Goal: Information Seeking & Learning: Learn about a topic

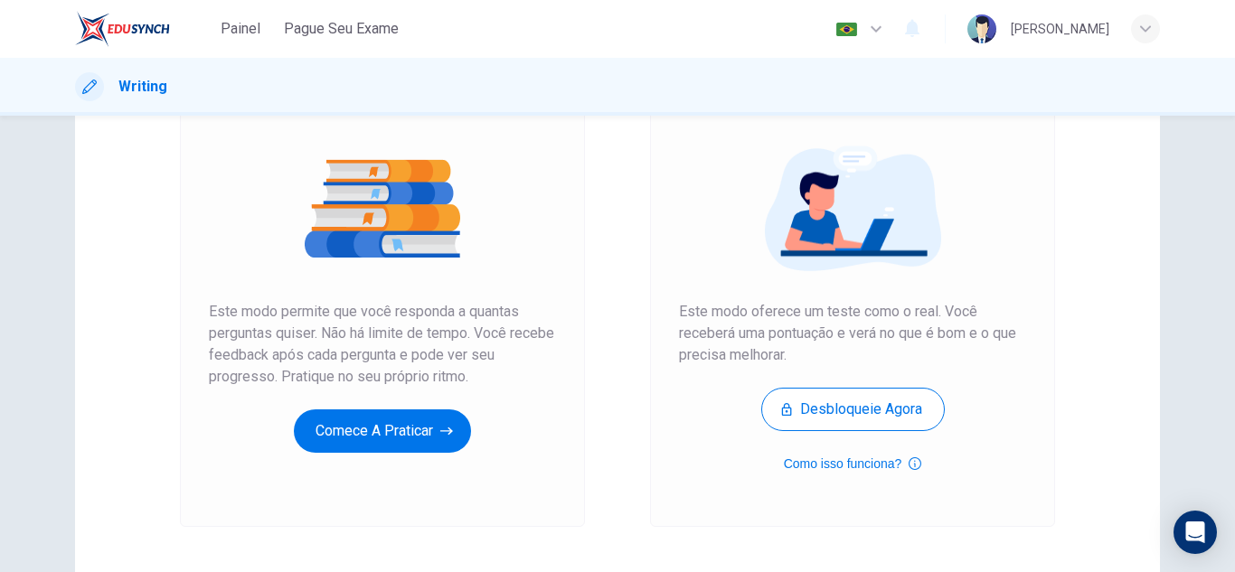
scroll to position [302, 0]
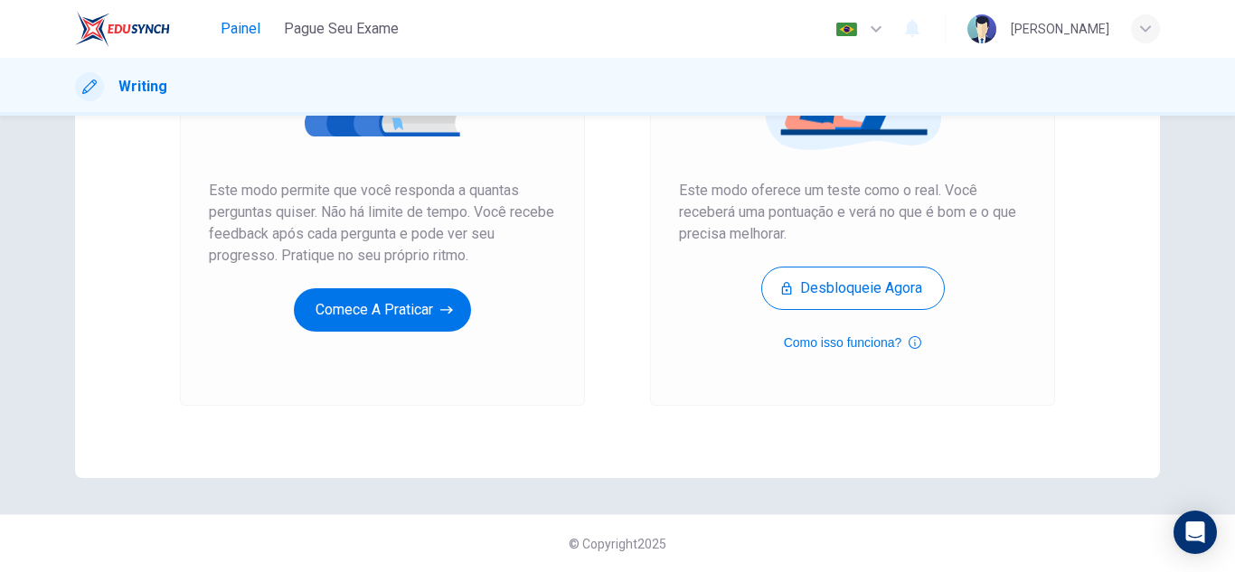
click at [257, 30] on span "Painel" at bounding box center [241, 29] width 40 height 22
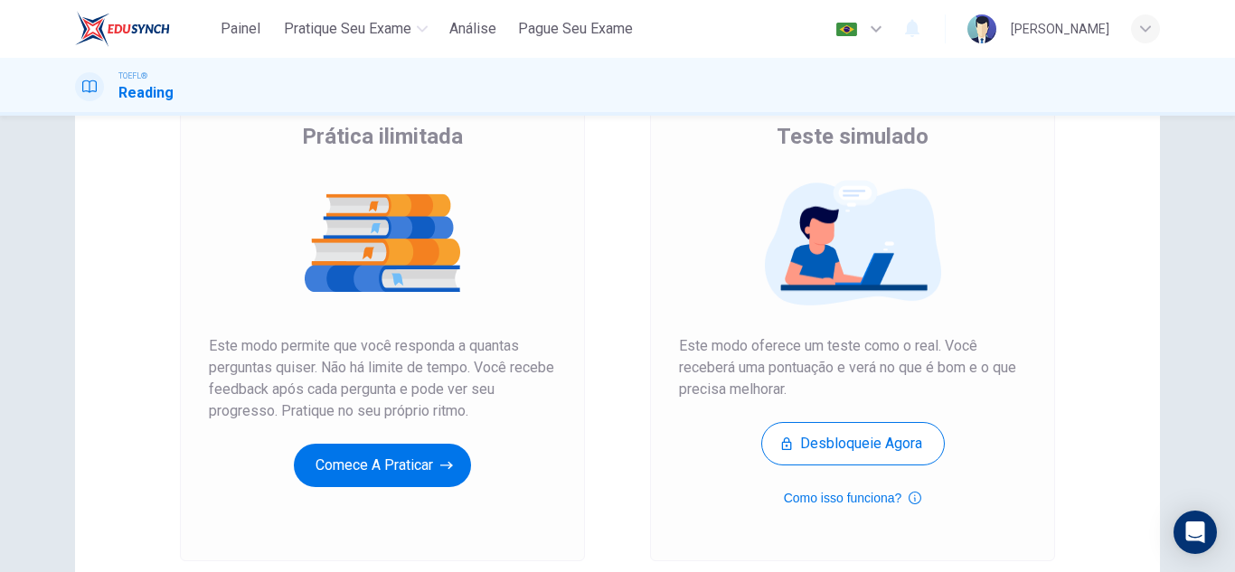
scroll to position [181, 0]
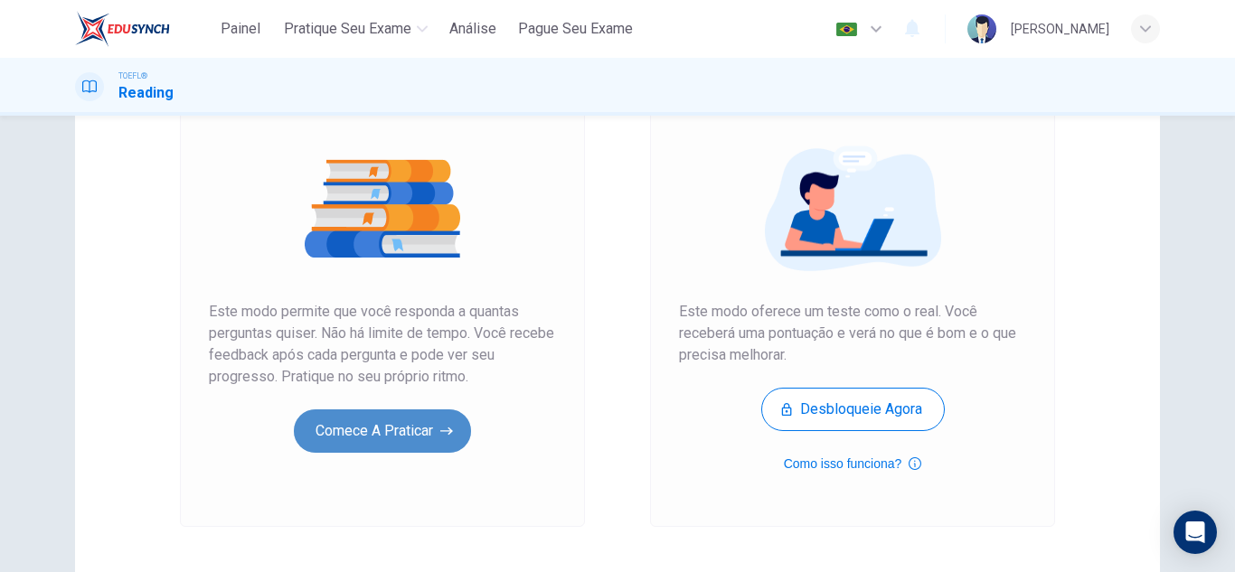
click at [386, 434] on button "Comece a praticar" at bounding box center [382, 431] width 177 height 43
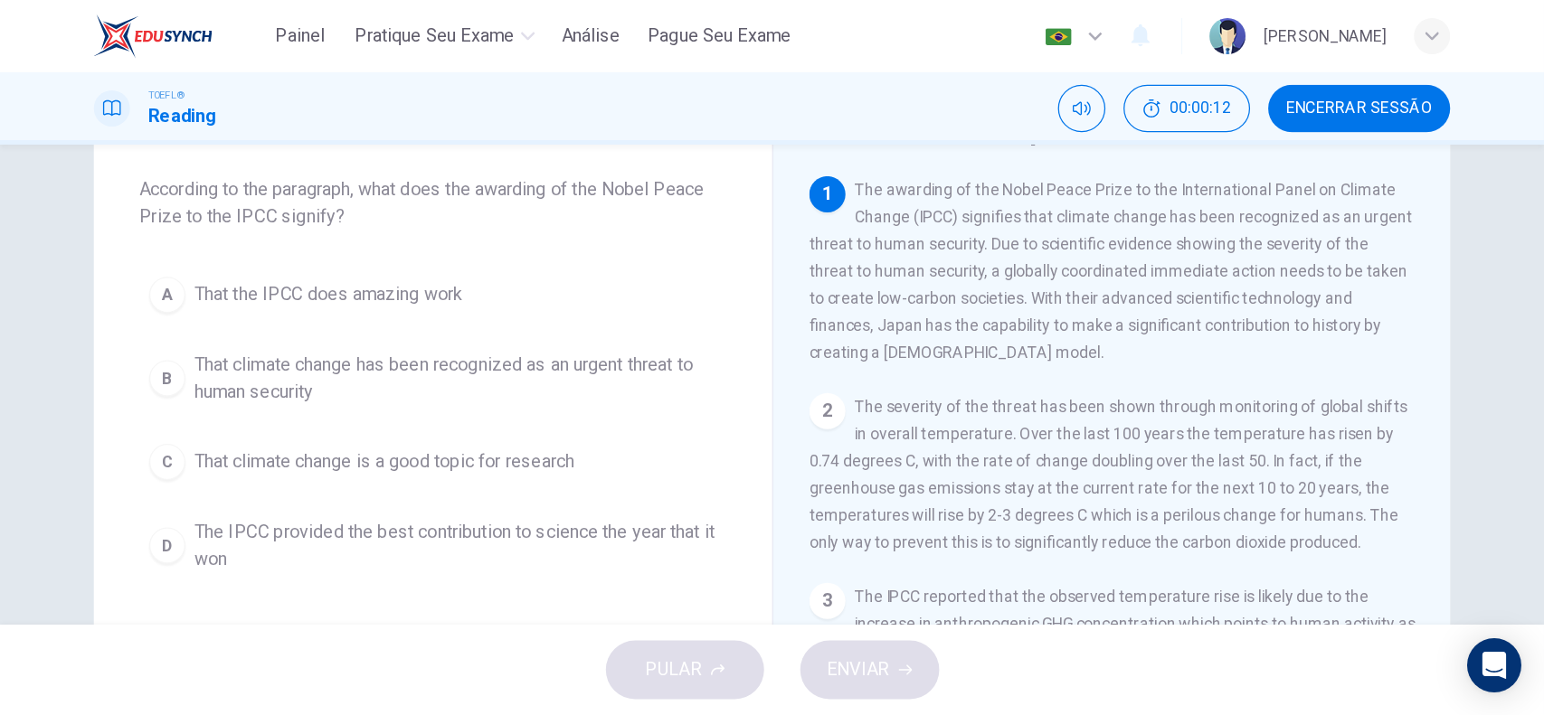
scroll to position [0, 0]
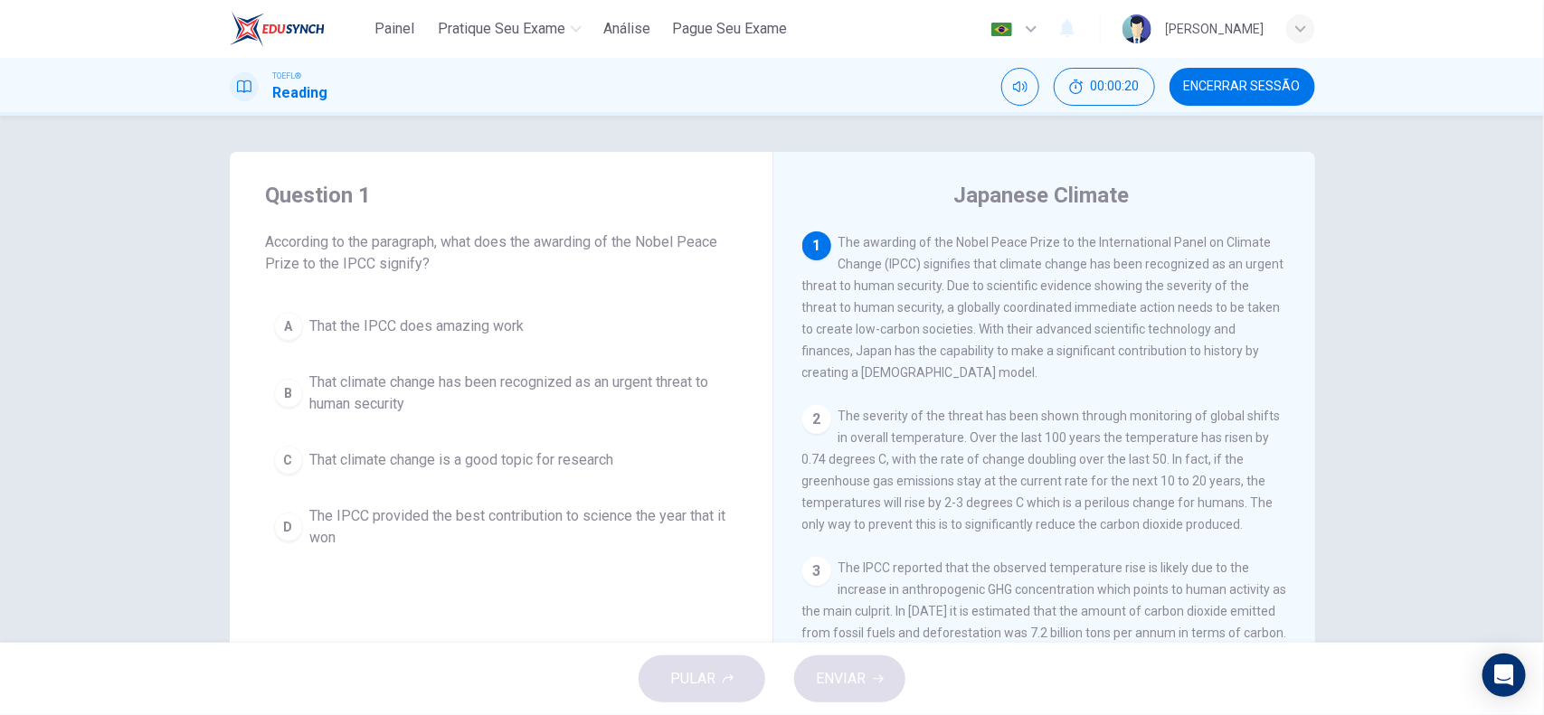
click at [883, 247] on span "The awarding of the Nobel Peace Prize to the International Panel on Climate Cha…" at bounding box center [1043, 307] width 482 height 145
drag, startPoint x: 1282, startPoint y: 360, endPoint x: 1281, endPoint y: 371, distance: 10.9
click at [1234, 371] on div "1 The awarding of the Nobel Peace Prize to the International Panel on Climate C…" at bounding box center [1056, 492] width 508 height 520
click at [387, 385] on span "That climate change has been recognized as an urgent threat to human security" at bounding box center [519, 393] width 418 height 43
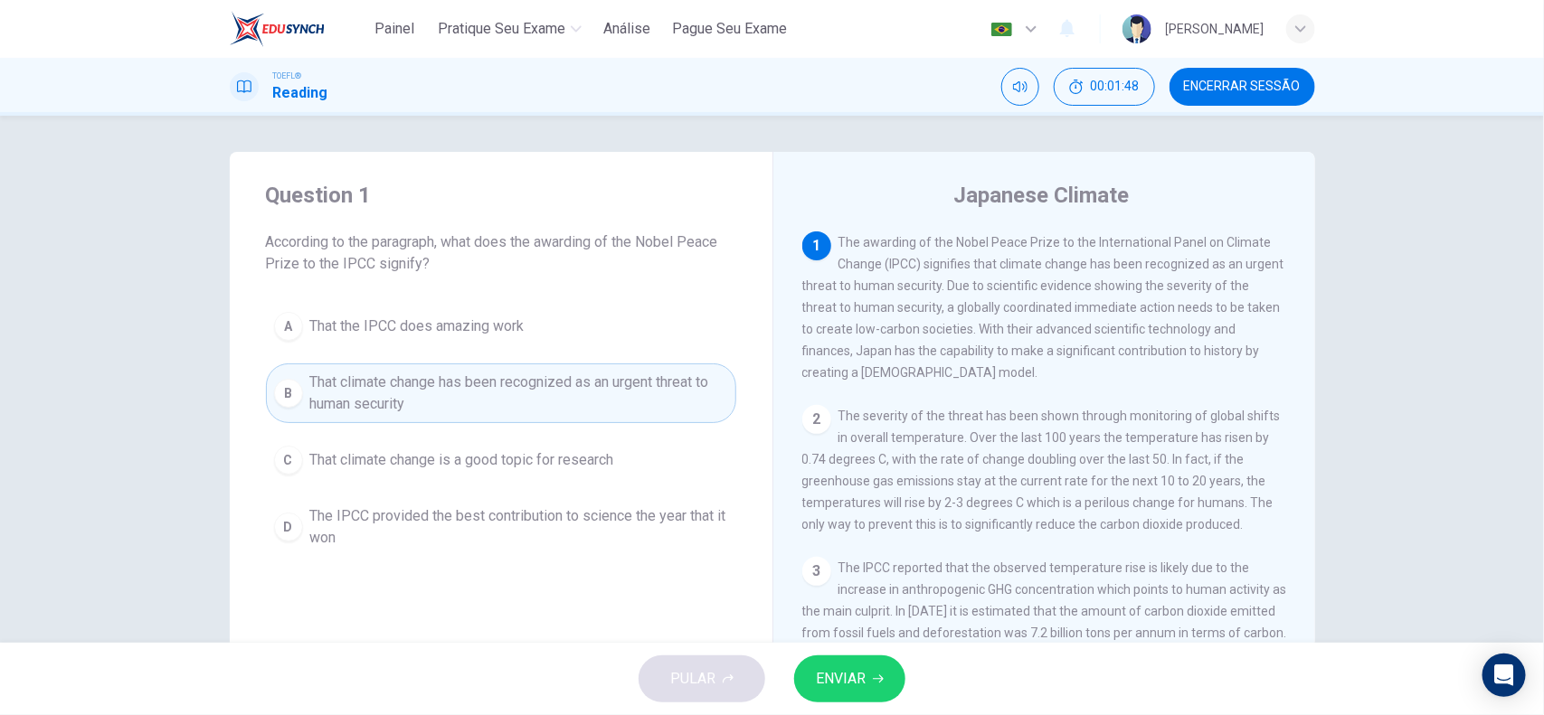
click at [830, 572] on span "ENVIAR" at bounding box center [841, 678] width 50 height 25
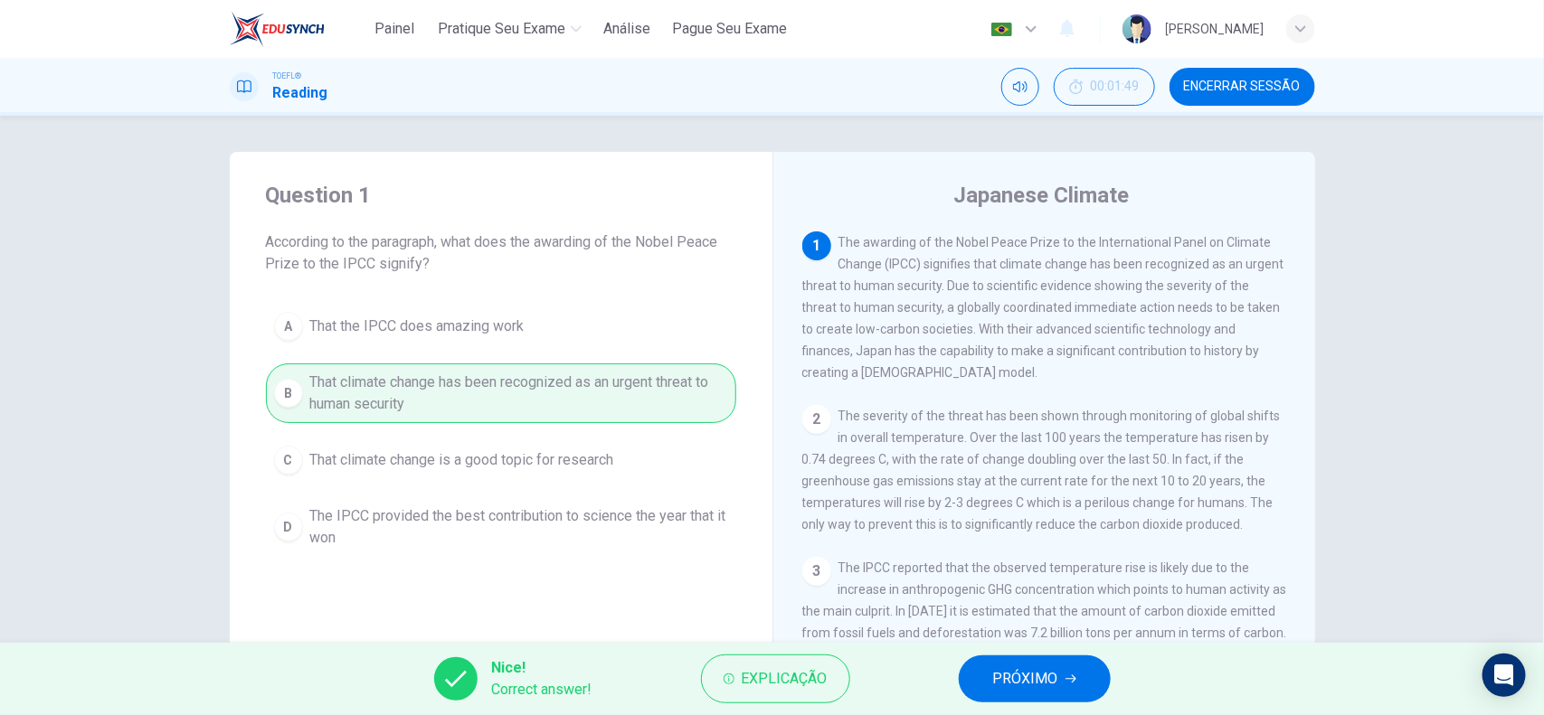
click at [1063, 572] on button "PRÓXIMO" at bounding box center [1035, 679] width 152 height 47
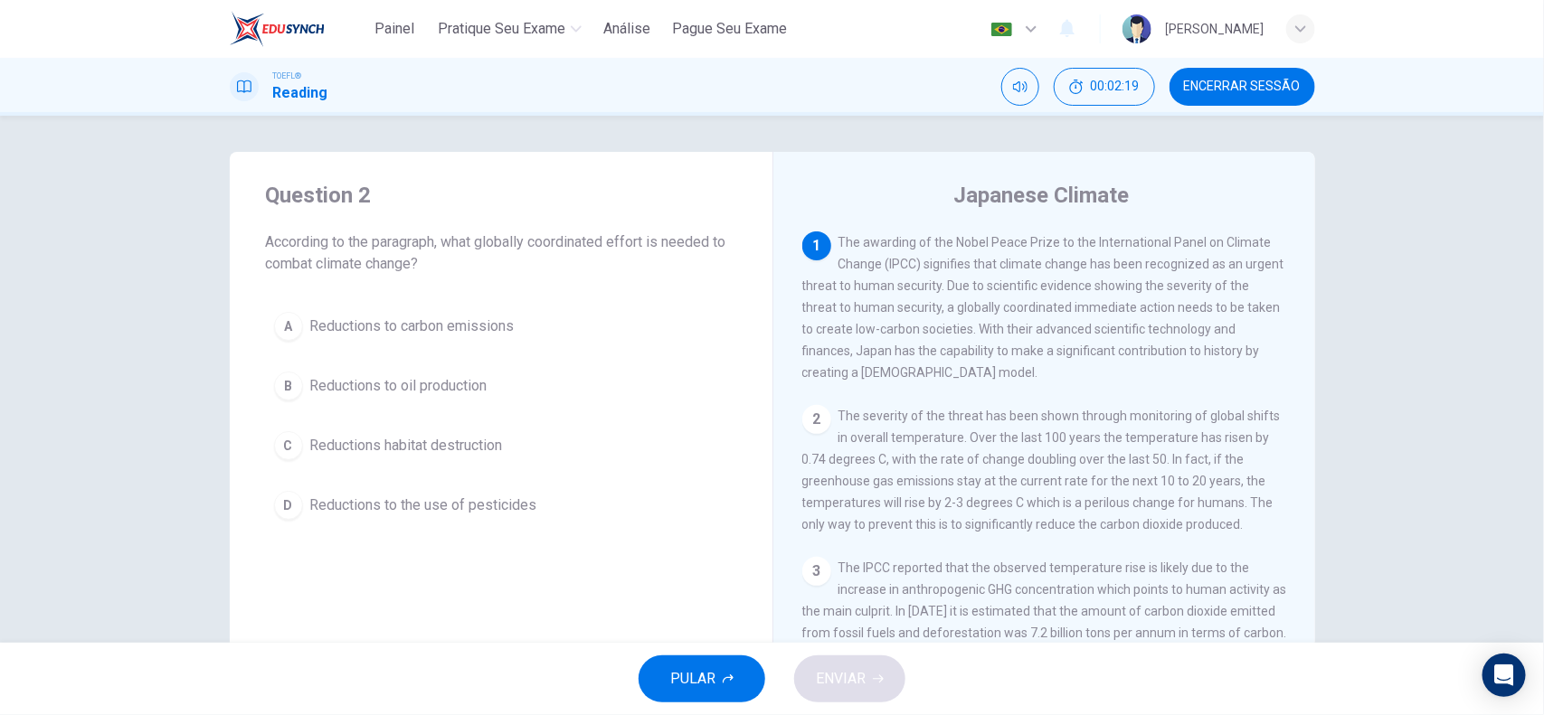
click at [464, 333] on span "Reductions to carbon emissions" at bounding box center [412, 327] width 204 height 22
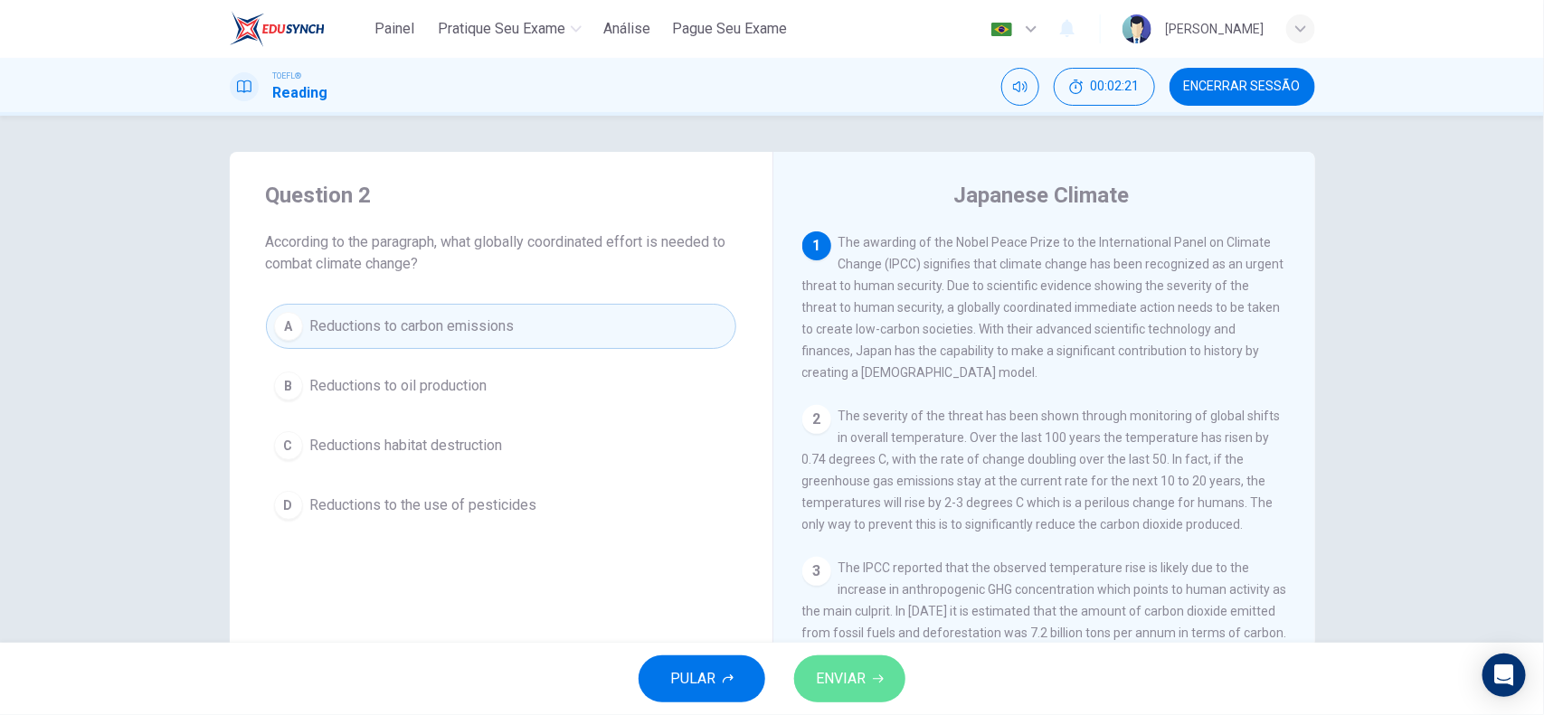
click at [874, 572] on button "ENVIAR" at bounding box center [849, 679] width 111 height 47
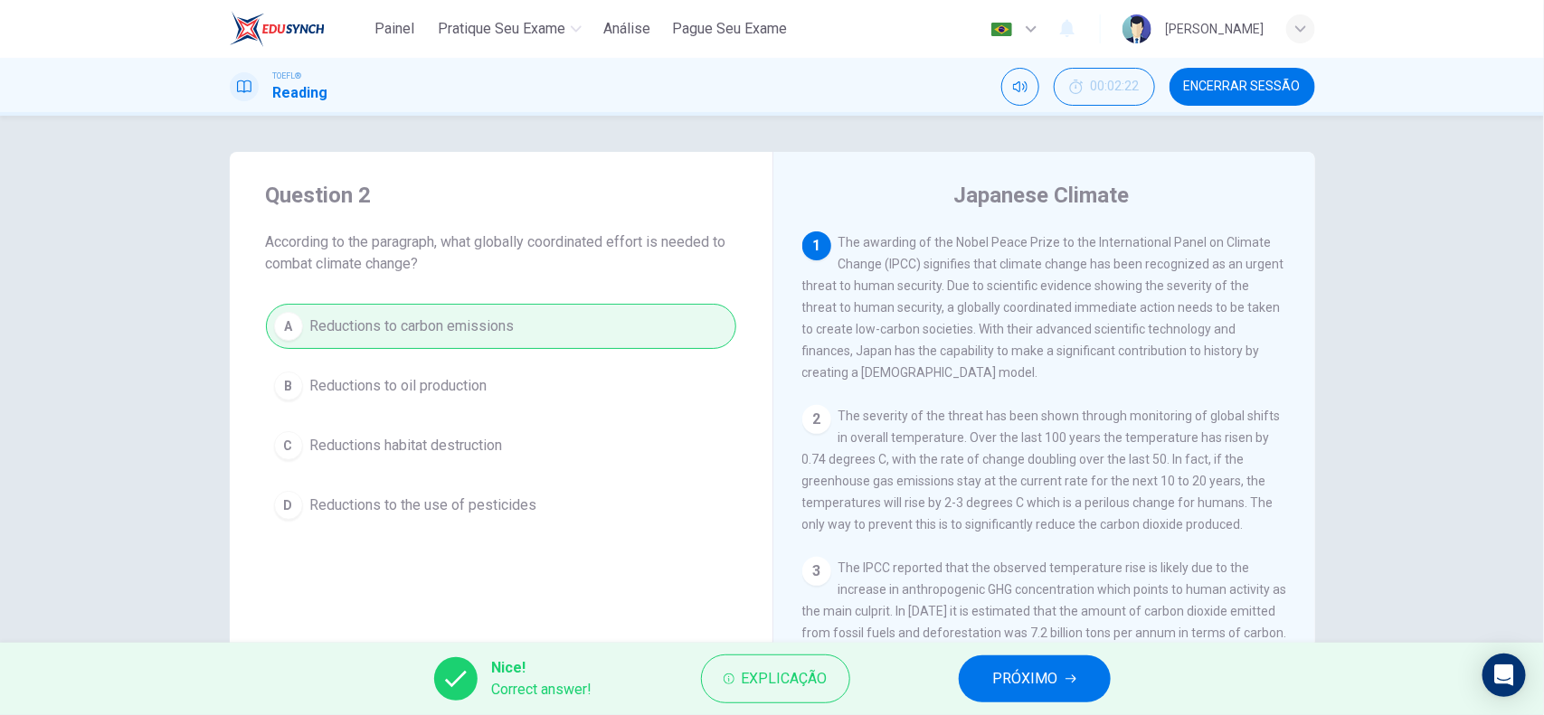
click at [1037, 572] on span "PRÓXIMO" at bounding box center [1025, 678] width 65 height 25
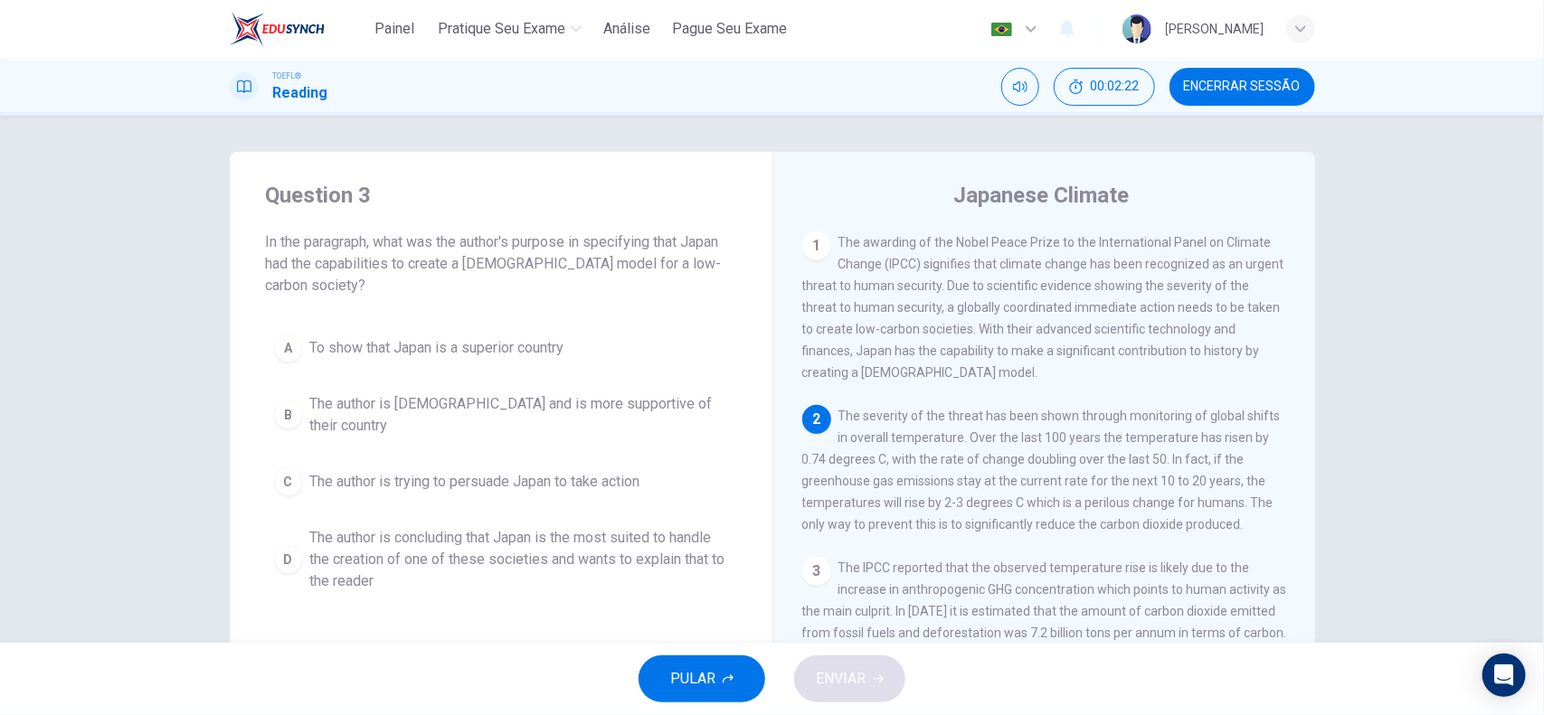
scroll to position [182, 0]
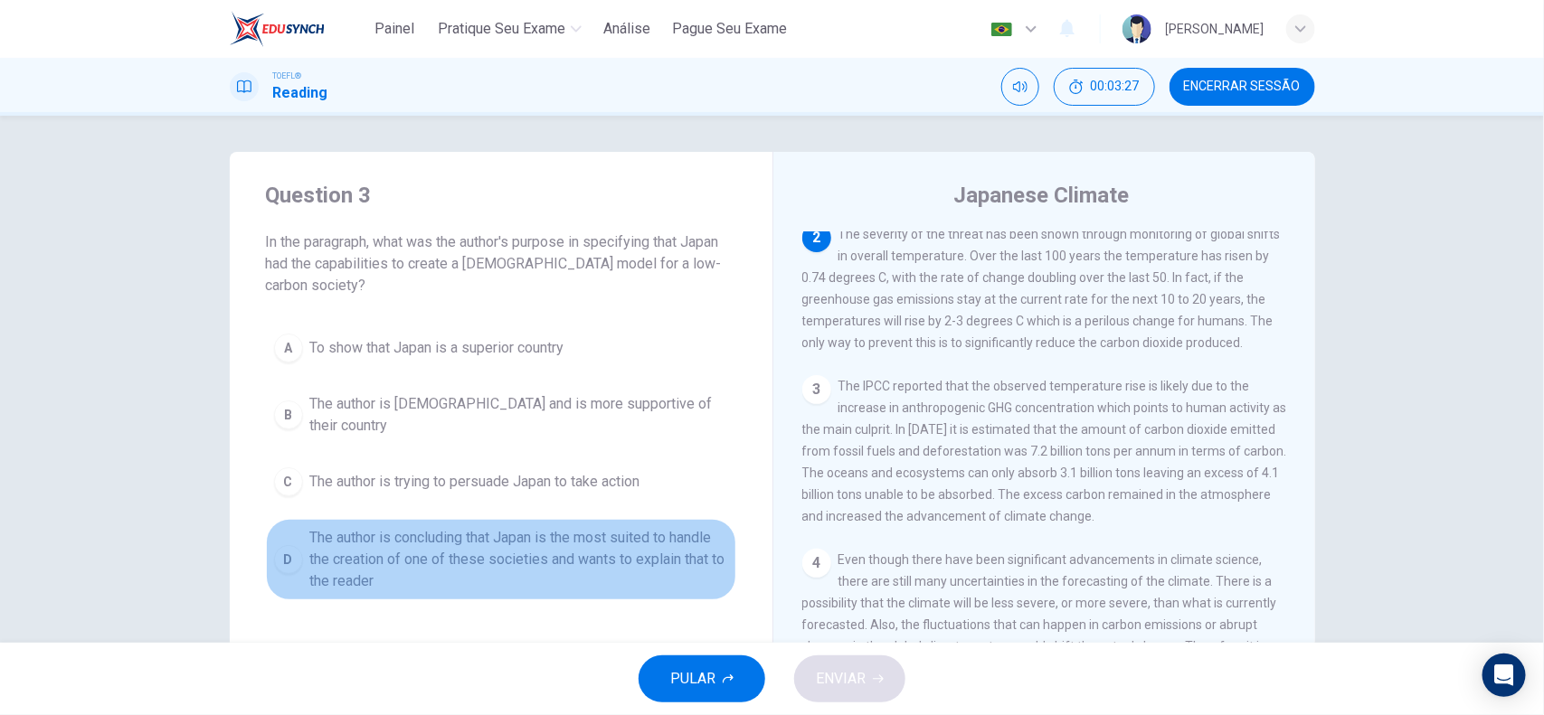
click at [407, 530] on span "The author is concluding that Japan is the most suited to handle the creation o…" at bounding box center [519, 559] width 418 height 65
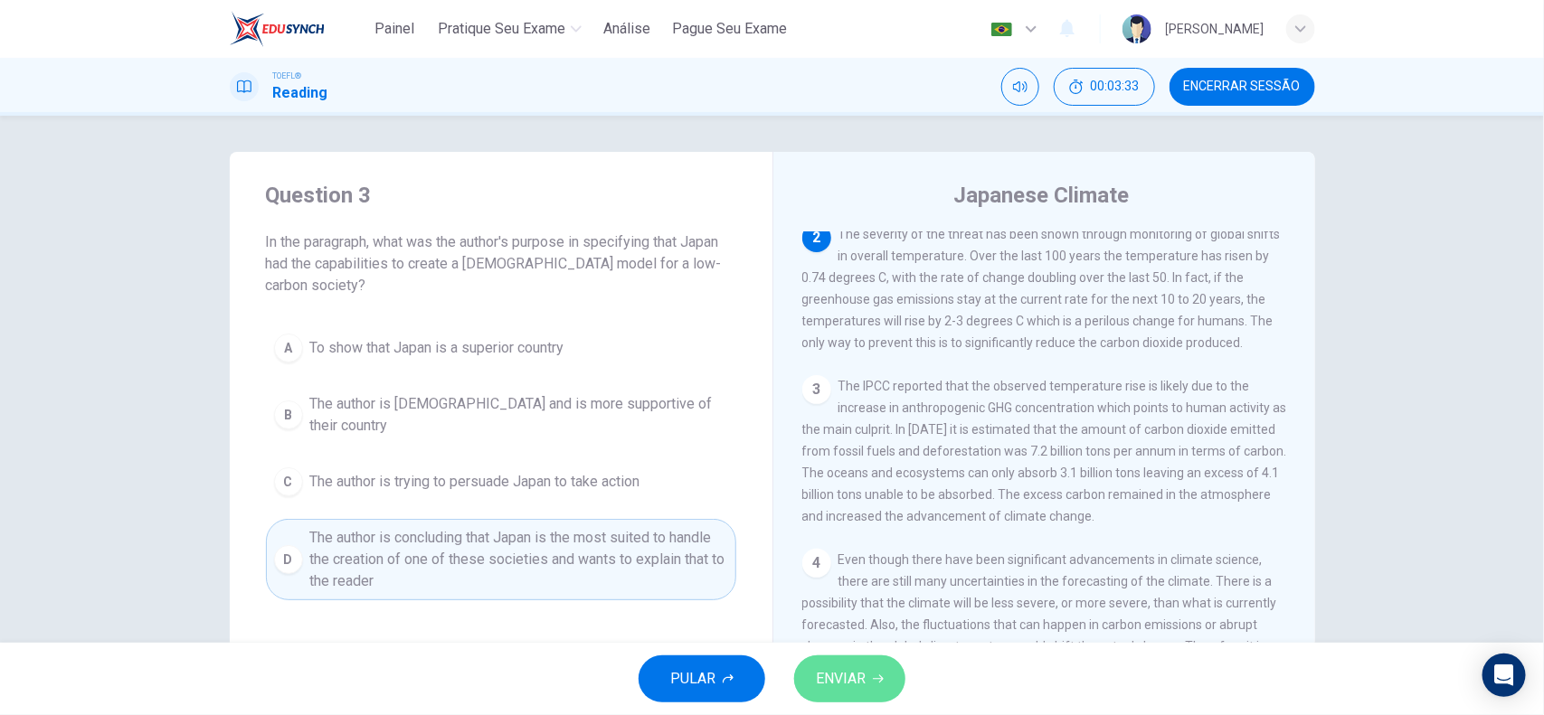
click at [884, 572] on button "ENVIAR" at bounding box center [849, 679] width 111 height 47
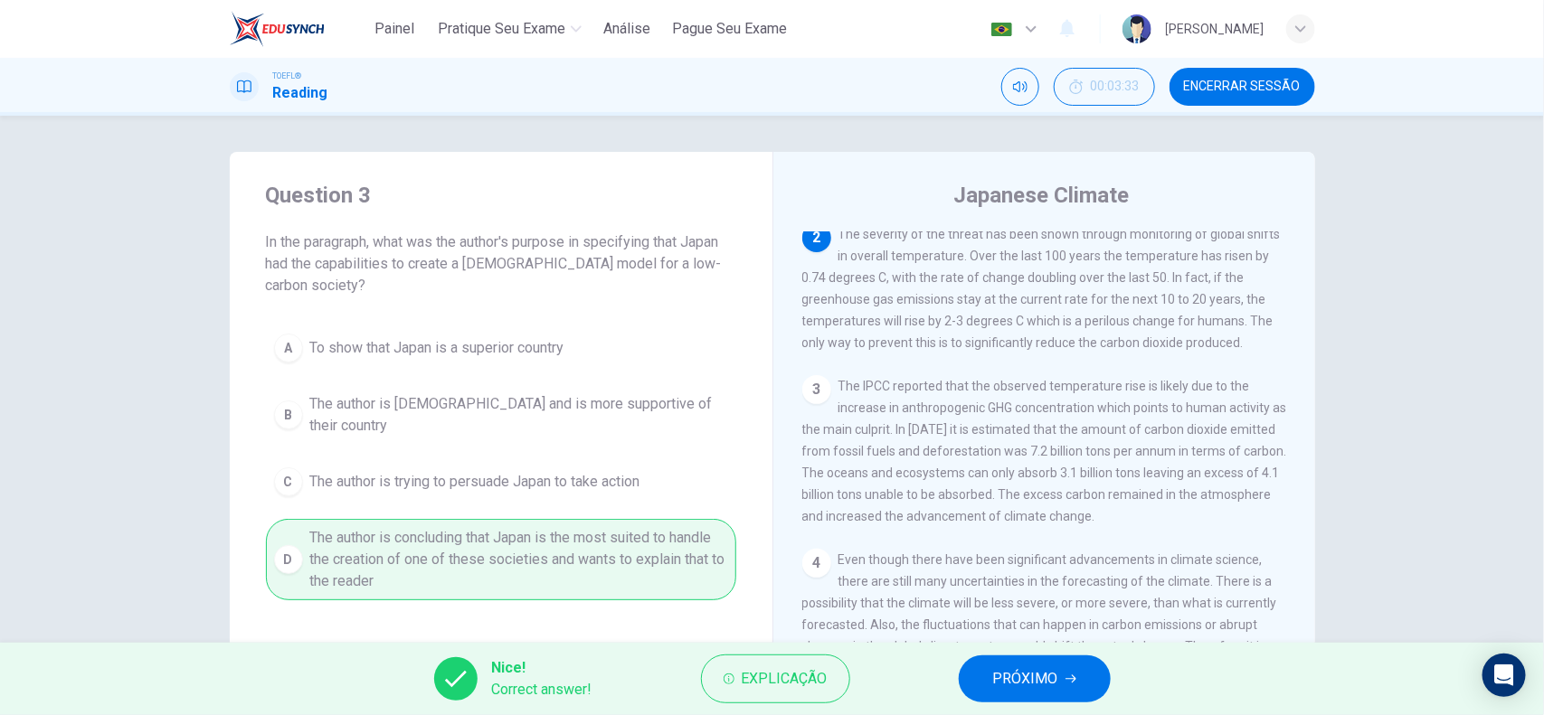
click at [983, 572] on button "PRÓXIMO" at bounding box center [1035, 679] width 152 height 47
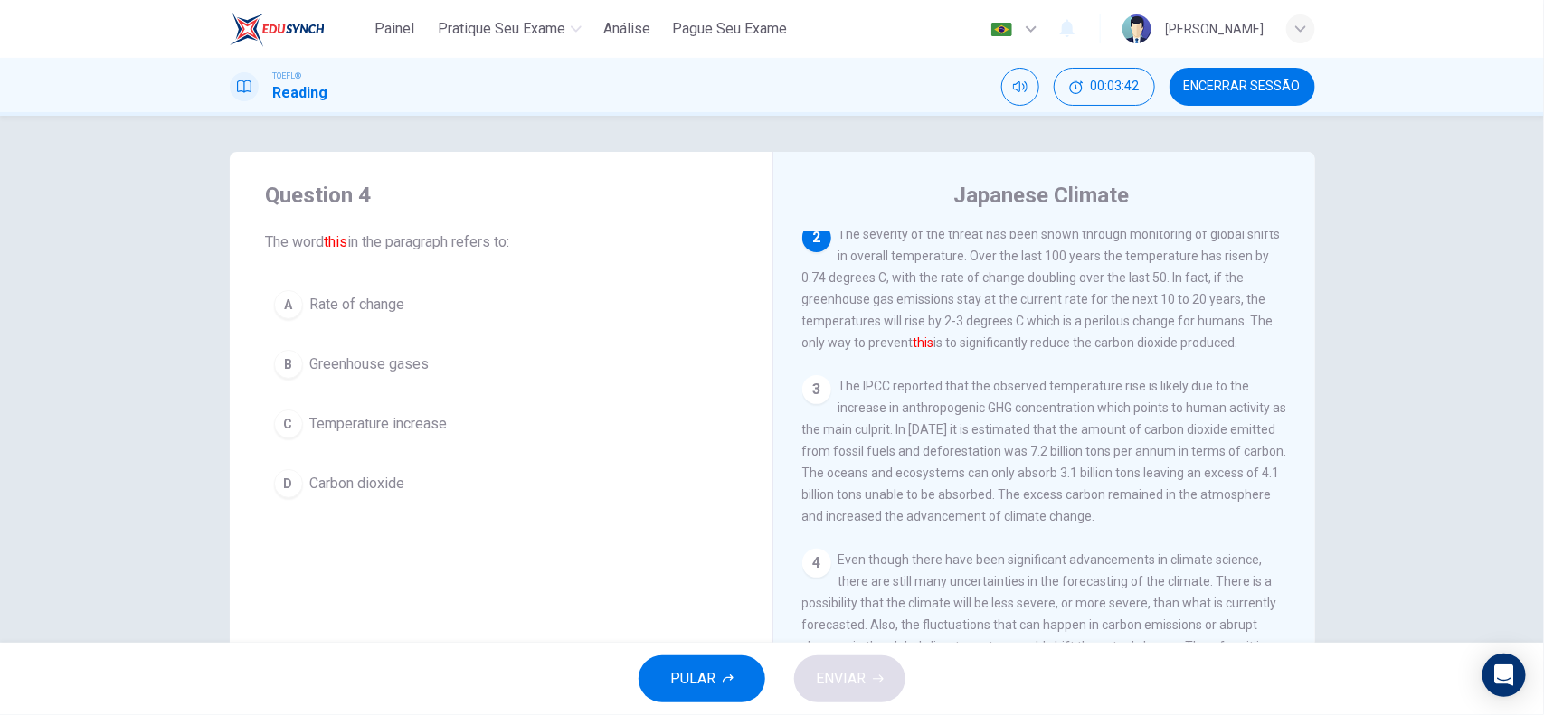
click at [403, 425] on span "Temperature increase" at bounding box center [378, 424] width 137 height 22
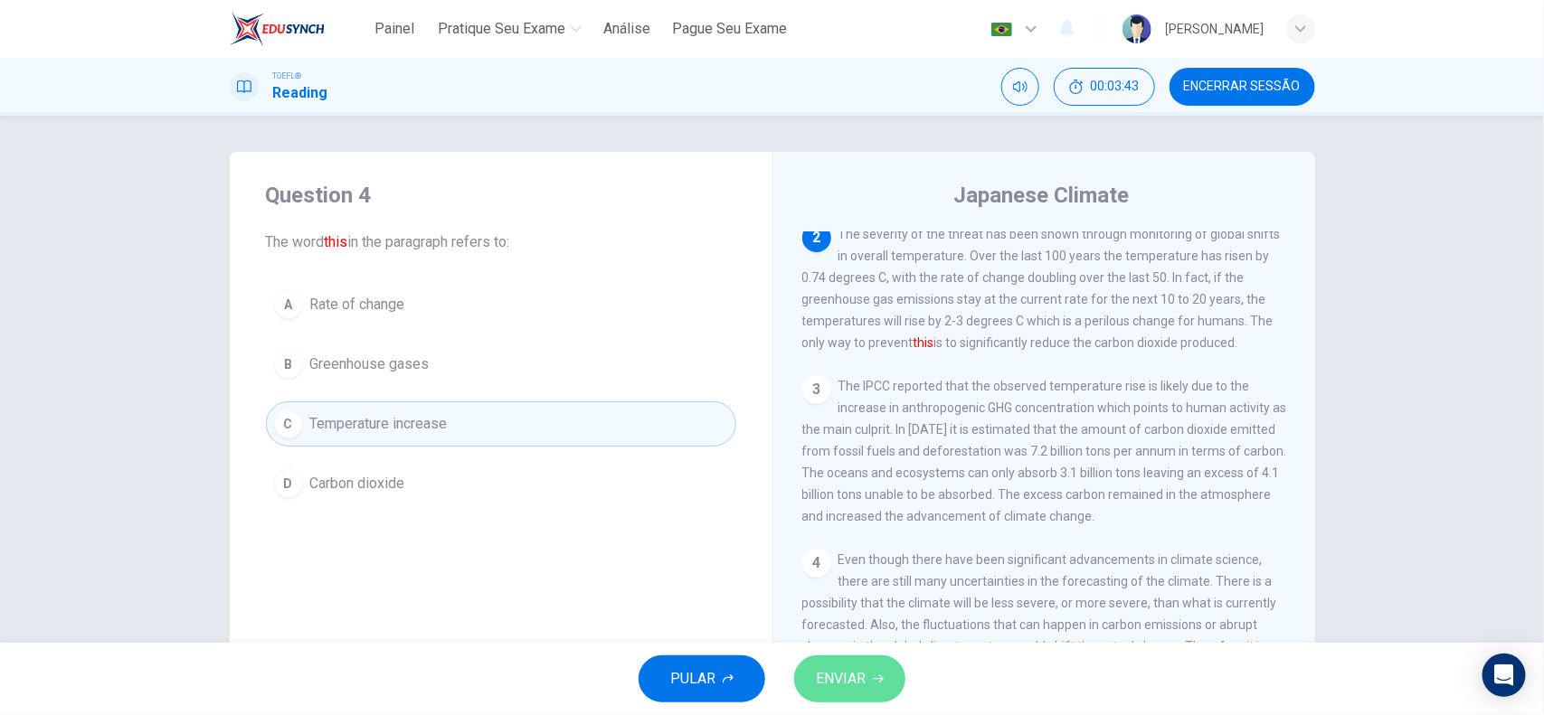
click at [826, 572] on span "ENVIAR" at bounding box center [841, 678] width 50 height 25
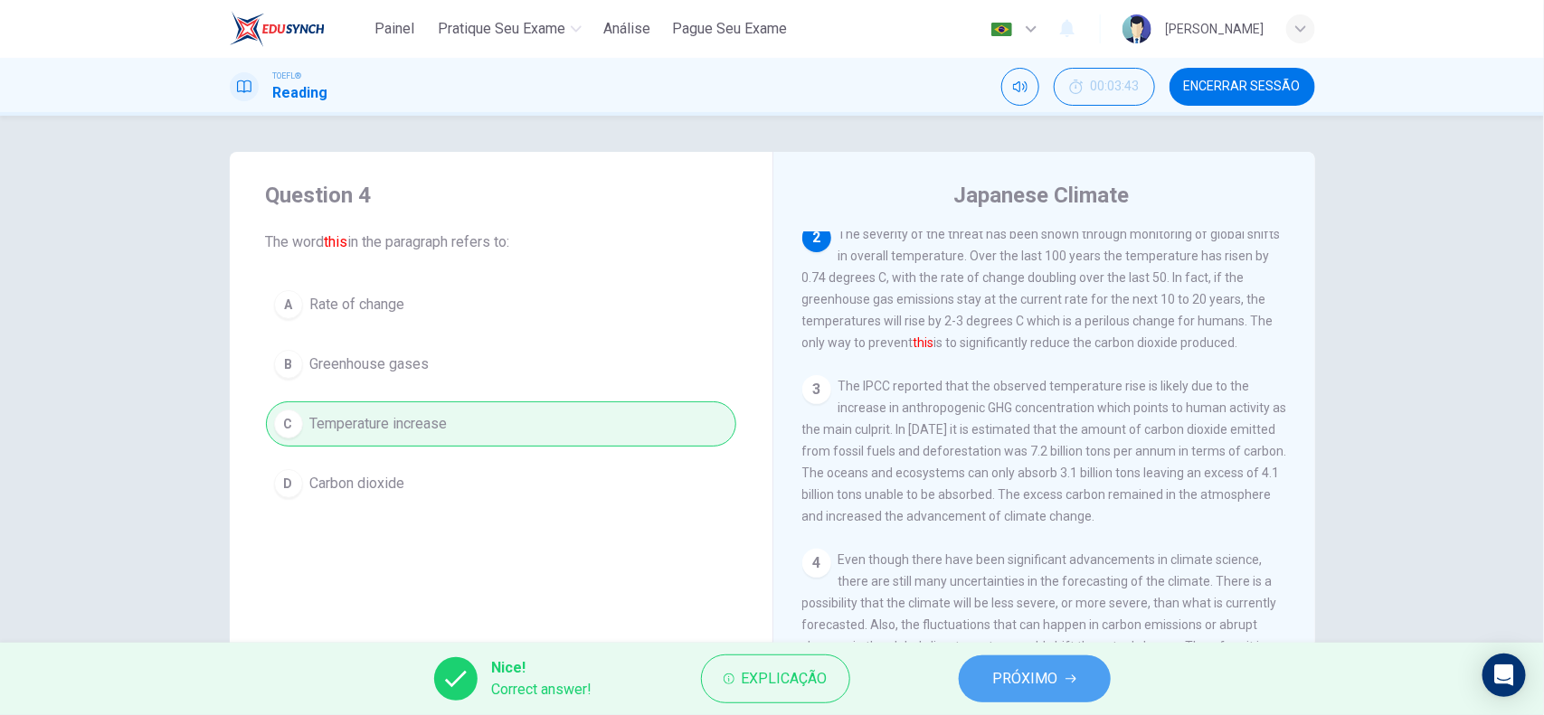
click at [997, 572] on span "PRÓXIMO" at bounding box center [1025, 678] width 65 height 25
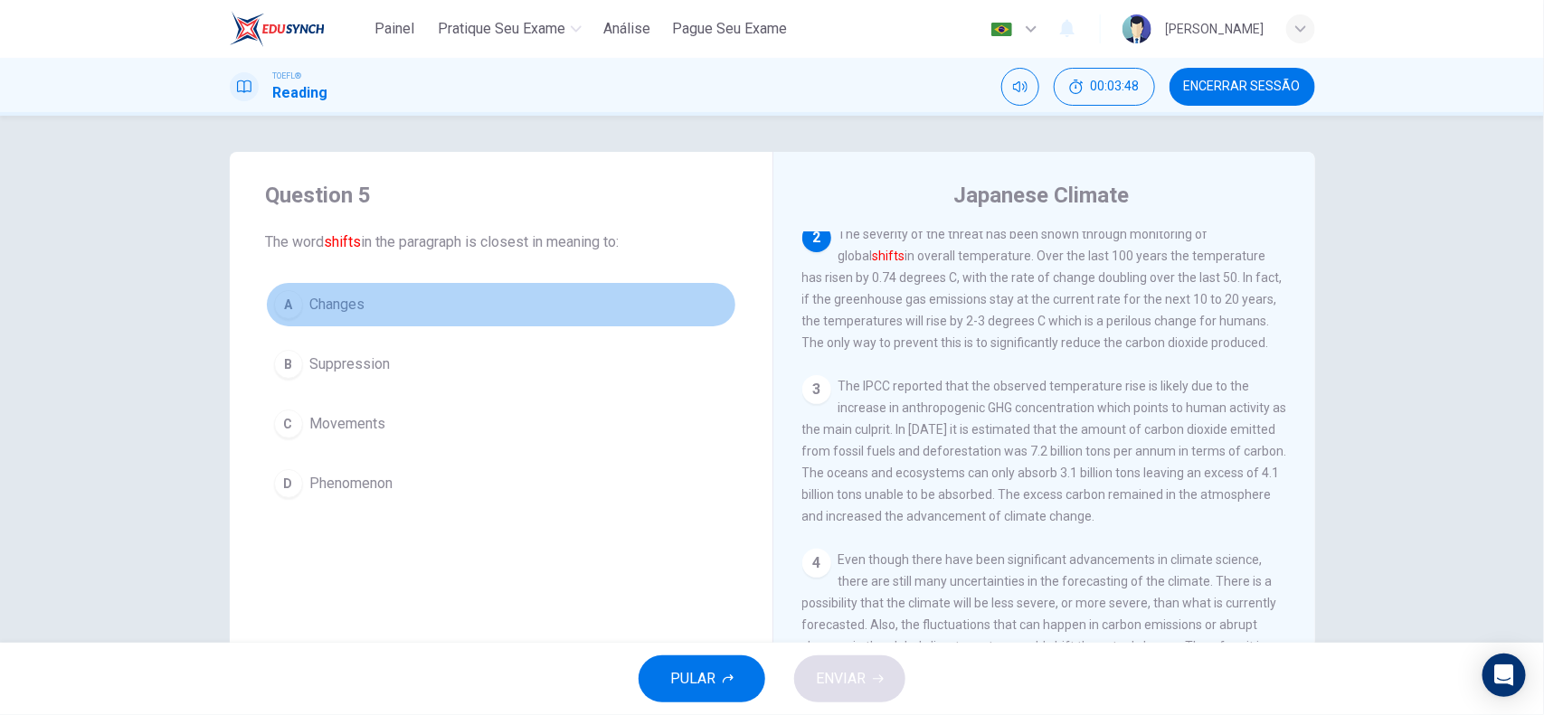
click at [345, 303] on span "Changes" at bounding box center [337, 305] width 55 height 22
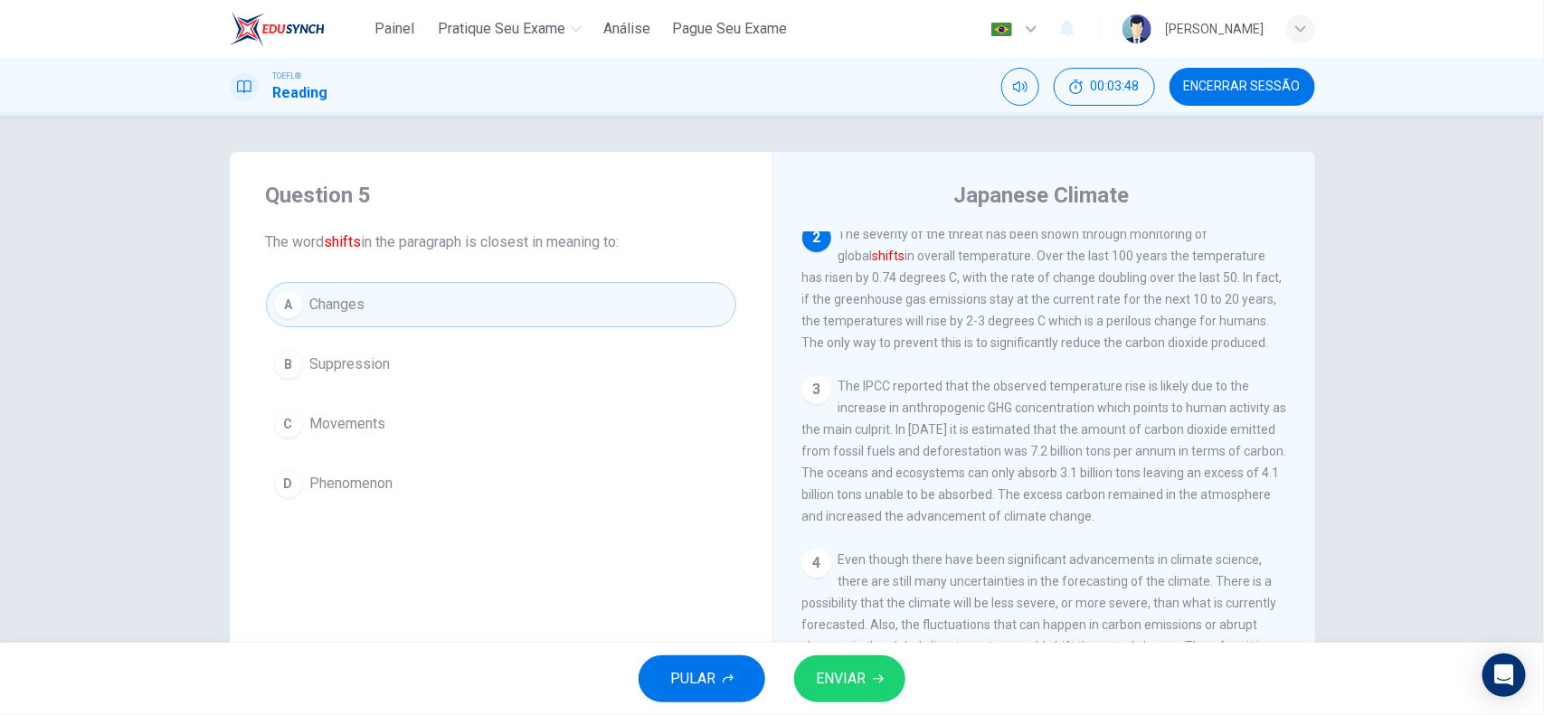
click at [860, 572] on span "ENVIAR" at bounding box center [841, 678] width 50 height 25
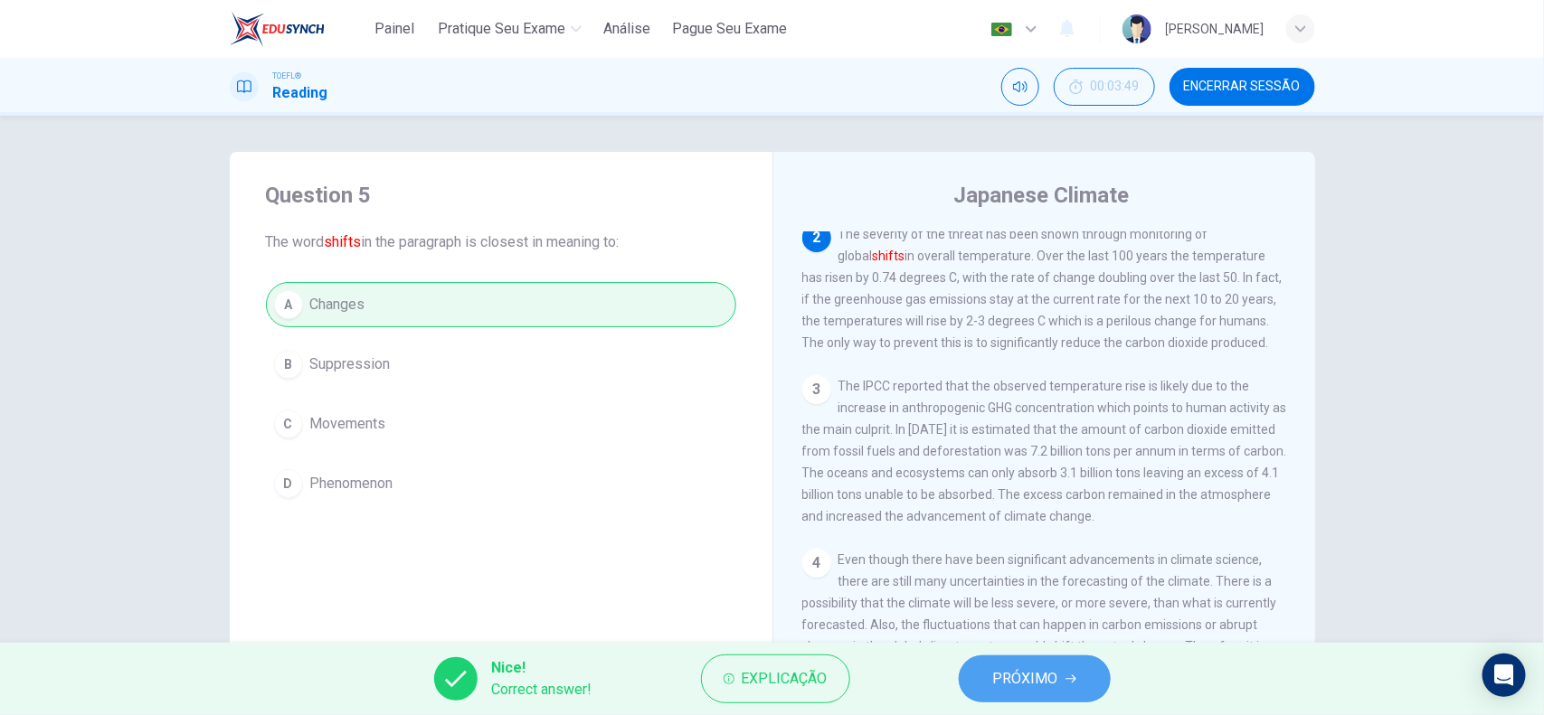
click at [996, 572] on span "PRÓXIMO" at bounding box center [1025, 678] width 65 height 25
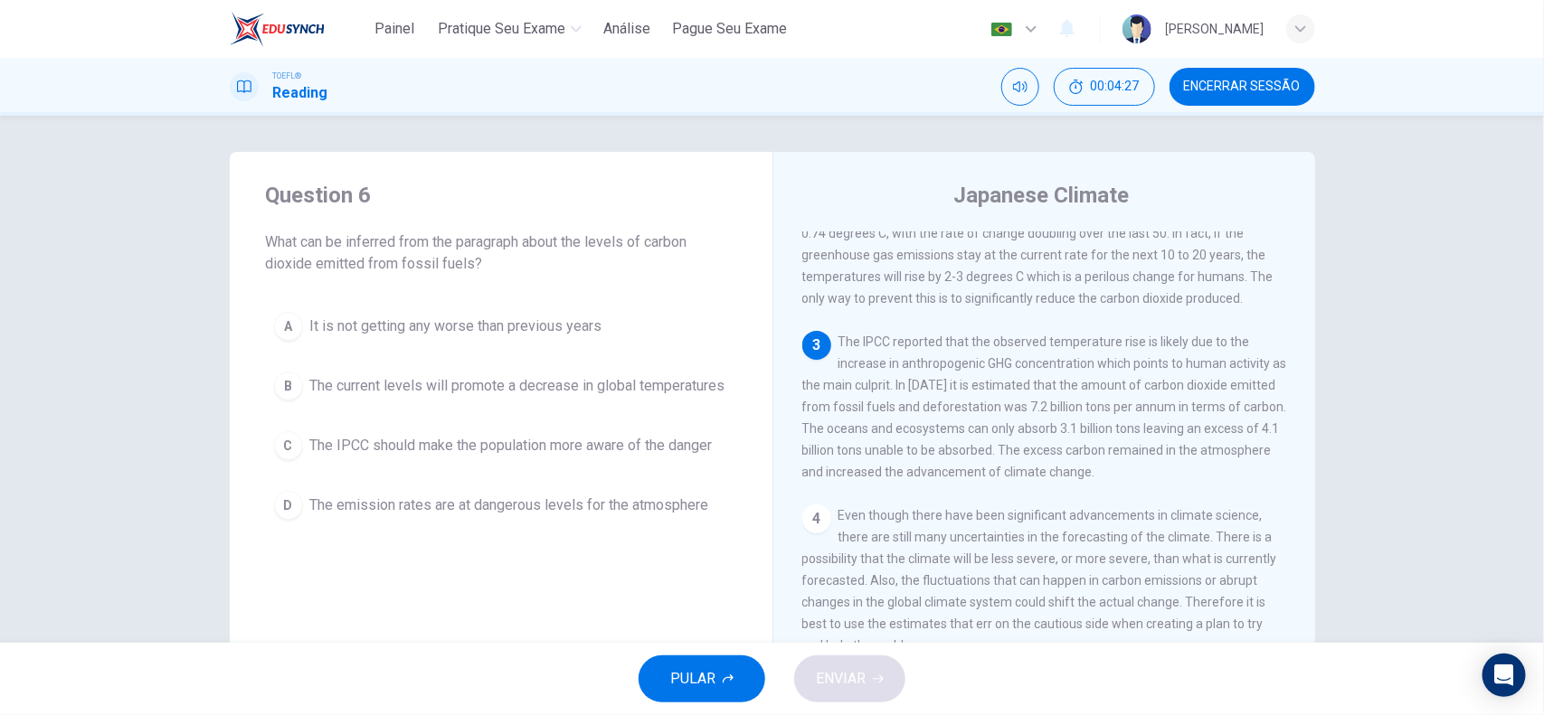
scroll to position [339, 0]
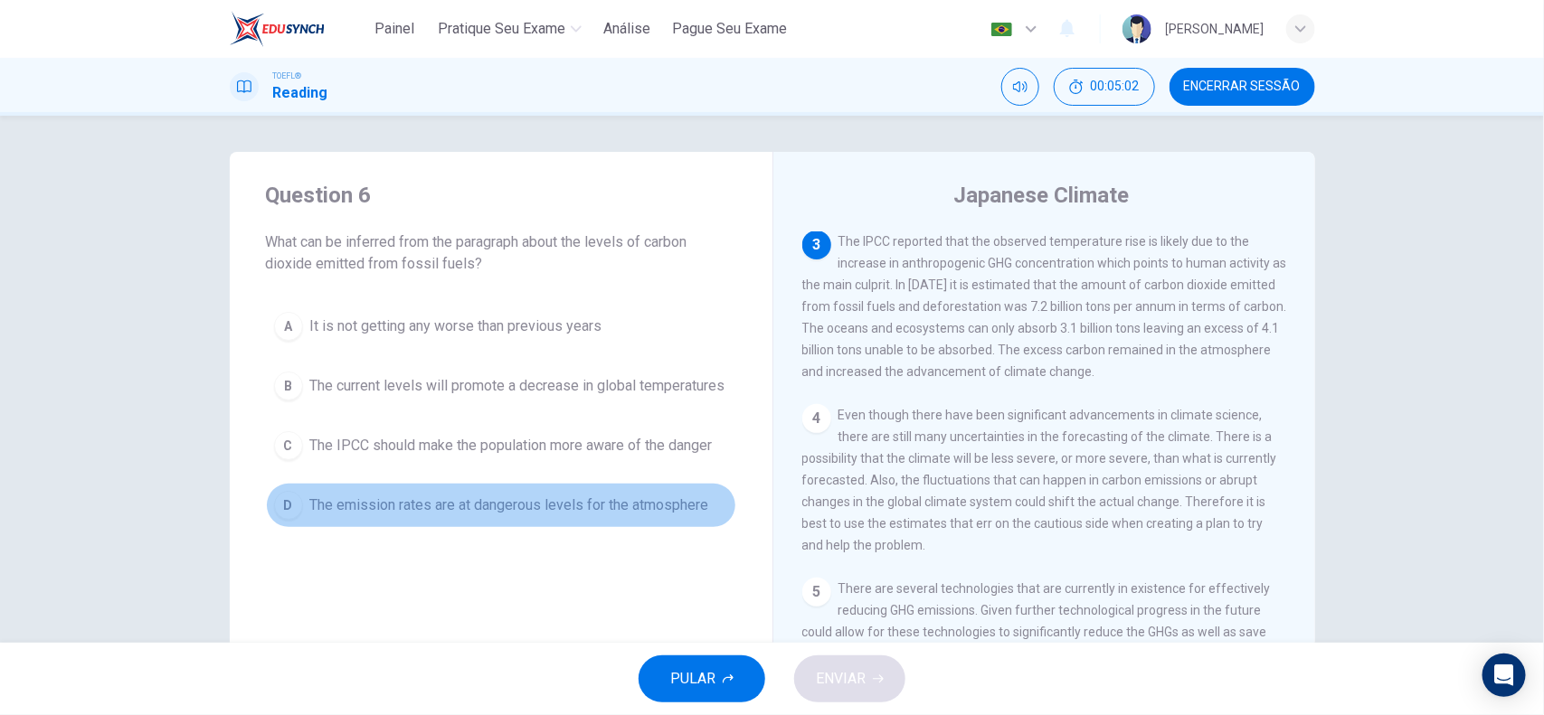
click at [616, 516] on span "The emission rates are at dangerous levels for the atmosphere" at bounding box center [509, 506] width 399 height 22
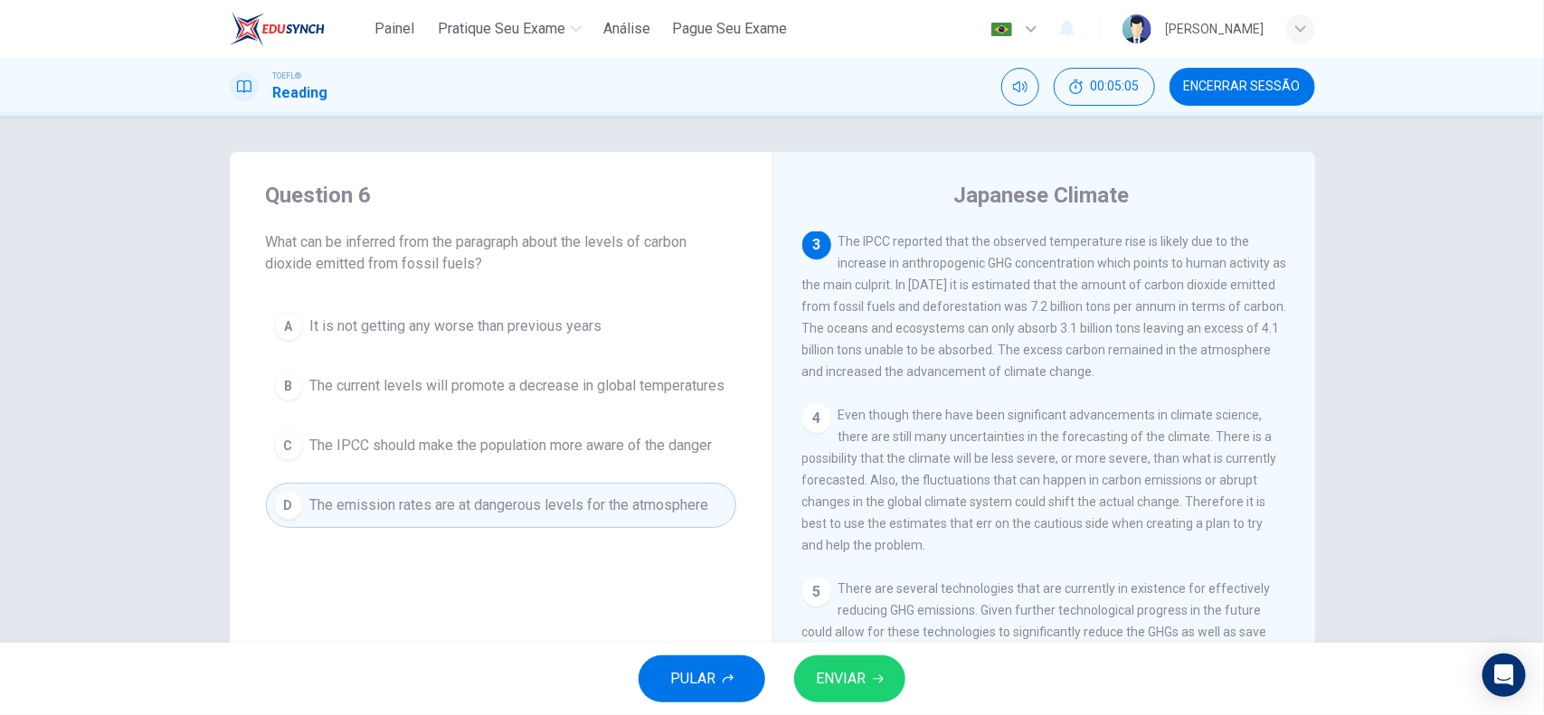
click at [889, 572] on button "ENVIAR" at bounding box center [849, 679] width 111 height 47
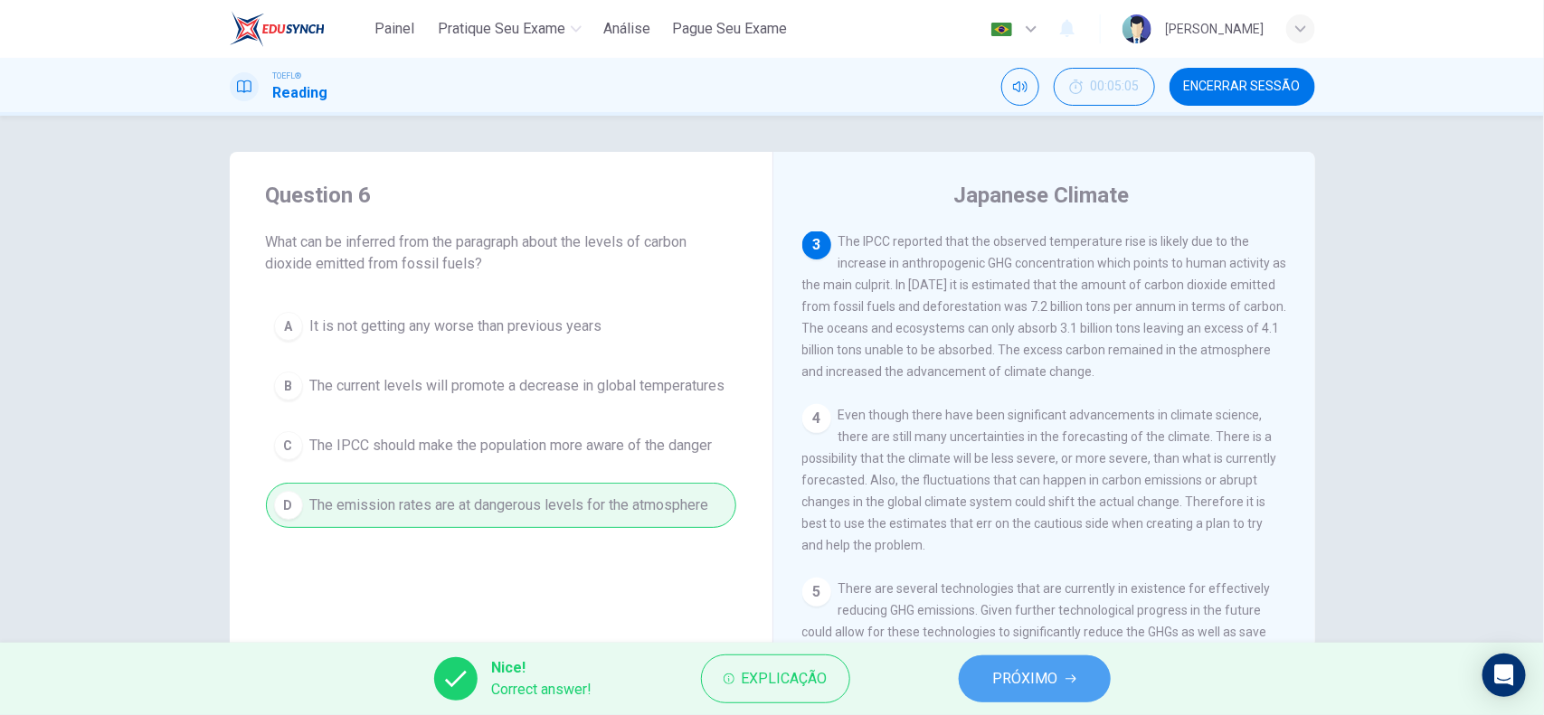
click at [1045, 572] on span "PRÓXIMO" at bounding box center [1025, 678] width 65 height 25
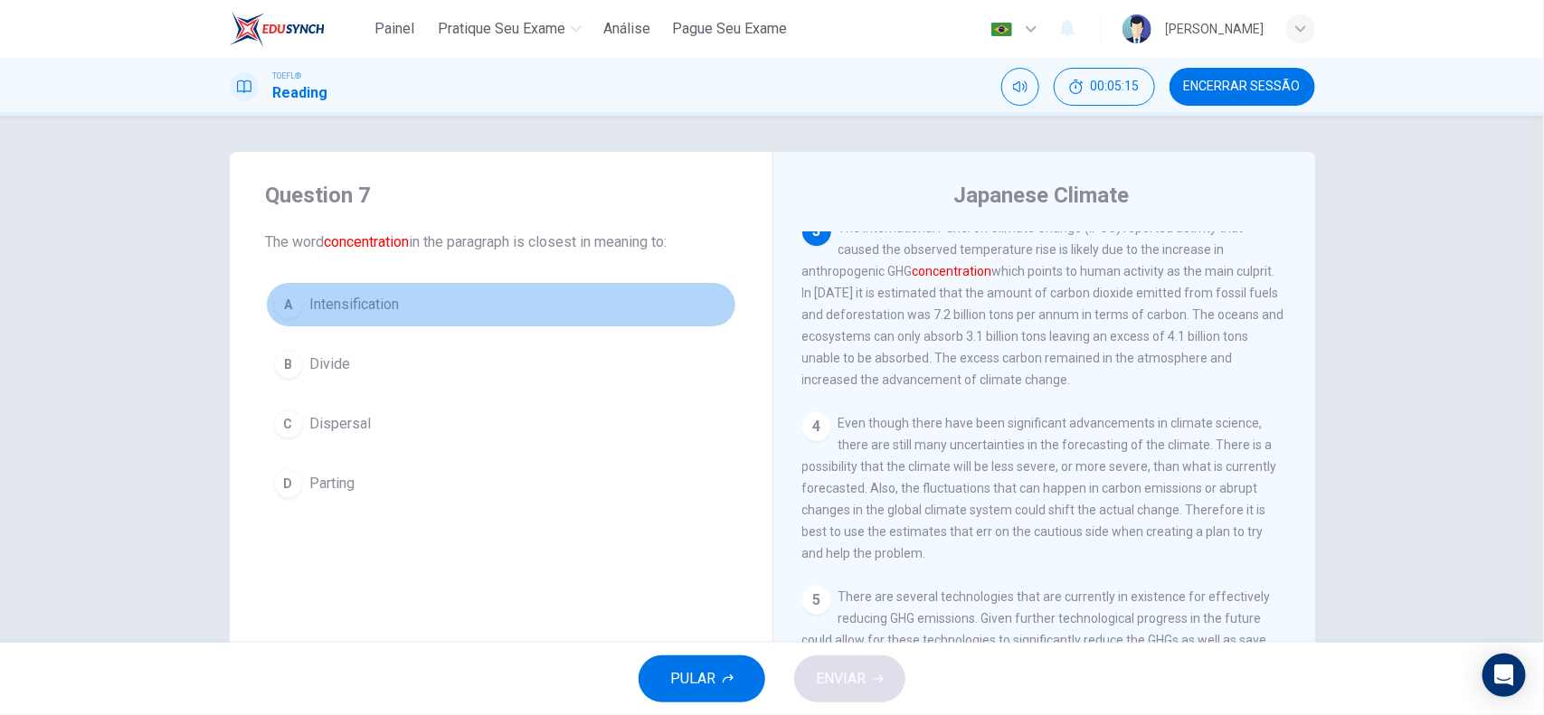
click at [417, 313] on button "A Intensification" at bounding box center [501, 304] width 470 height 45
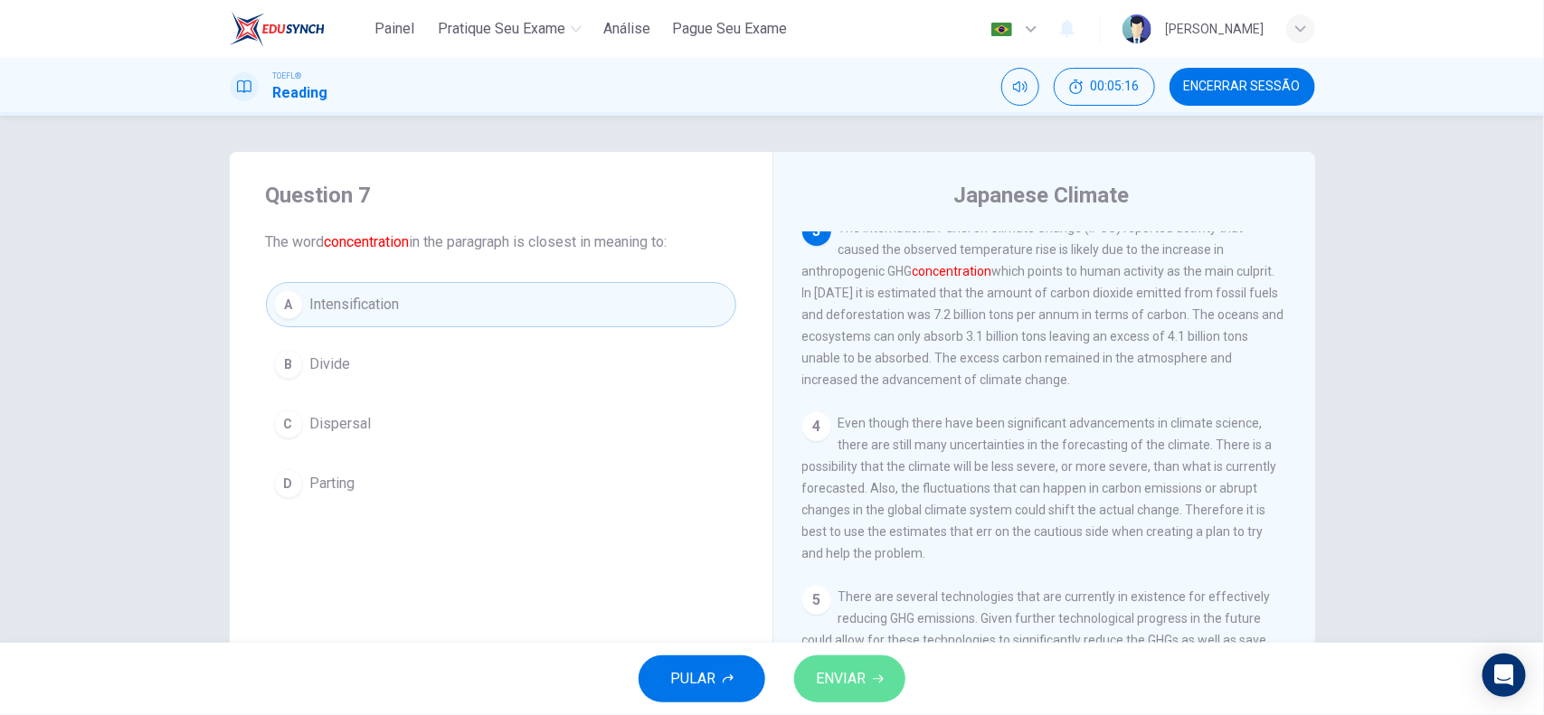
click at [862, 572] on span "ENVIAR" at bounding box center [841, 678] width 50 height 25
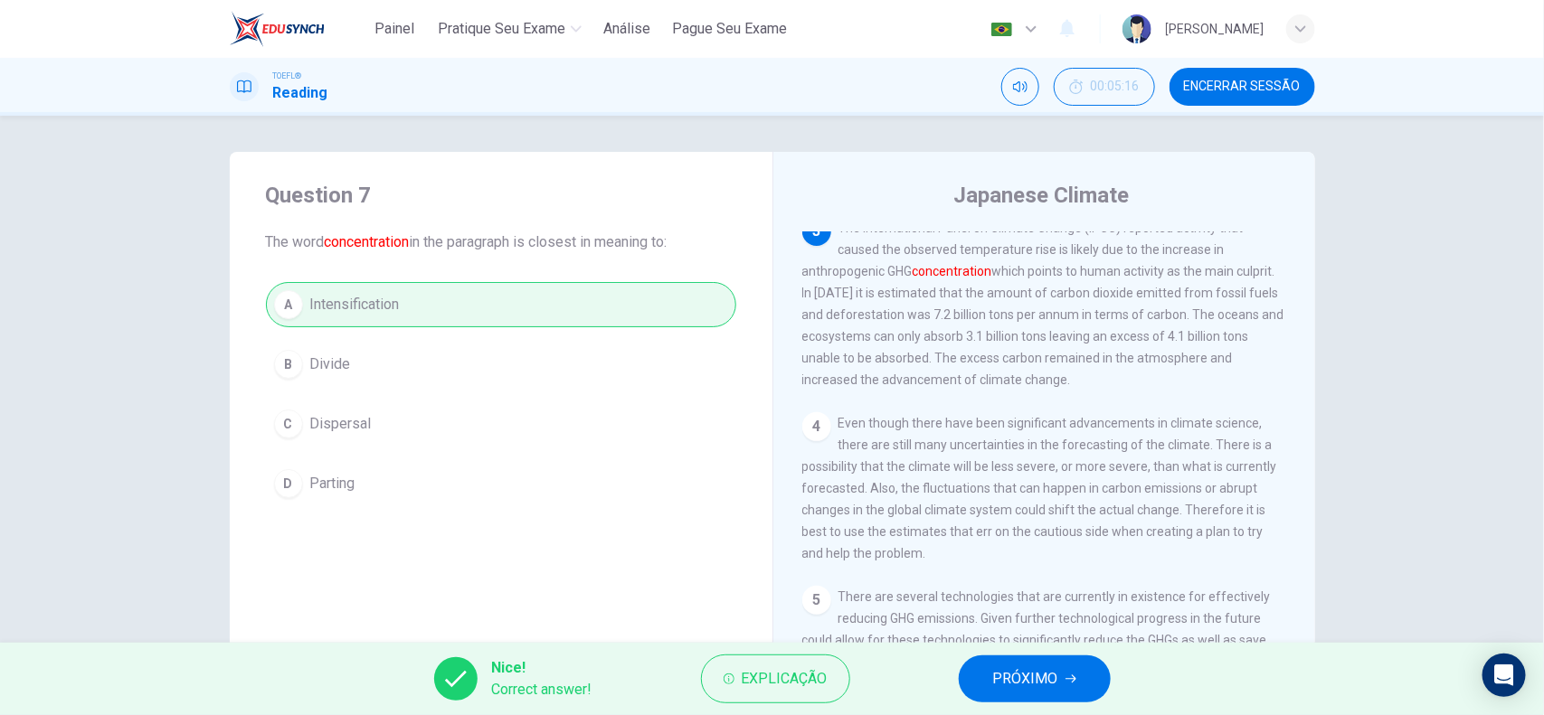
click at [999, 572] on span "PRÓXIMO" at bounding box center [1025, 678] width 65 height 25
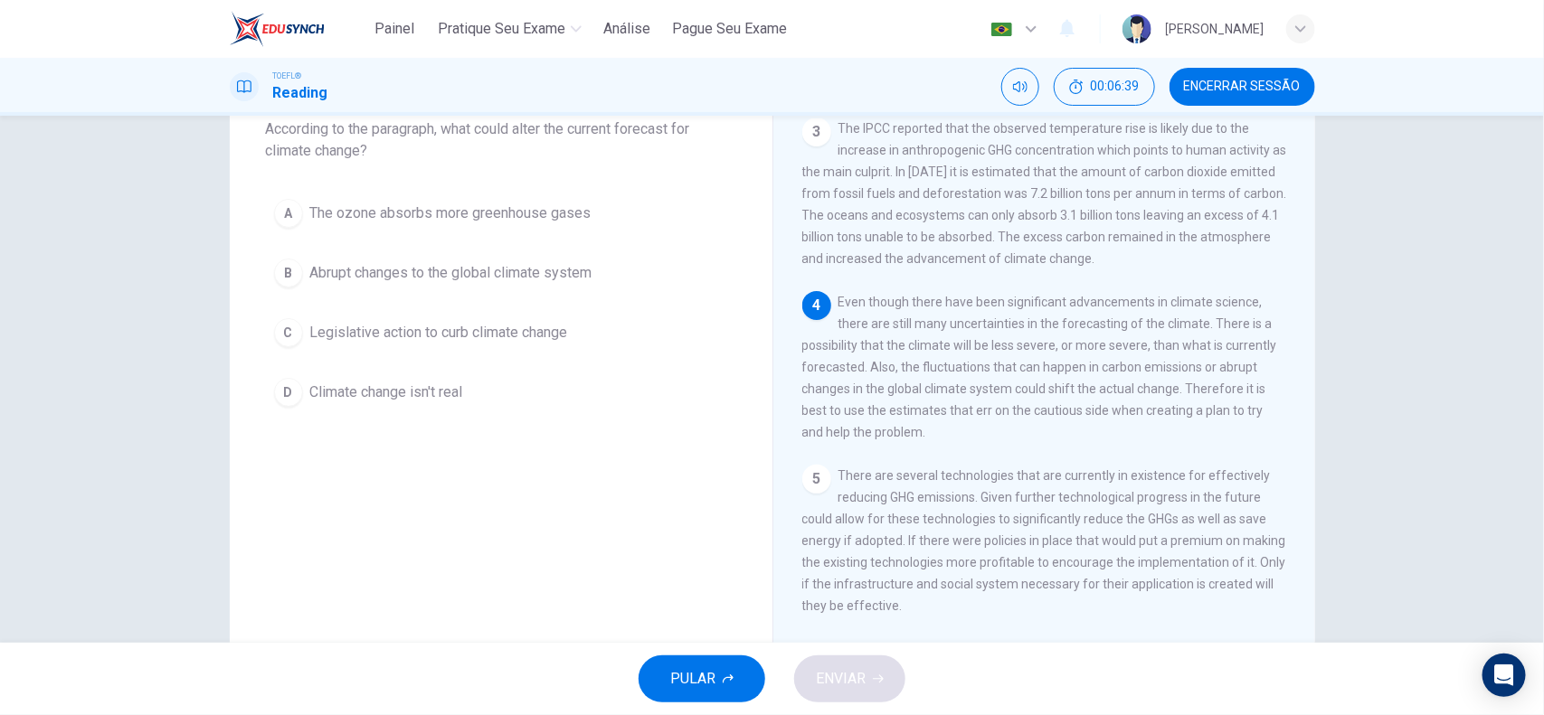
scroll to position [0, 0]
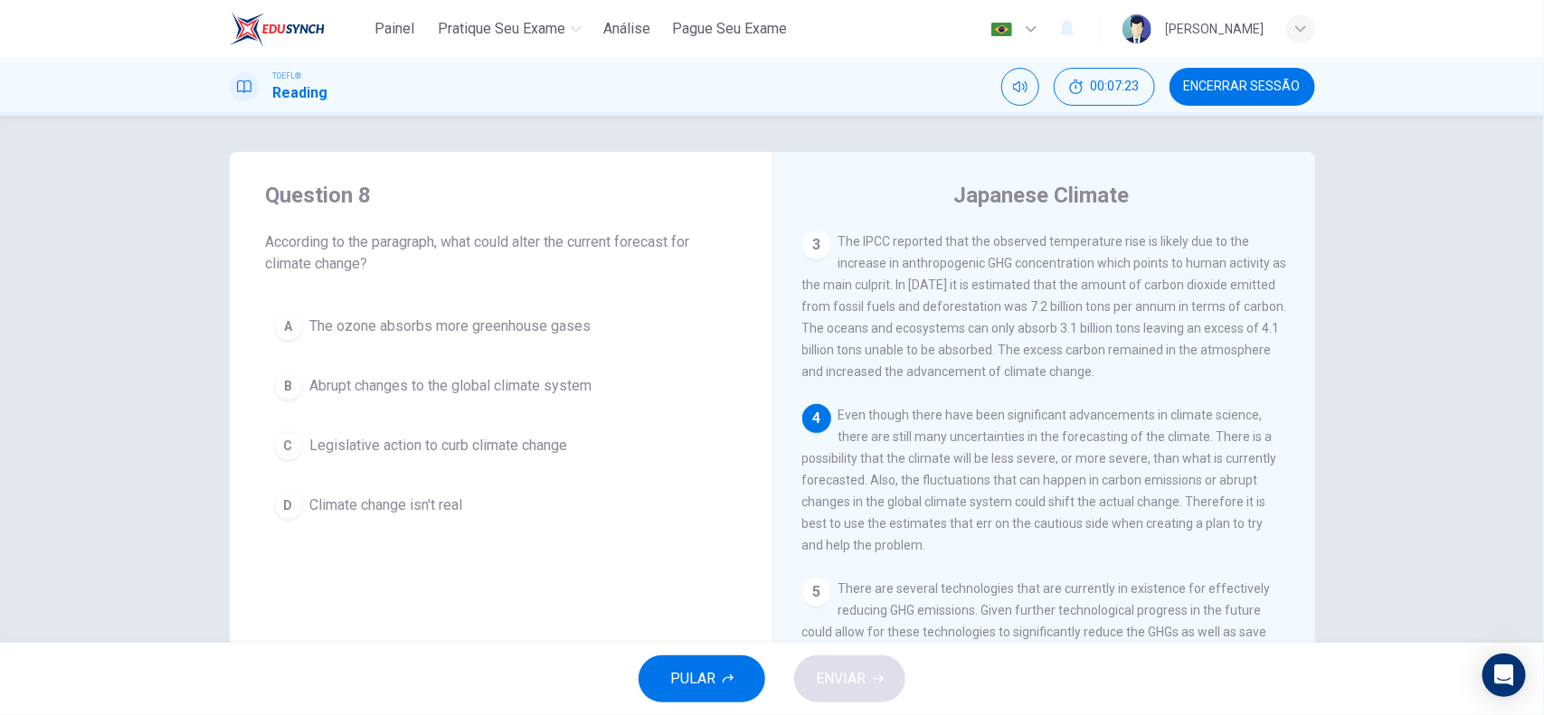
click at [502, 378] on span "Abrupt changes to the global climate system" at bounding box center [451, 386] width 282 height 22
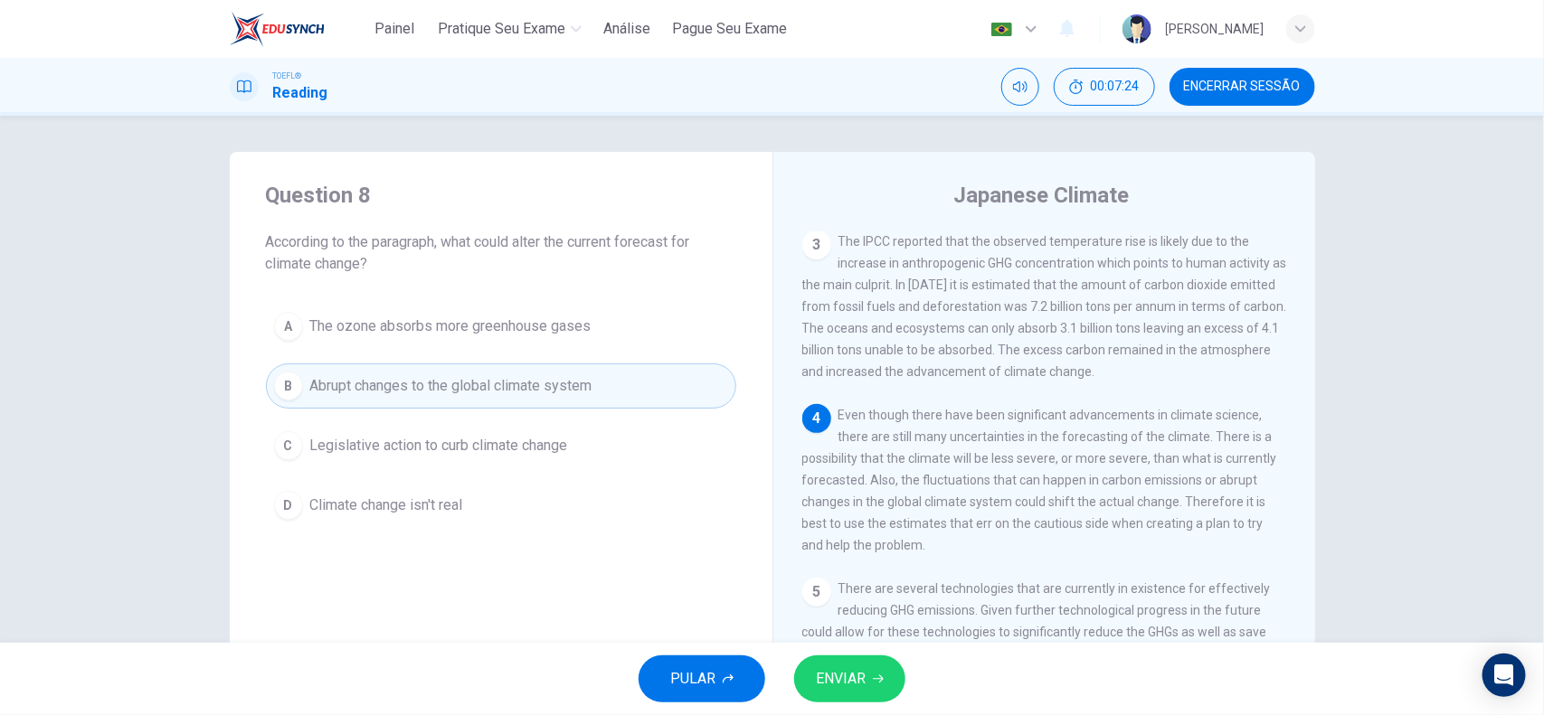
click at [896, 572] on button "ENVIAR" at bounding box center [849, 679] width 111 height 47
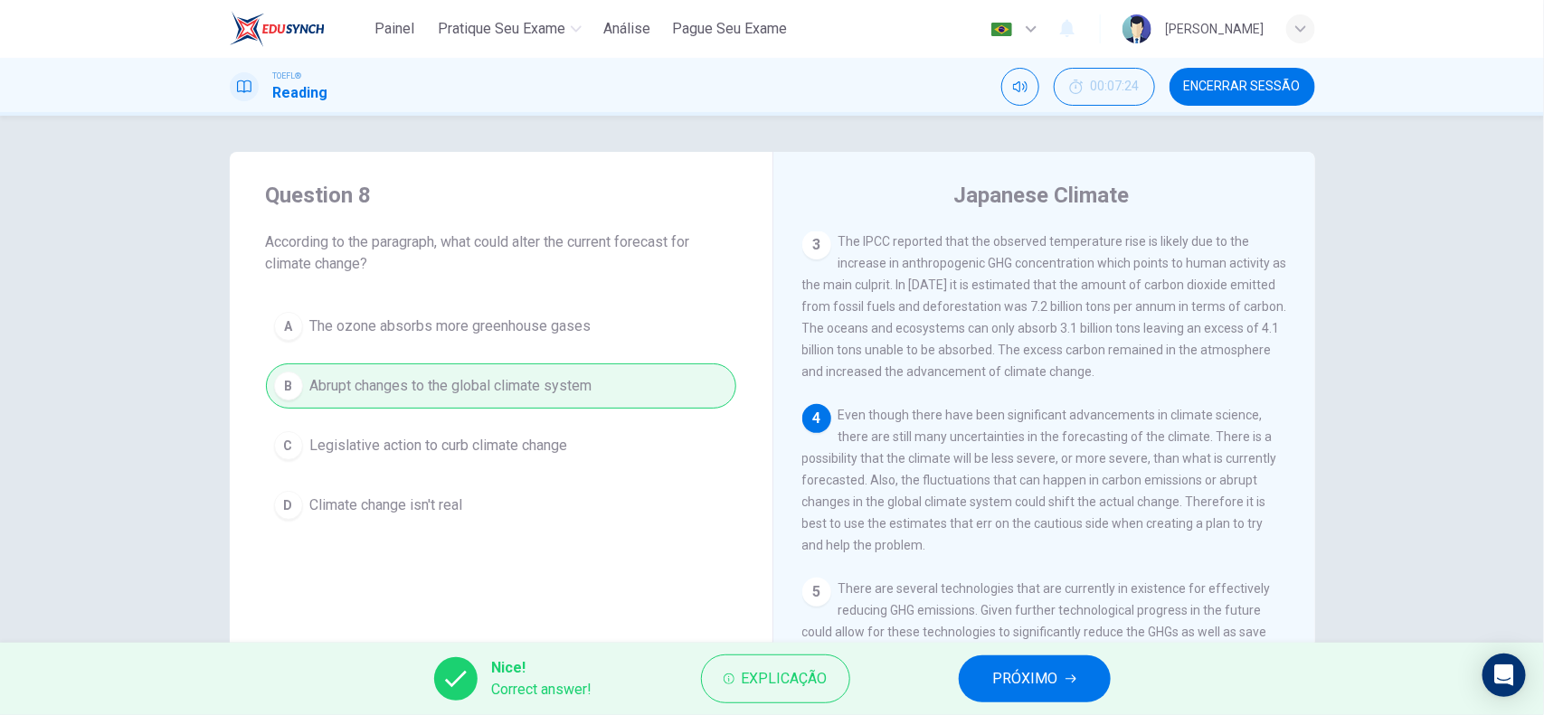
click at [1110, 572] on div "Nice! Correct answer! Explicação PRÓXIMO" at bounding box center [772, 679] width 1544 height 72
click at [1051, 572] on span "PRÓXIMO" at bounding box center [1025, 678] width 65 height 25
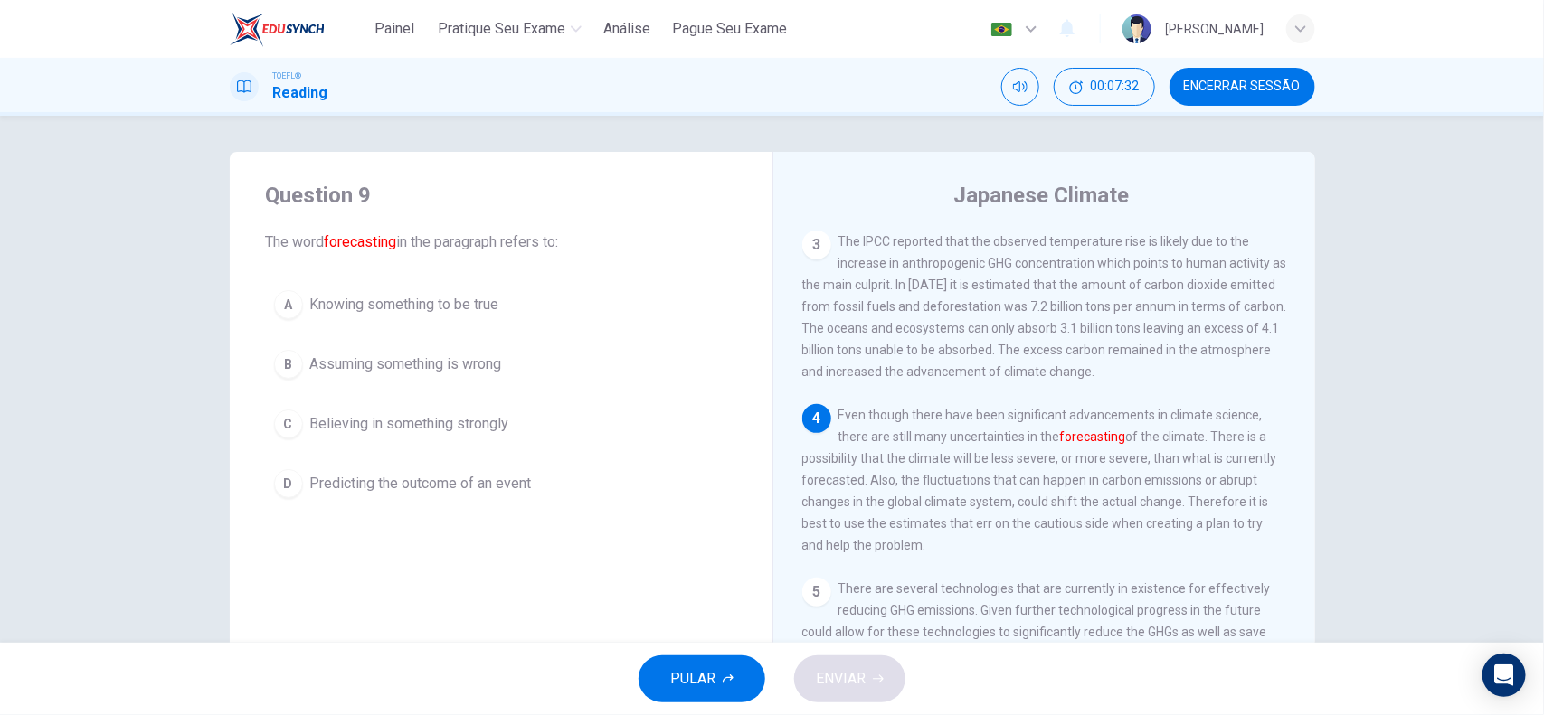
click at [432, 475] on span "Predicting the outcome of an event" at bounding box center [421, 484] width 222 height 22
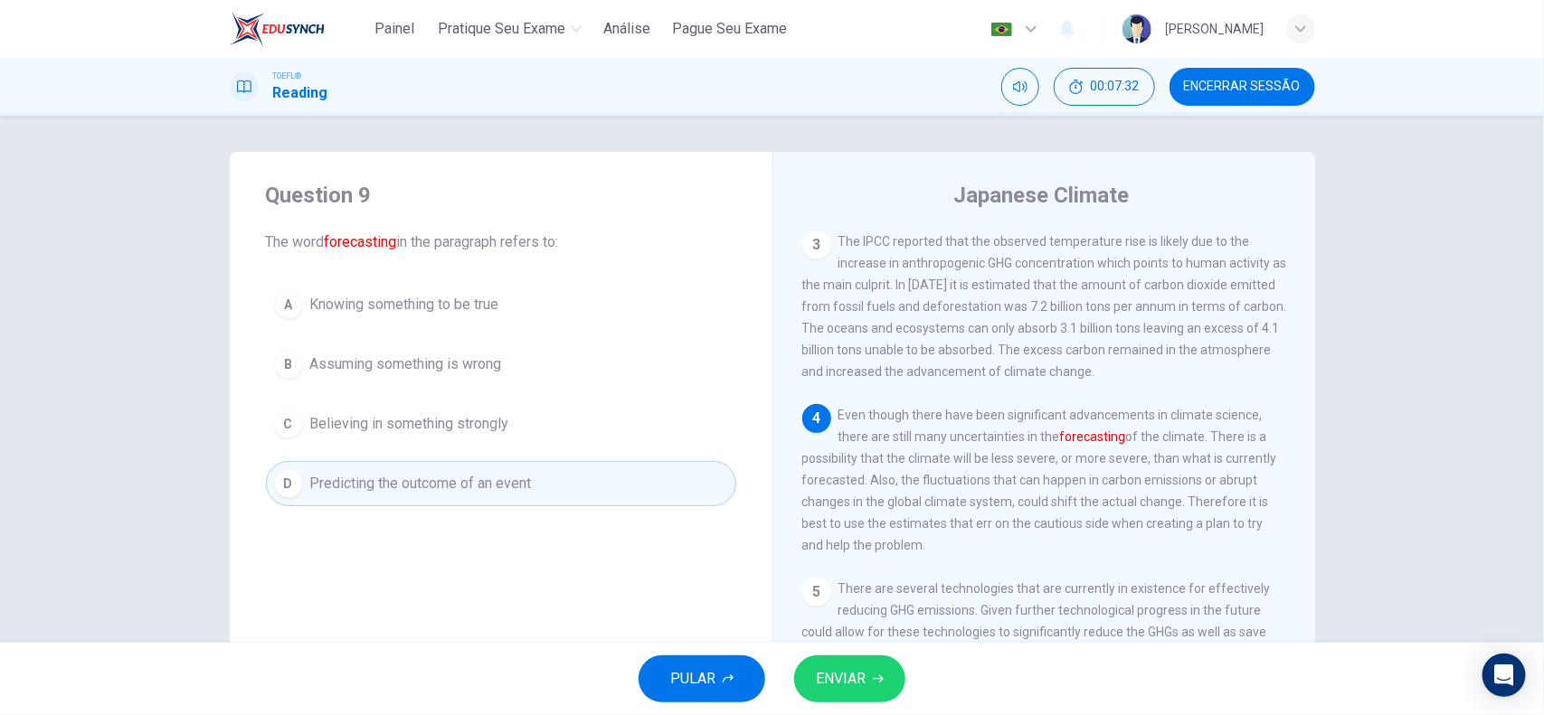
click at [850, 572] on span "ENVIAR" at bounding box center [841, 678] width 50 height 25
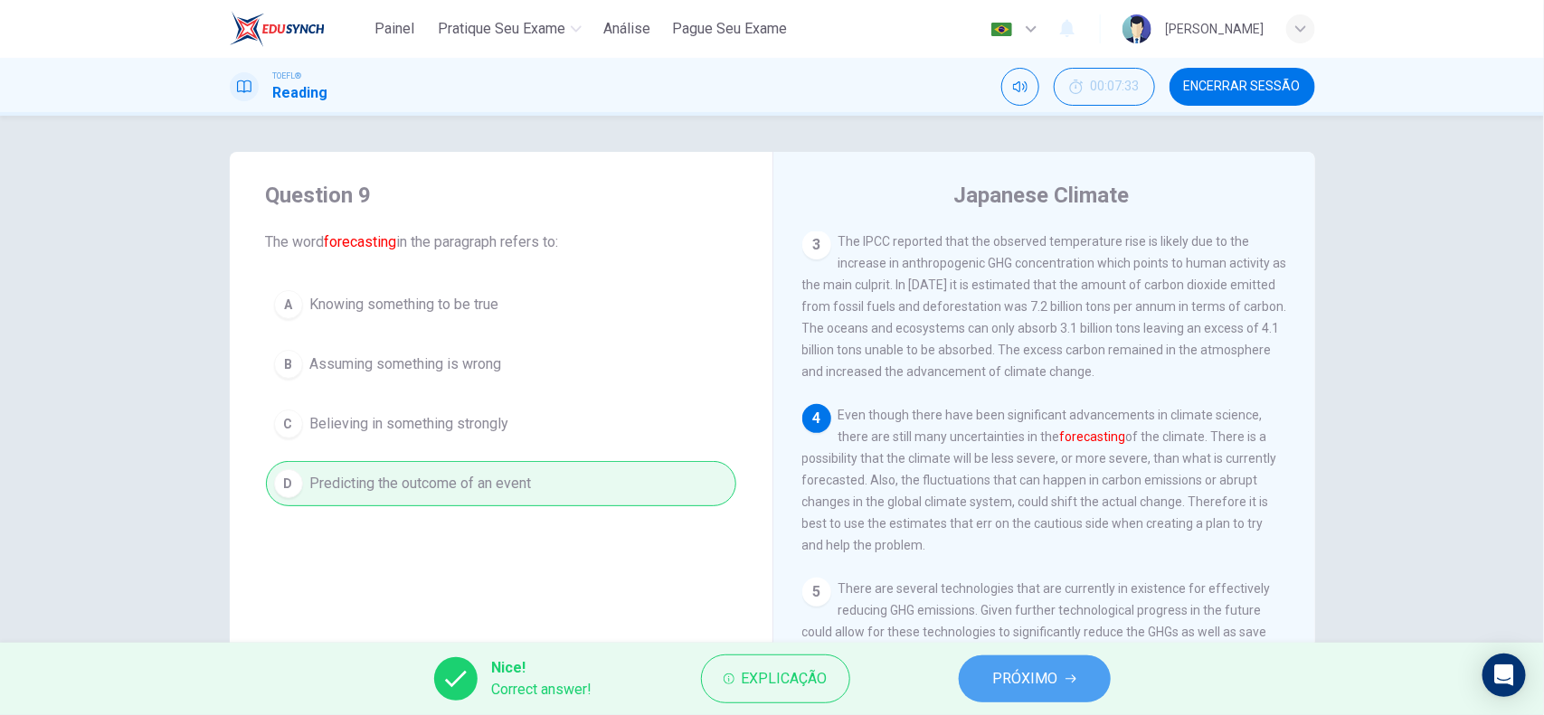
click at [1036, 572] on span "PRÓXIMO" at bounding box center [1025, 678] width 65 height 25
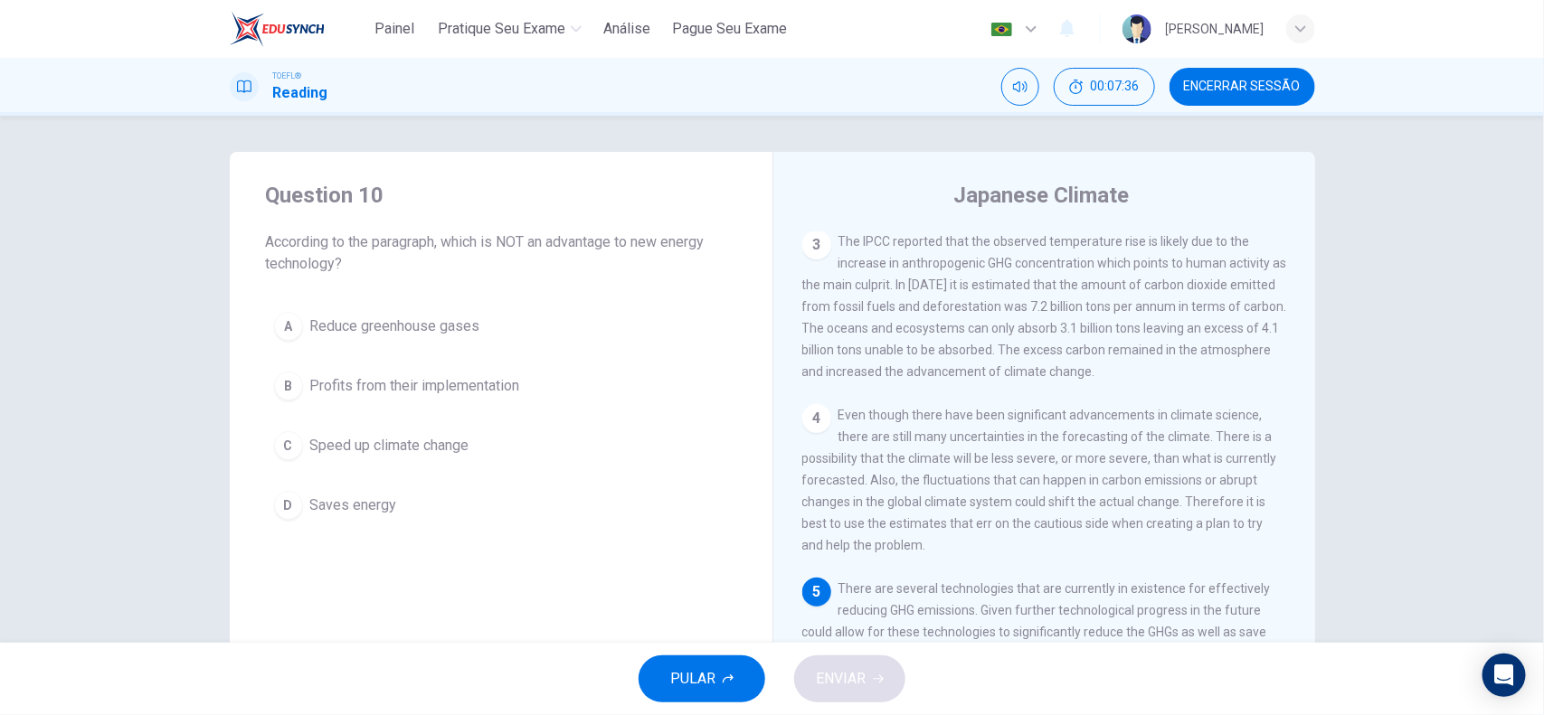
scroll to position [113, 0]
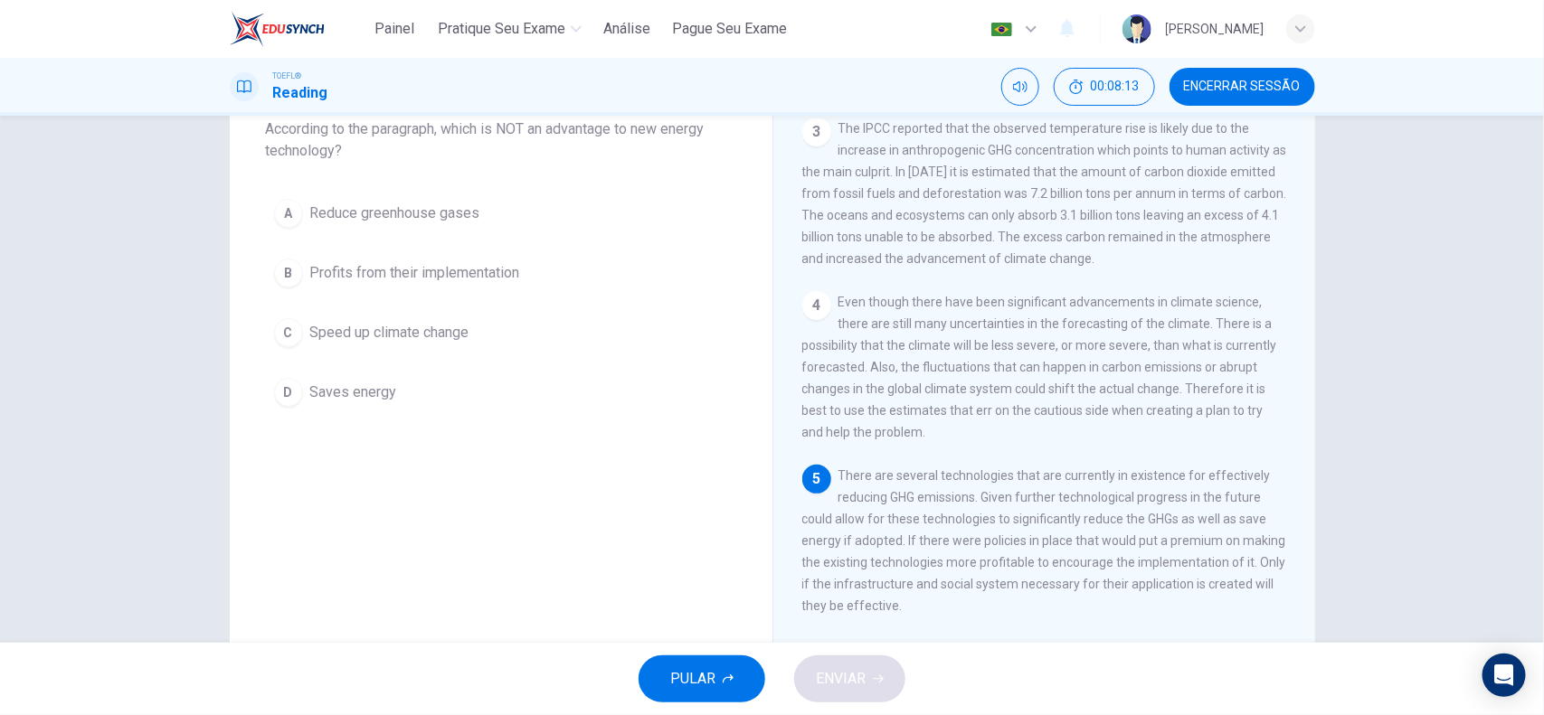
drag, startPoint x: 800, startPoint y: 509, endPoint x: 855, endPoint y: 511, distance: 55.2
click at [855, 511] on span "There are several technologies that are currently in existence for effectively …" at bounding box center [1044, 540] width 484 height 145
drag, startPoint x: 984, startPoint y: 497, endPoint x: 1026, endPoint y: 497, distance: 42.5
click at [1026, 497] on span "There are several technologies that are currently in existence for effectively …" at bounding box center [1044, 540] width 484 height 145
drag, startPoint x: 791, startPoint y: 518, endPoint x: 829, endPoint y: 516, distance: 38.0
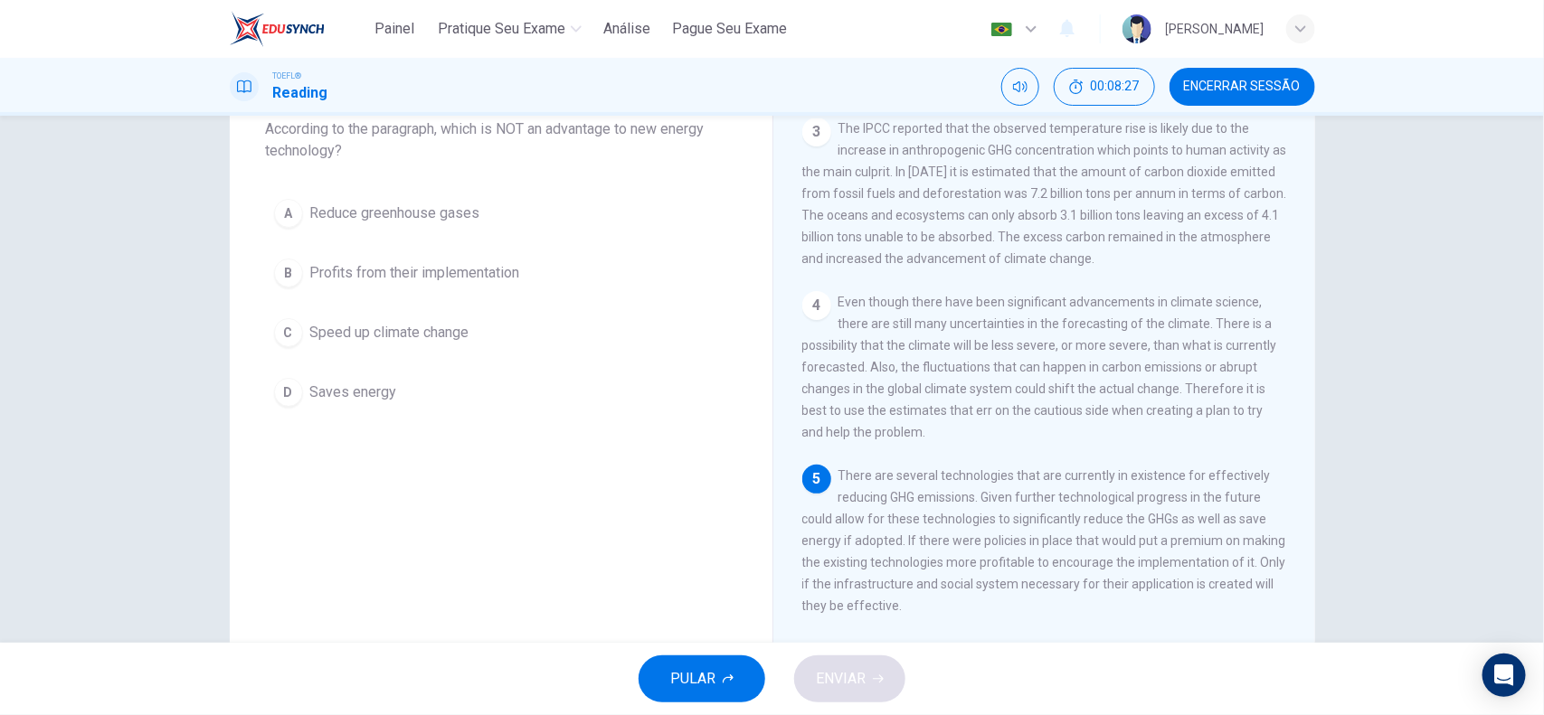
click at [829, 516] on div "Japanese Climate 1 The awarding of the Nobel Peace Prize to the International P…" at bounding box center [1043, 353] width 543 height 628
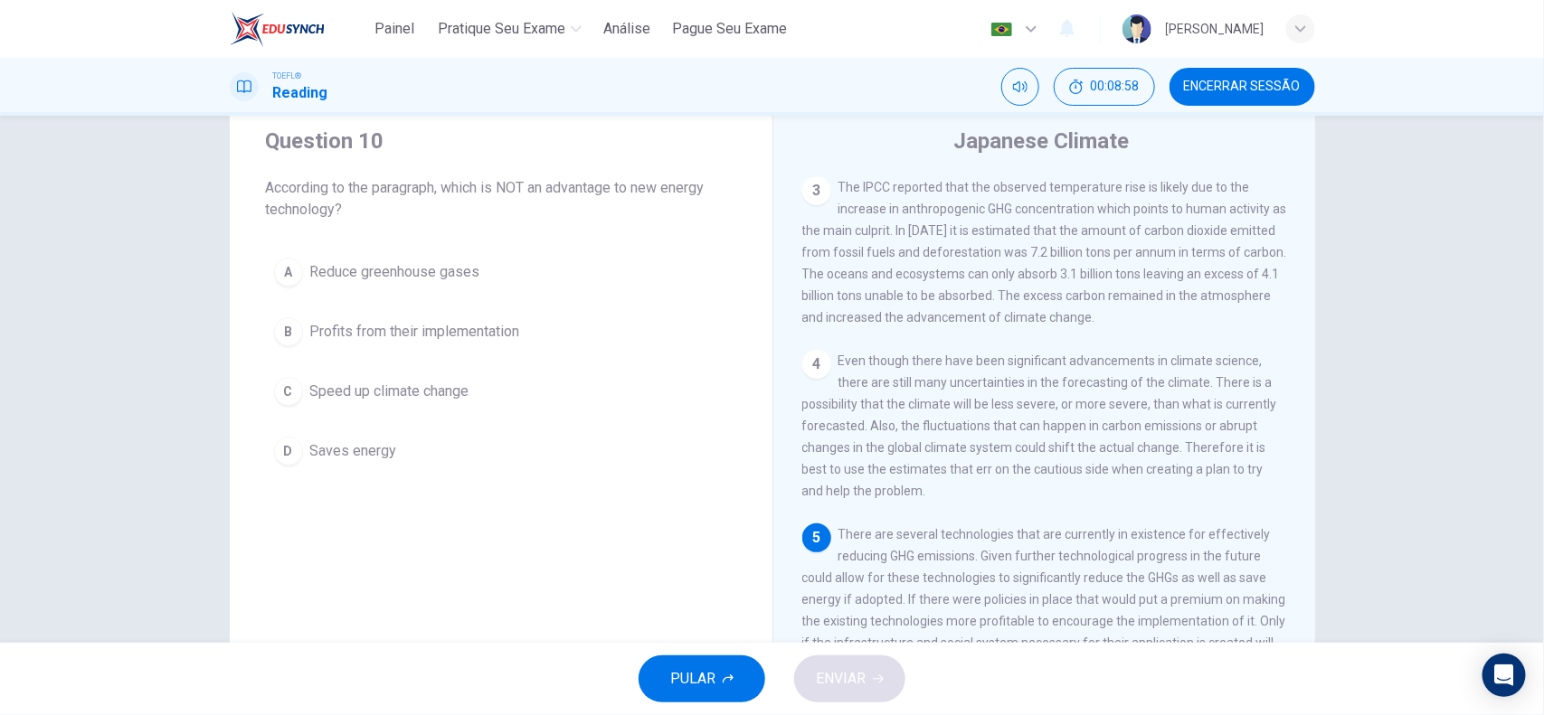
scroll to position [0, 0]
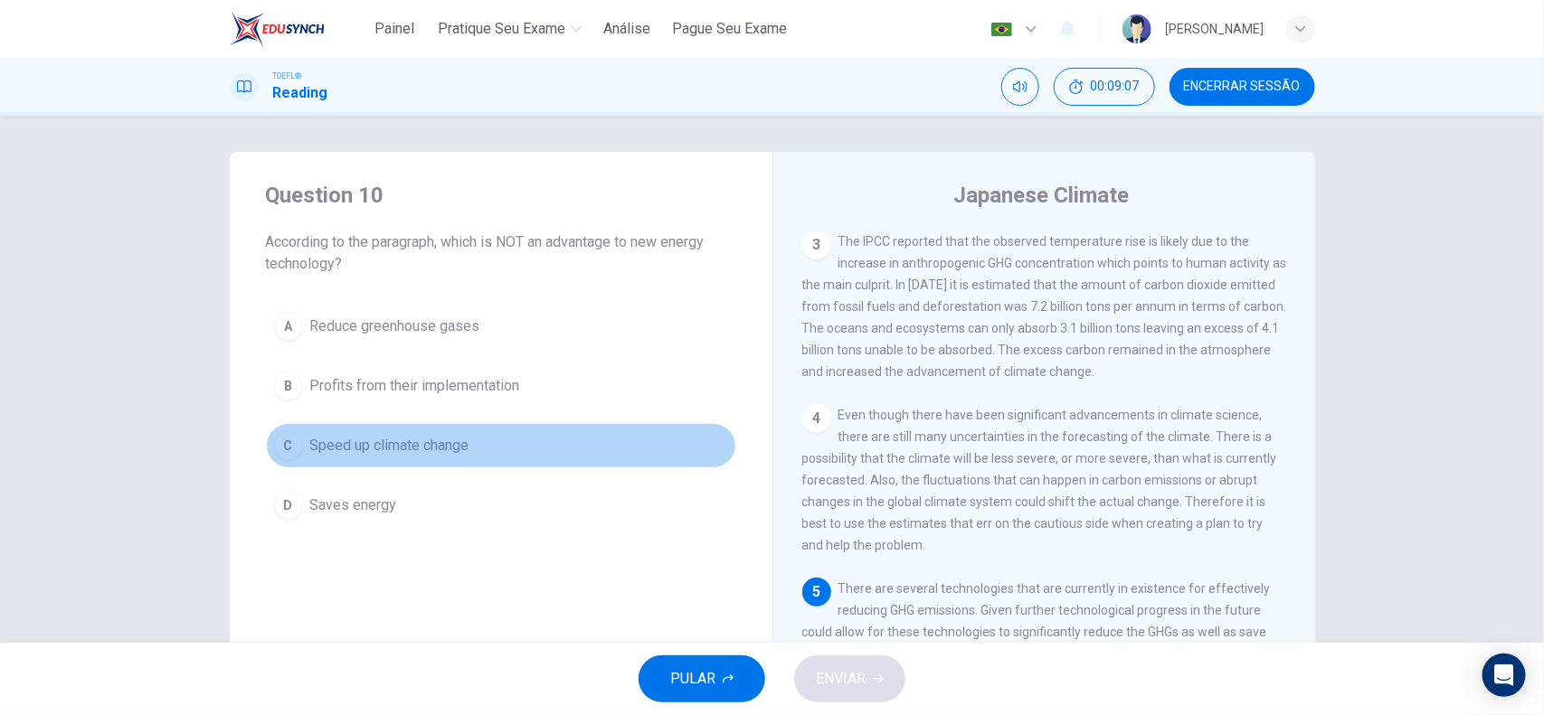
click at [395, 449] on span "Speed up climate change" at bounding box center [389, 446] width 159 height 22
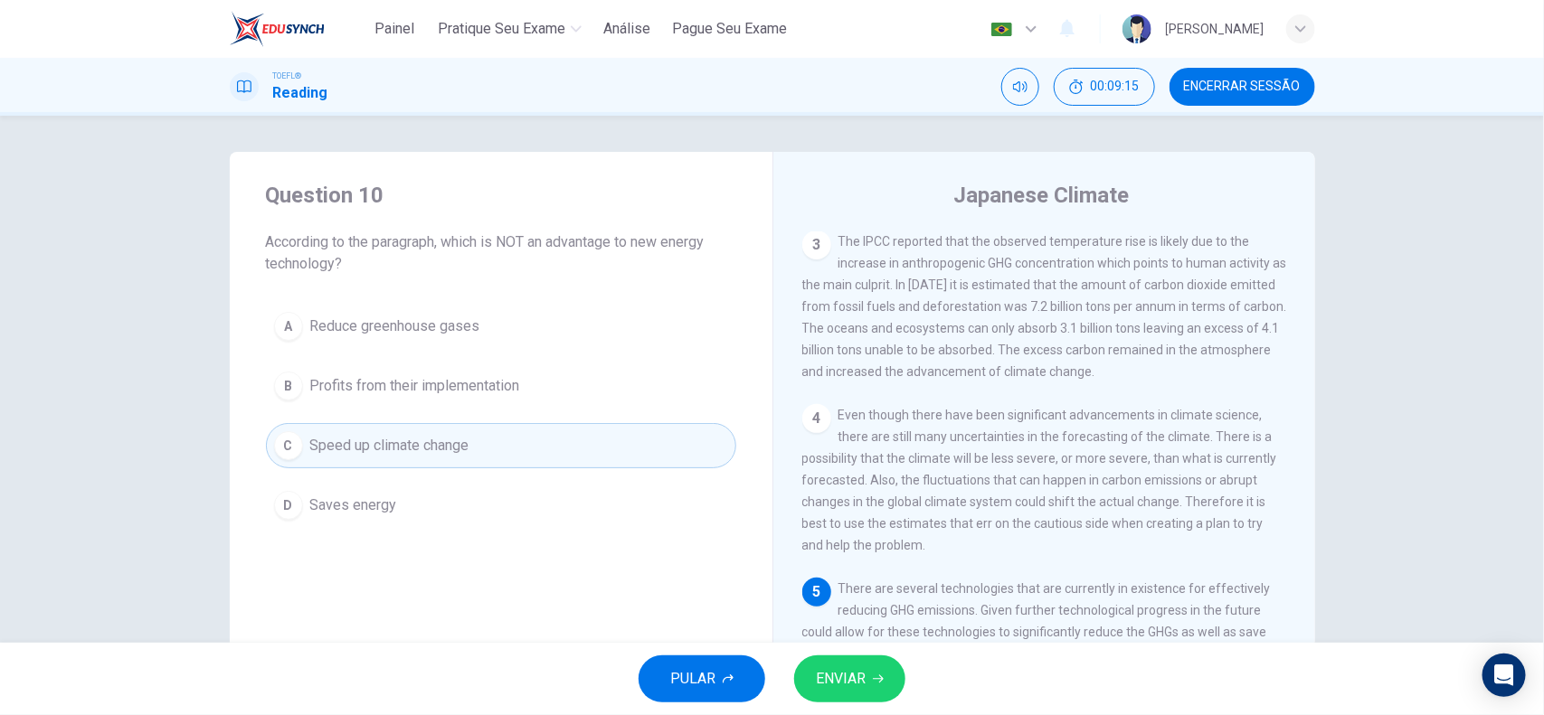
click at [818, 572] on span "ENVIAR" at bounding box center [841, 678] width 50 height 25
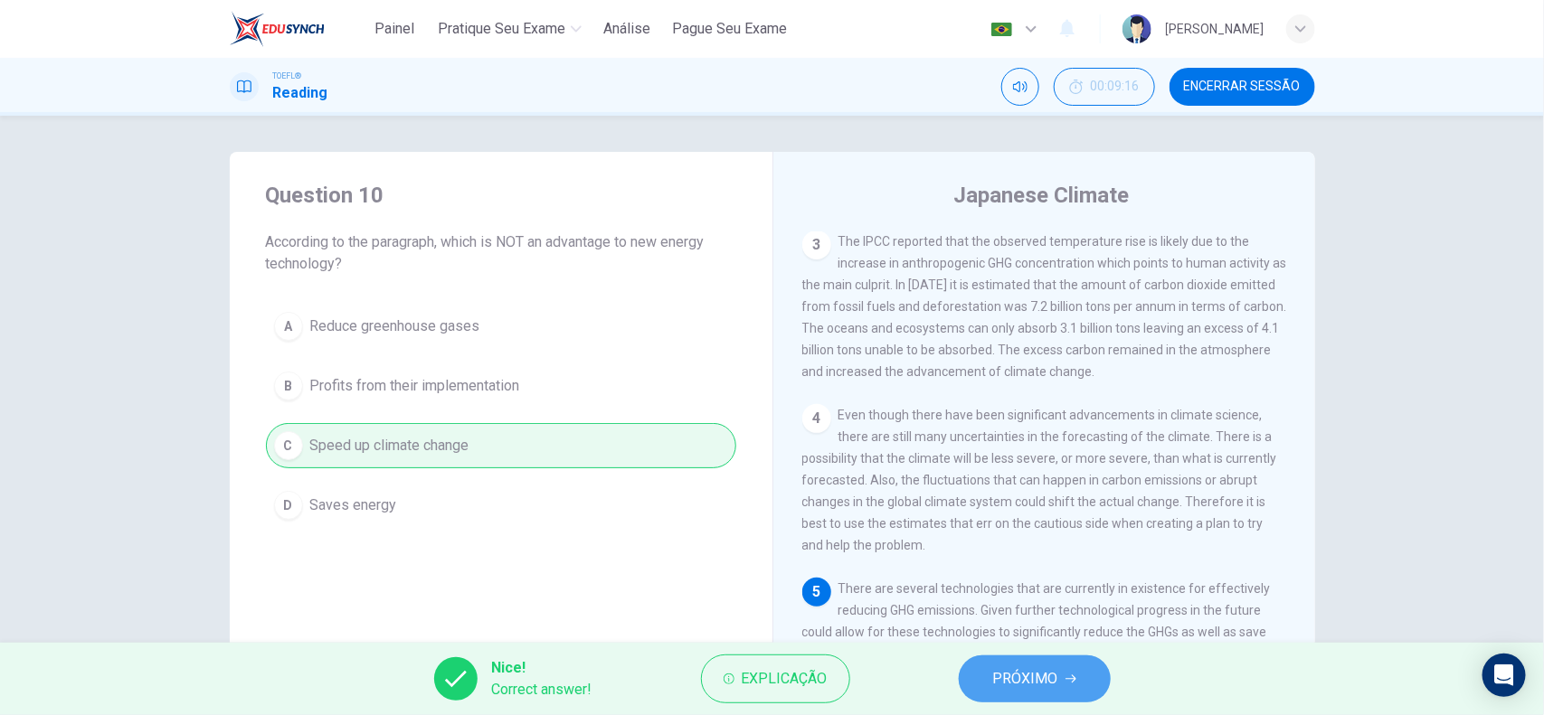
click at [1058, 572] on button "PRÓXIMO" at bounding box center [1035, 679] width 152 height 47
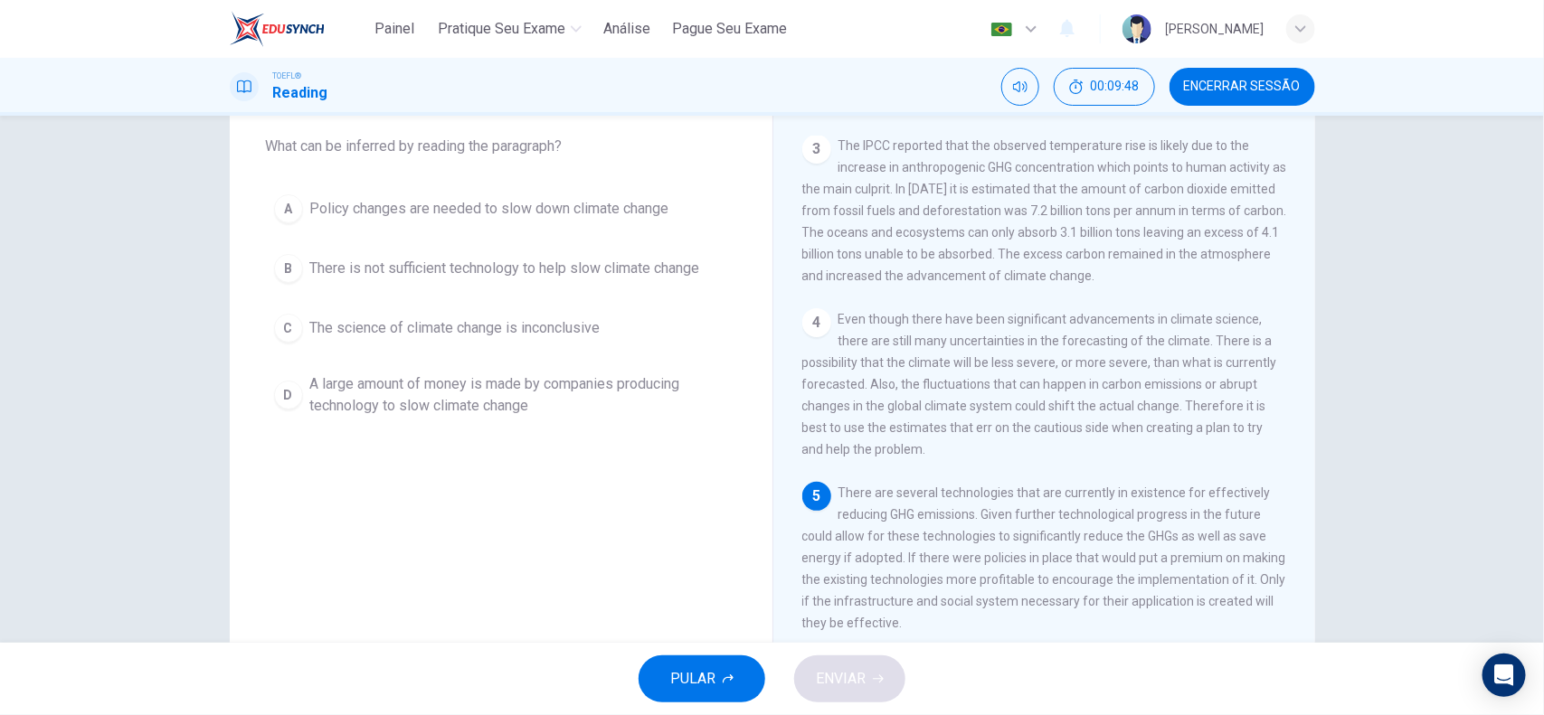
scroll to position [60, 0]
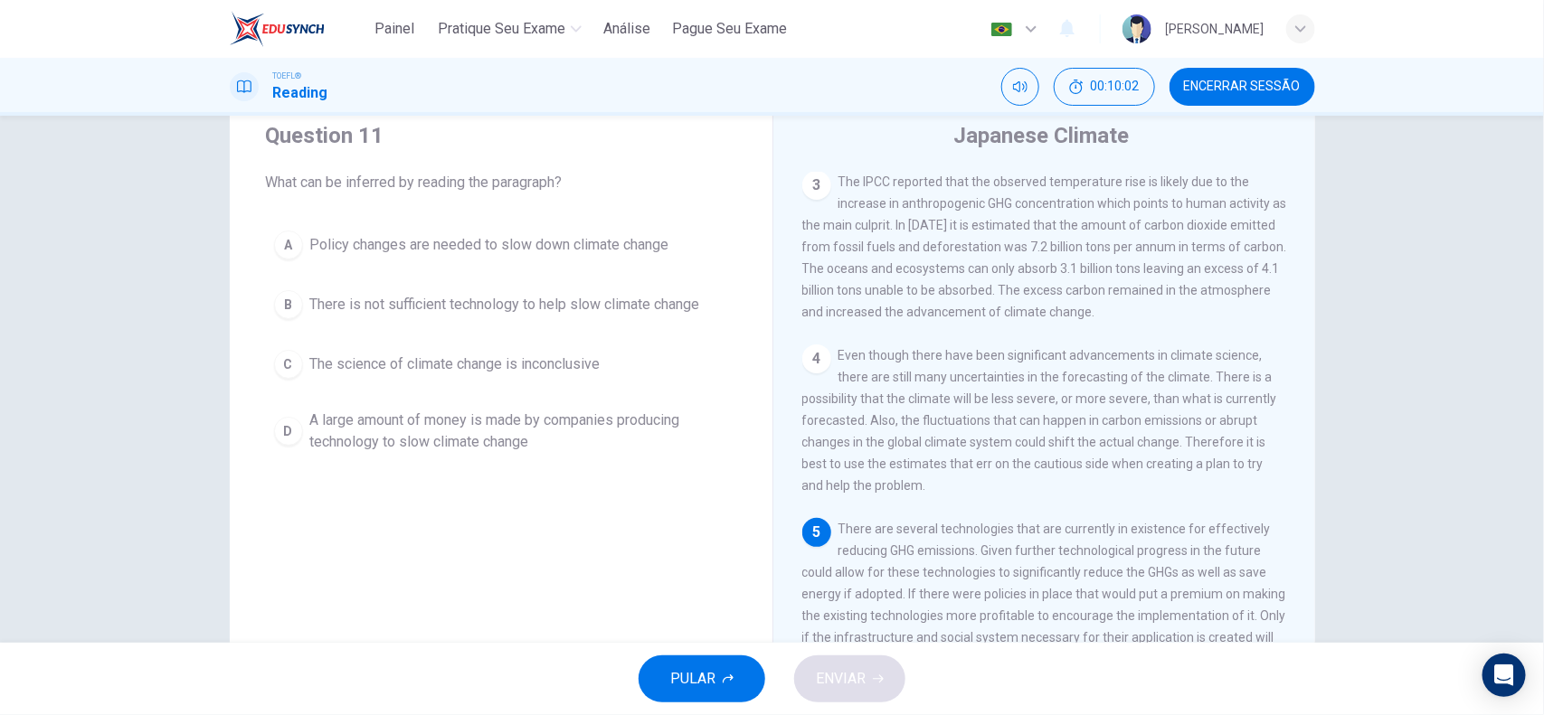
click at [601, 240] on span "Policy changes are needed to slow down climate change" at bounding box center [489, 245] width 359 height 22
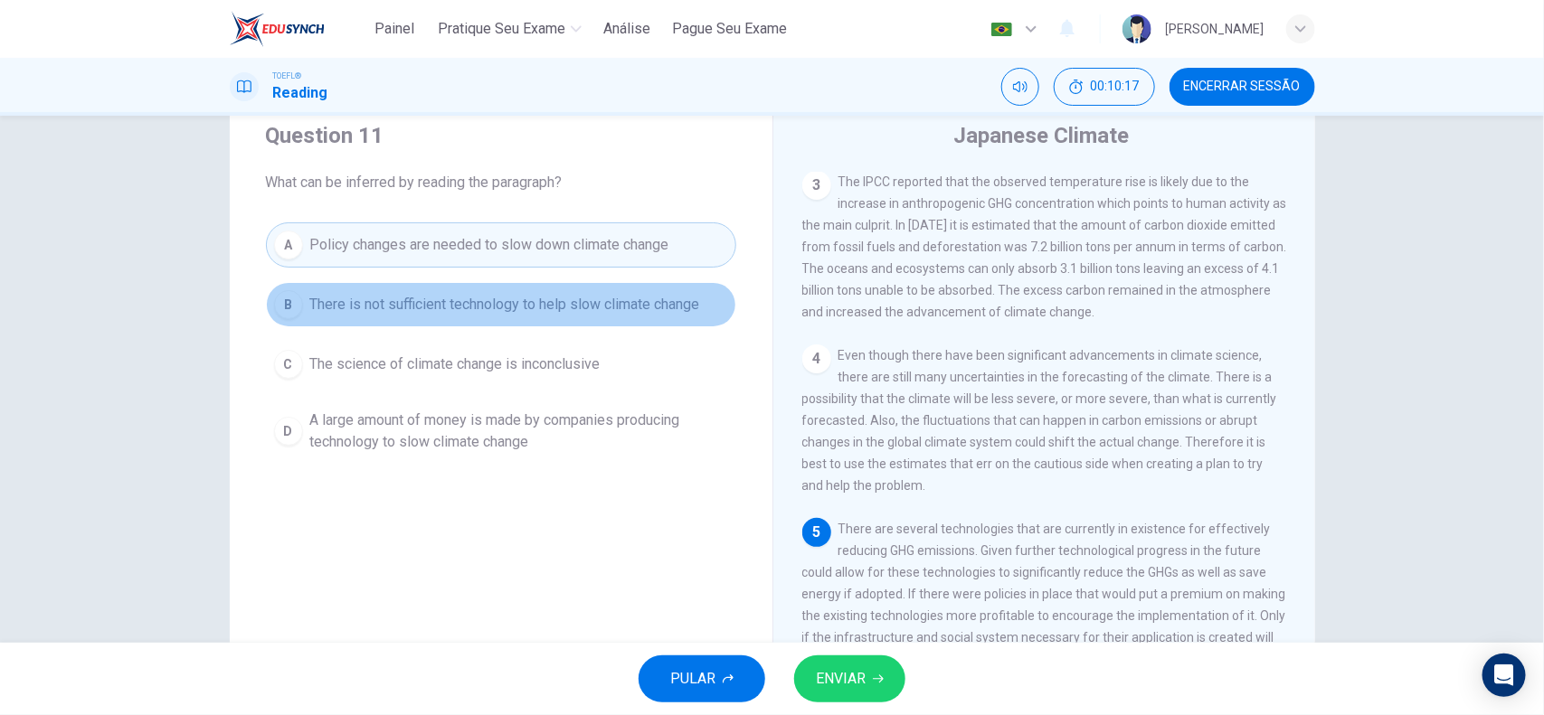
click at [351, 317] on button "B There is not sufficient technology to help slow climate change" at bounding box center [501, 304] width 470 height 45
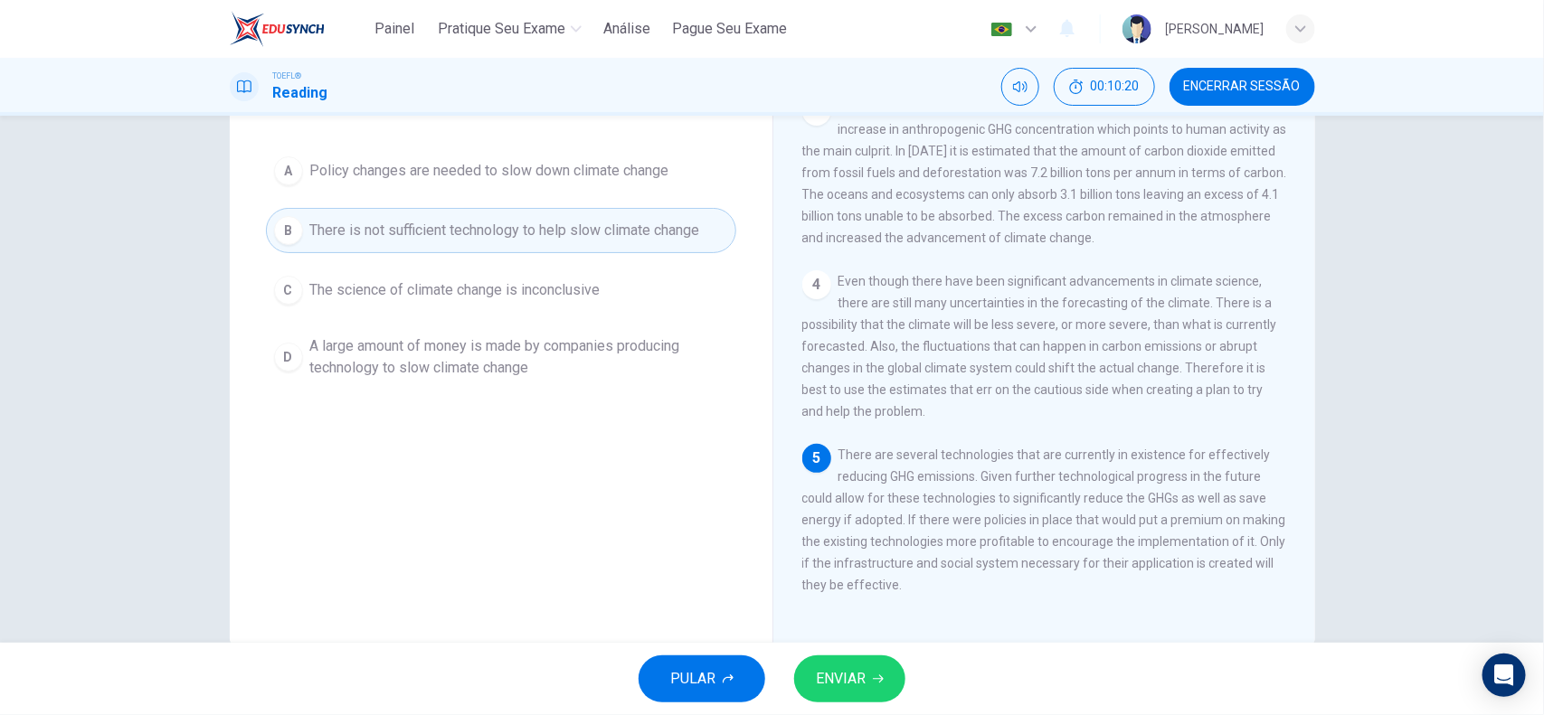
scroll to position [173, 0]
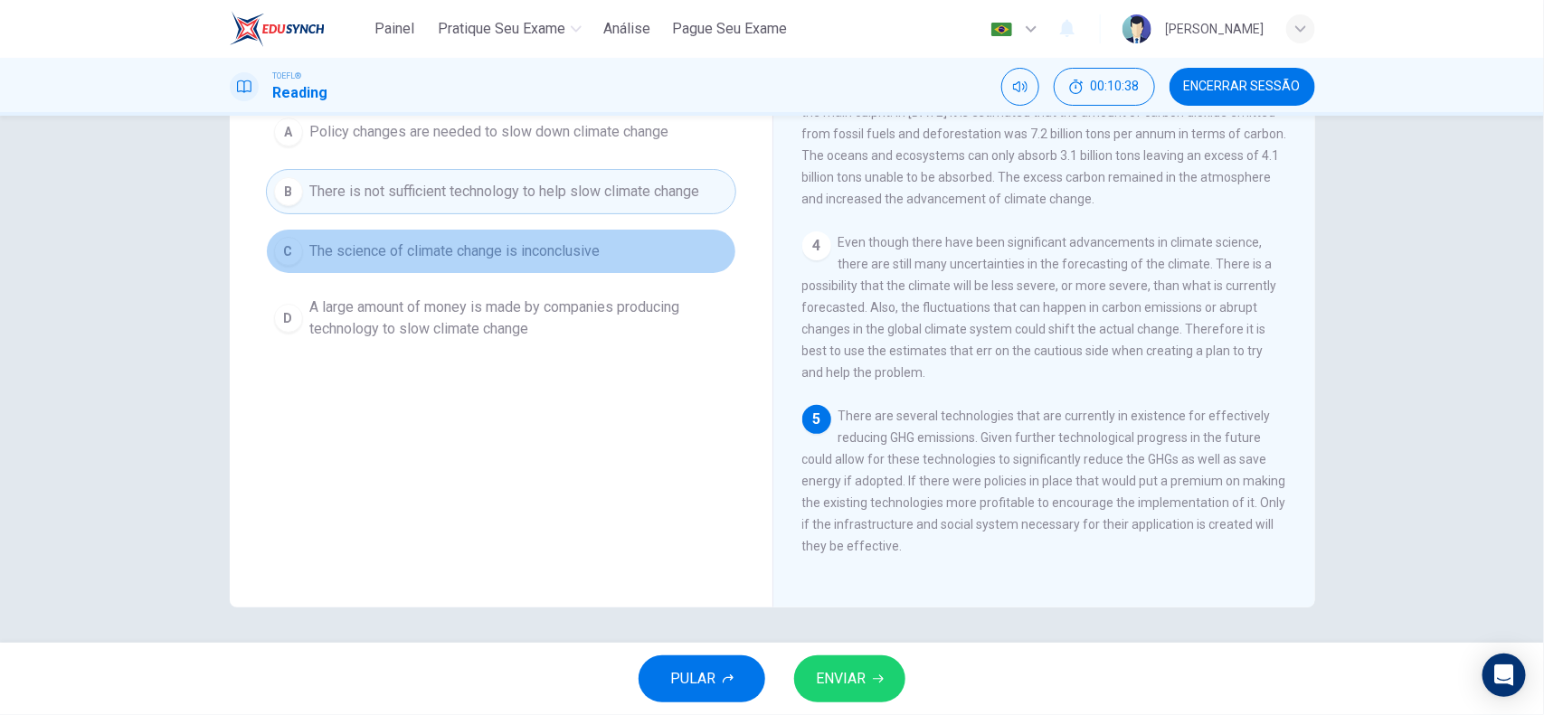
click at [432, 268] on button "C The science of climate change is inconclusive" at bounding box center [501, 251] width 470 height 45
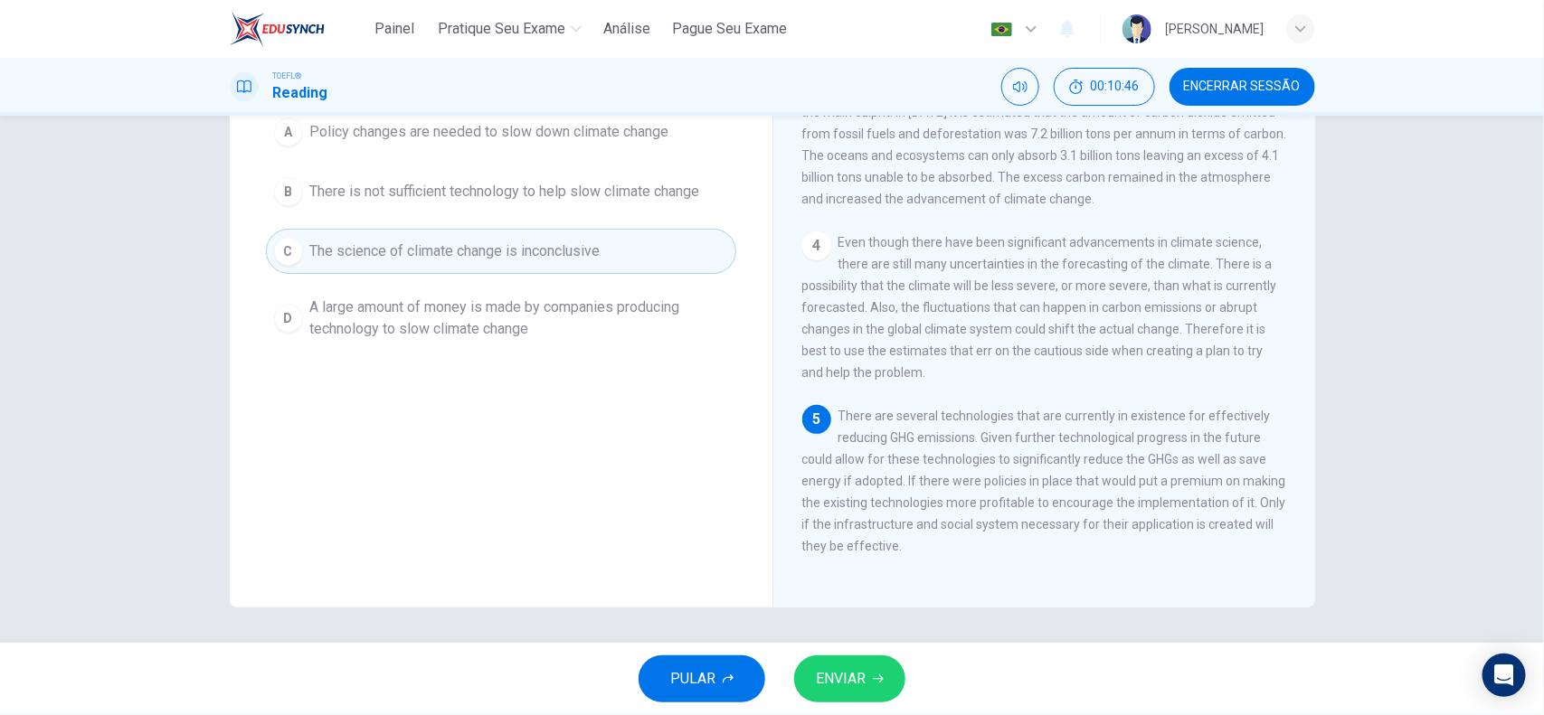
click at [480, 193] on span "There is not sufficient technology to help slow climate change" at bounding box center [505, 192] width 390 height 22
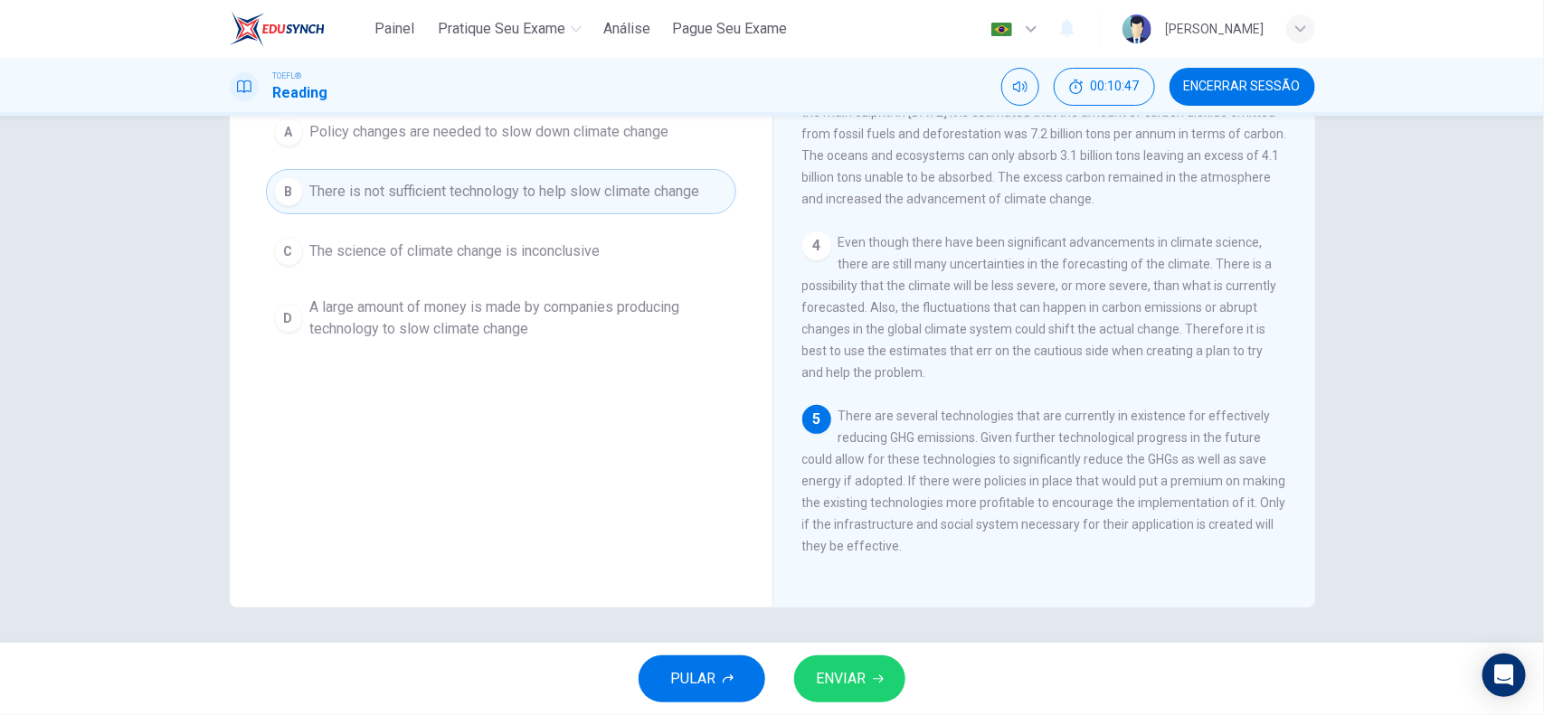
click at [490, 147] on button "A Policy changes are needed to slow down climate change" at bounding box center [501, 131] width 470 height 45
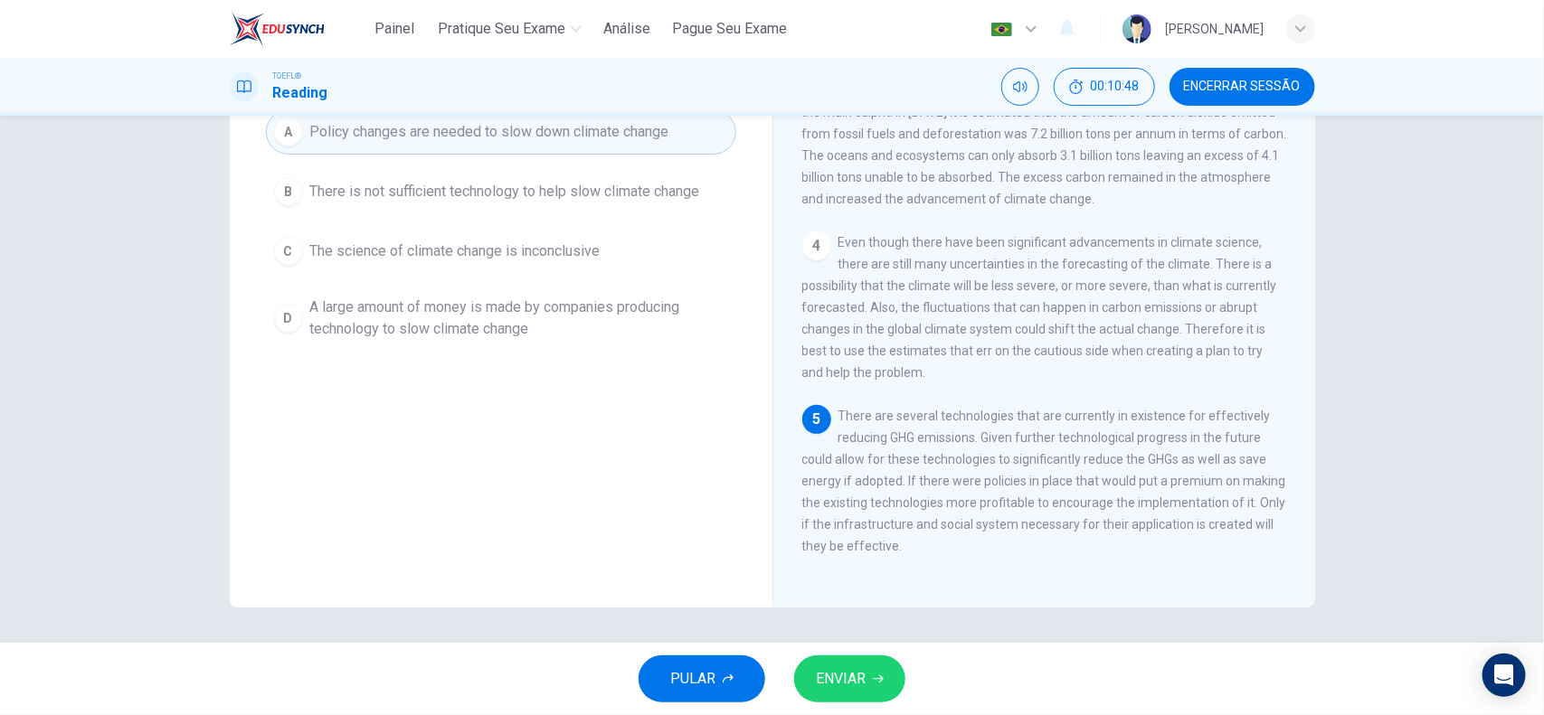
click at [874, 572] on icon "button" at bounding box center [878, 679] width 11 height 11
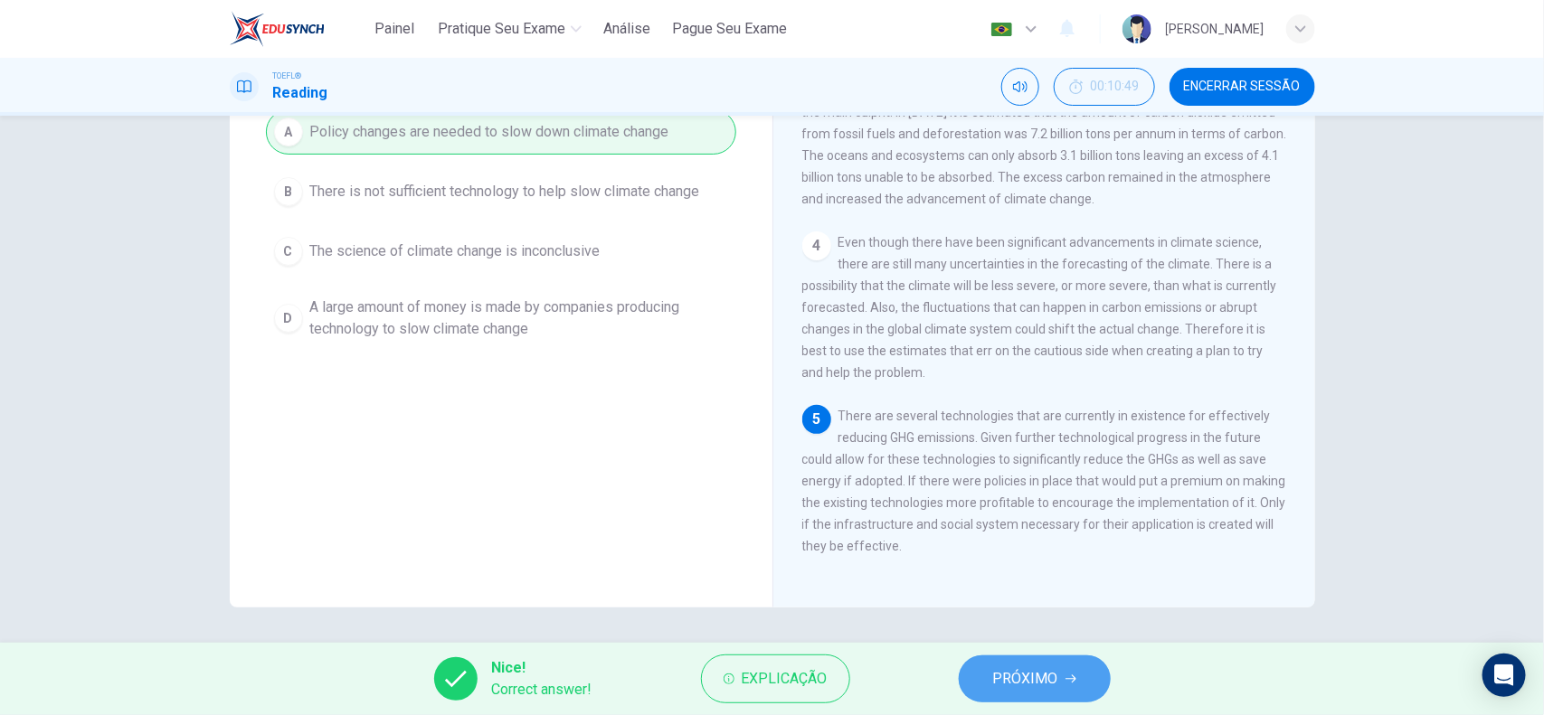
click at [1050, 572] on span "PRÓXIMO" at bounding box center [1025, 678] width 65 height 25
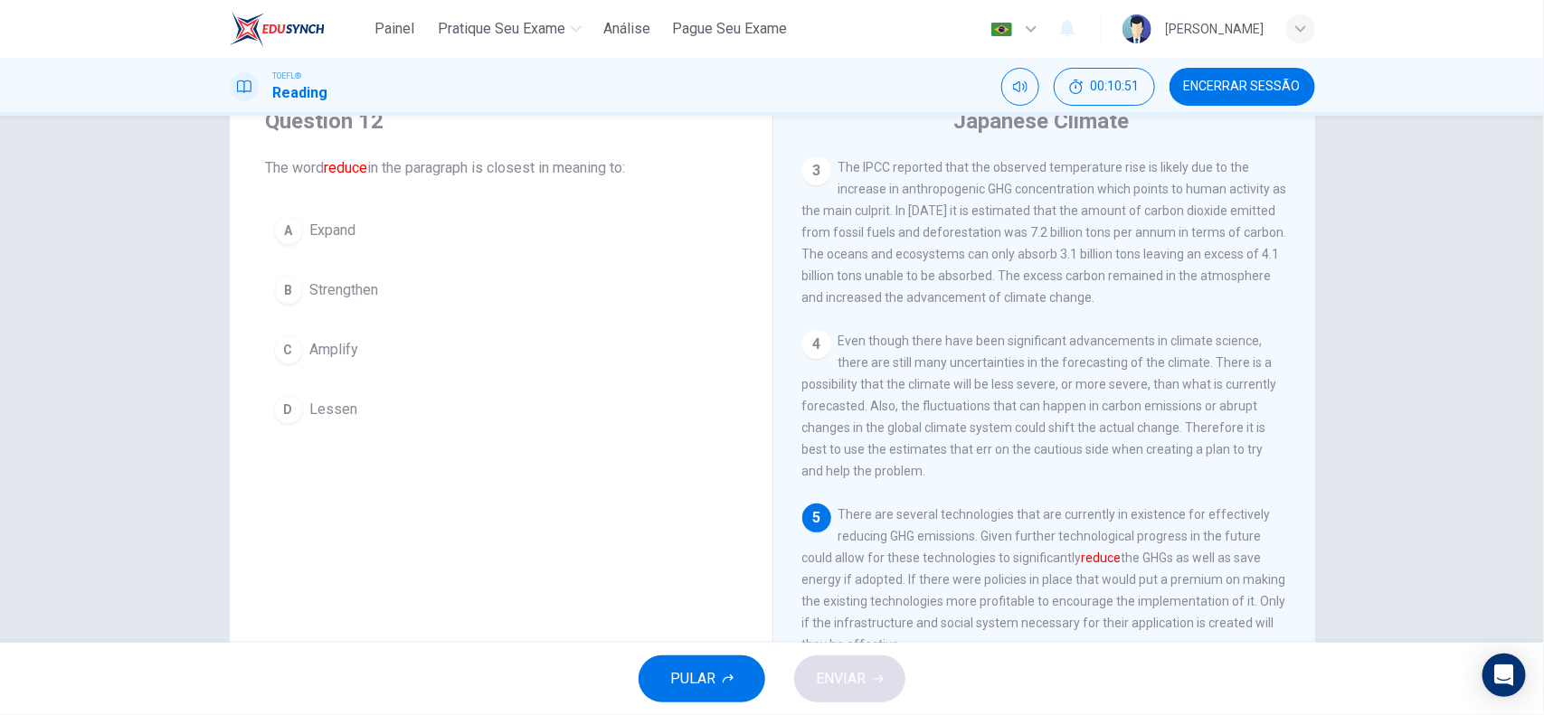
scroll to position [113, 0]
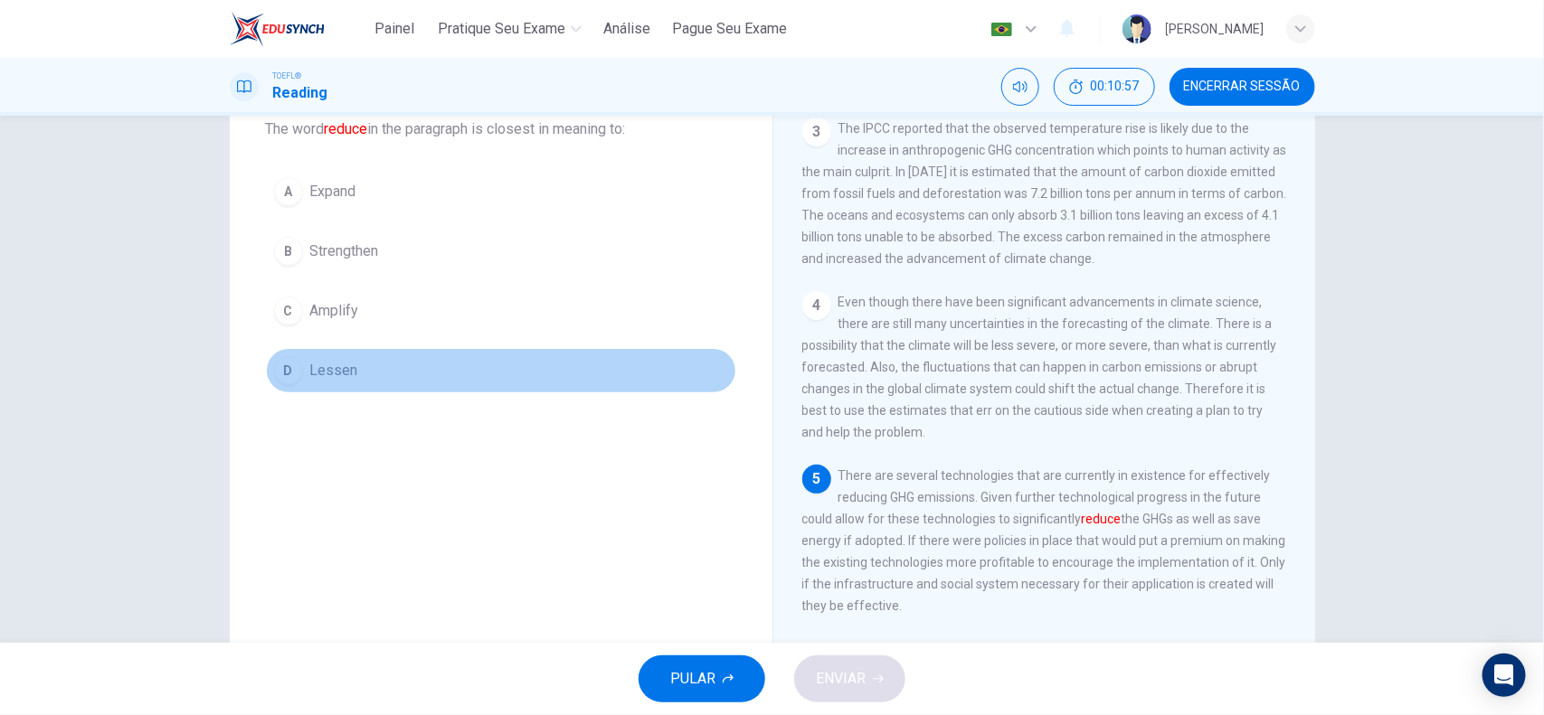
click at [373, 368] on button "D Lessen" at bounding box center [501, 370] width 470 height 45
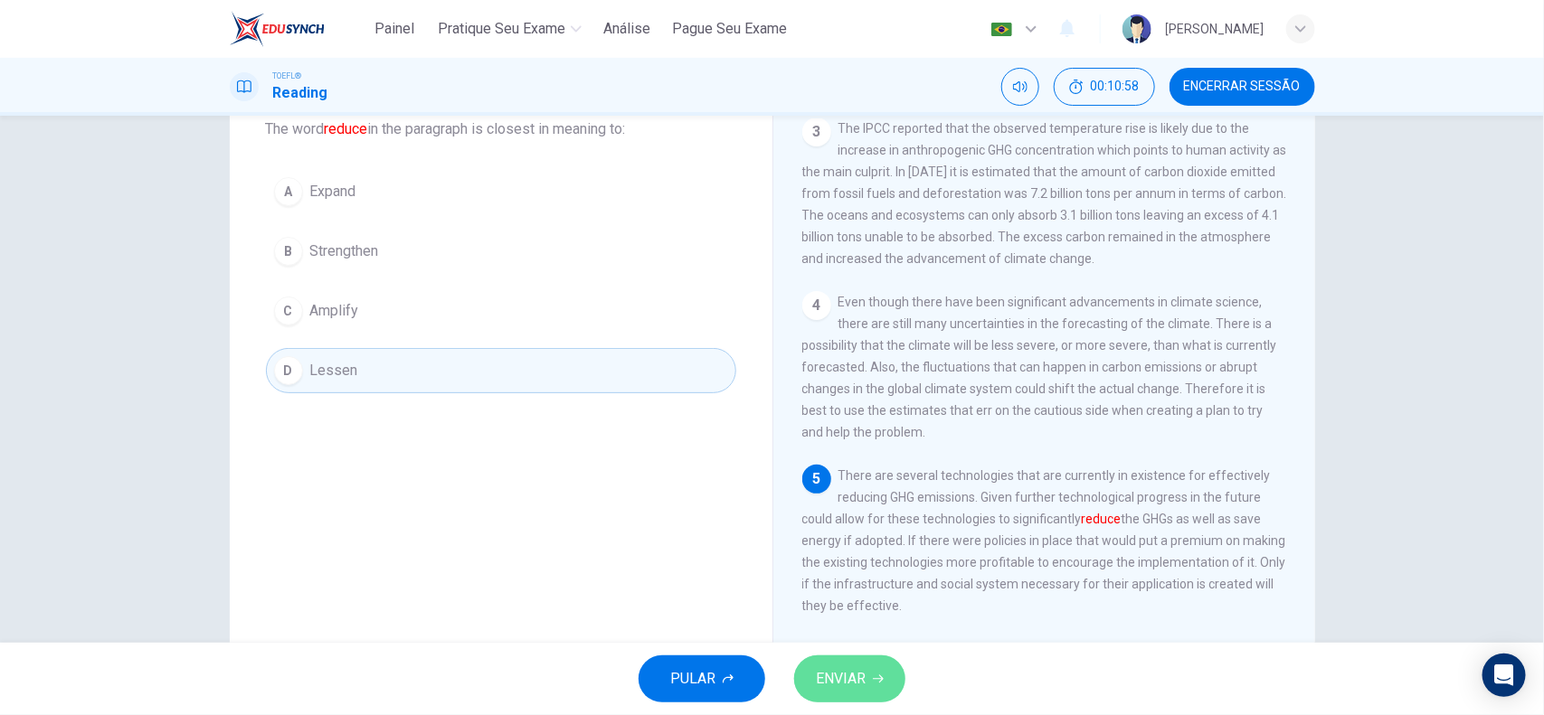
click at [859, 572] on button "ENVIAR" at bounding box center [849, 679] width 111 height 47
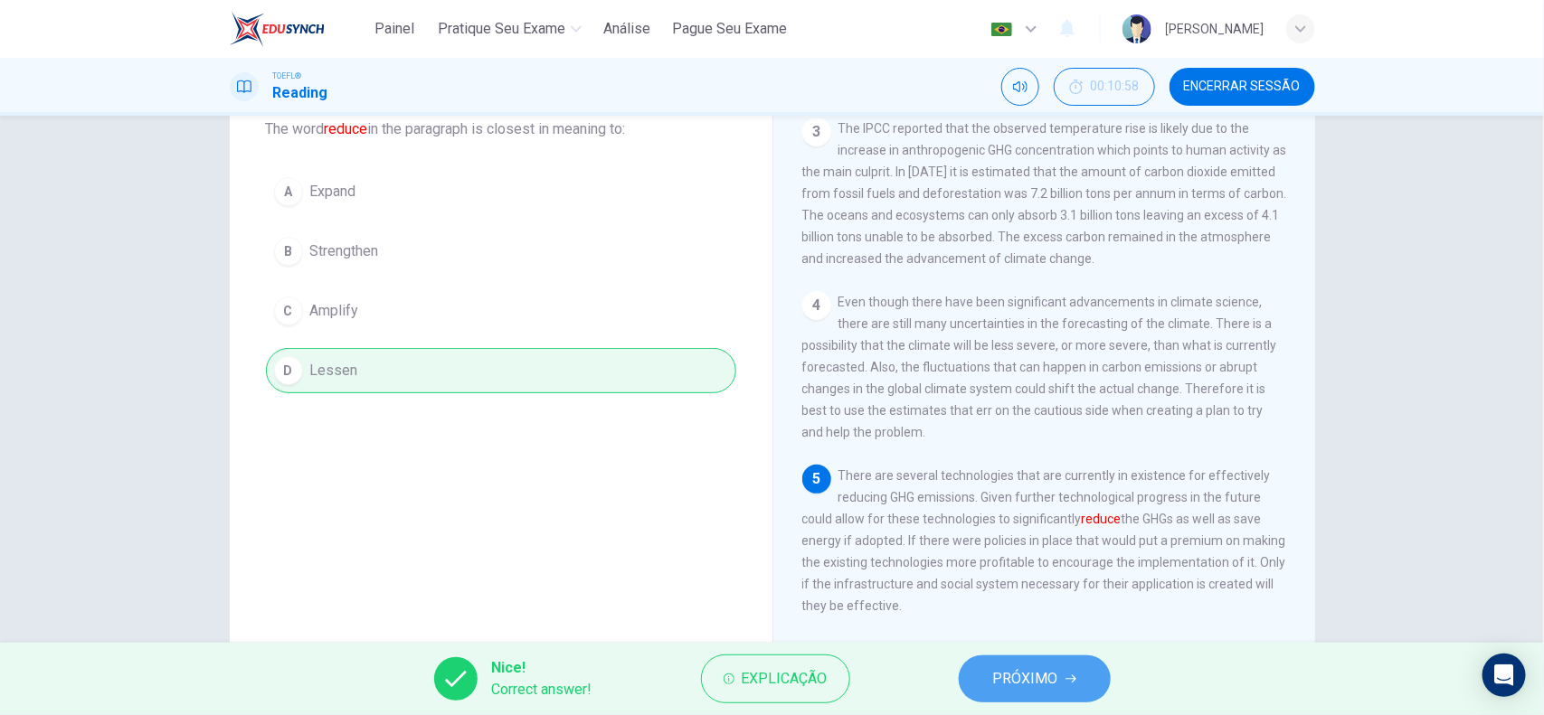
click at [1001, 572] on span "PRÓXIMO" at bounding box center [1025, 678] width 65 height 25
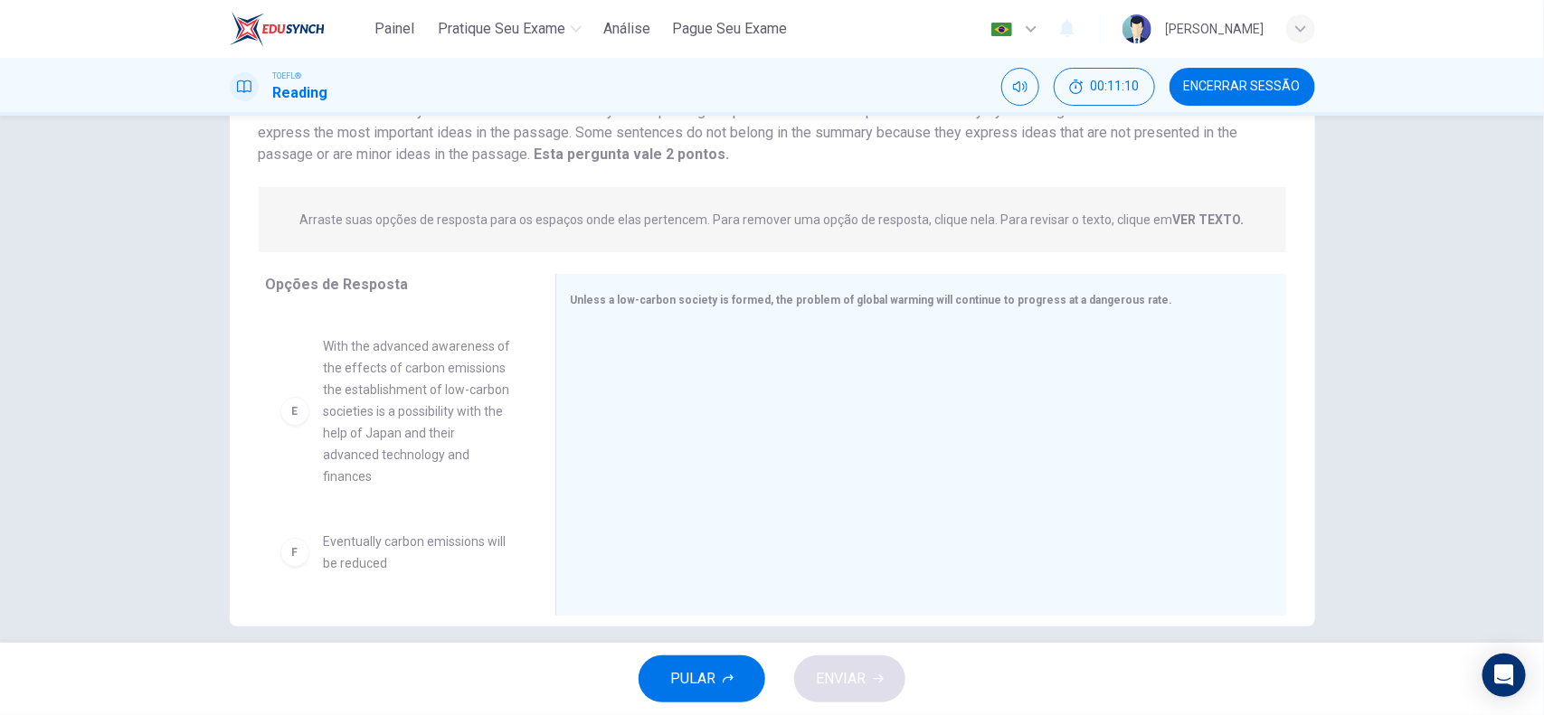
scroll to position [173, 0]
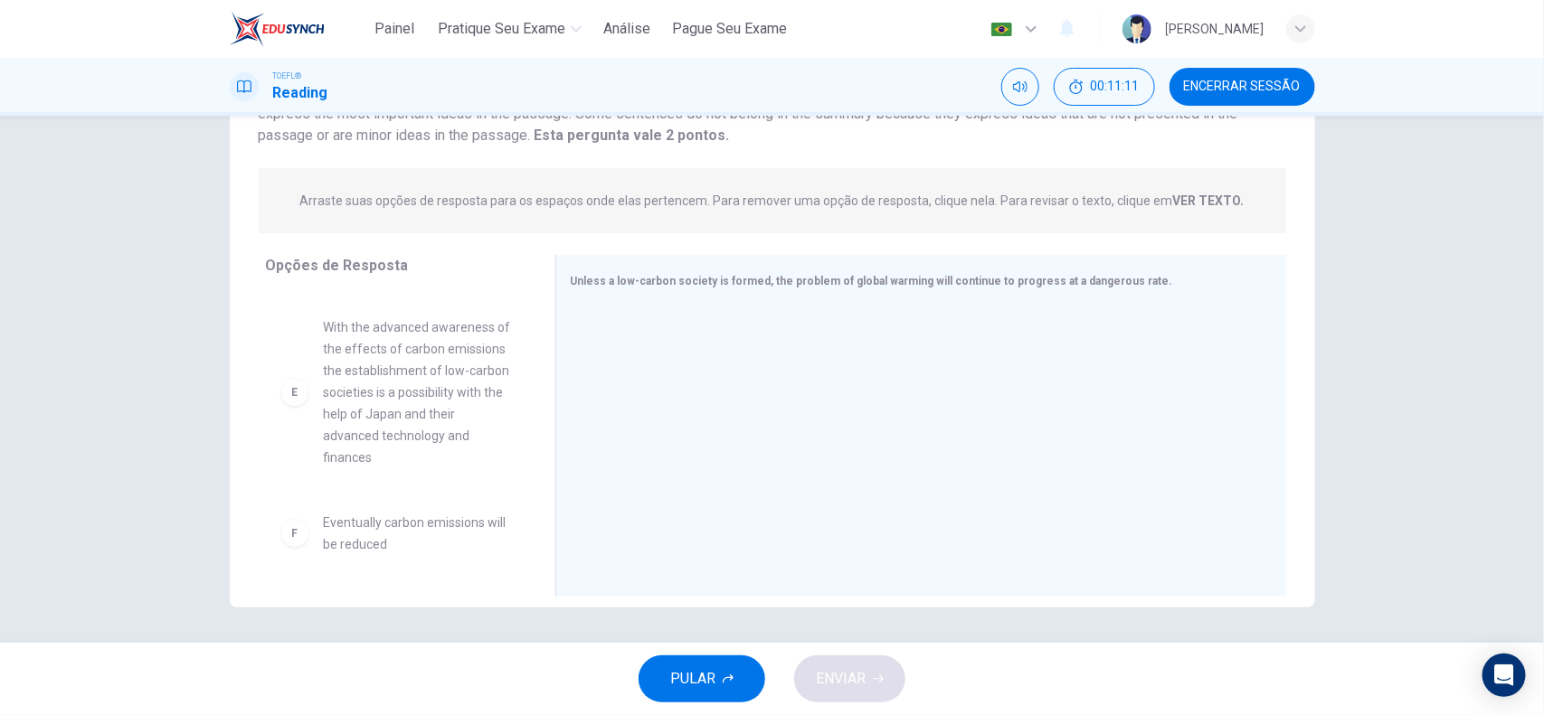
click at [440, 377] on span "With the advanced awareness of the effects of carbon emissions the establishmen…" at bounding box center [418, 393] width 188 height 152
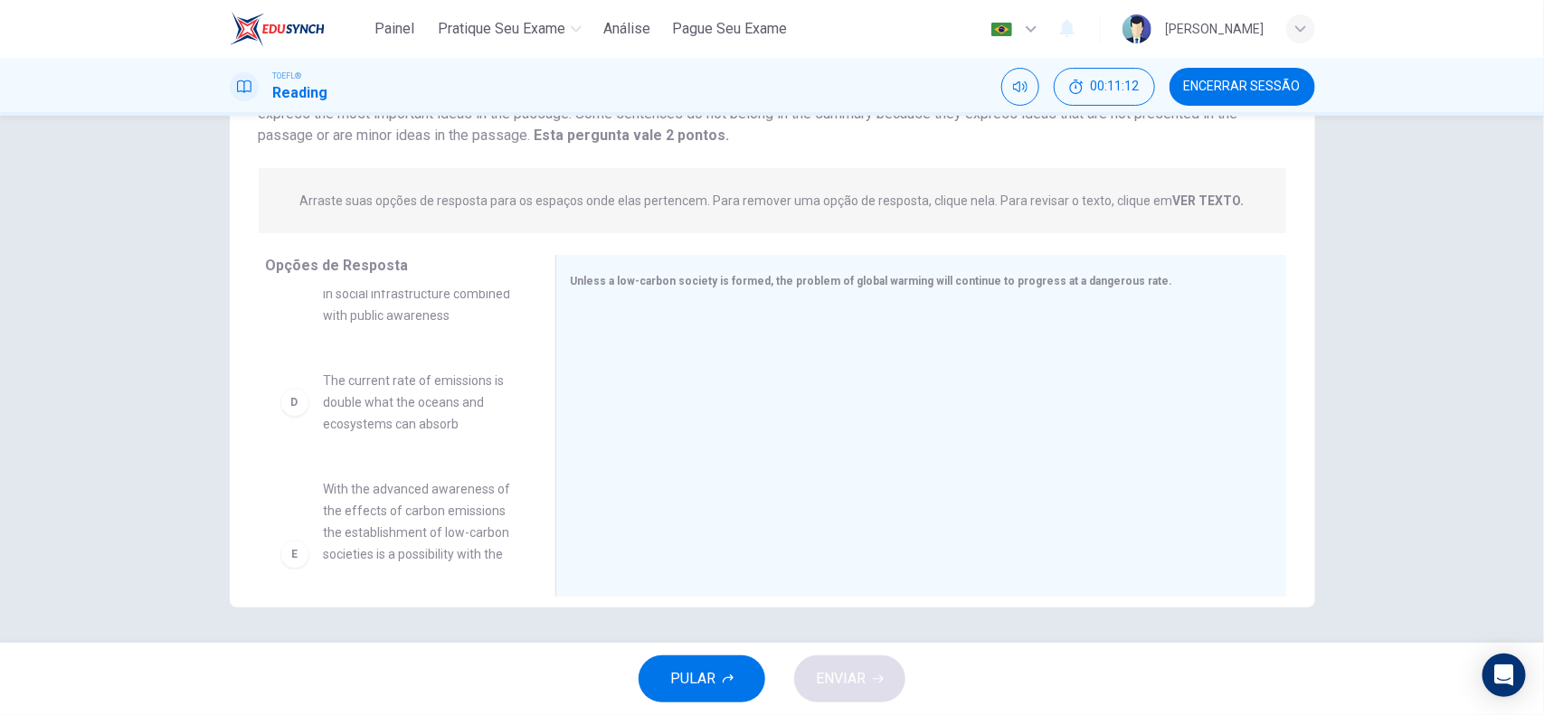
scroll to position [258, 0]
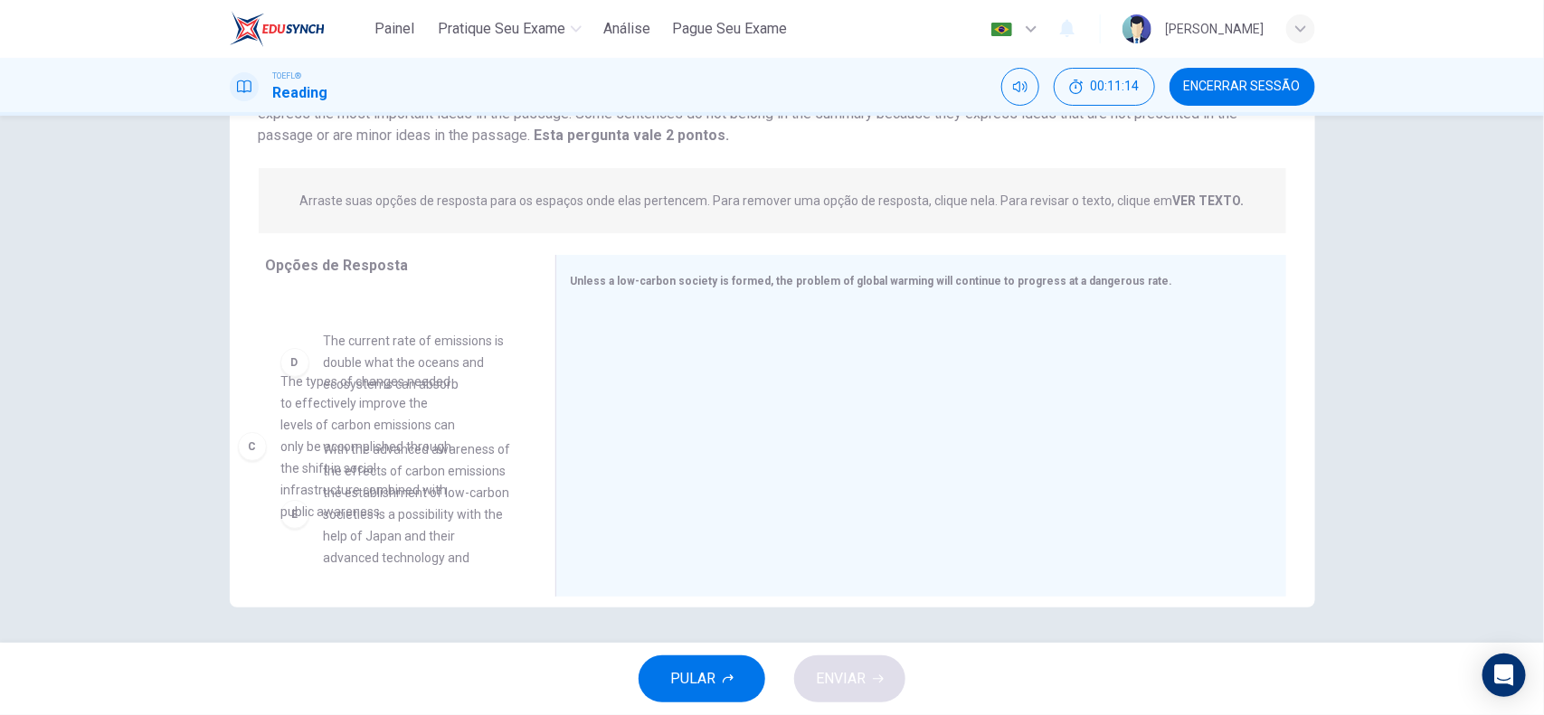
drag, startPoint x: 389, startPoint y: 418, endPoint x: 364, endPoint y: 443, distance: 35.2
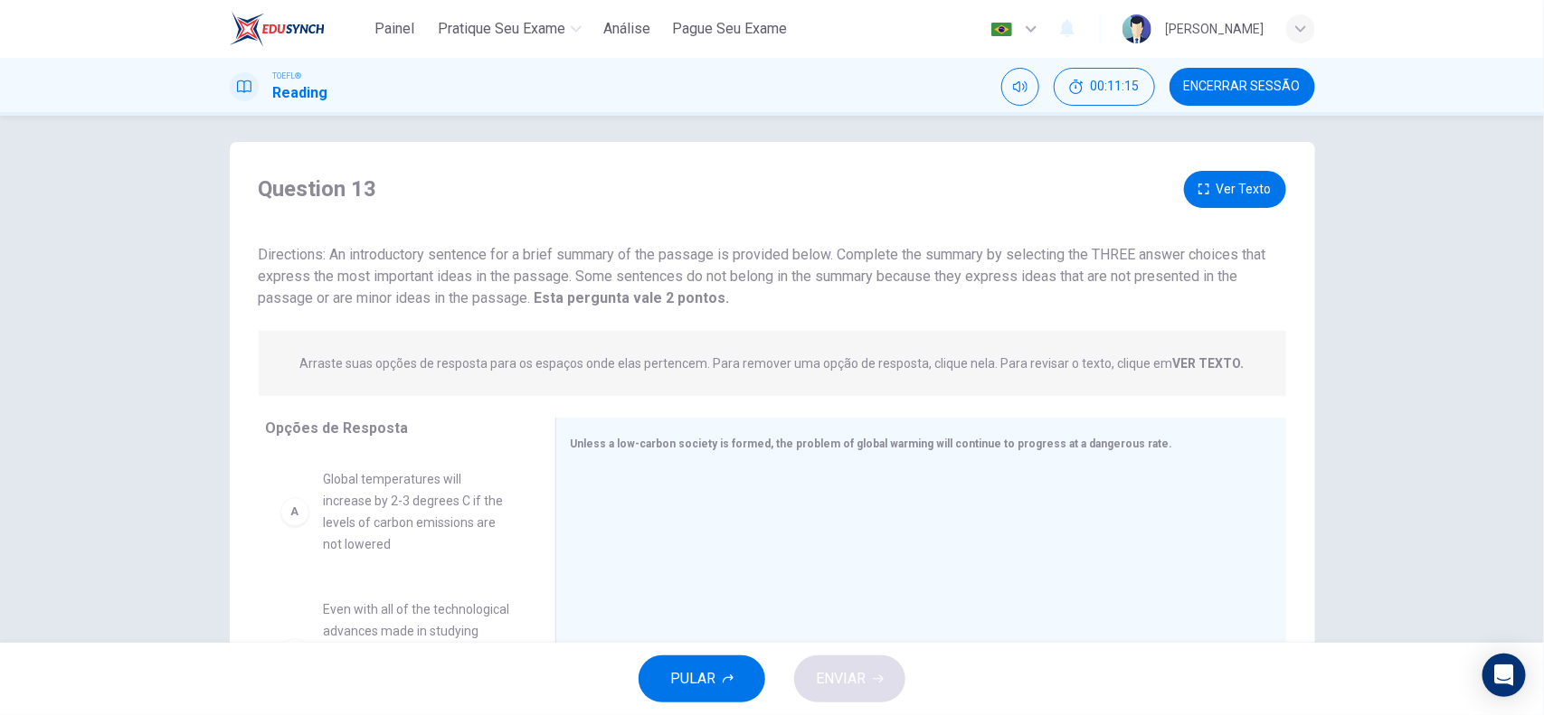
scroll to position [0, 0]
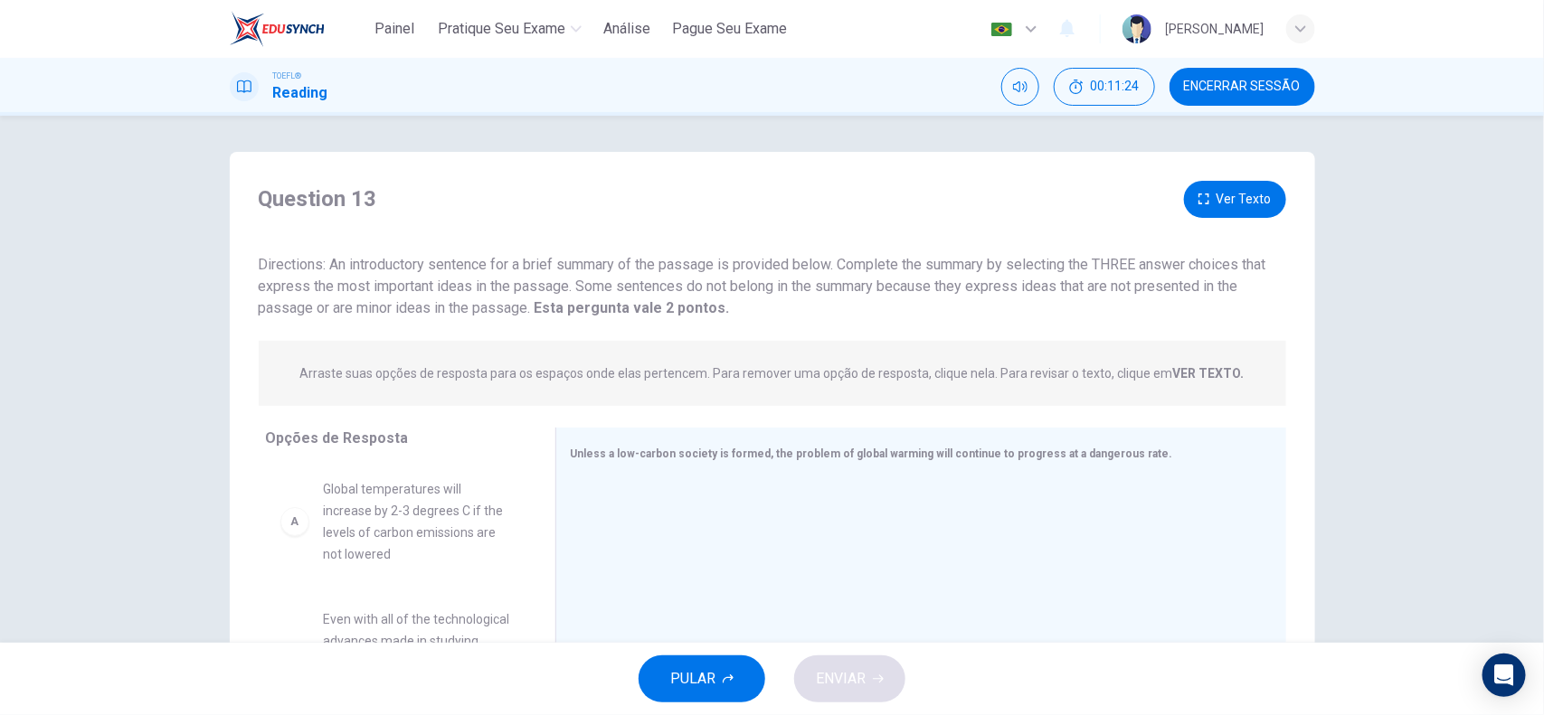
click at [1192, 372] on strong "VER TEXTO." at bounding box center [1208, 373] width 71 height 14
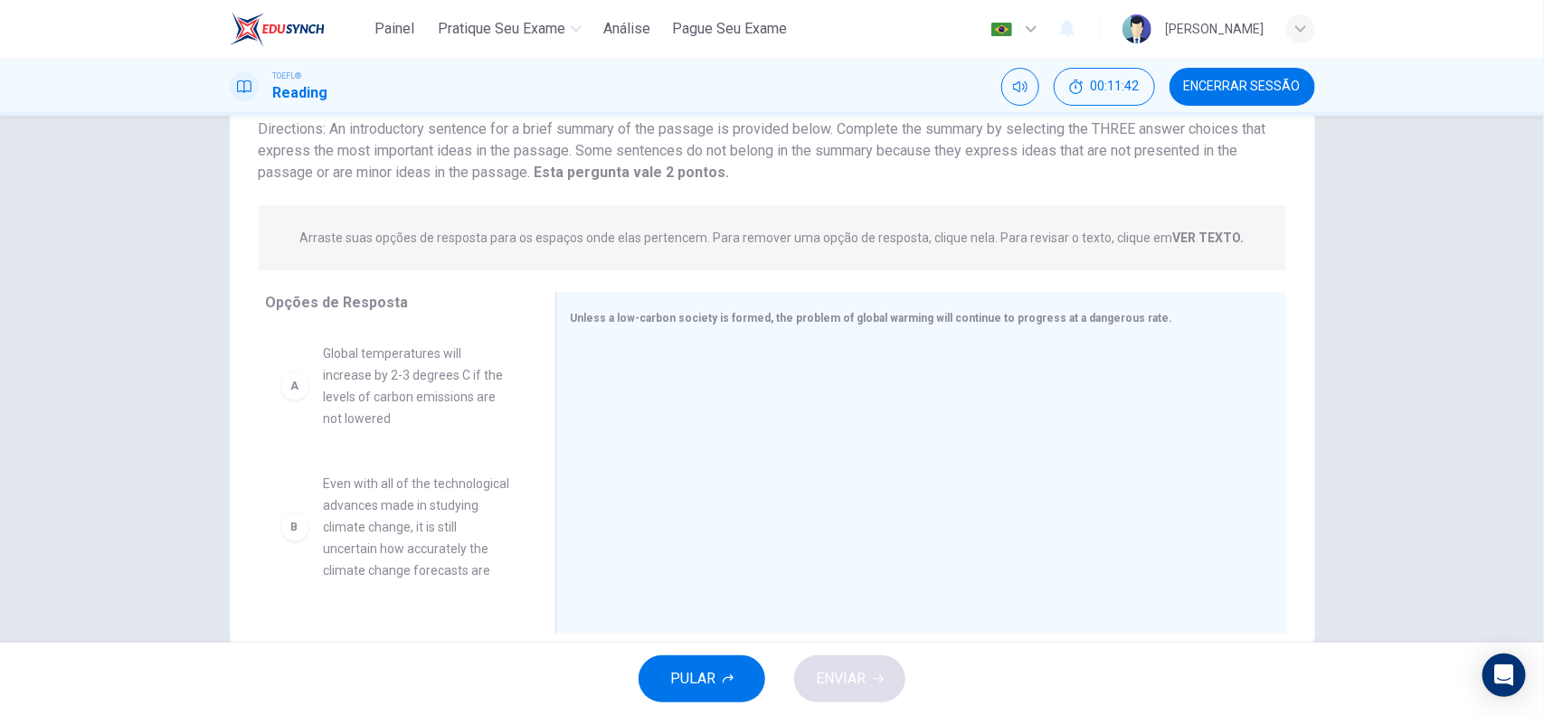
scroll to position [173, 0]
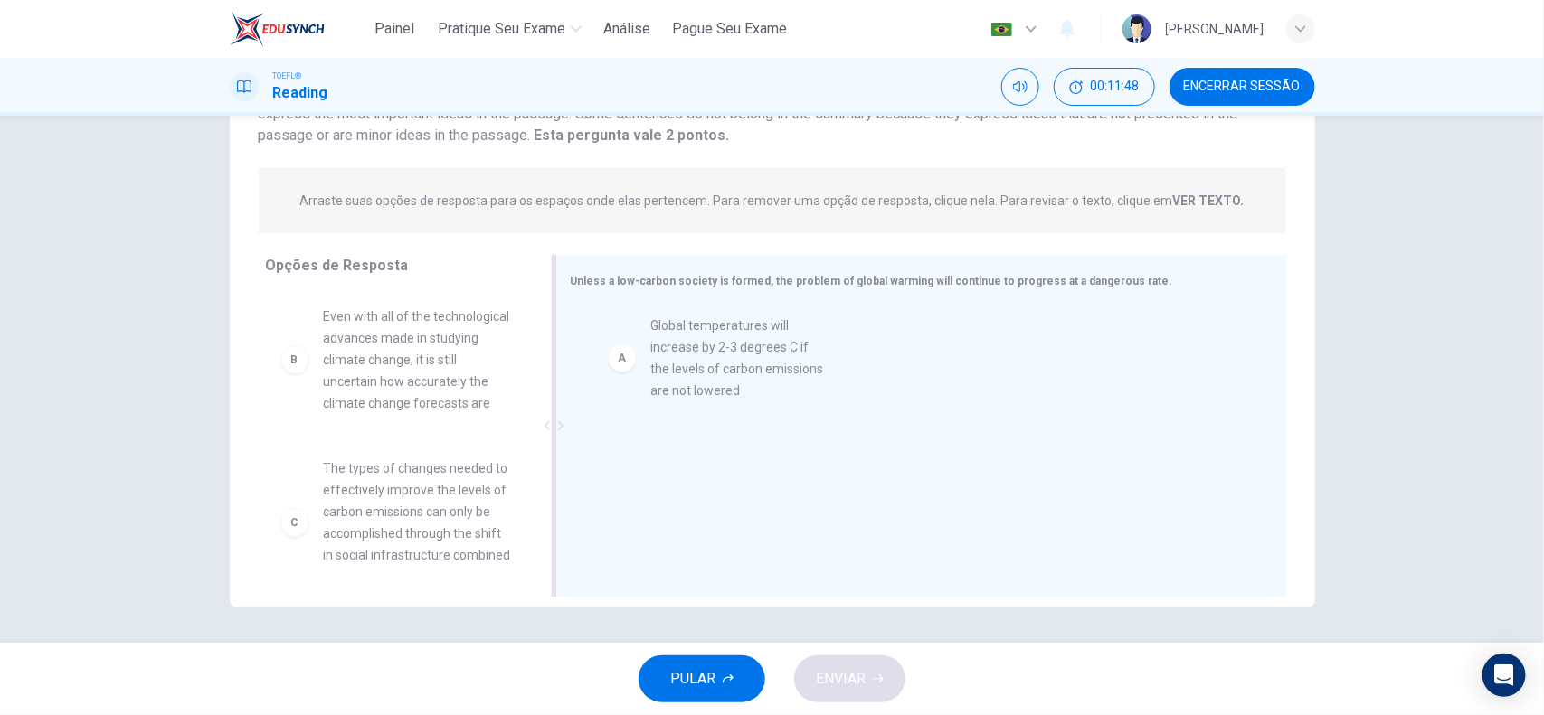
drag, startPoint x: 399, startPoint y: 382, endPoint x: 737, endPoint y: 392, distance: 338.4
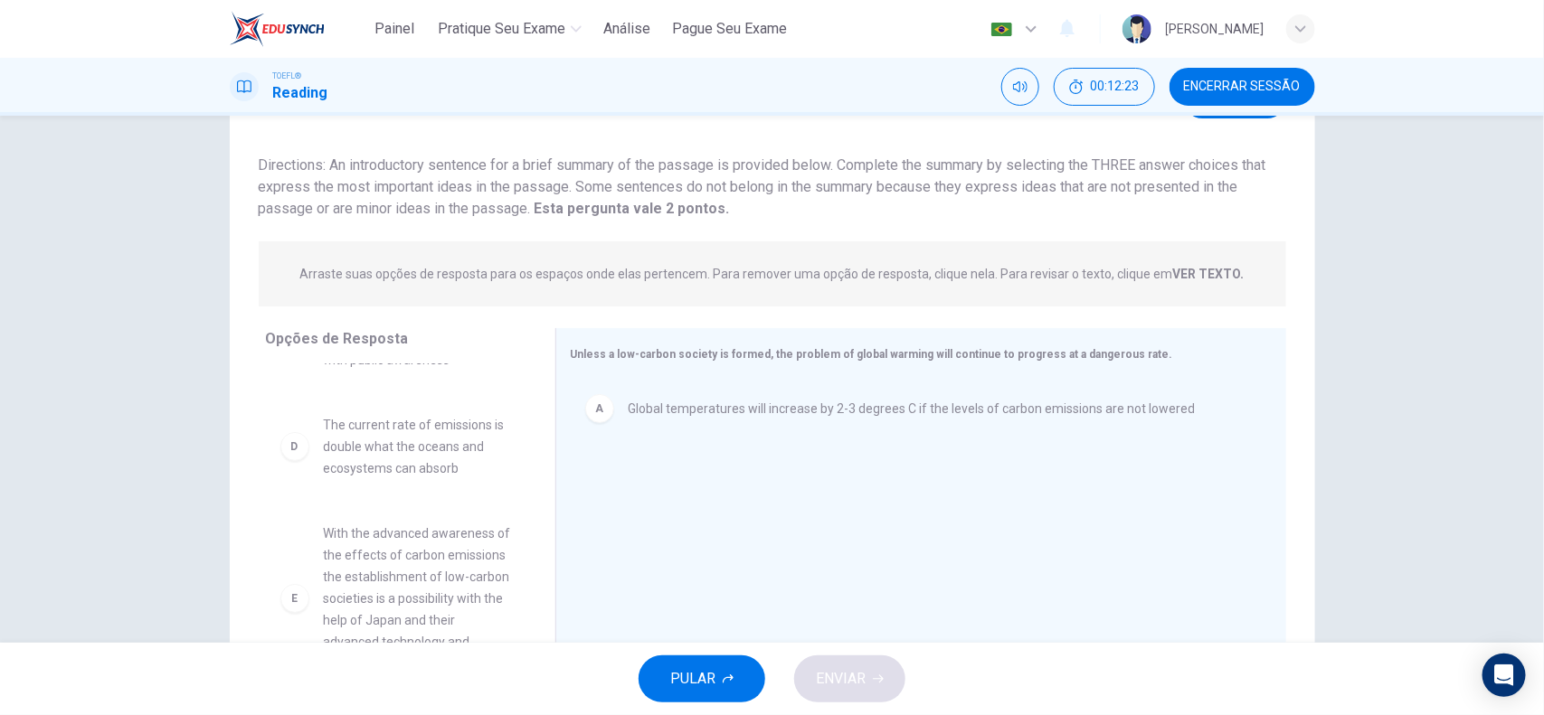
scroll to position [60, 0]
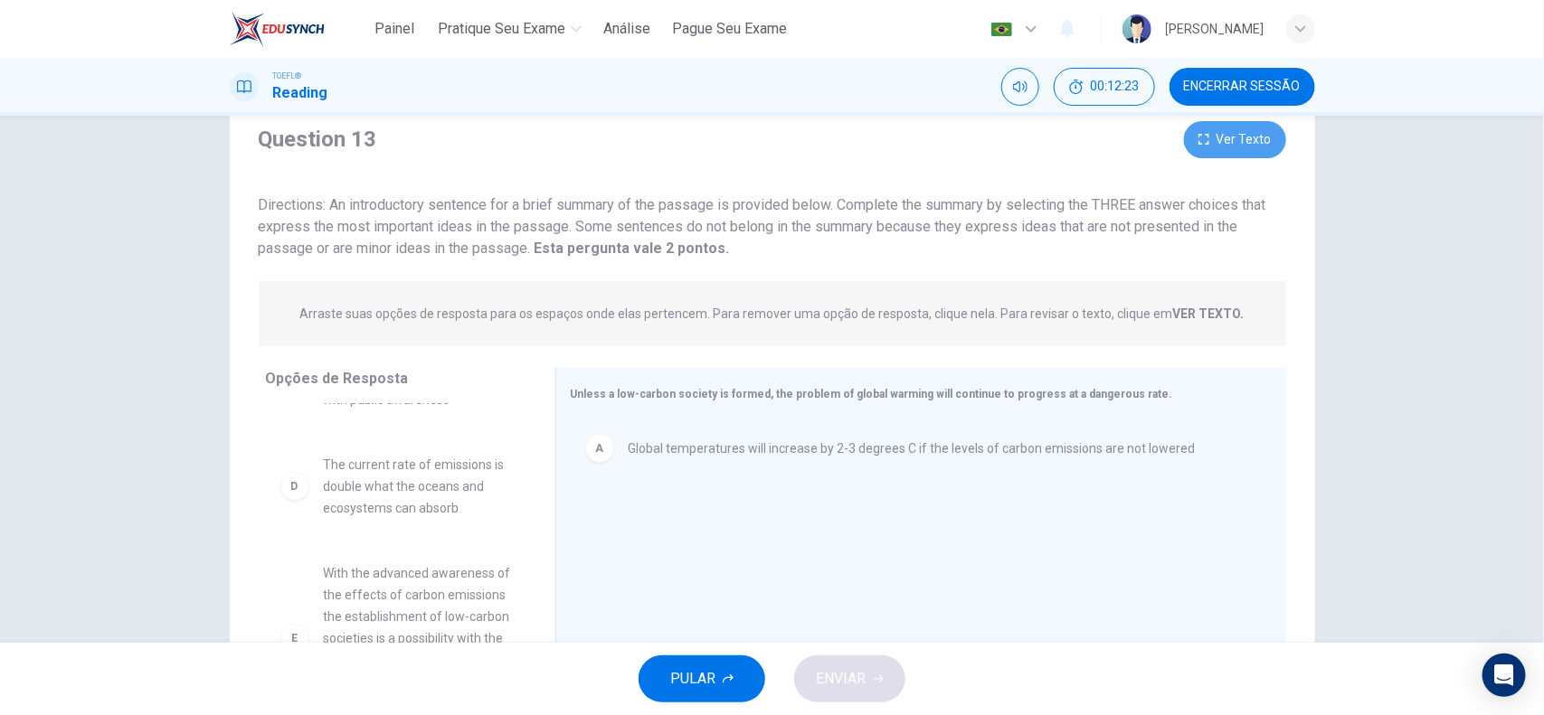
click at [1234, 143] on button "Ver Texto" at bounding box center [1235, 139] width 102 height 37
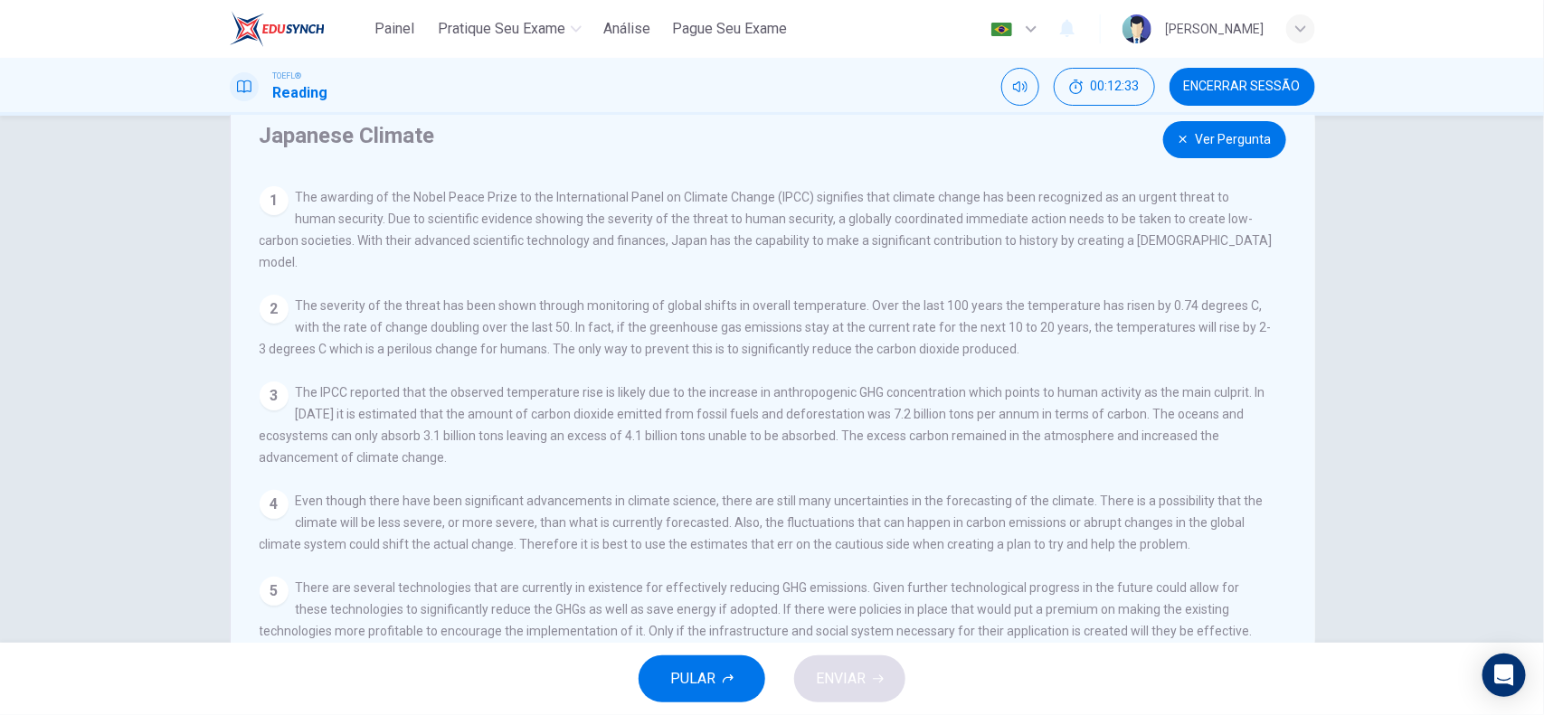
click at [1219, 138] on button "Ver Pergunta" at bounding box center [1224, 139] width 123 height 37
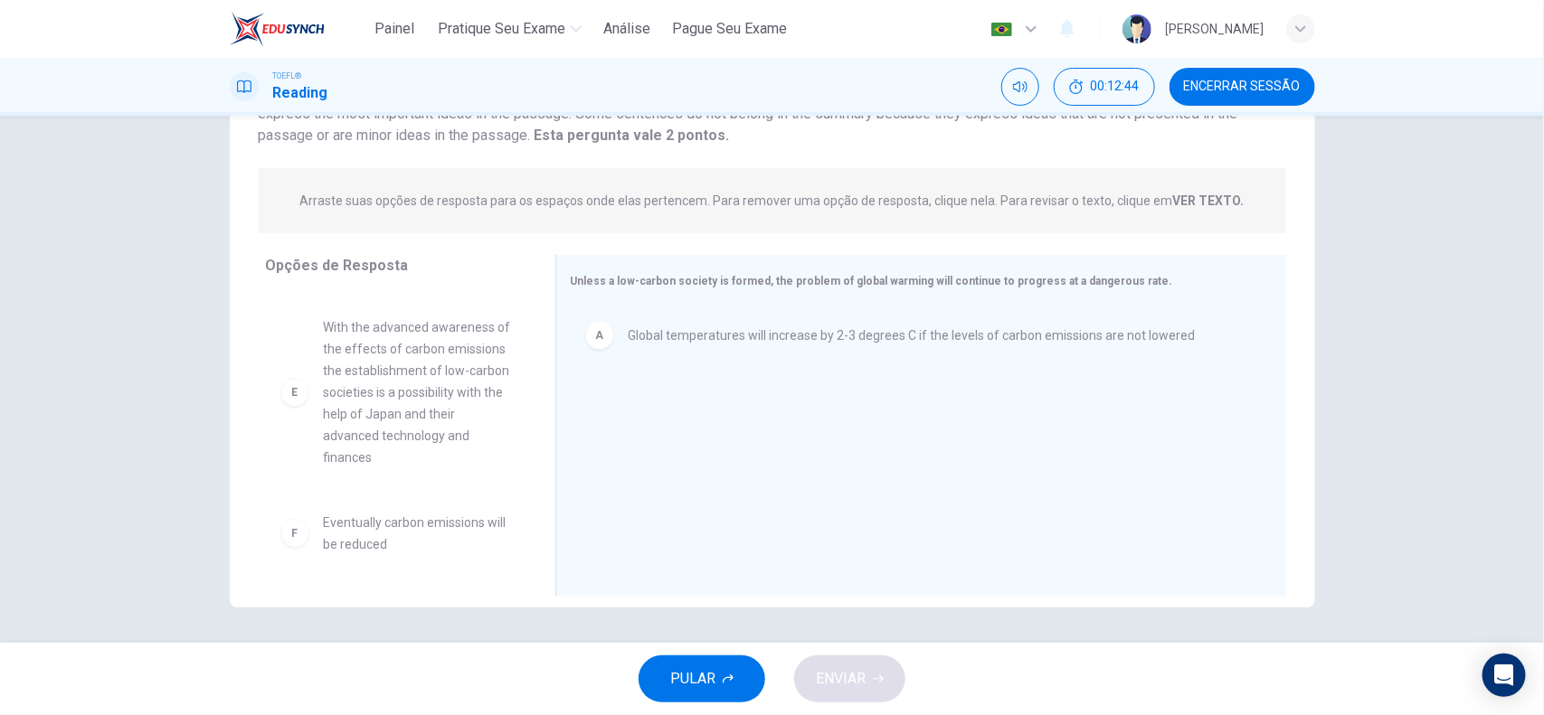
scroll to position [467, 0]
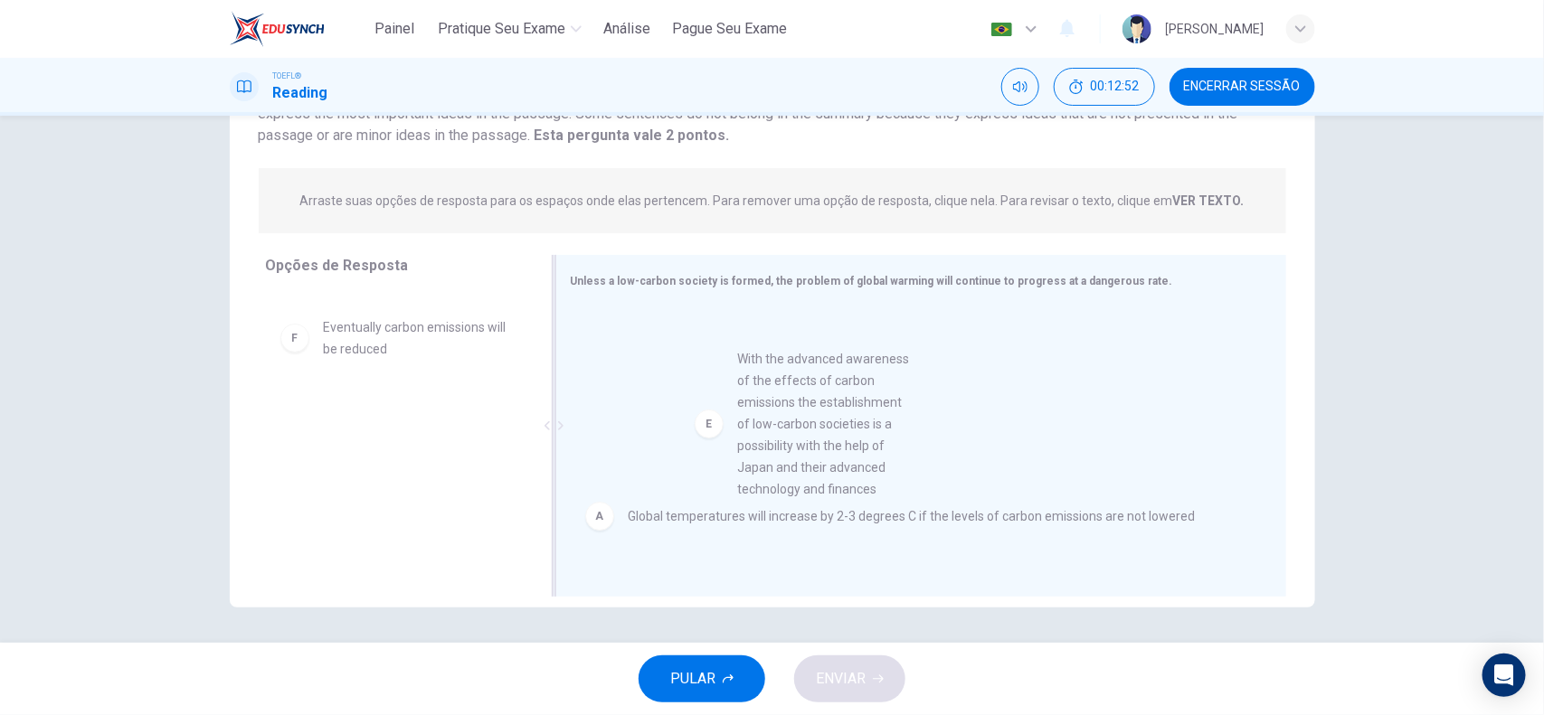
drag, startPoint x: 394, startPoint y: 403, endPoint x: 818, endPoint y: 437, distance: 425.4
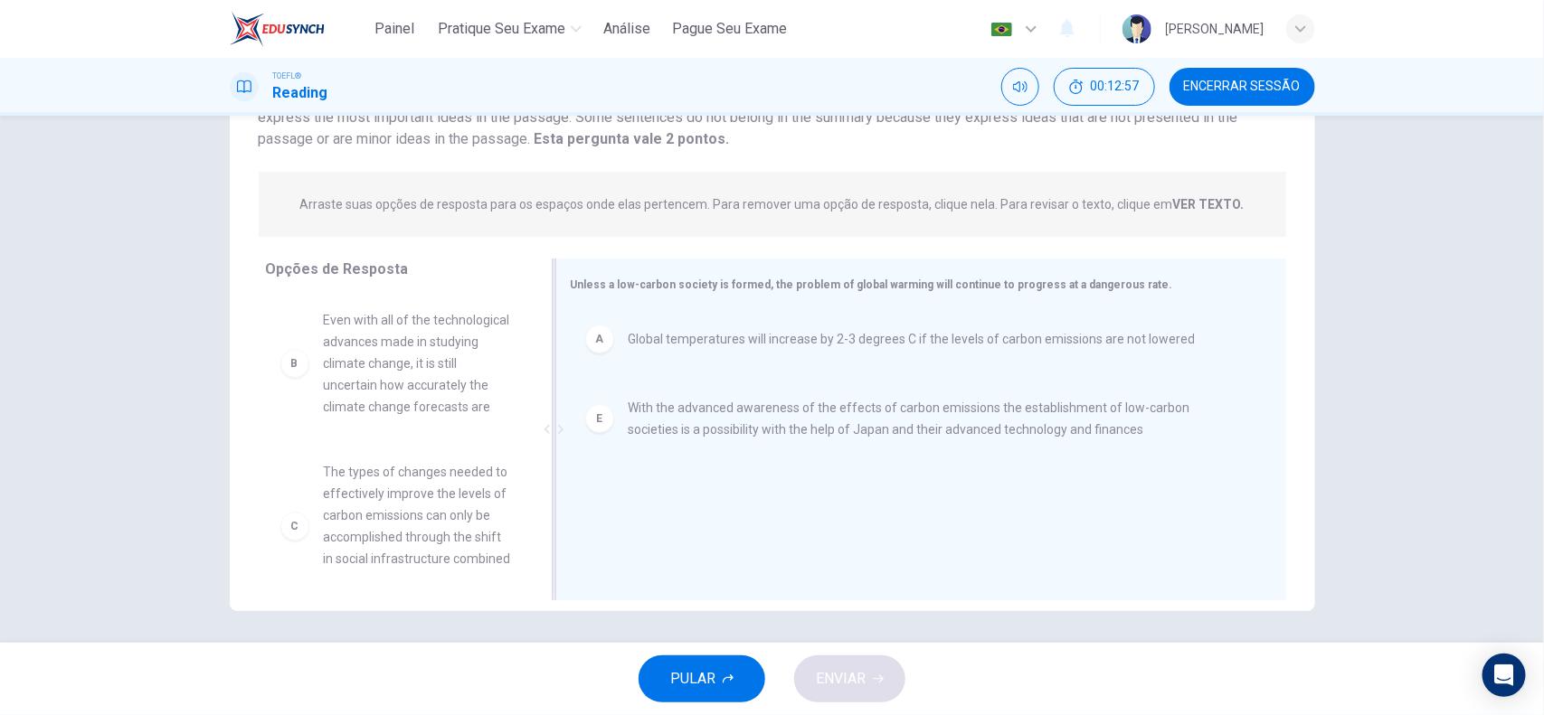
scroll to position [173, 0]
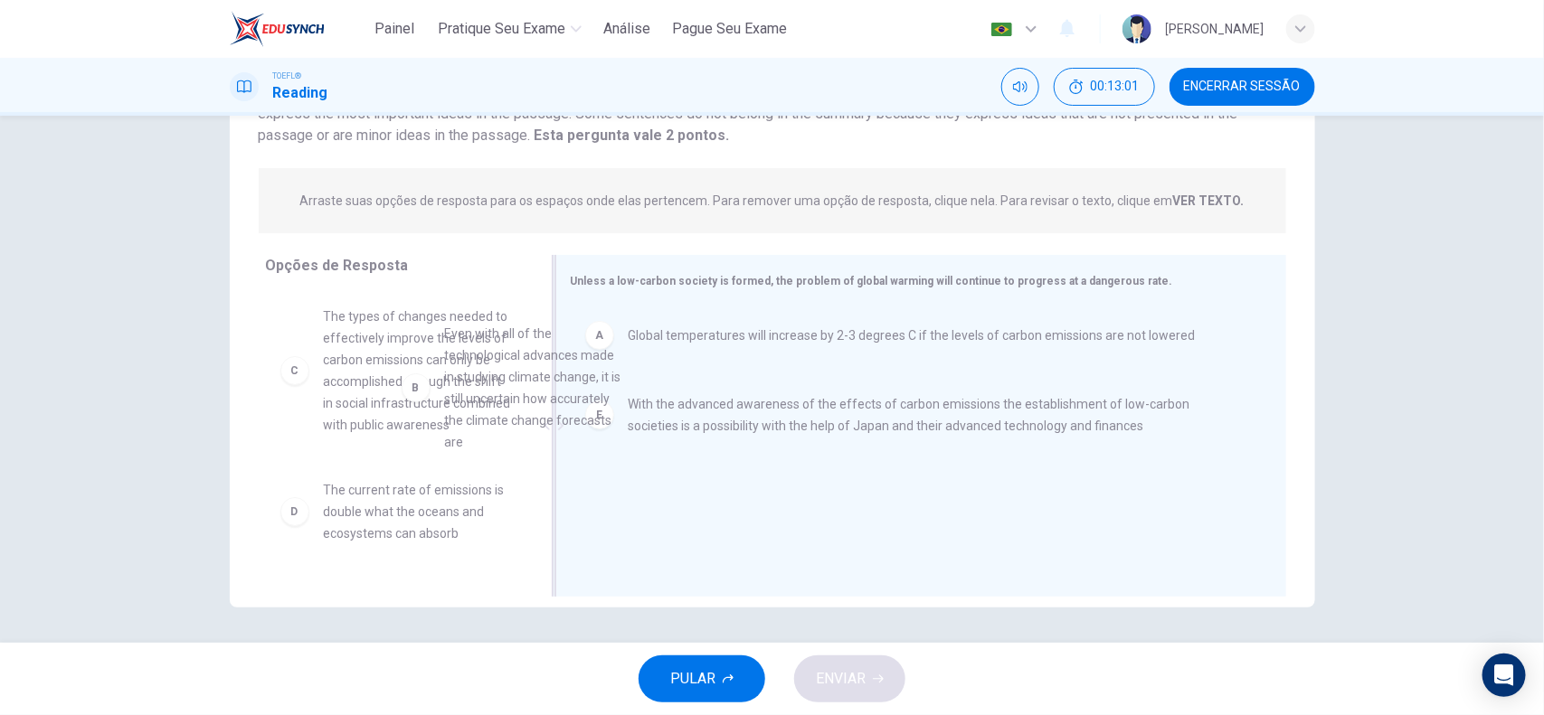
drag, startPoint x: 459, startPoint y: 395, endPoint x: 897, endPoint y: 432, distance: 439.2
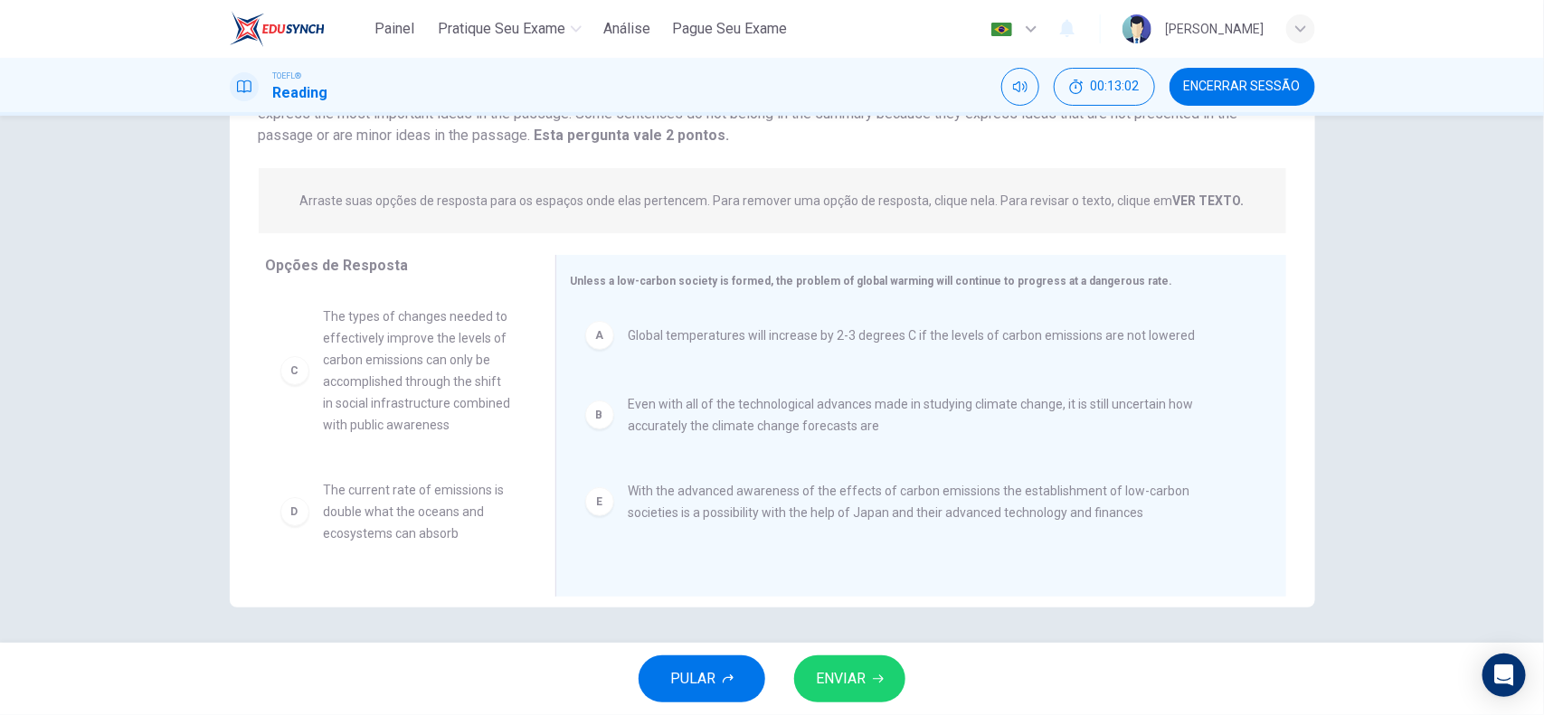
click at [859, 572] on span "ENVIAR" at bounding box center [841, 678] width 50 height 25
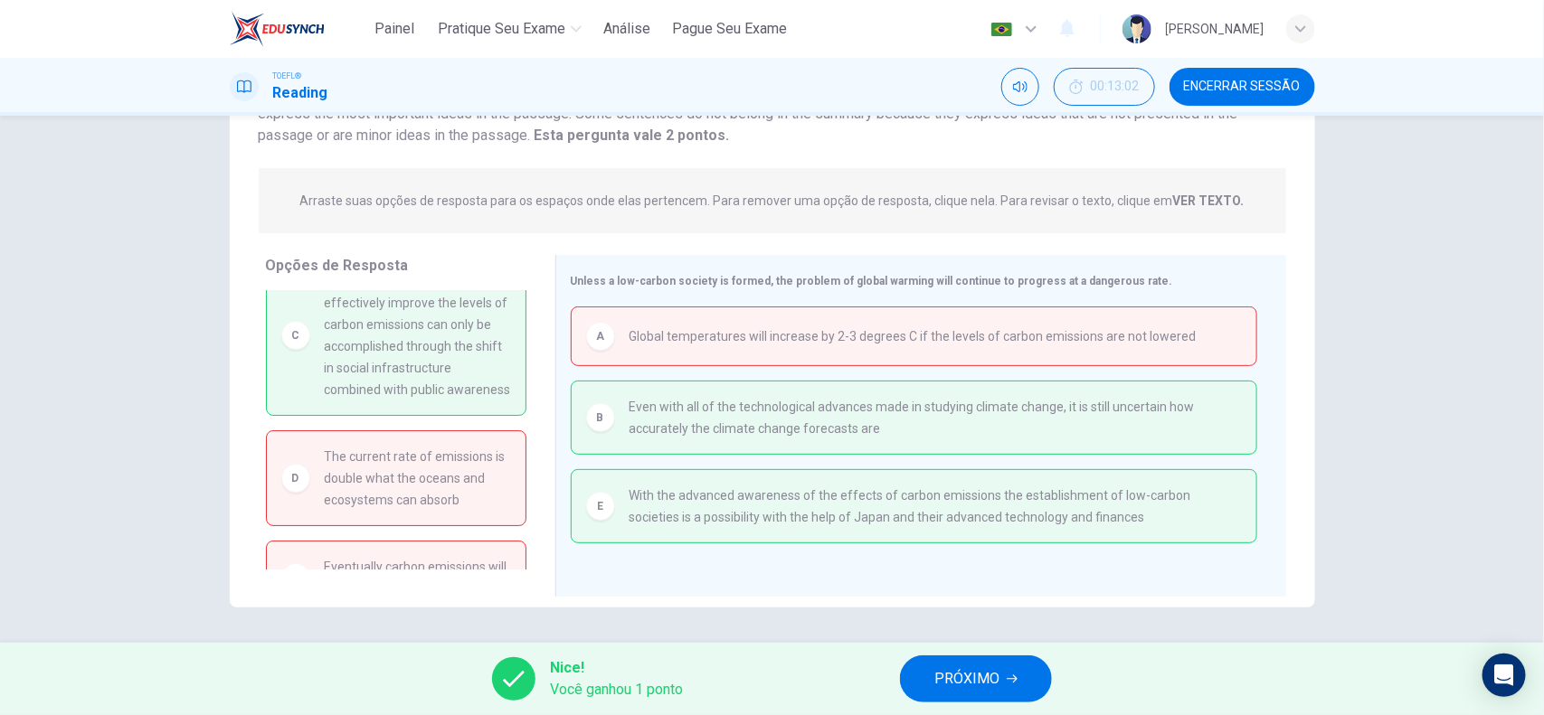
scroll to position [0, 0]
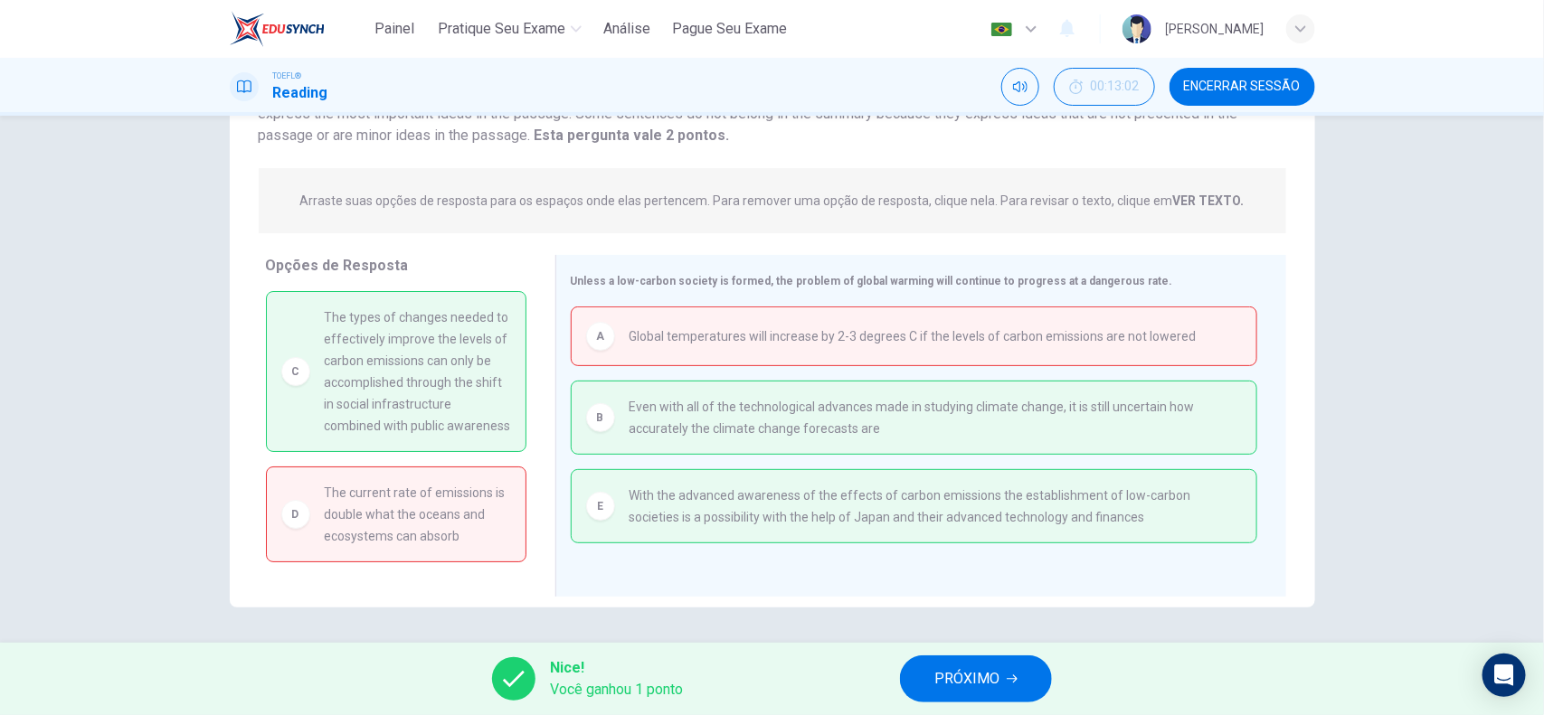
click at [965, 572] on span "PRÓXIMO" at bounding box center [966, 678] width 65 height 25
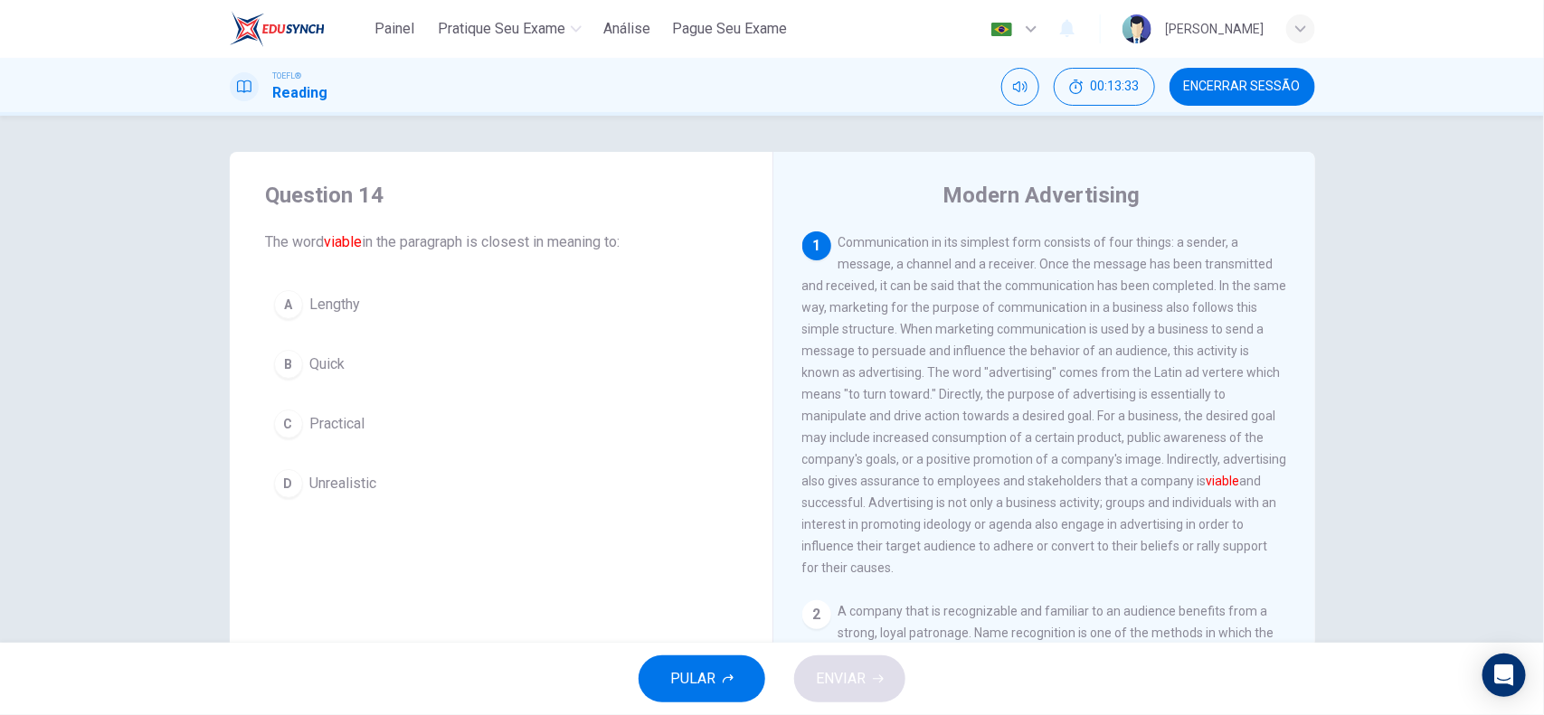
drag, startPoint x: 796, startPoint y: 290, endPoint x: 839, endPoint y: 289, distance: 43.4
click at [839, 289] on span "Communication in its simplest form consists of four things: a sender, a message…" at bounding box center [1044, 405] width 485 height 340
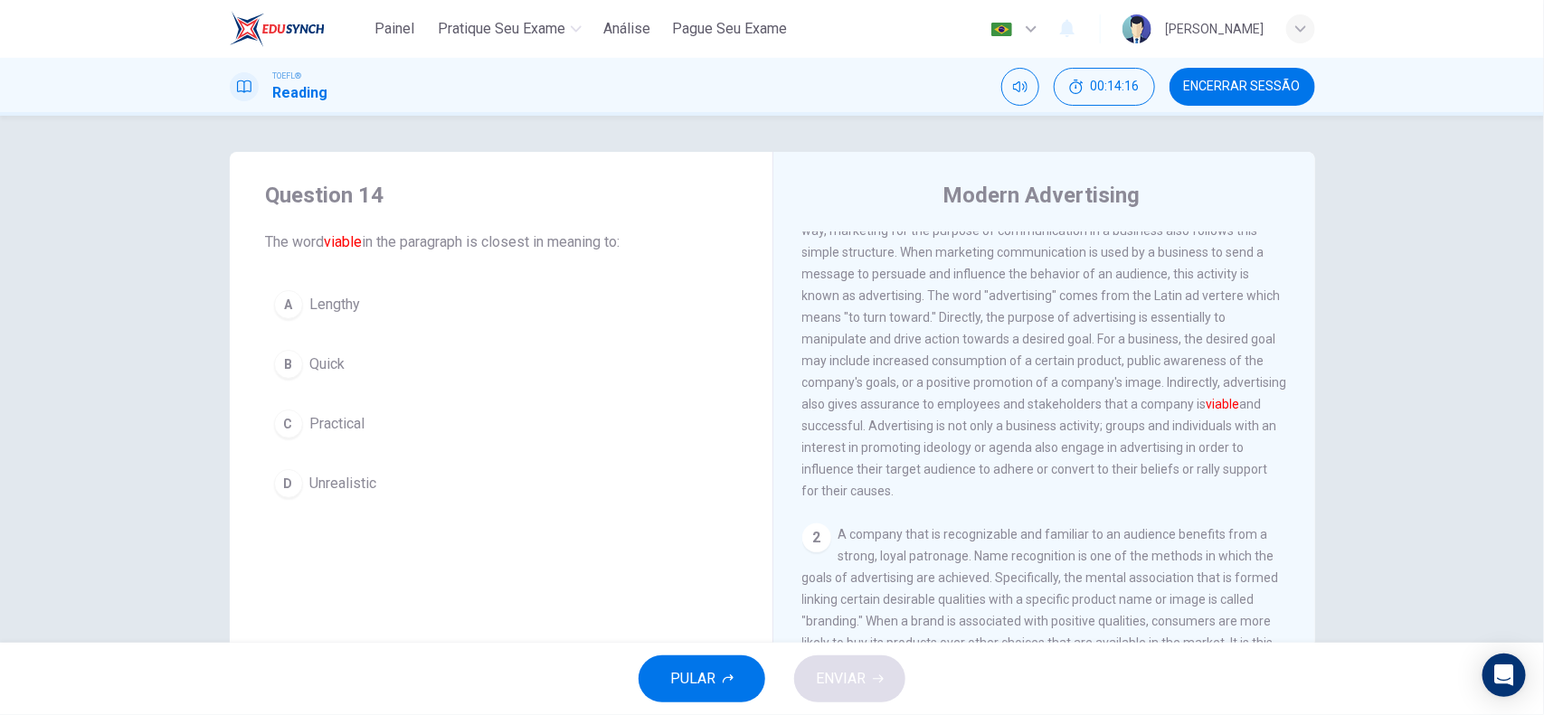
scroll to position [113, 0]
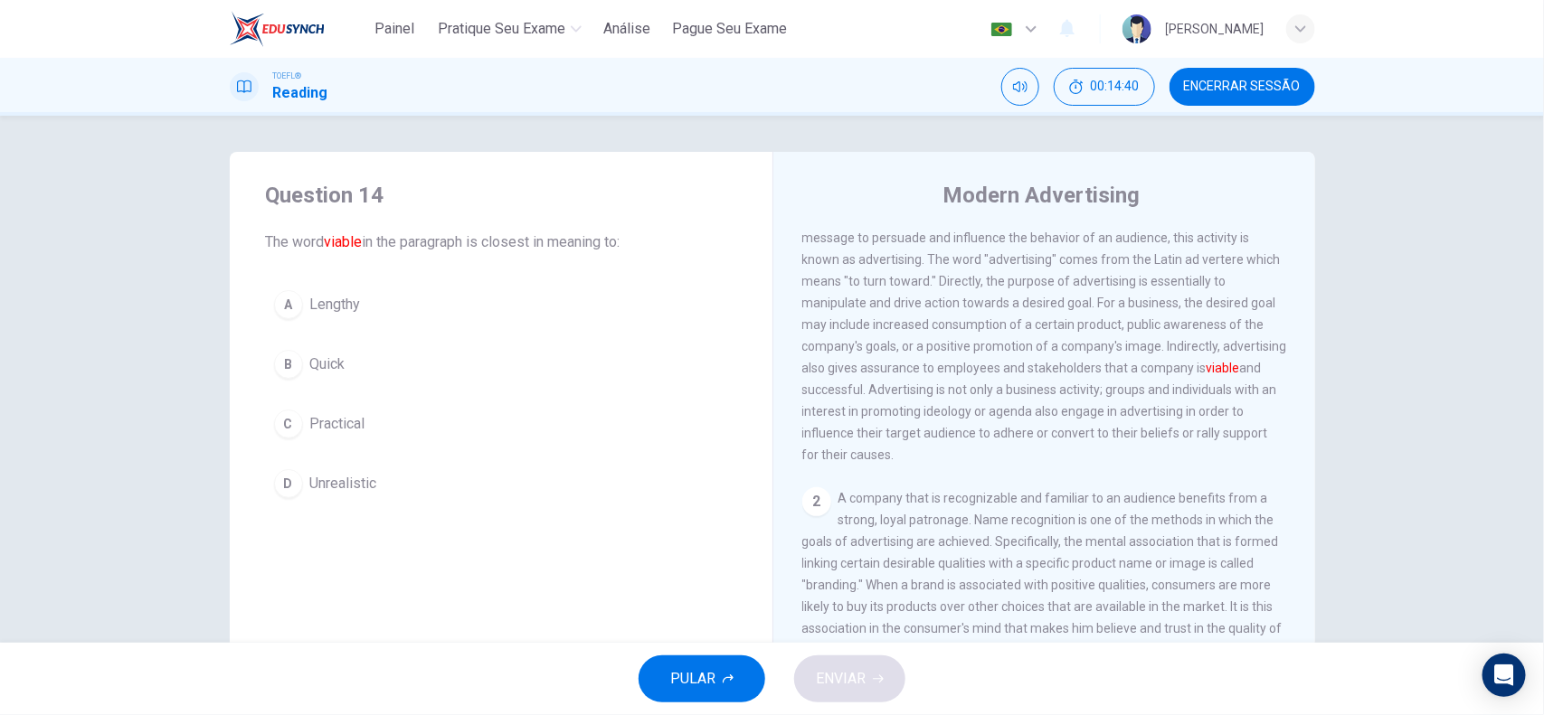
click at [337, 309] on span "Lengthy" at bounding box center [335, 305] width 51 height 22
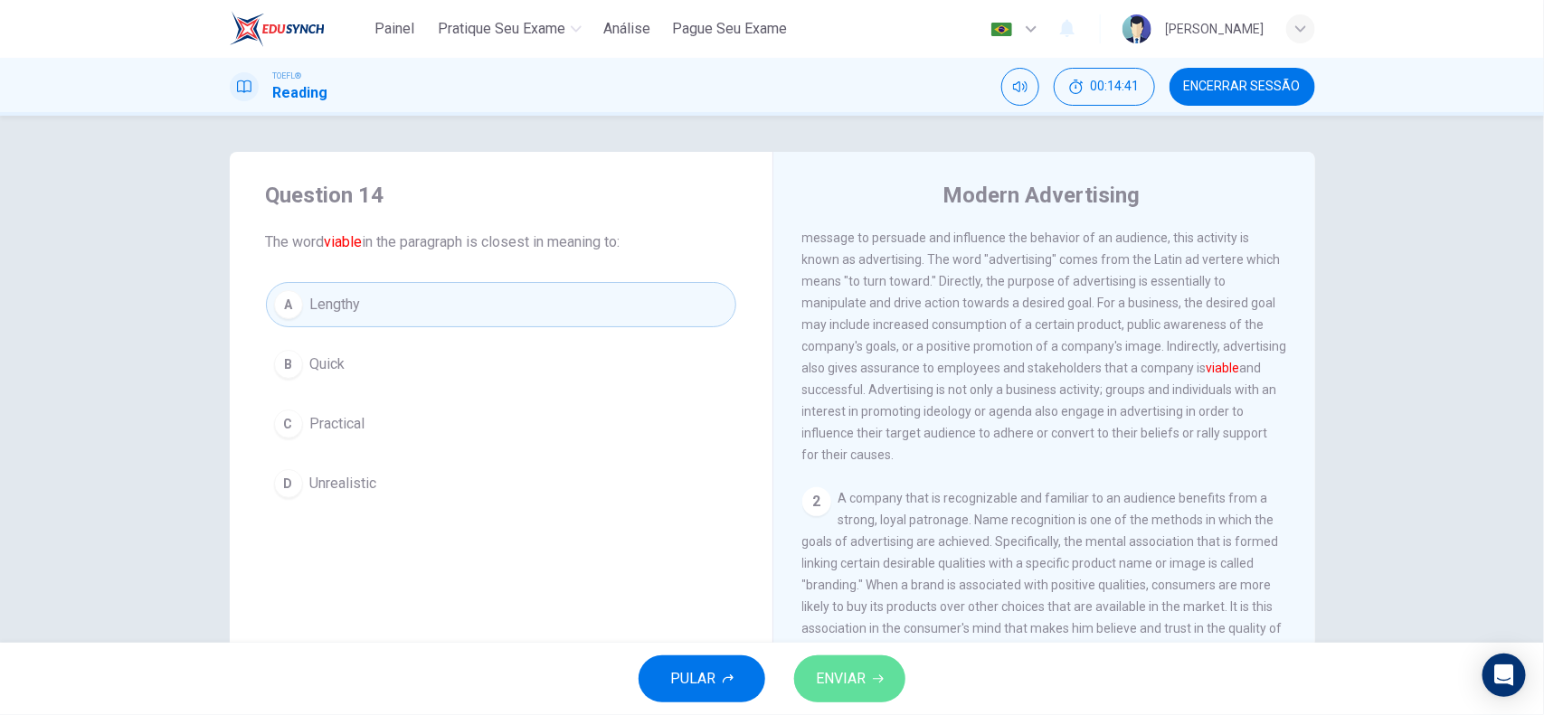
click at [855, 572] on span "ENVIAR" at bounding box center [841, 678] width 50 height 25
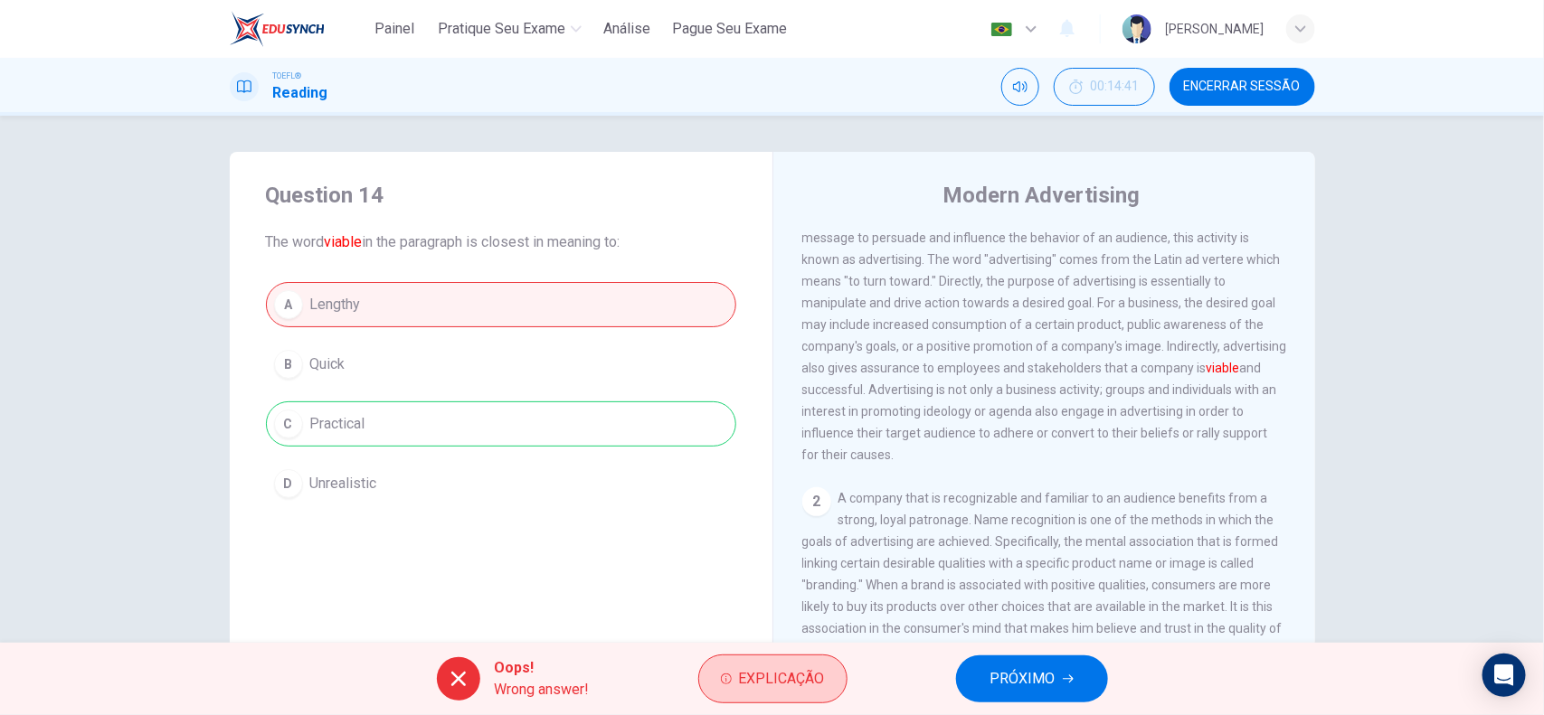
click at [774, 572] on button "Explicação" at bounding box center [772, 679] width 149 height 49
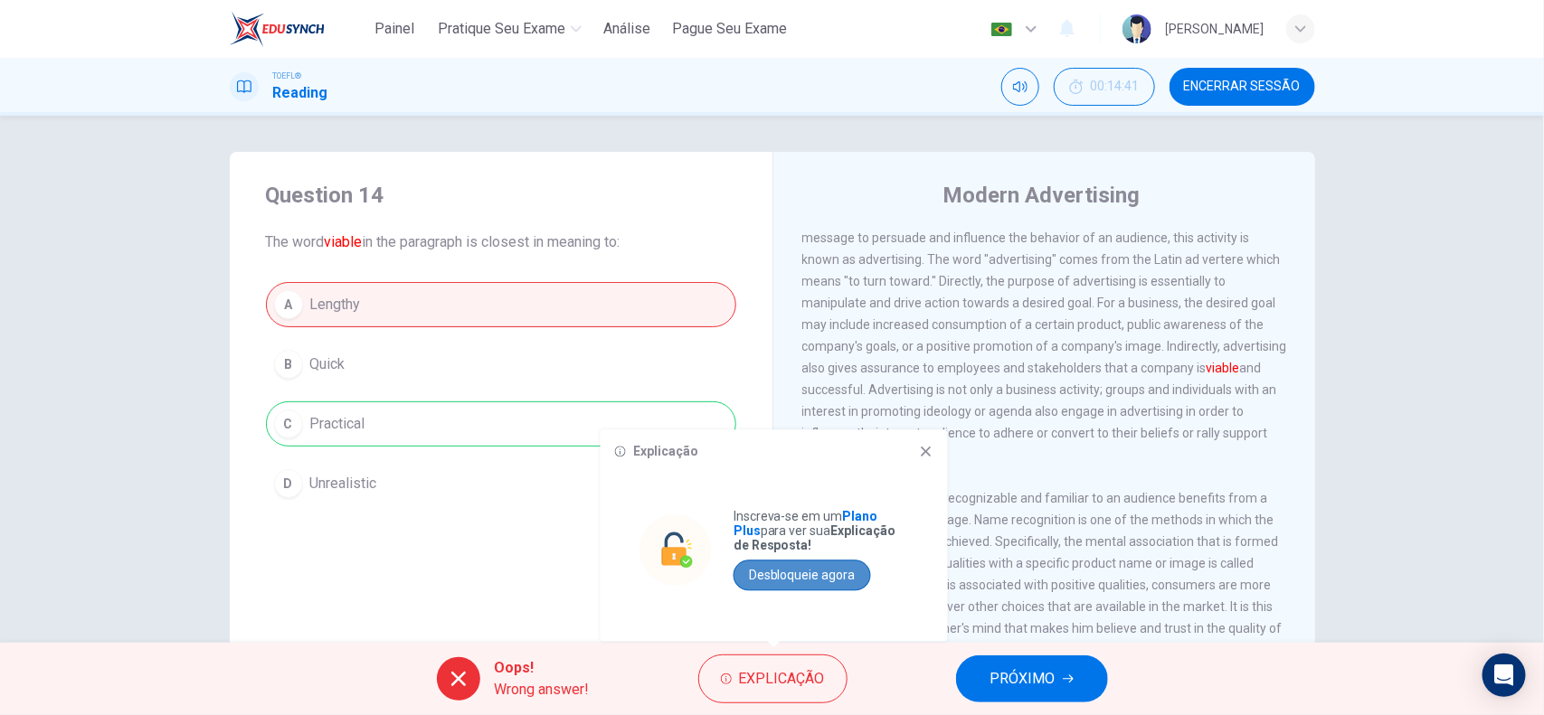
click at [820, 572] on button "Desbloqueie agora" at bounding box center [801, 576] width 137 height 31
click at [930, 449] on icon at bounding box center [926, 452] width 14 height 14
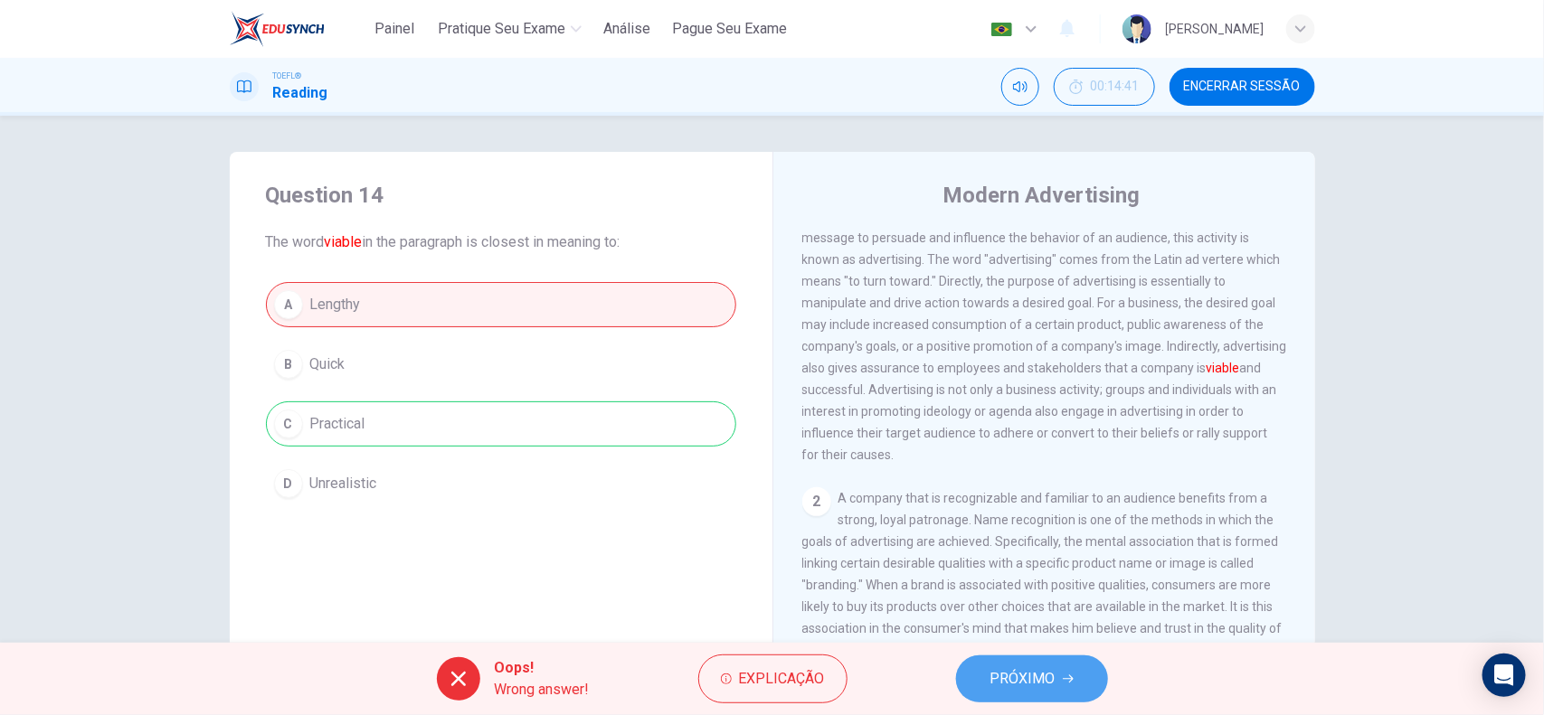
click at [1000, 572] on button "PRÓXIMO" at bounding box center [1032, 679] width 152 height 47
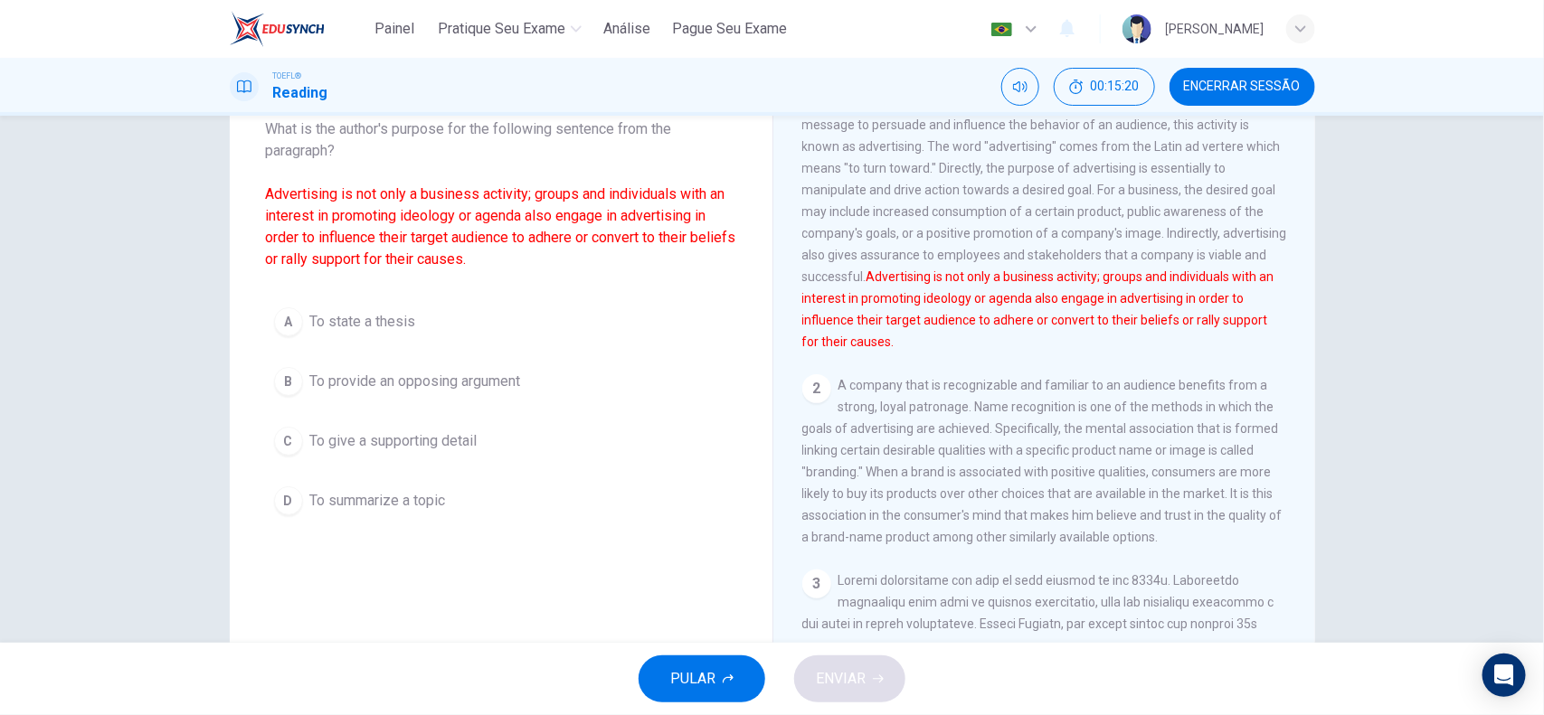
click at [385, 431] on span "To give a supporting detail" at bounding box center [393, 441] width 167 height 22
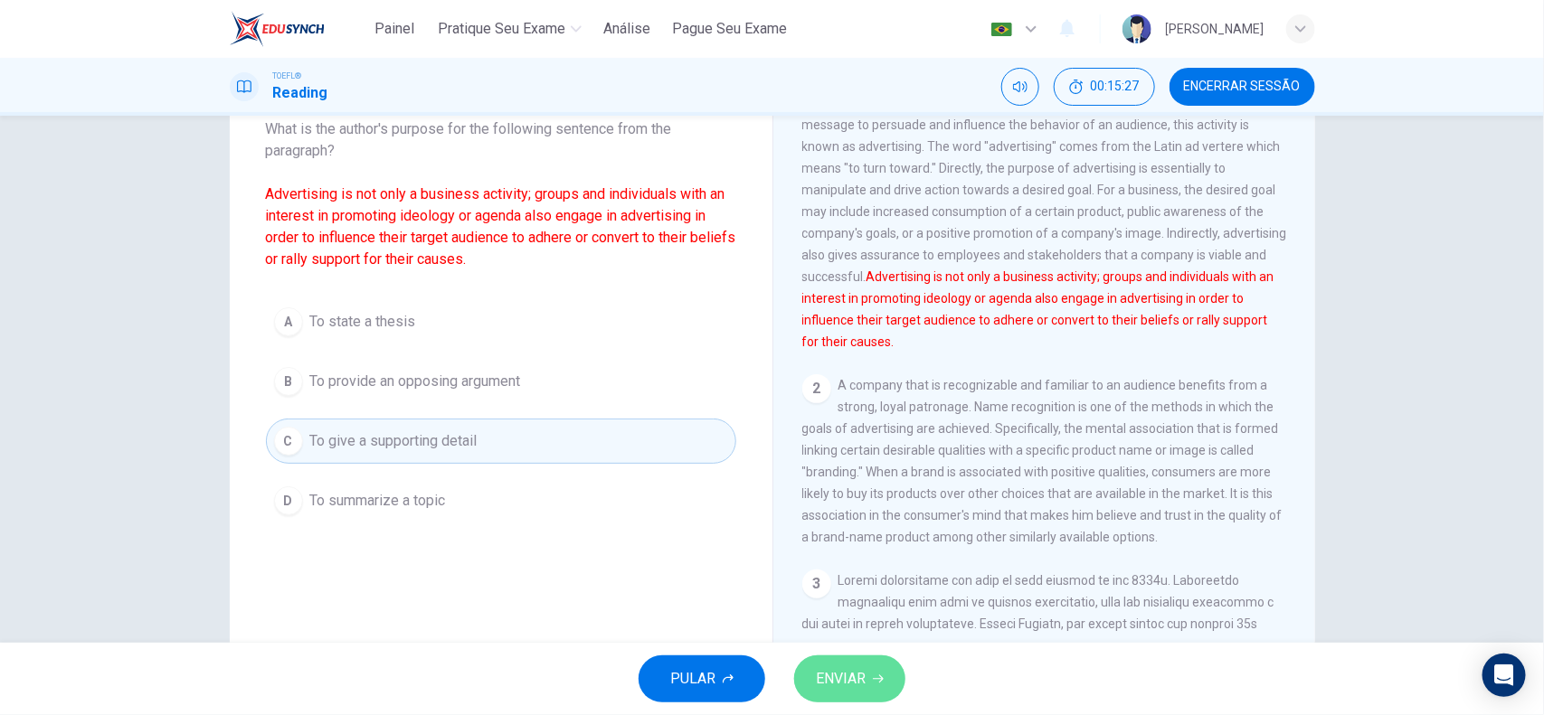
click at [851, 572] on span "ENVIAR" at bounding box center [841, 678] width 50 height 25
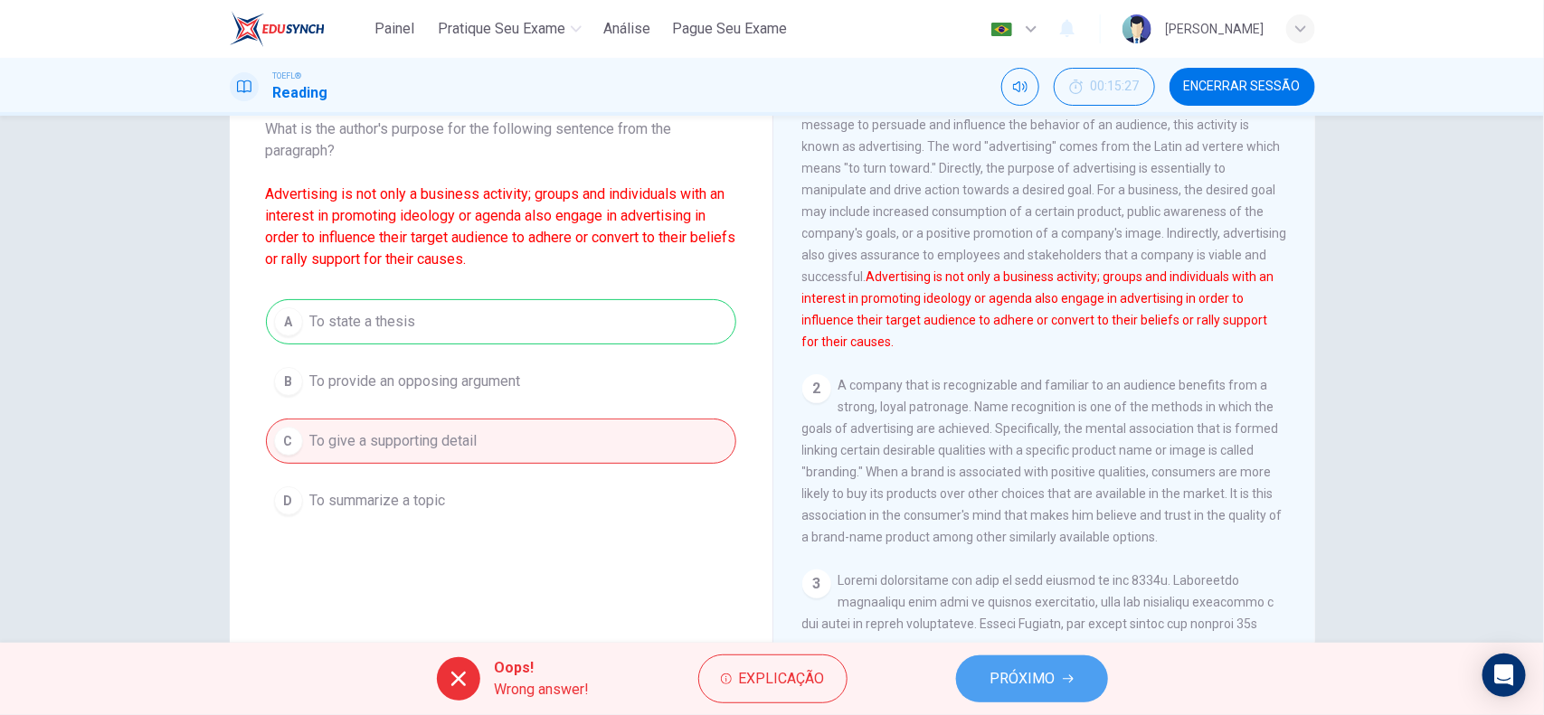
click at [1018, 572] on button "PRÓXIMO" at bounding box center [1032, 679] width 152 height 47
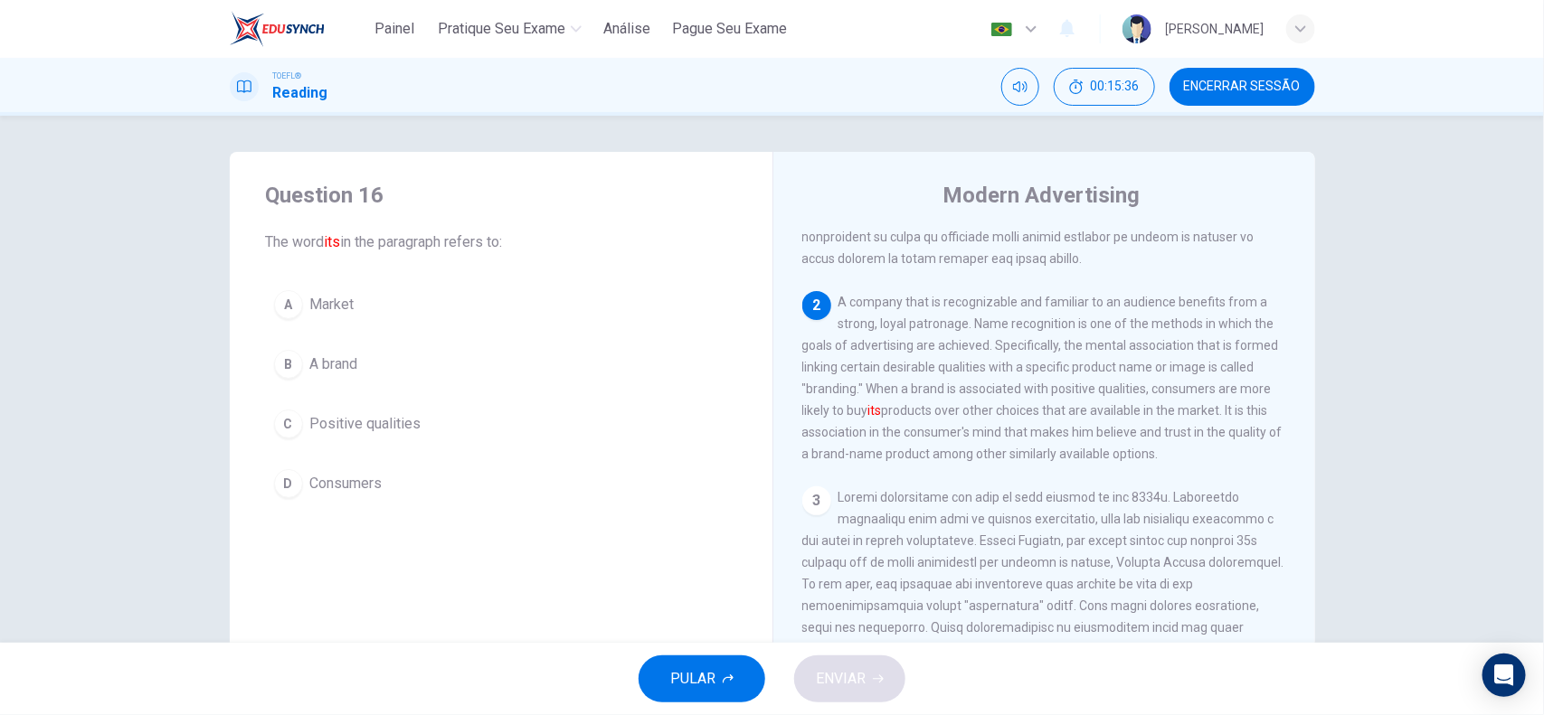
scroll to position [344, 0]
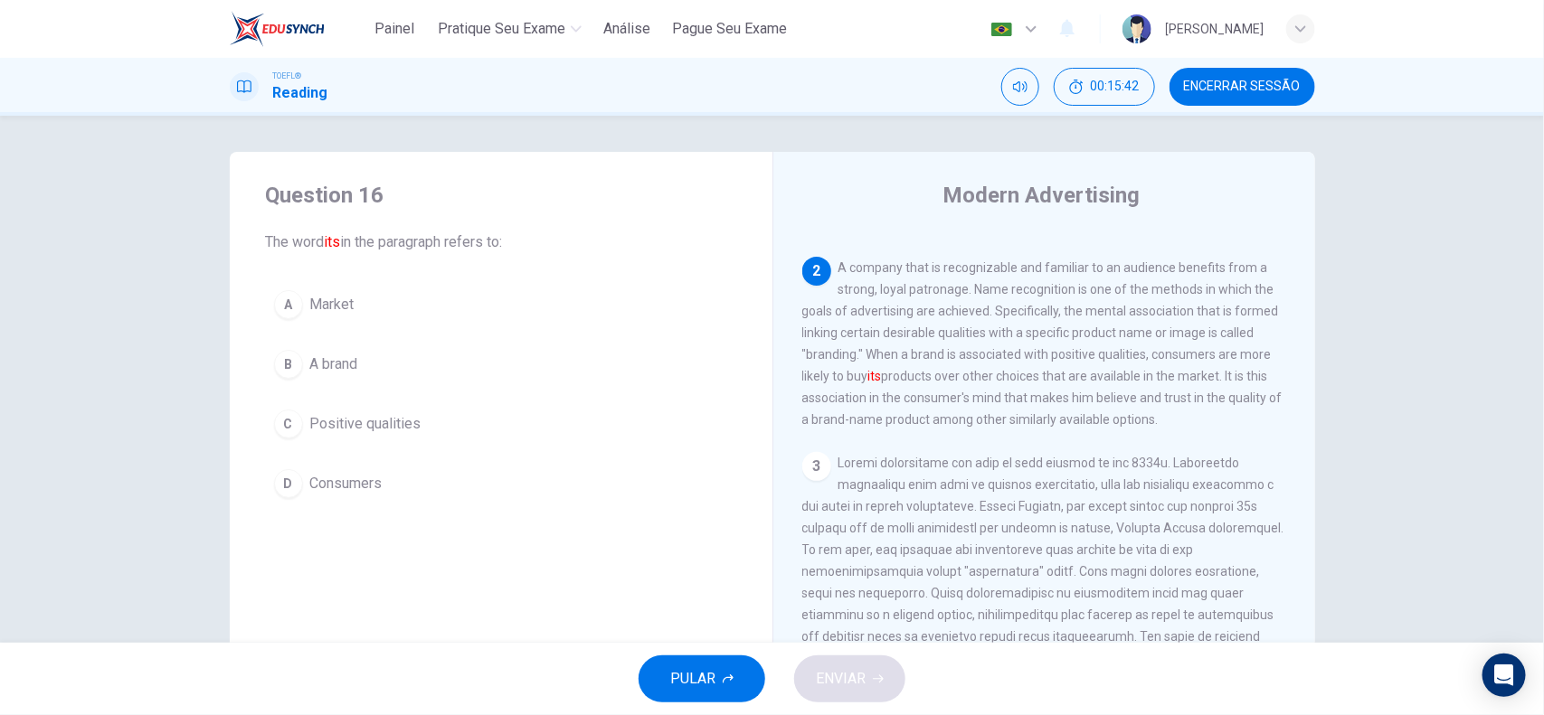
drag, startPoint x: 965, startPoint y: 312, endPoint x: 1042, endPoint y: 315, distance: 76.9
click at [1042, 315] on span "A company that is recognizable and familiar to an audience benefits from a stro…" at bounding box center [1042, 343] width 480 height 166
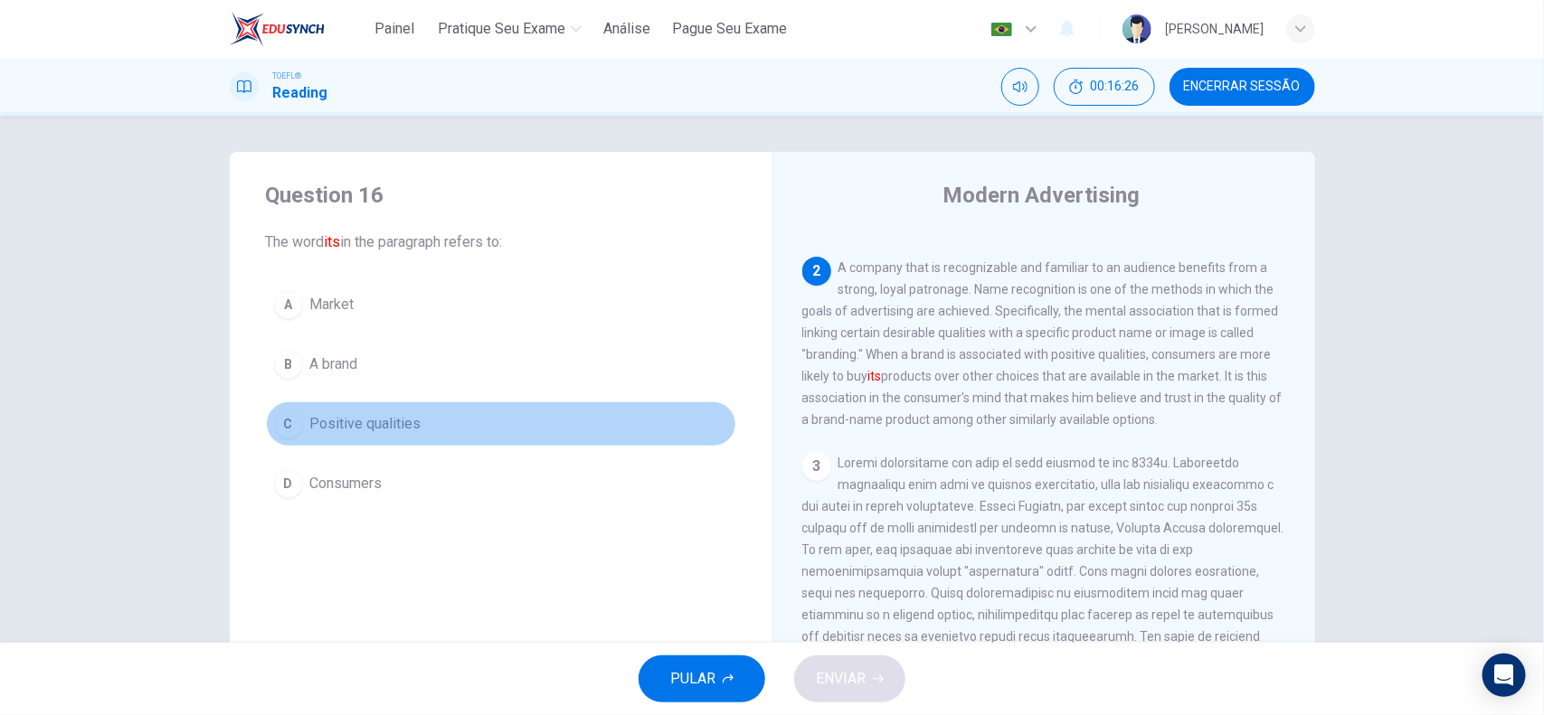
click at [362, 430] on span "Positive qualities" at bounding box center [365, 424] width 111 height 22
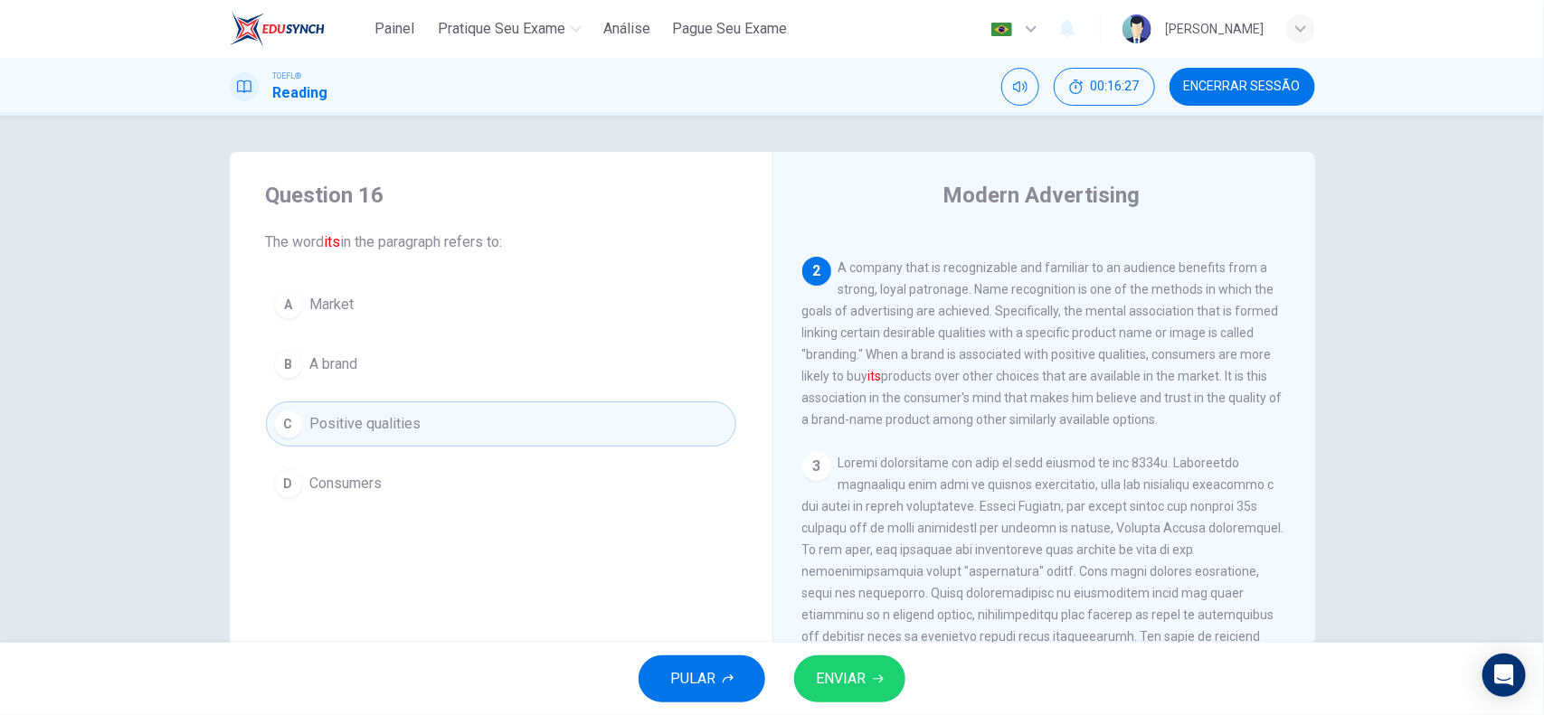
click at [463, 476] on button "D Consumers" at bounding box center [501, 483] width 470 height 45
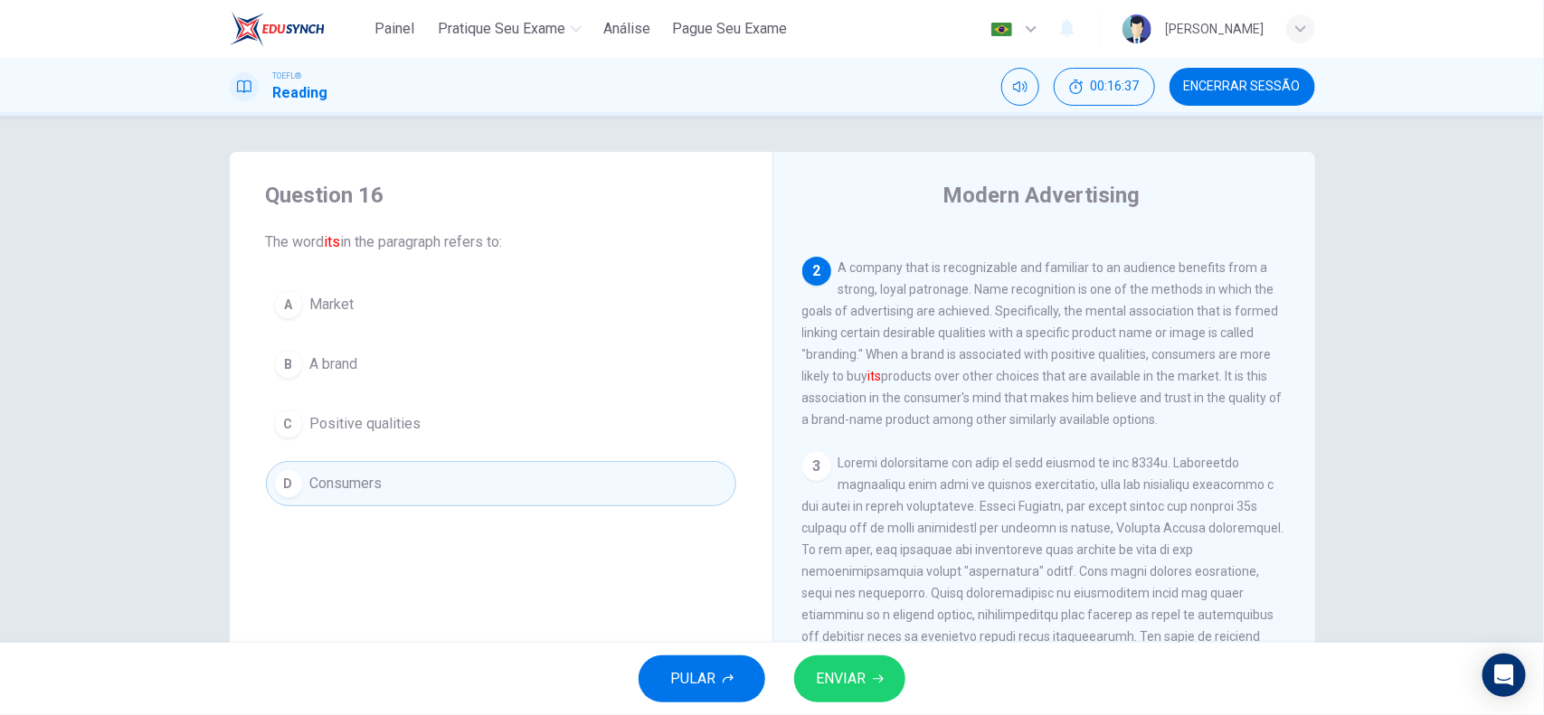
click at [588, 377] on button "B A brand" at bounding box center [501, 364] width 470 height 45
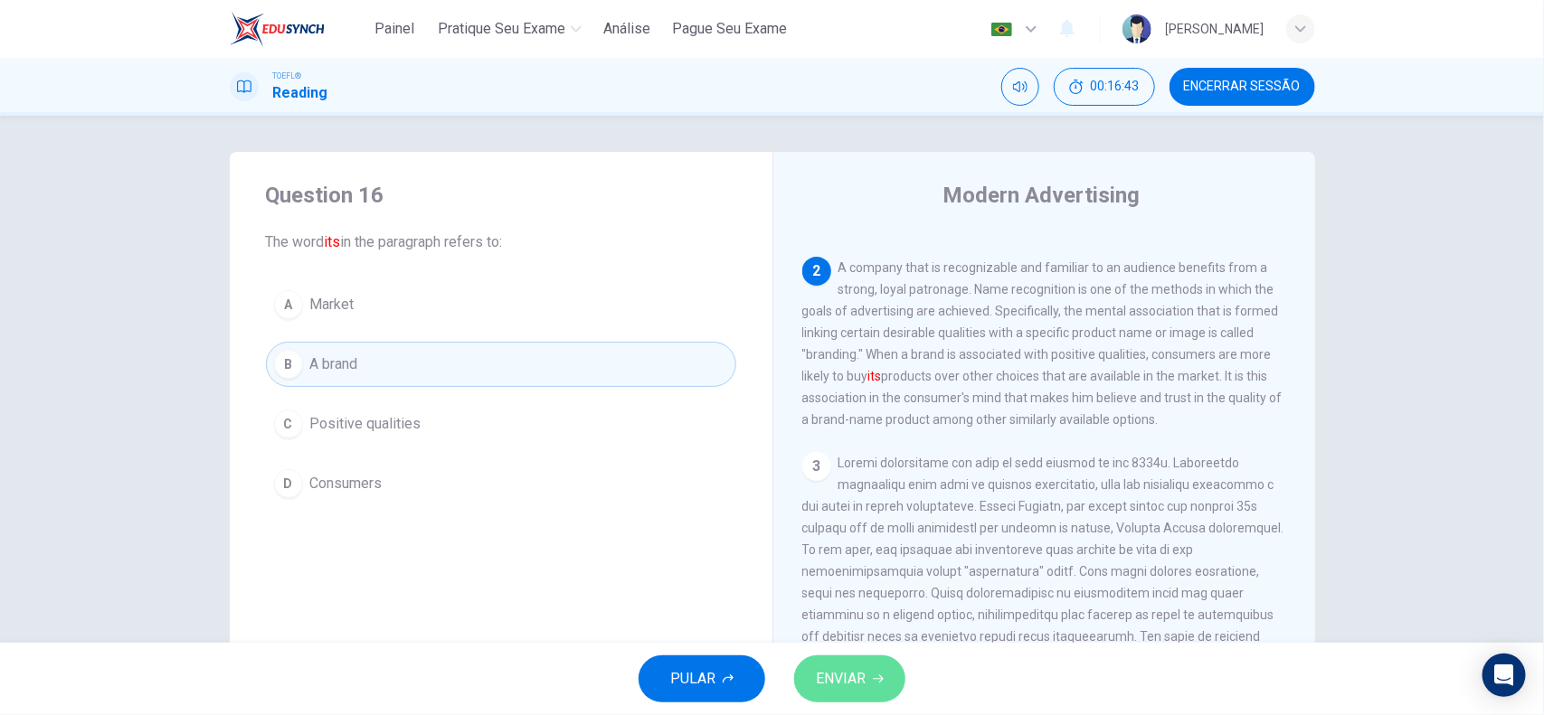
click at [880, 572] on button "ENVIAR" at bounding box center [849, 679] width 111 height 47
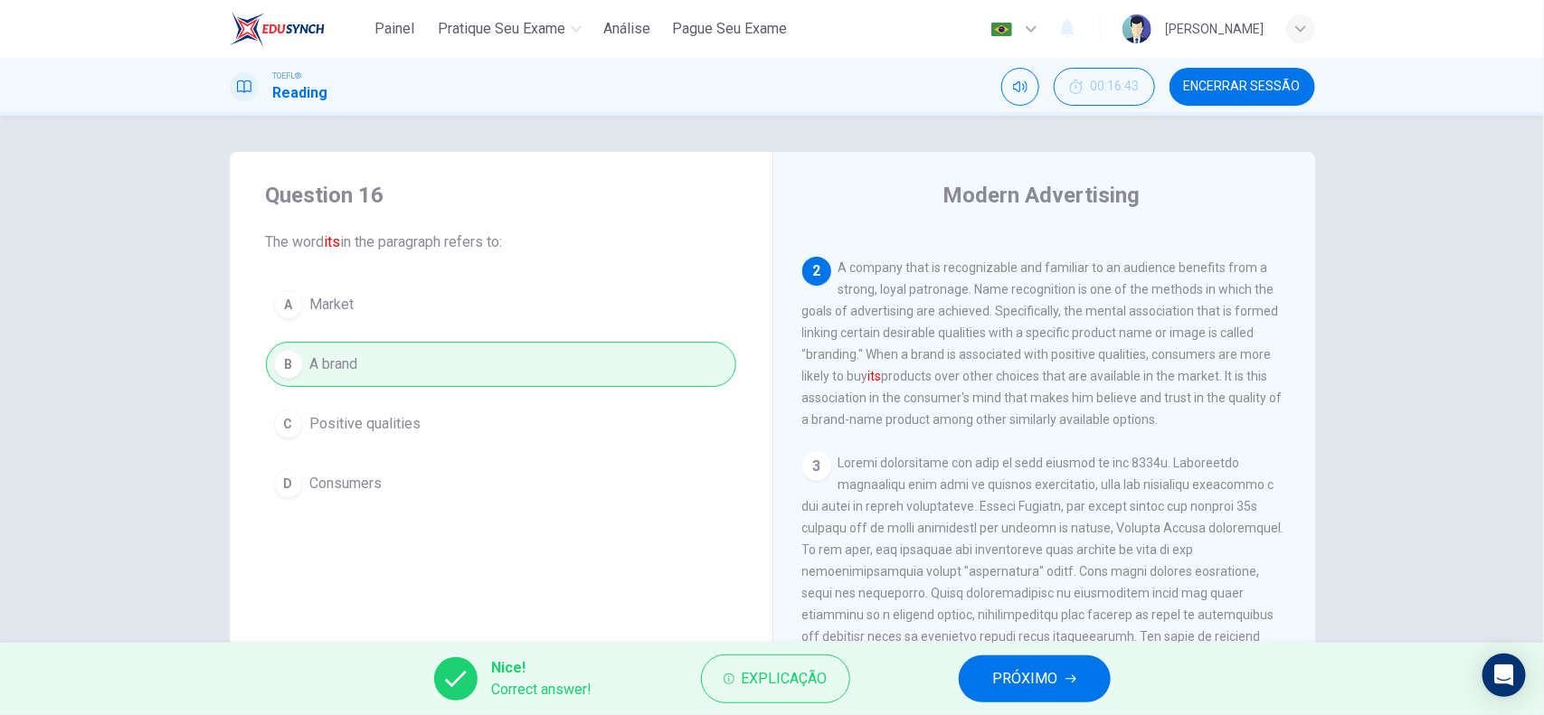
click at [1047, 572] on div "Nice! Correct answer! Explicação PRÓXIMO" at bounding box center [772, 679] width 1544 height 72
click at [1029, 572] on span "PRÓXIMO" at bounding box center [1025, 678] width 65 height 25
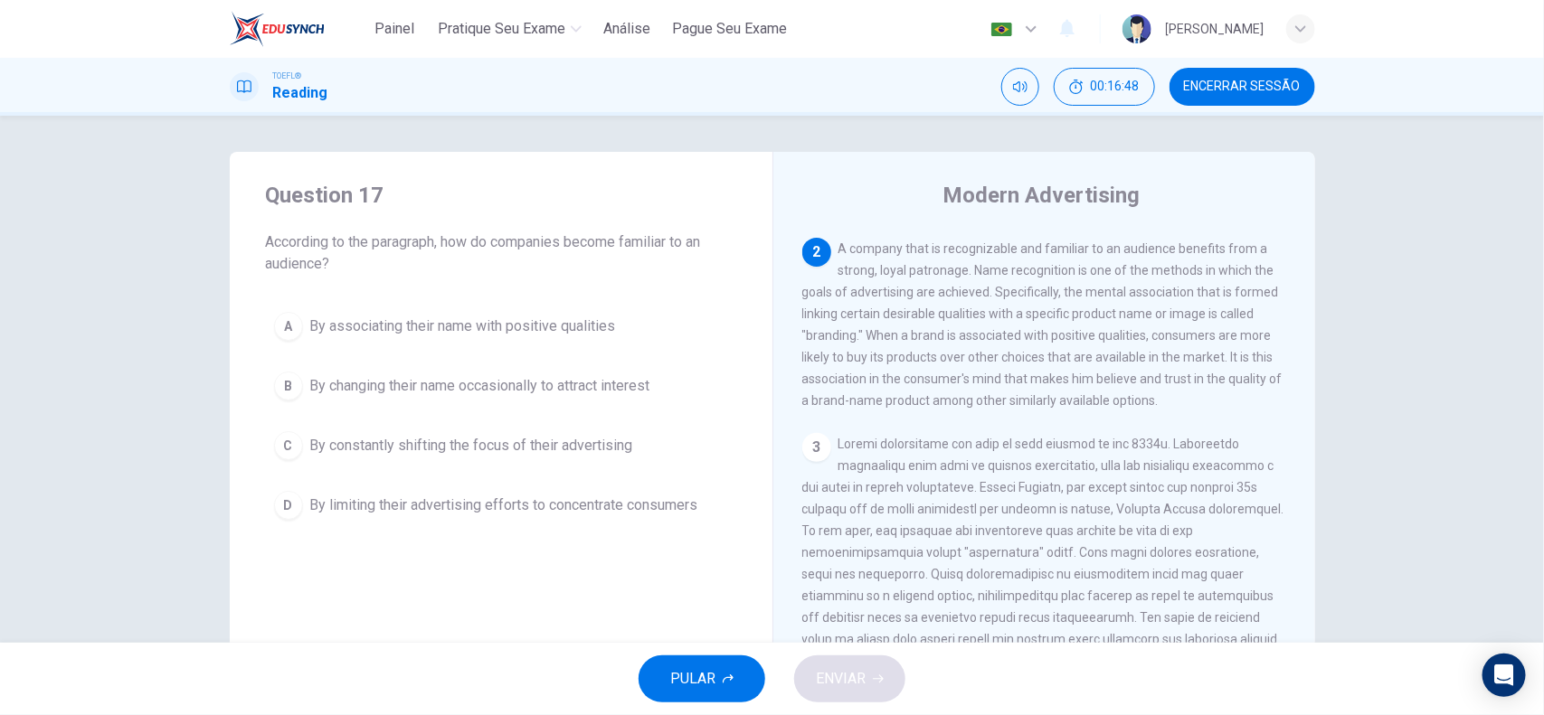
scroll to position [386, 0]
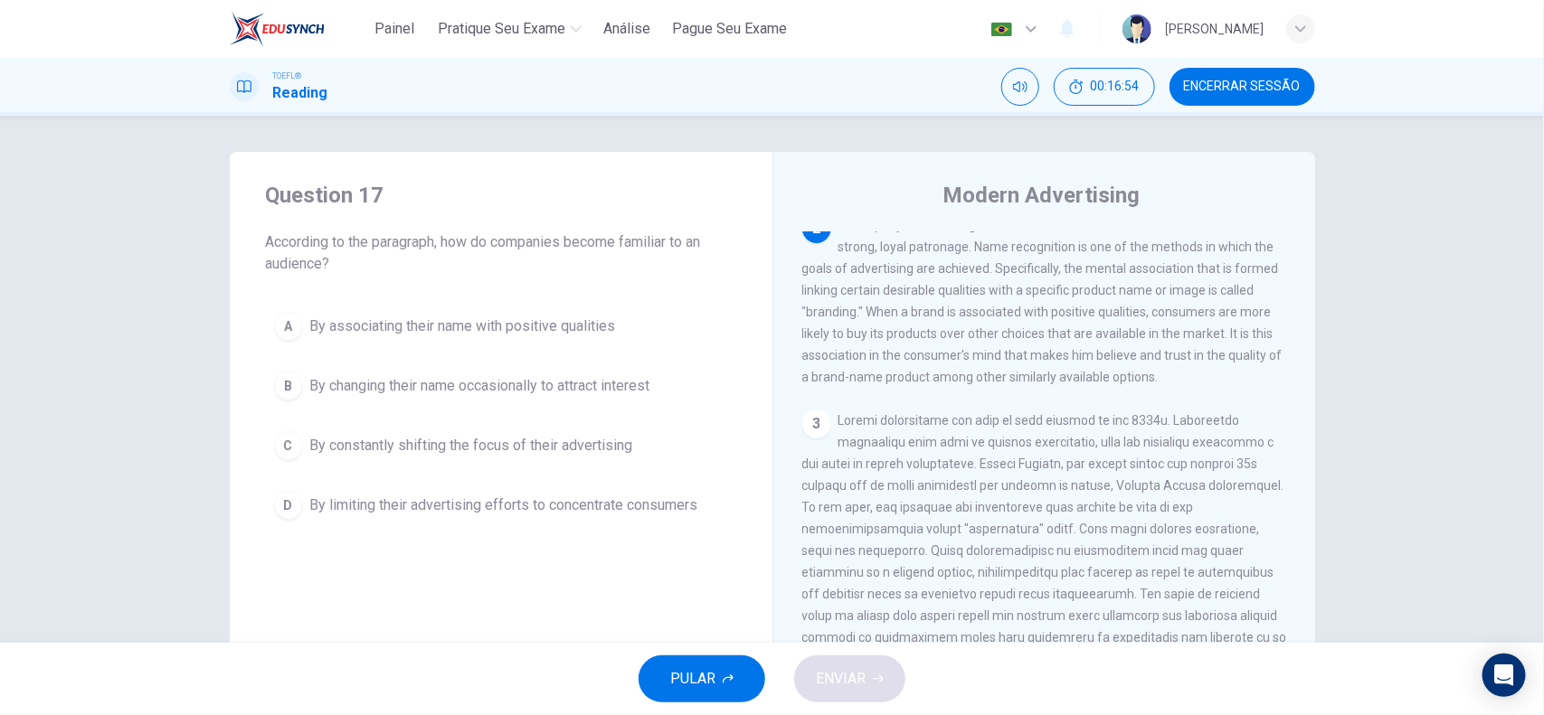
click at [536, 324] on span "By associating their name with positive qualities" at bounding box center [463, 327] width 306 height 22
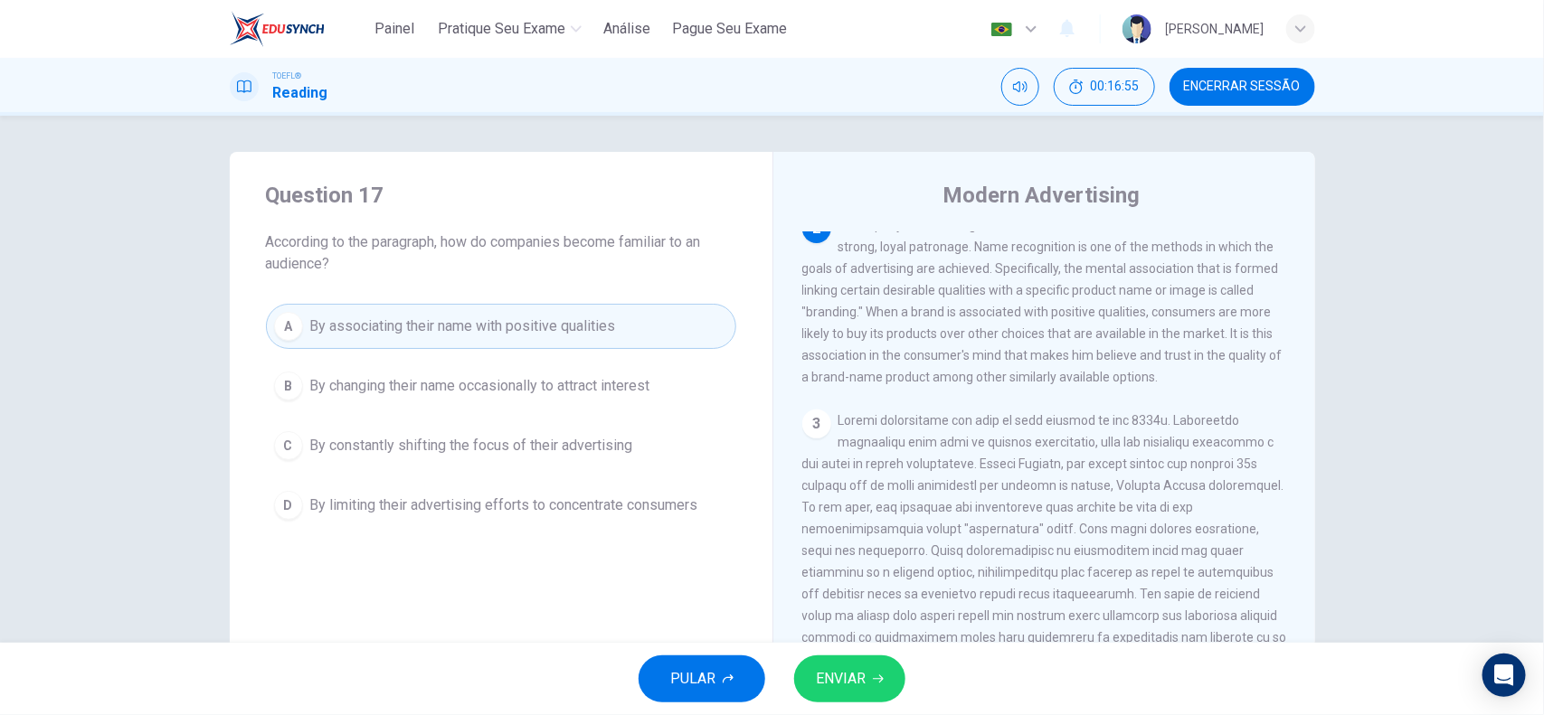
click at [846, 572] on span "ENVIAR" at bounding box center [841, 678] width 50 height 25
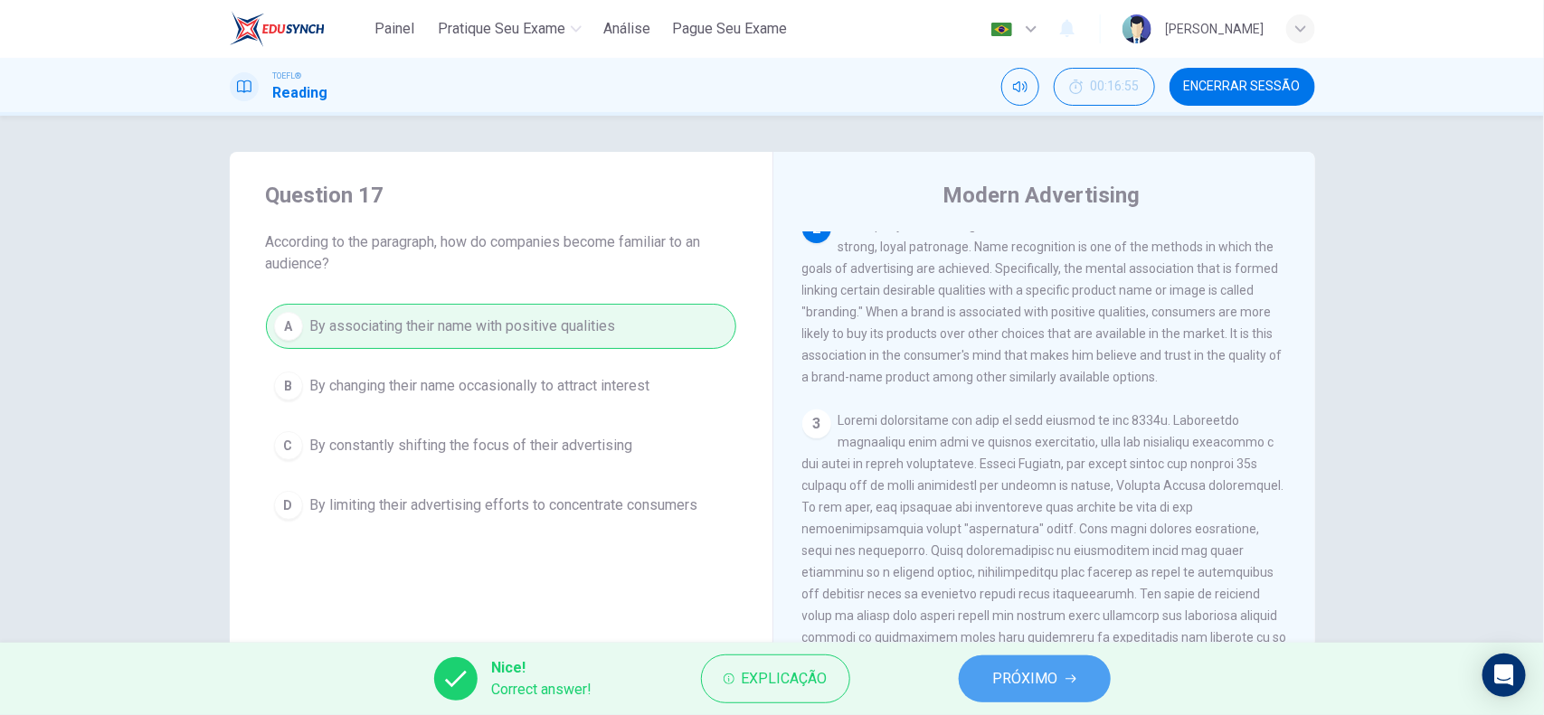
click at [1076, 572] on button "PRÓXIMO" at bounding box center [1035, 679] width 152 height 47
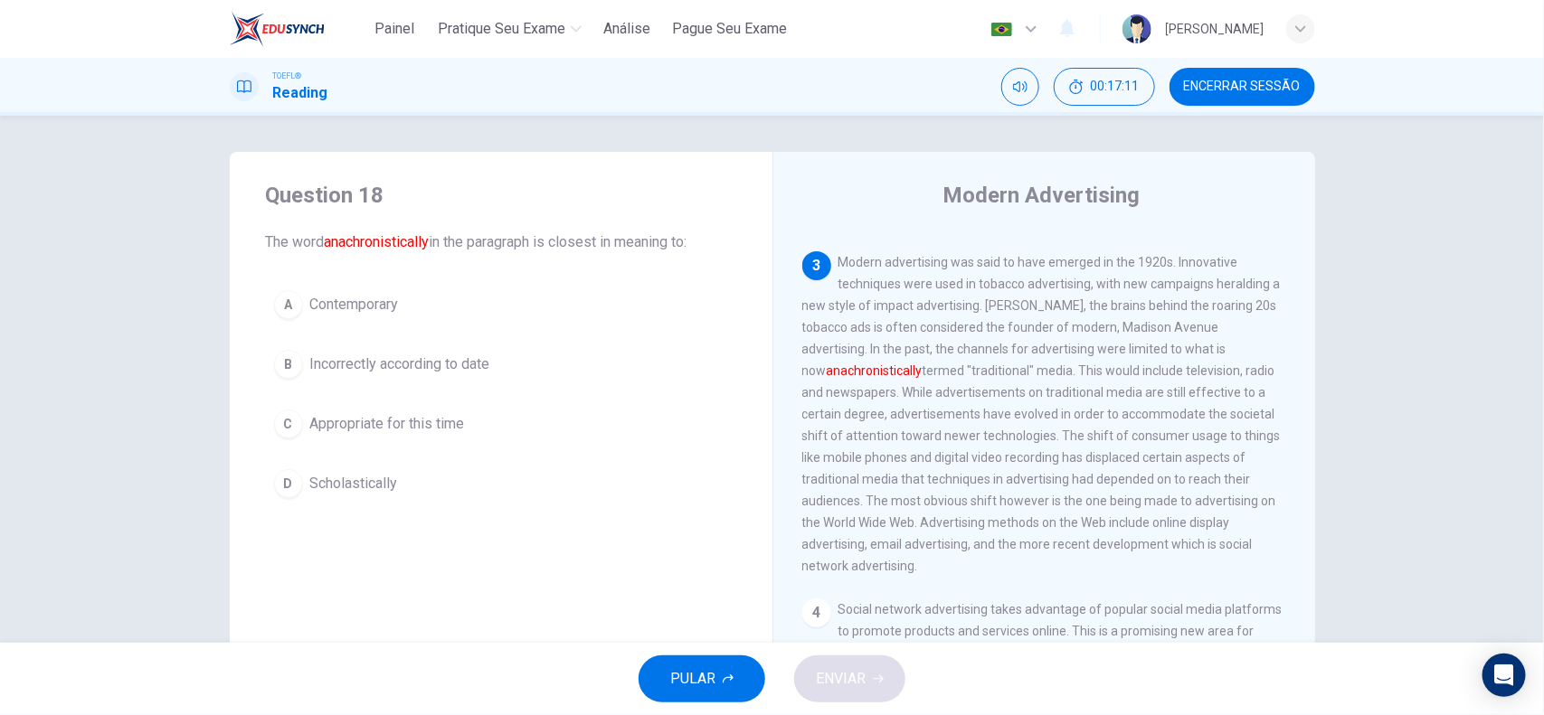
scroll to position [554, 0]
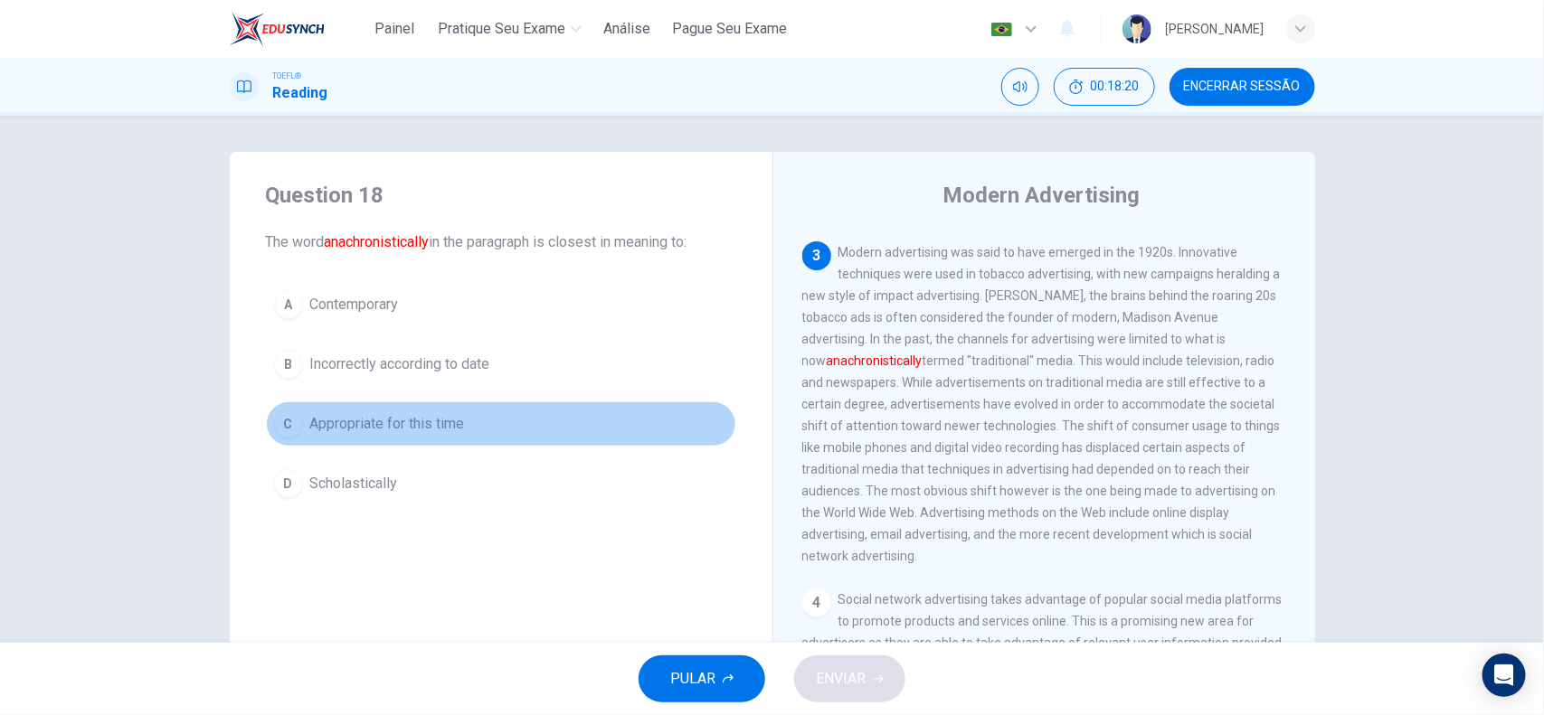
click at [426, 430] on span "Appropriate for this time" at bounding box center [387, 424] width 155 height 22
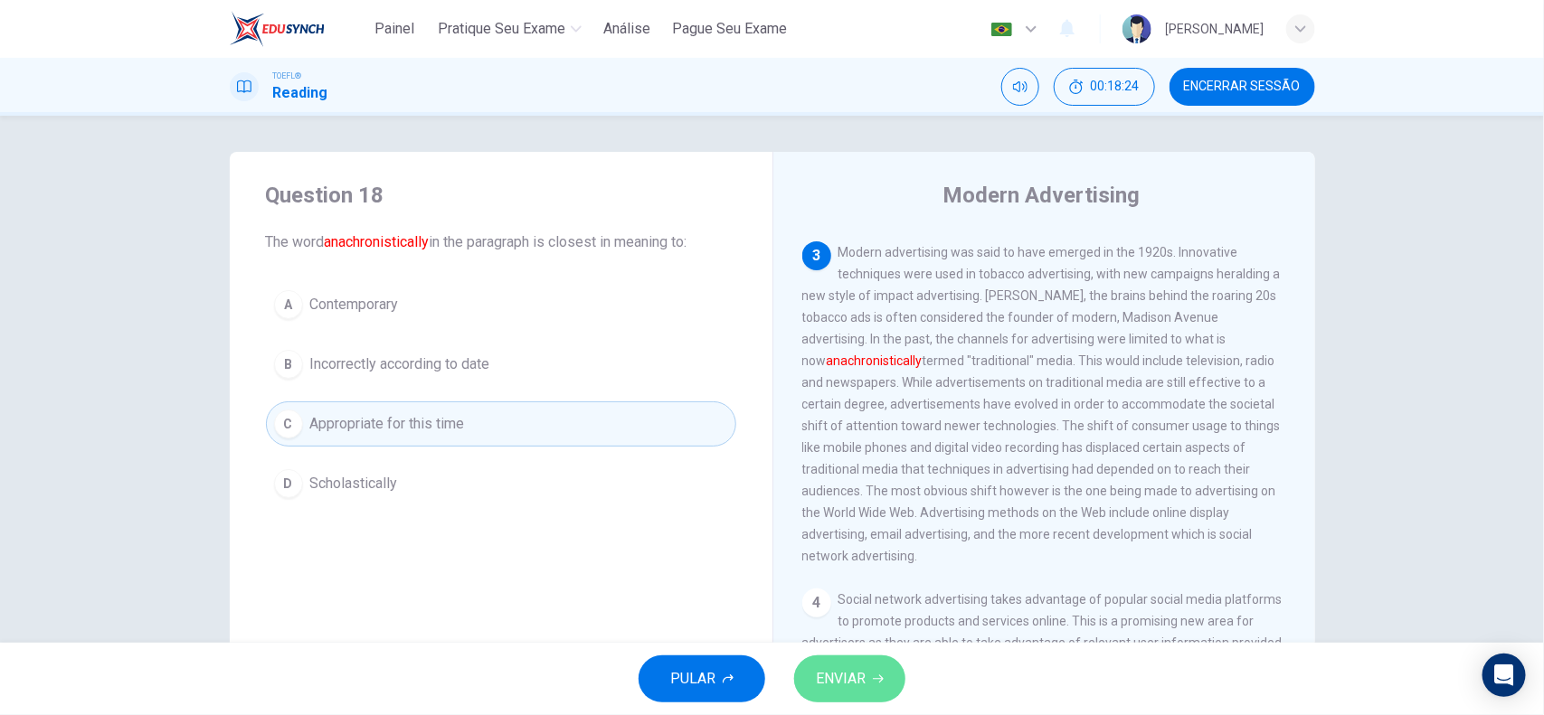
click at [850, 572] on span "ENVIAR" at bounding box center [841, 678] width 50 height 25
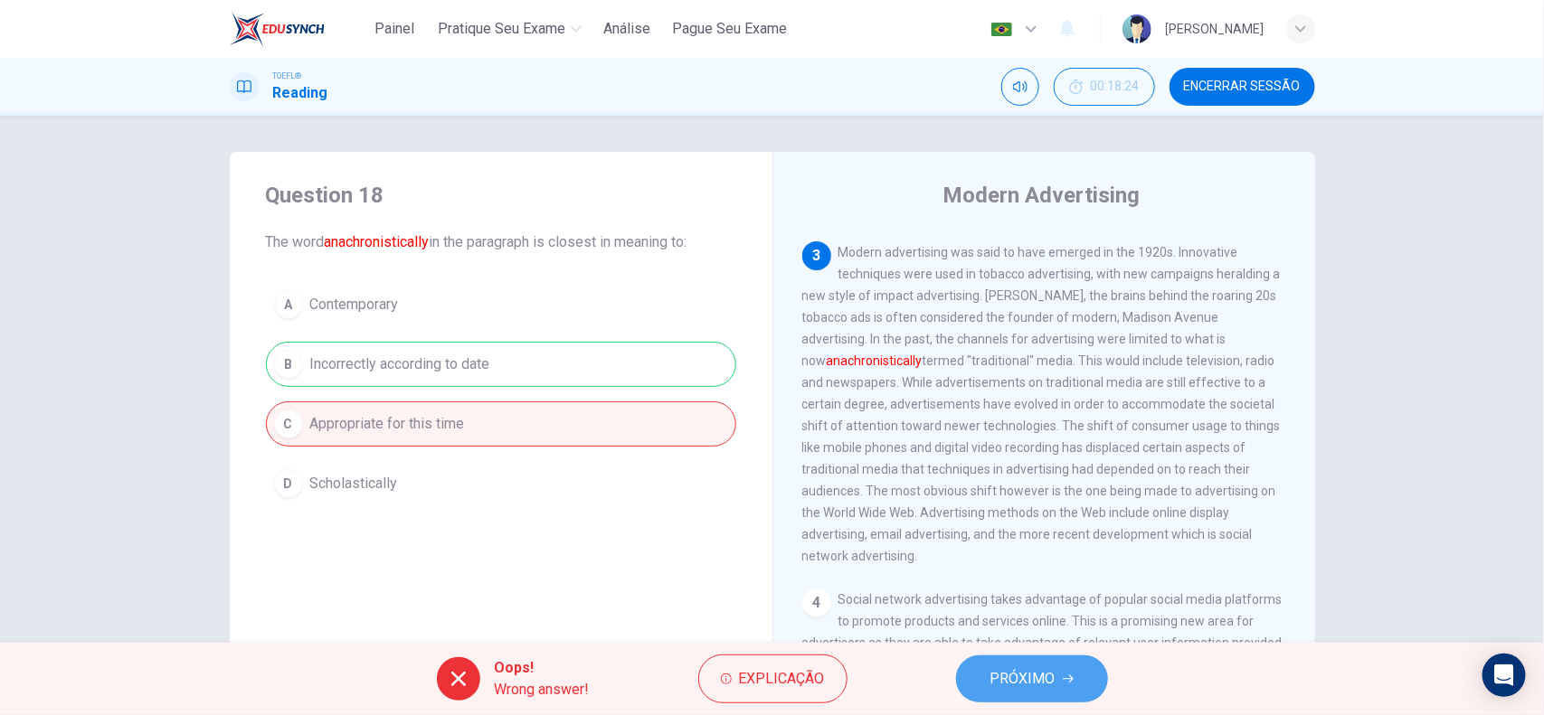
click at [1034, 572] on span "PRÓXIMO" at bounding box center [1022, 678] width 65 height 25
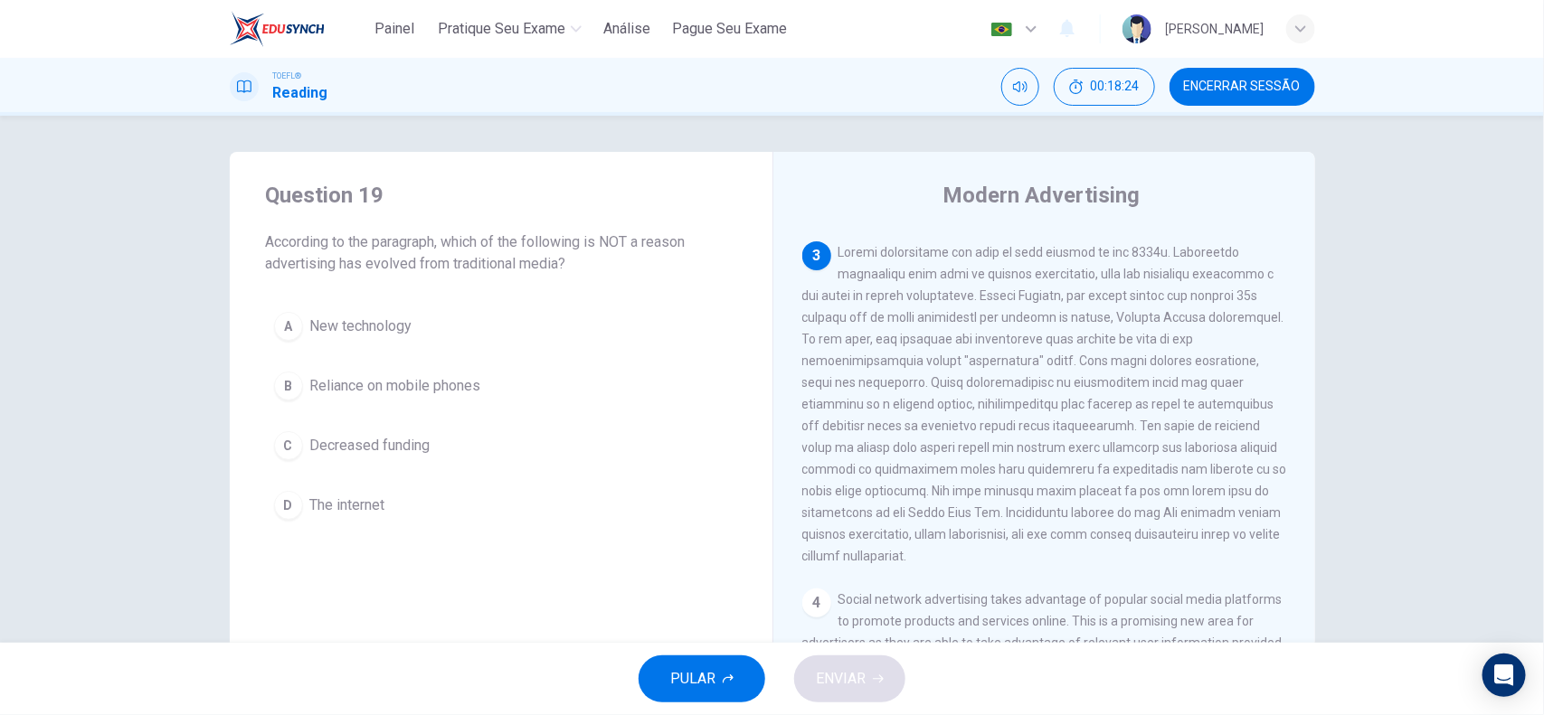
scroll to position [591, 0]
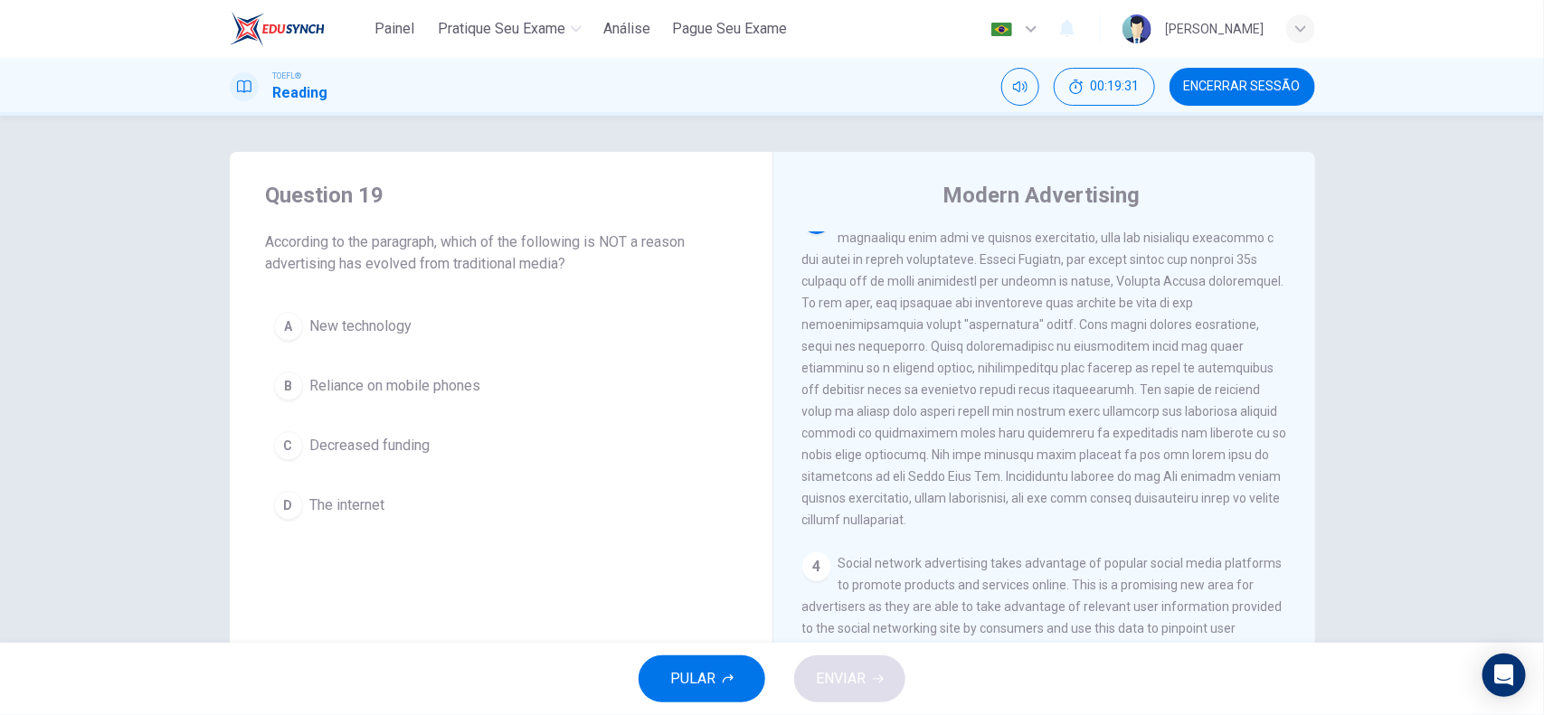
click at [392, 453] on span "Decreased funding" at bounding box center [370, 446] width 120 height 22
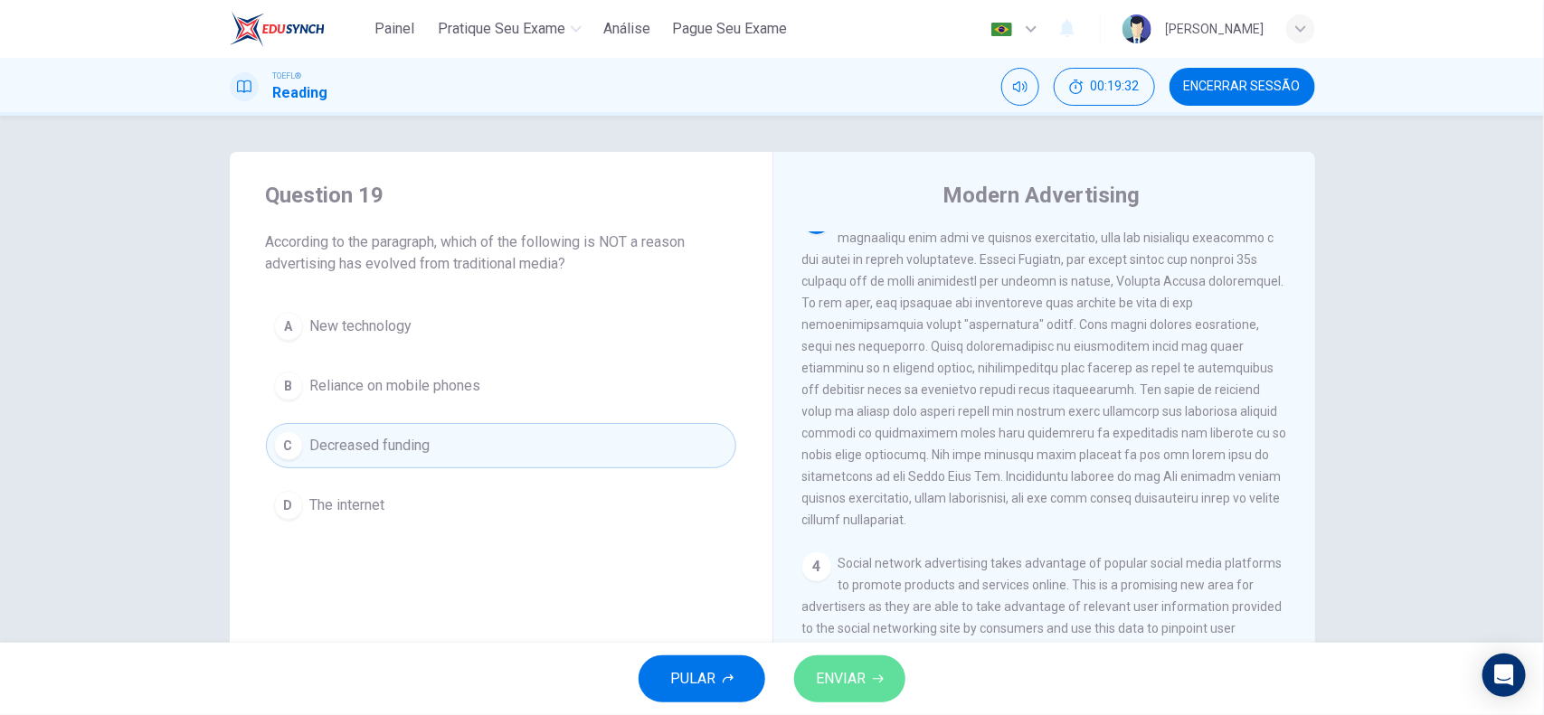
click at [878, 572] on icon "button" at bounding box center [878, 679] width 11 height 11
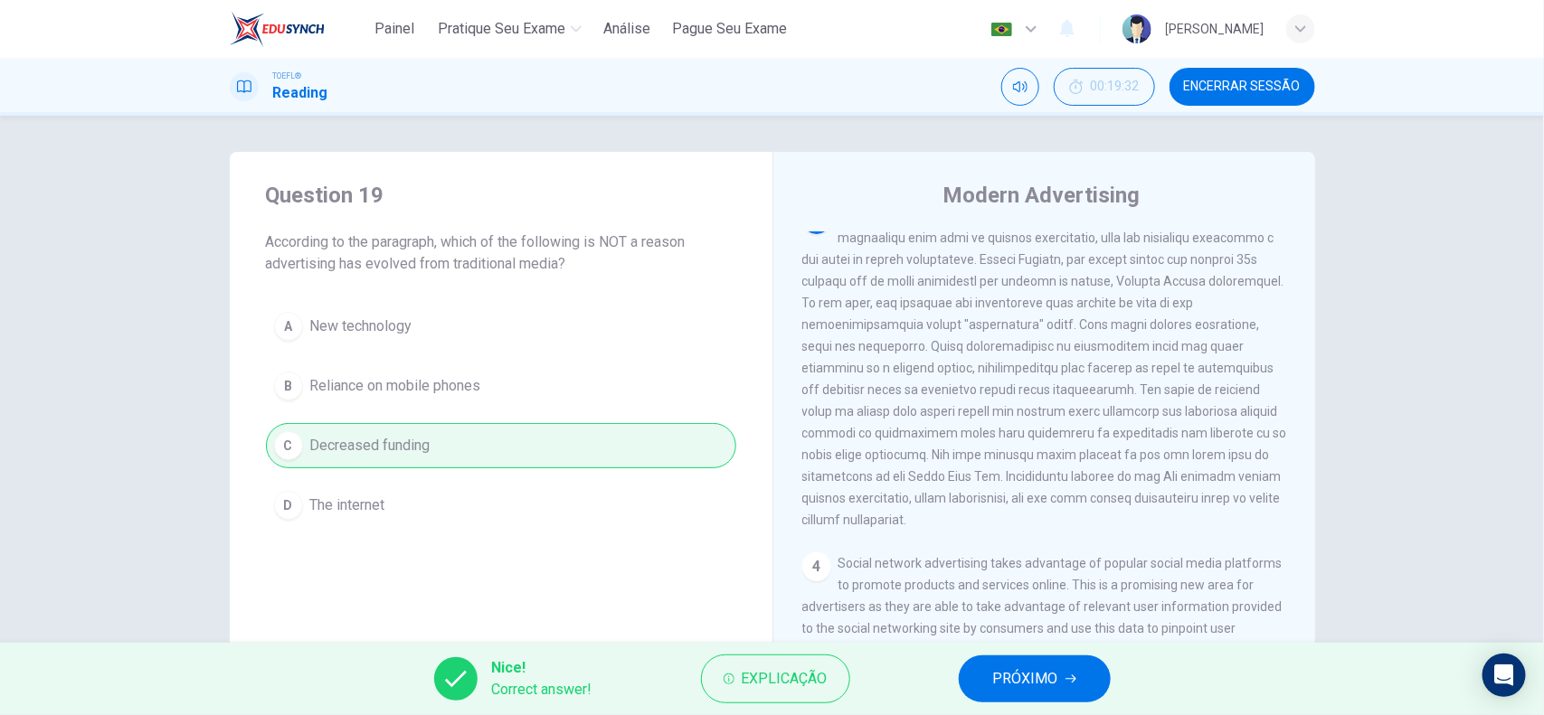
scroll to position [113, 0]
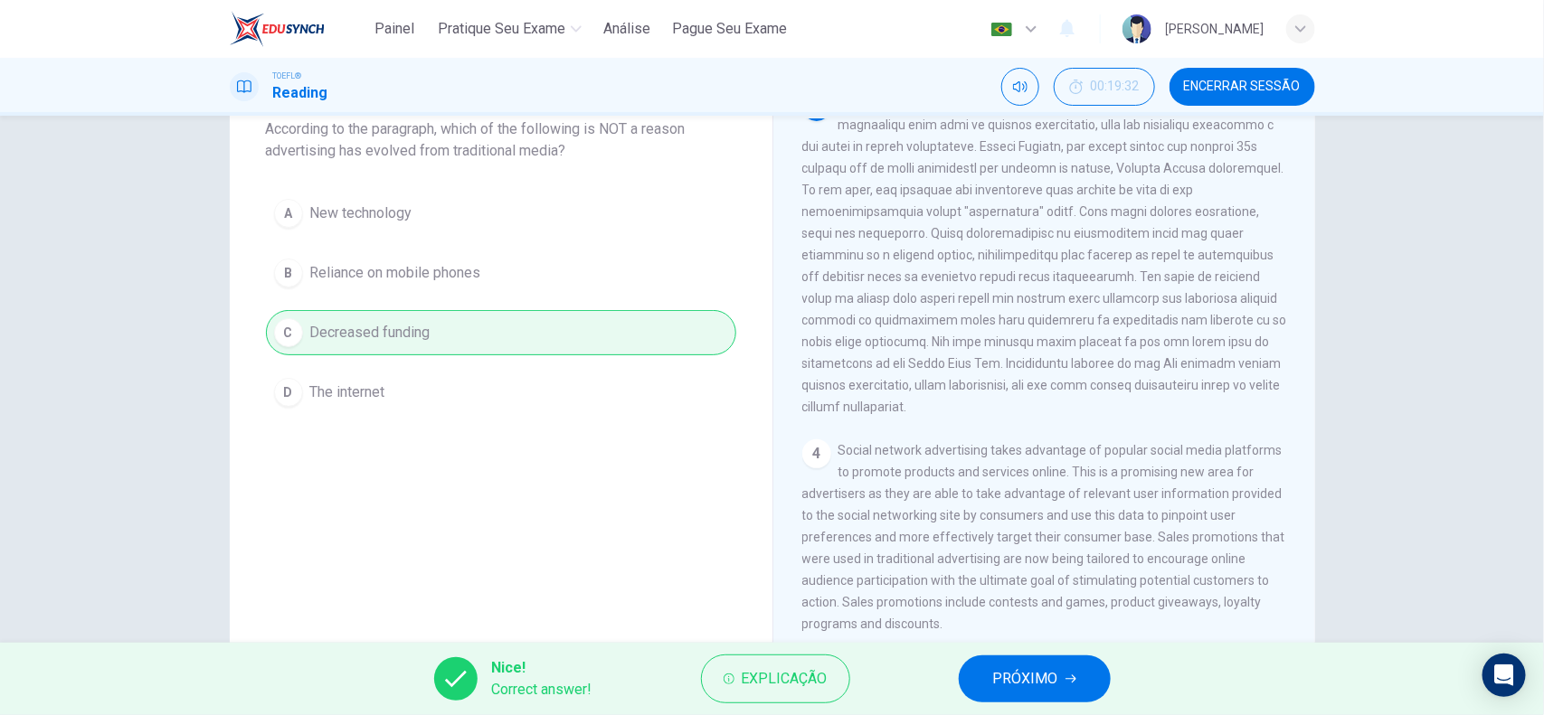
click at [1025, 572] on button "PRÓXIMO" at bounding box center [1035, 679] width 152 height 47
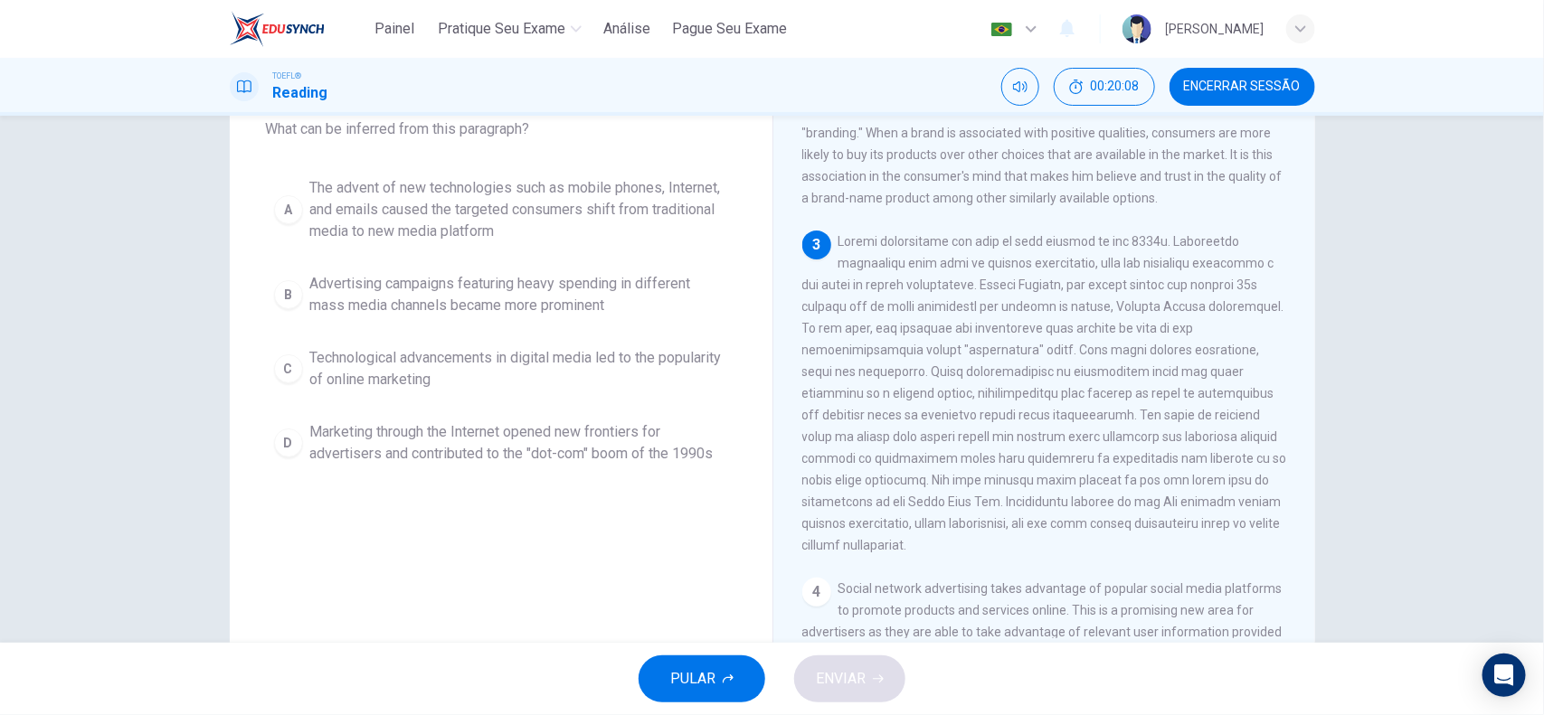
drag, startPoint x: 798, startPoint y: 449, endPoint x: 901, endPoint y: 453, distance: 103.2
click at [901, 453] on span at bounding box center [1044, 393] width 485 height 318
click at [538, 231] on span "The advent of new technologies such as mobile phones, Internet, and emails caus…" at bounding box center [519, 209] width 418 height 65
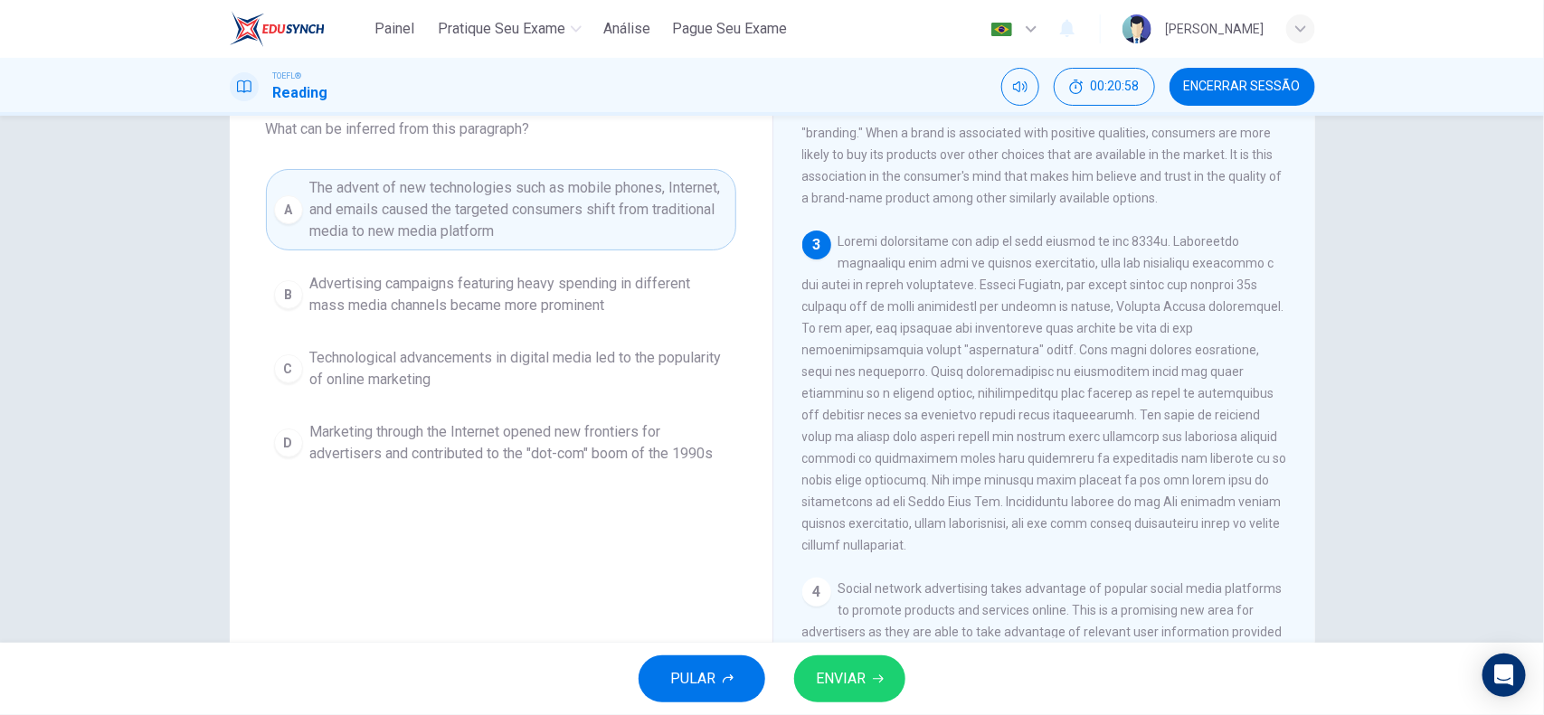
click at [859, 572] on span "ENVIAR" at bounding box center [841, 678] width 50 height 25
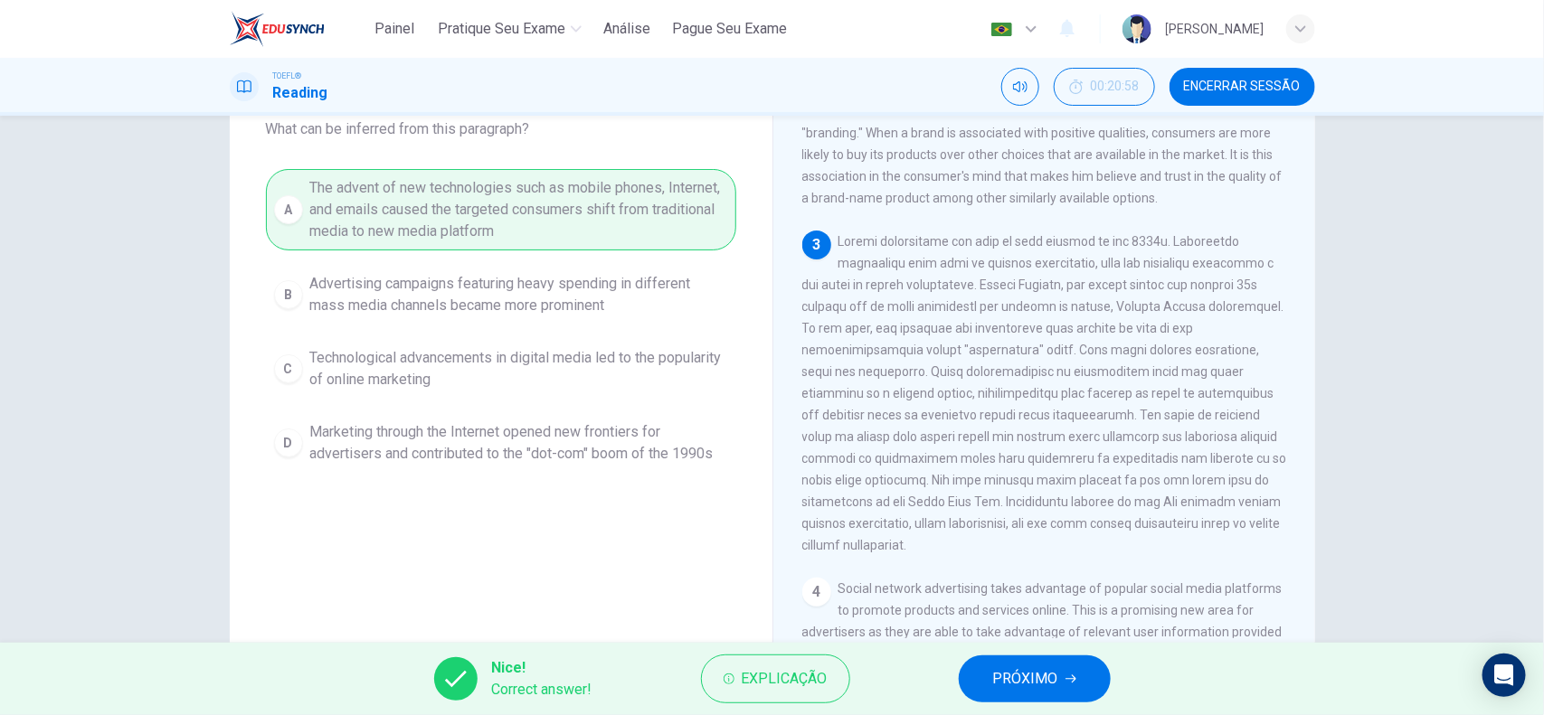
click at [1074, 572] on icon "button" at bounding box center [1070, 679] width 11 height 11
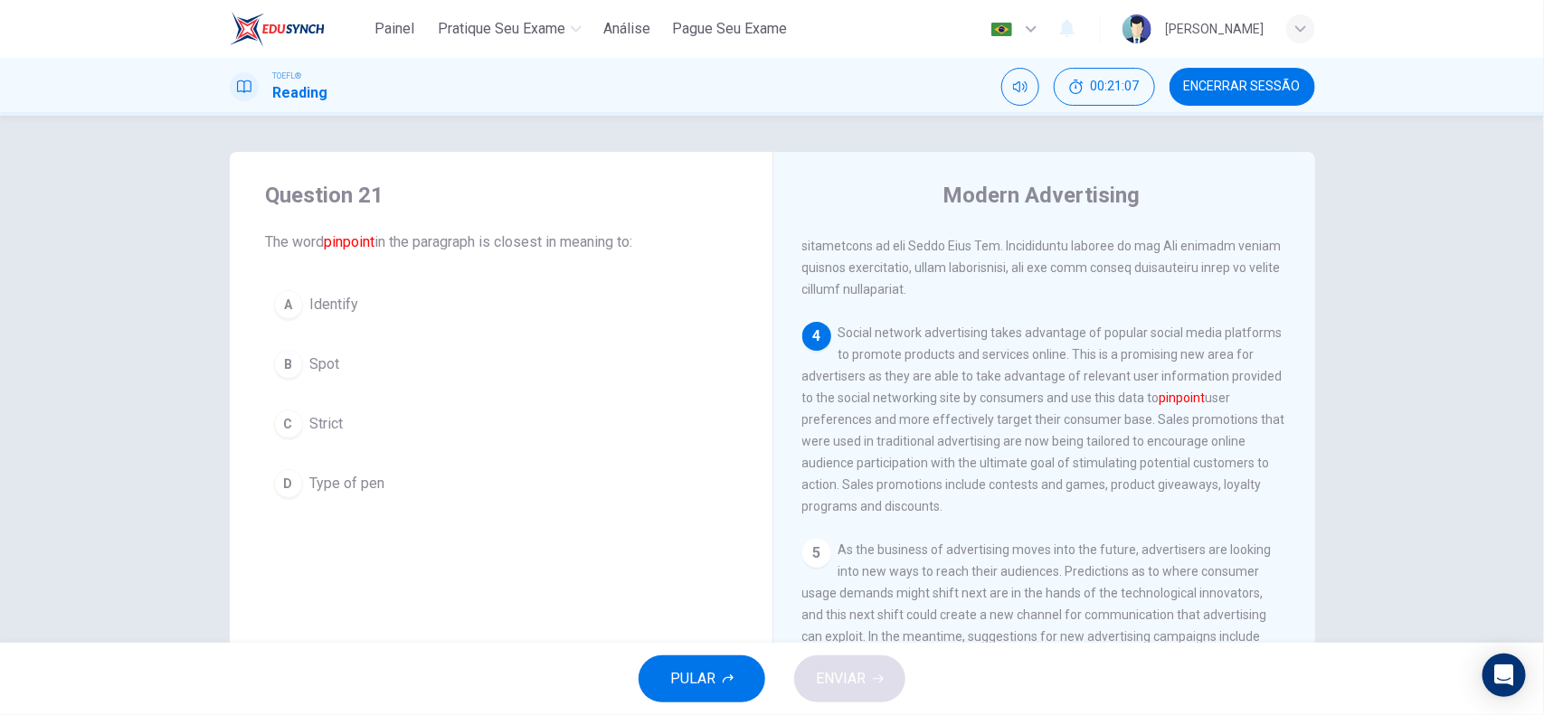
scroll to position [934, 0]
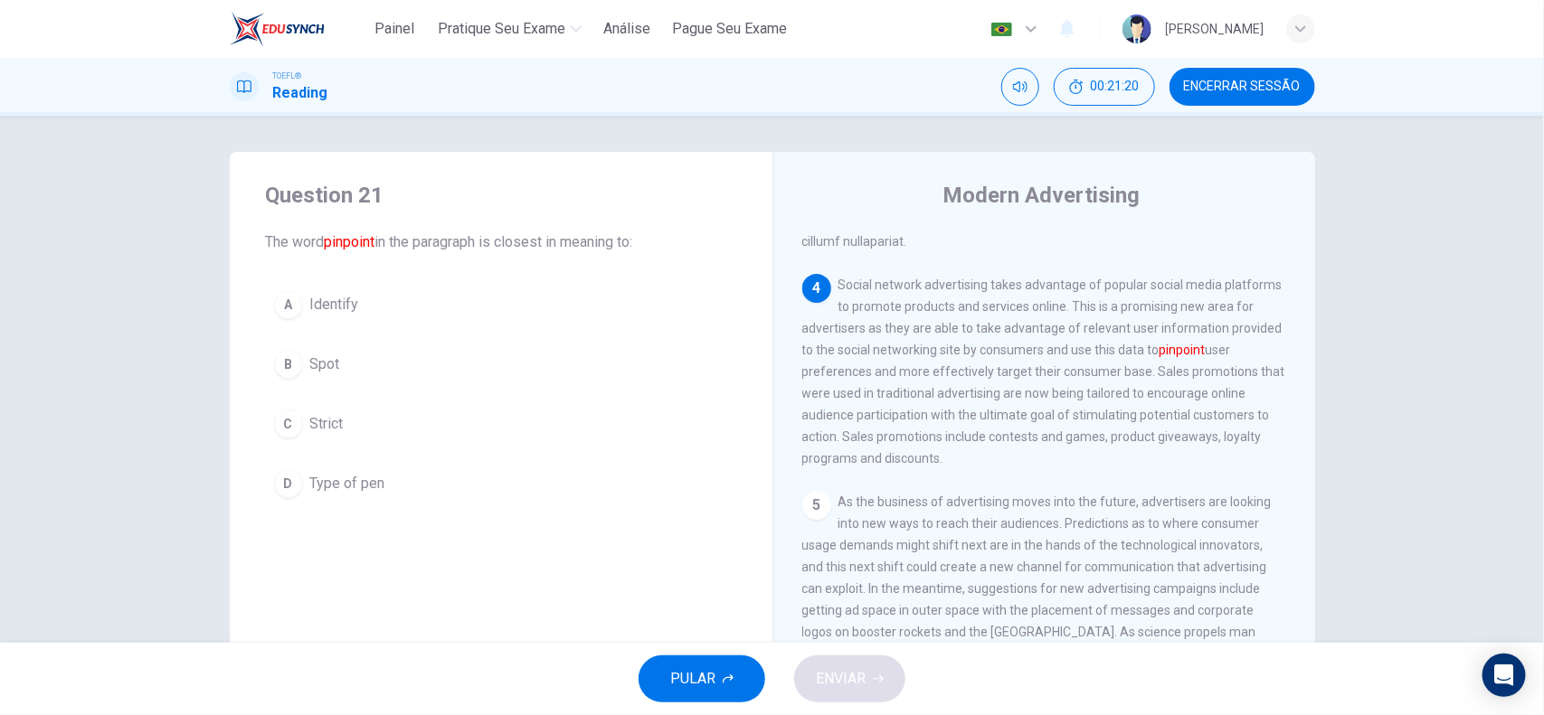
drag, startPoint x: 846, startPoint y: 264, endPoint x: 1046, endPoint y: 274, distance: 200.1
click at [1046, 274] on div "4 Social network advertising takes advantage of popular social media platforms …" at bounding box center [1044, 371] width 485 height 195
drag, startPoint x: 848, startPoint y: 264, endPoint x: 1046, endPoint y: 264, distance: 198.0
click at [1046, 278] on span "Social network advertising takes advantage of popular social media platforms to…" at bounding box center [1043, 372] width 483 height 188
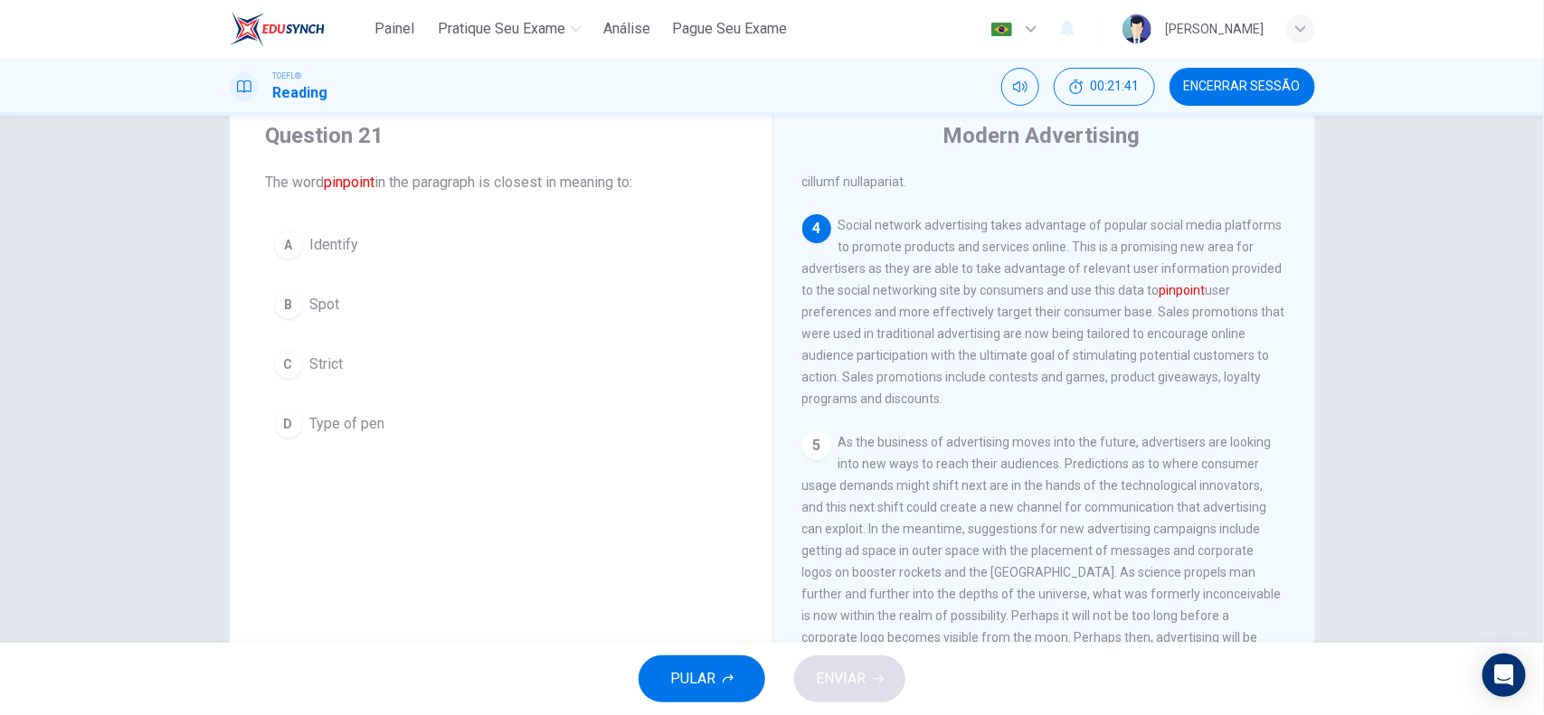
scroll to position [0, 0]
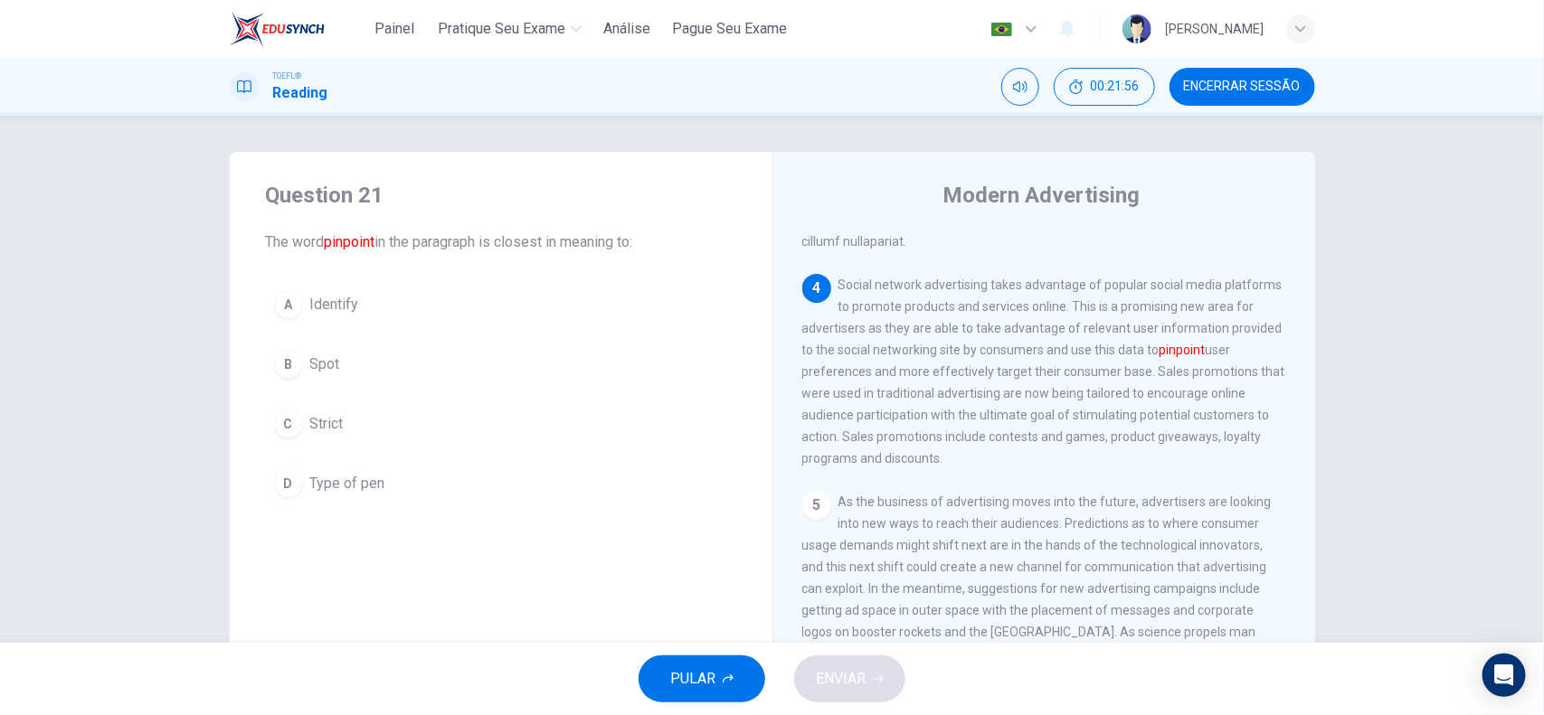
click at [310, 303] on span "Identify" at bounding box center [334, 305] width 49 height 22
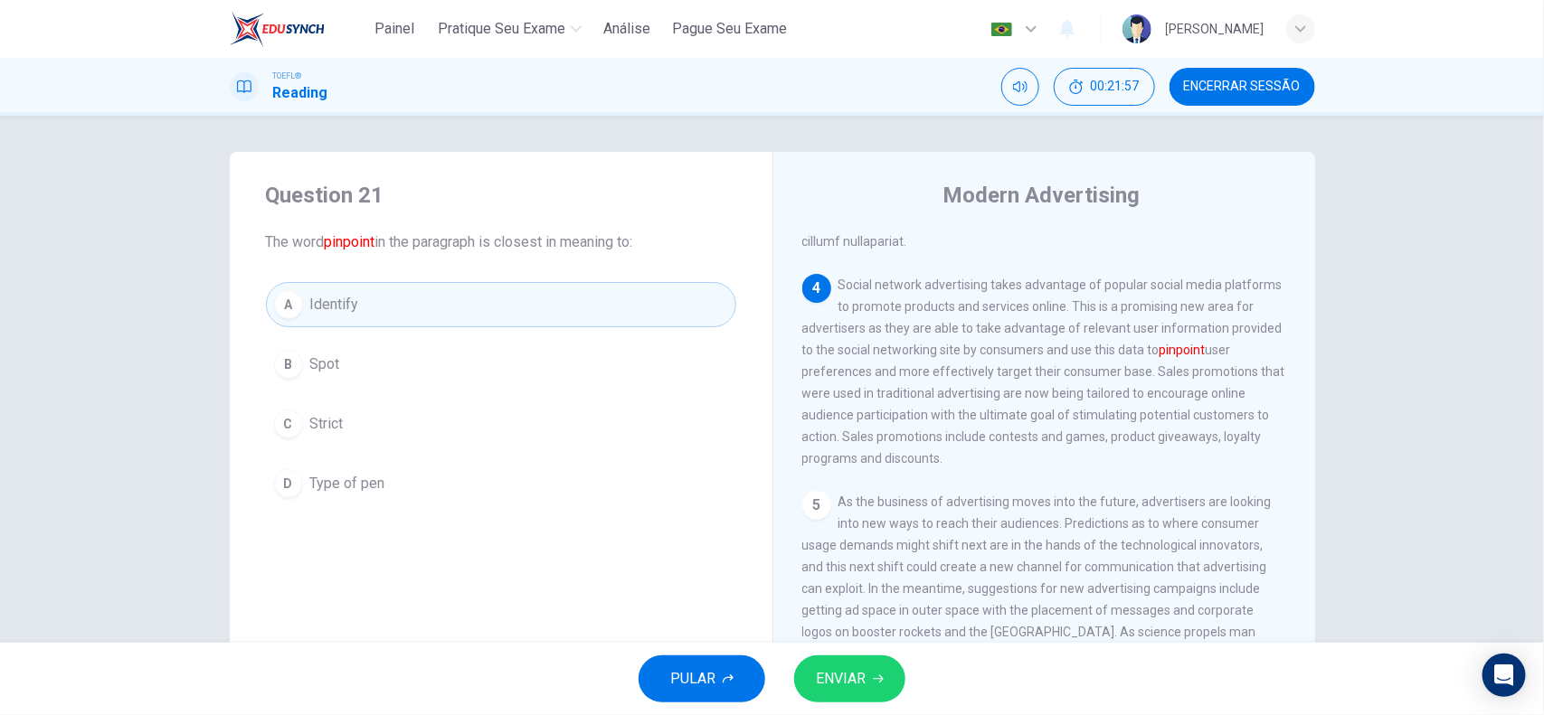
click at [859, 572] on span "ENVIAR" at bounding box center [841, 678] width 50 height 25
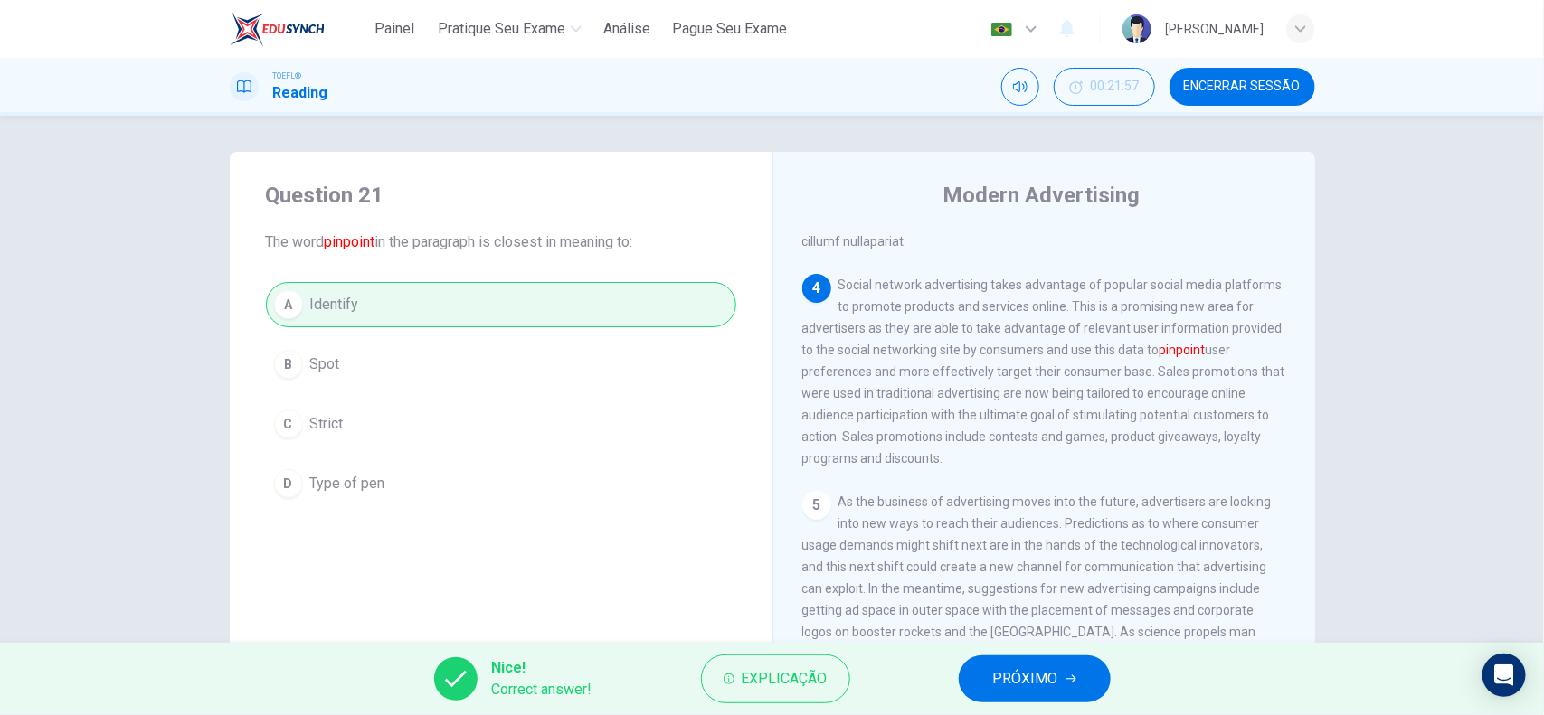
click at [1043, 572] on span "PRÓXIMO" at bounding box center [1025, 678] width 65 height 25
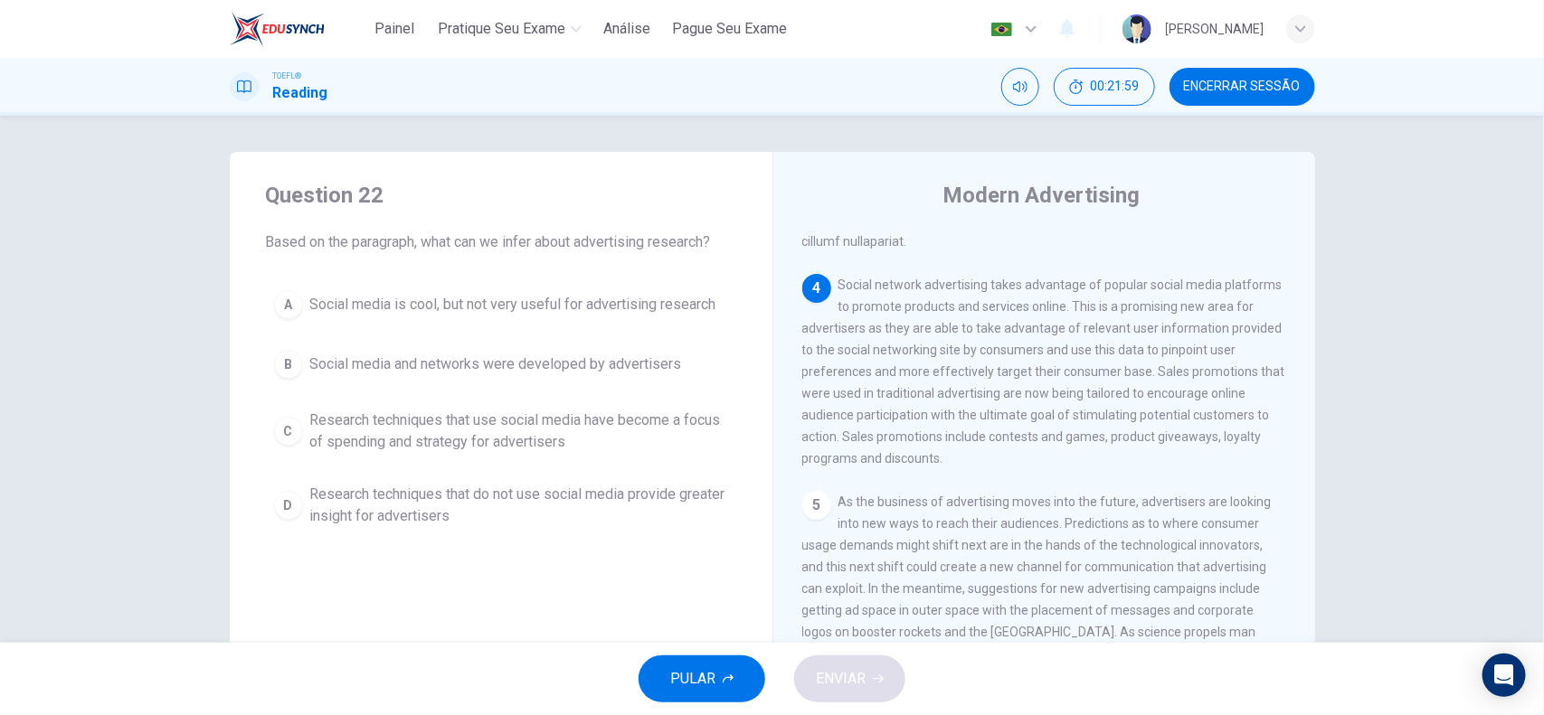
scroll to position [904, 0]
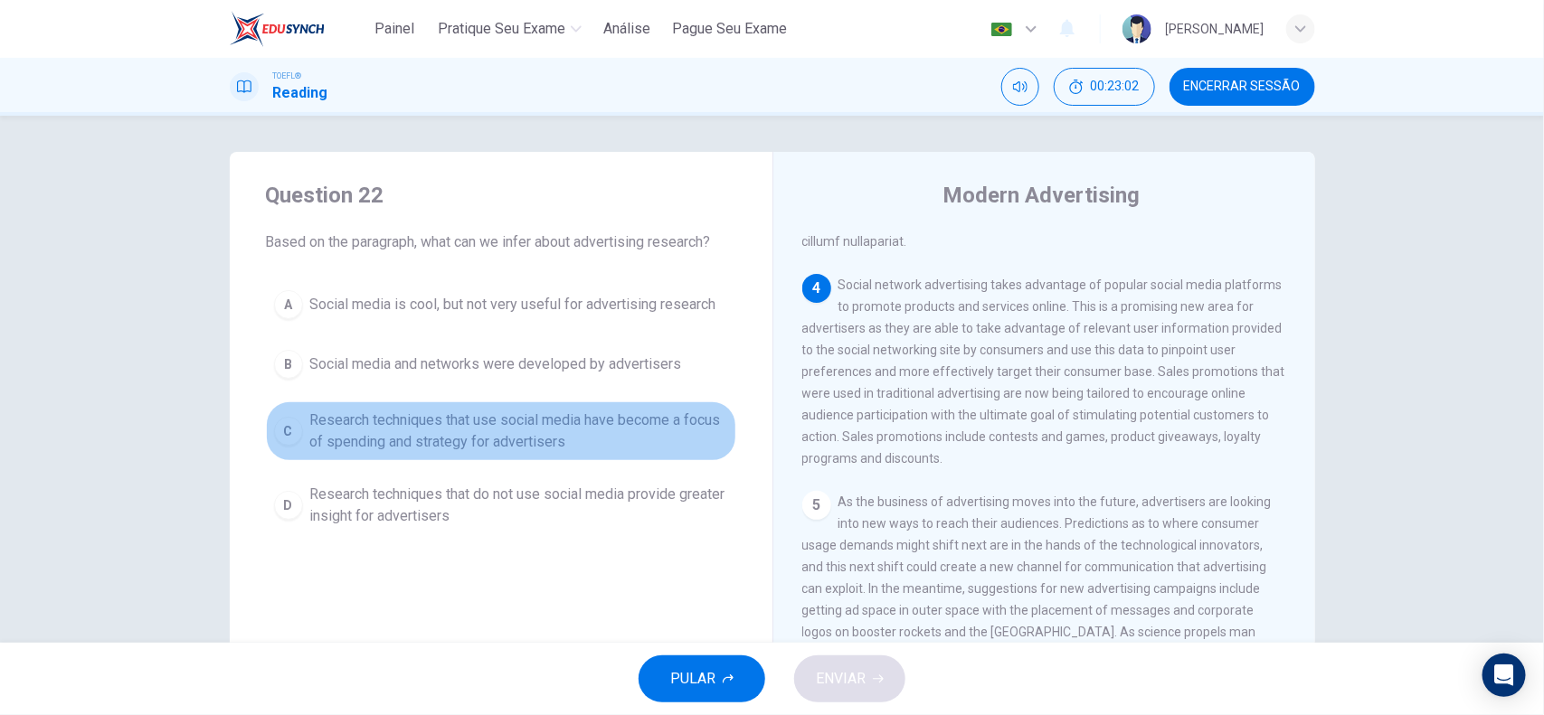
click at [452, 453] on span "Research techniques that use social media have become a focus of spending and s…" at bounding box center [519, 431] width 418 height 43
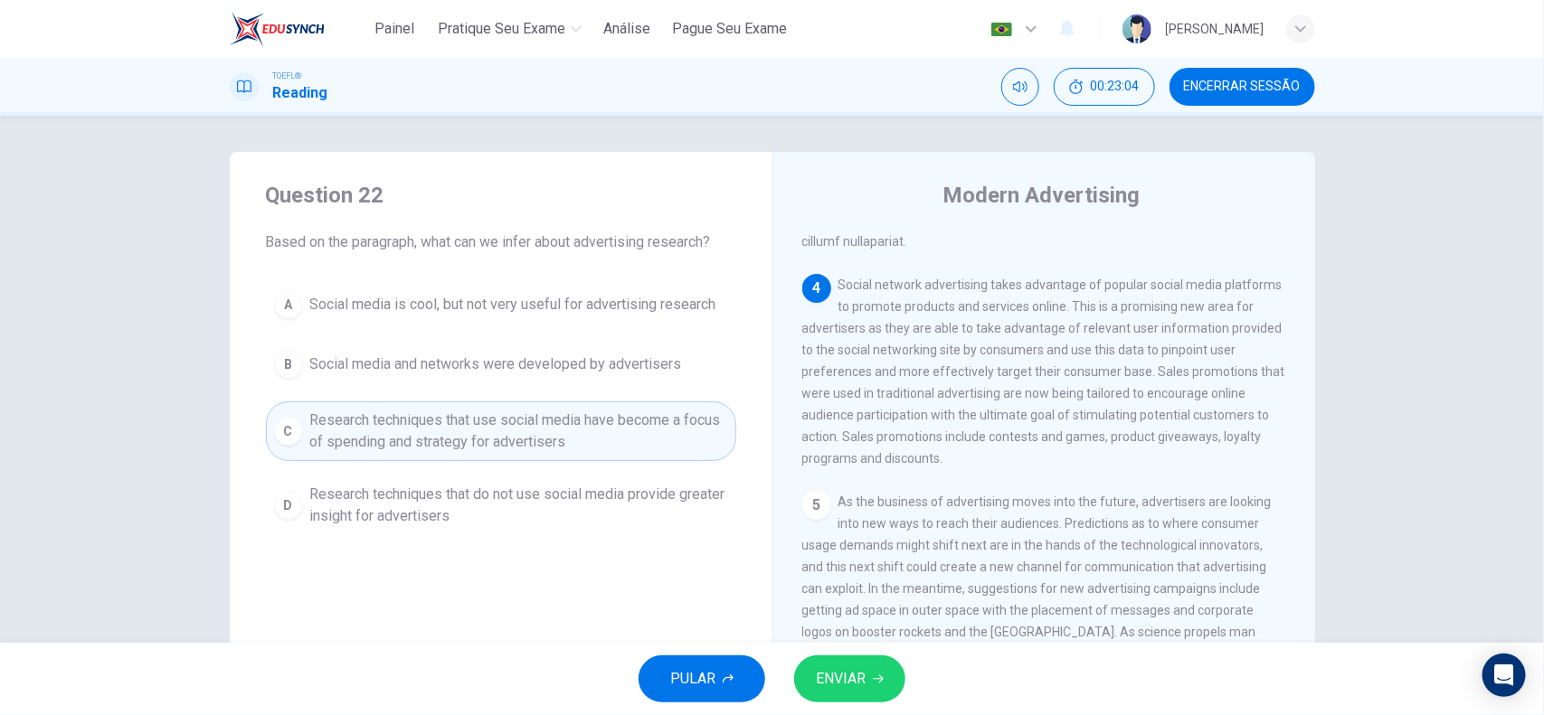
click at [855, 572] on span "ENVIAR" at bounding box center [841, 678] width 50 height 25
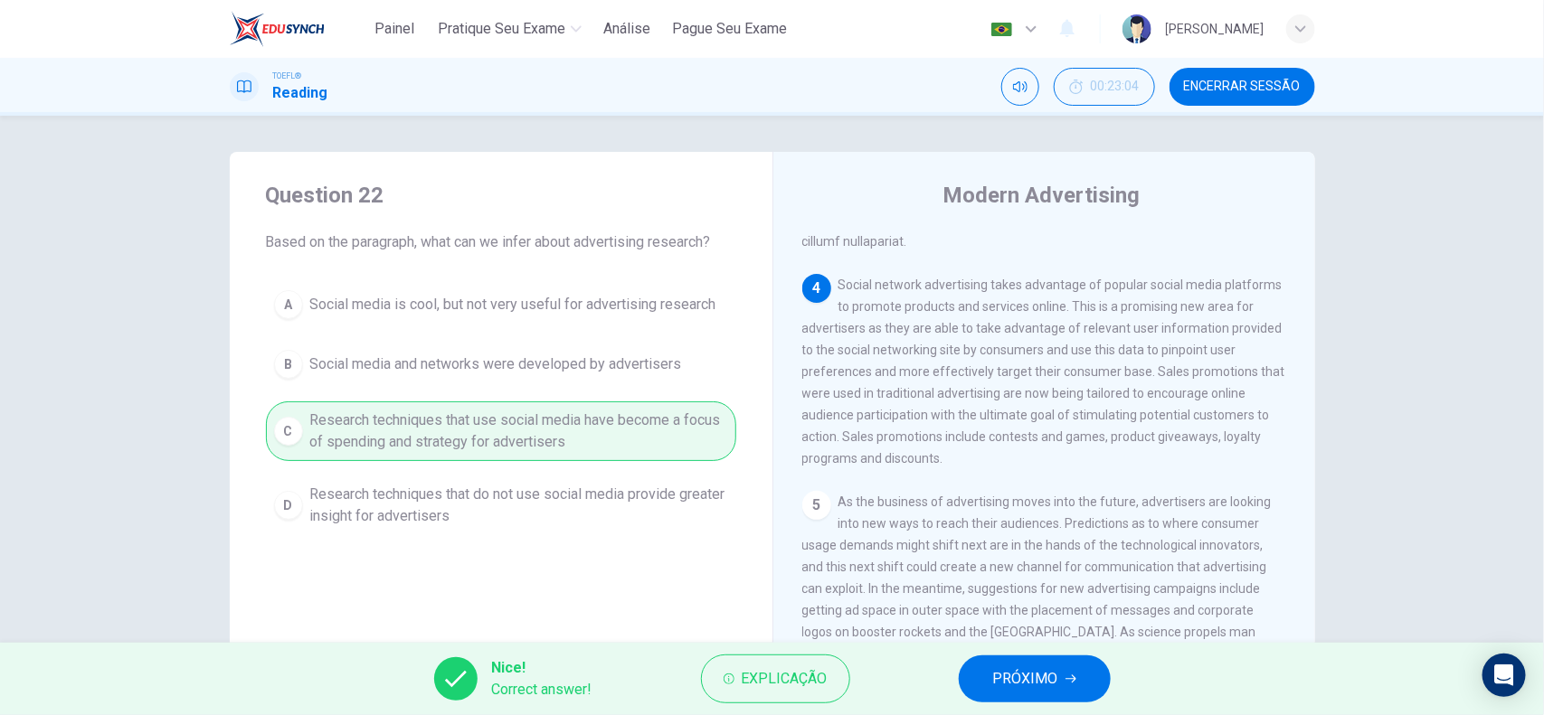
click at [1070, 572] on icon "button" at bounding box center [1070, 680] width 11 height 8
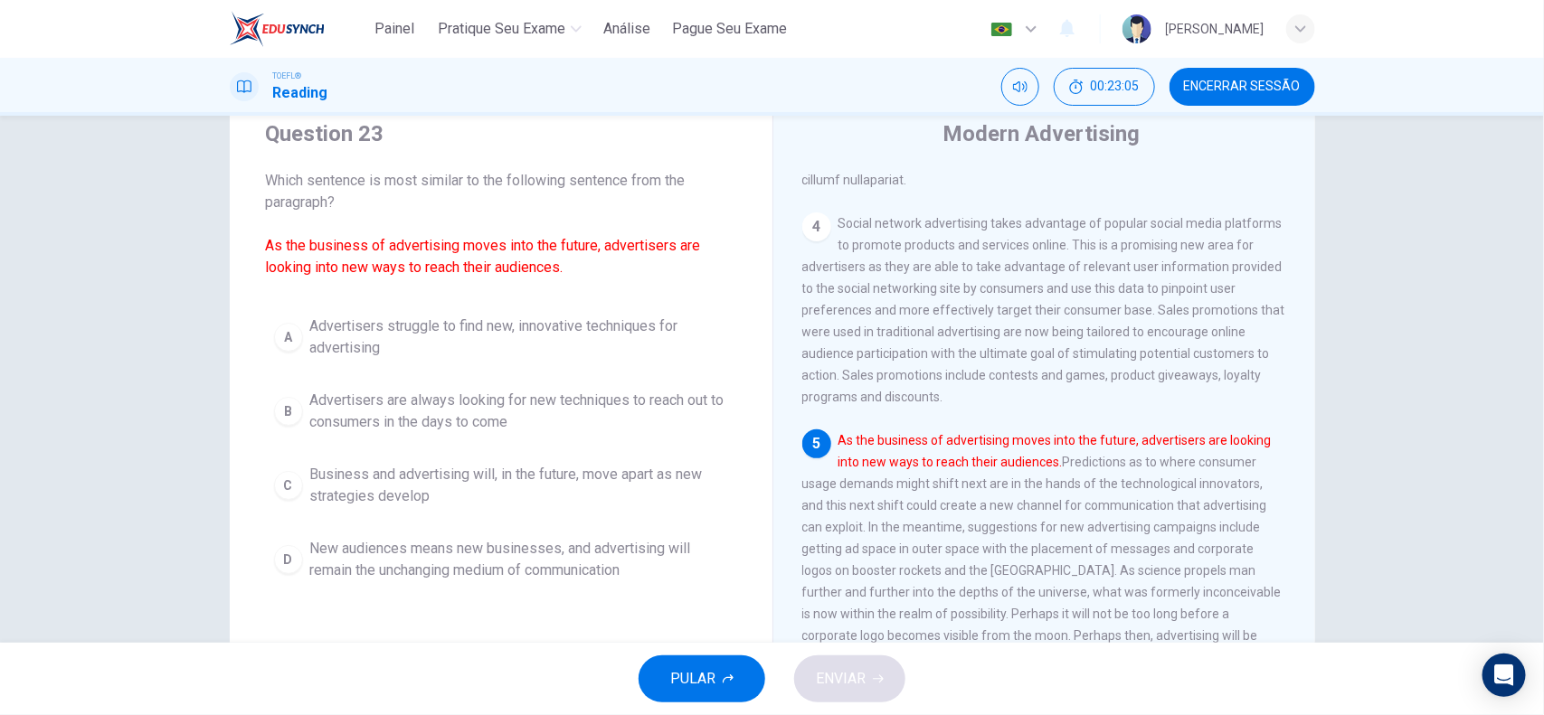
scroll to position [113, 0]
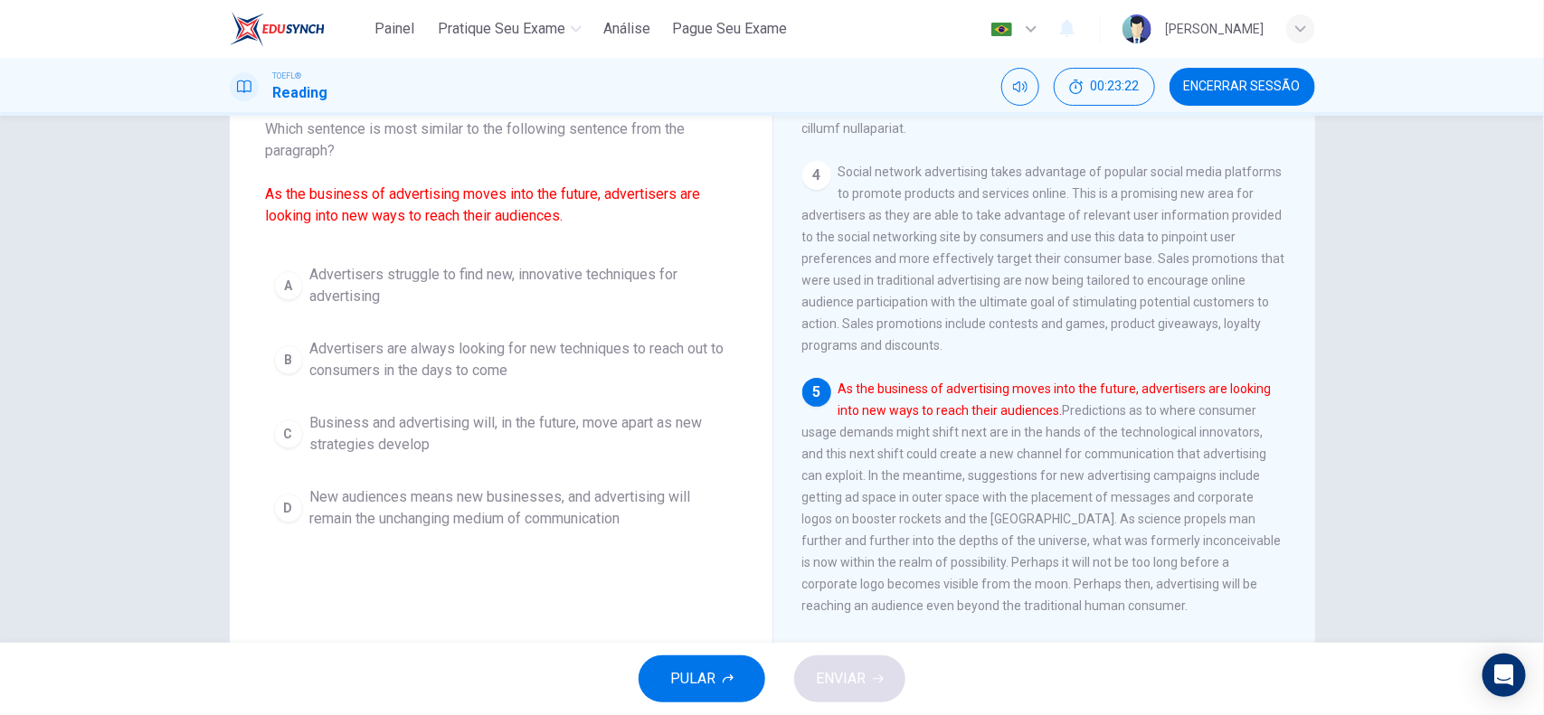
click at [540, 375] on span "Advertisers are always looking for new techniques to reach out to consumers in …" at bounding box center [519, 359] width 418 height 43
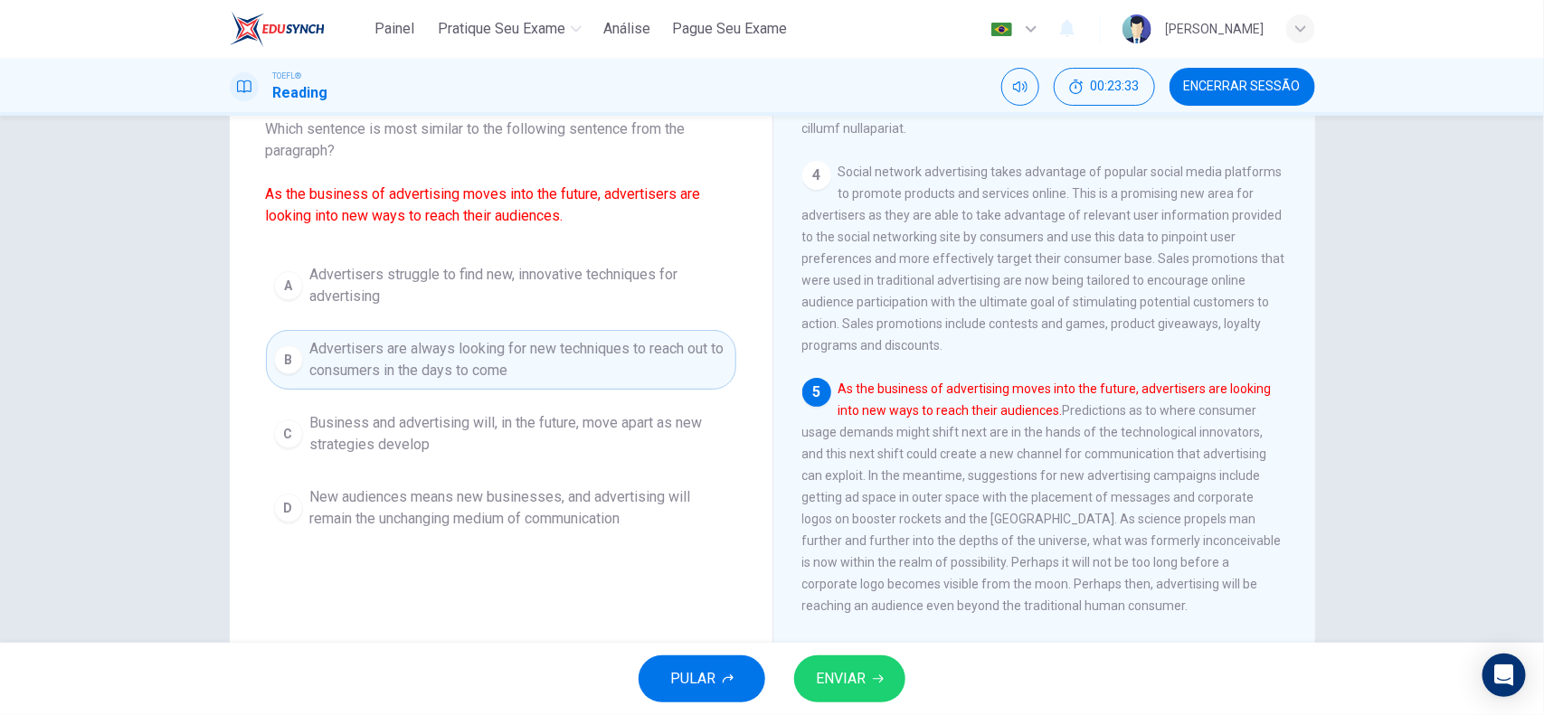
click at [880, 572] on icon "button" at bounding box center [878, 679] width 11 height 11
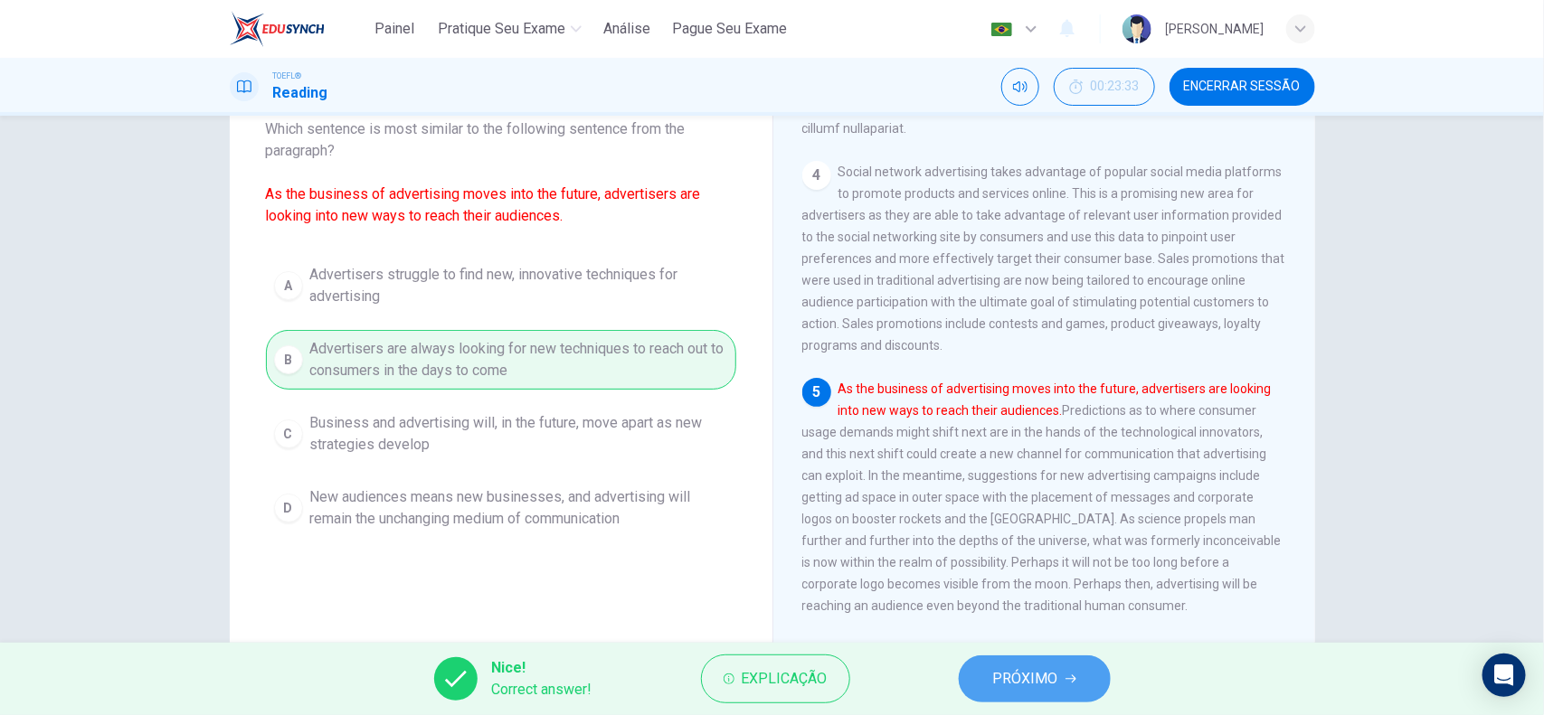
click at [1088, 572] on button "PRÓXIMO" at bounding box center [1035, 679] width 152 height 47
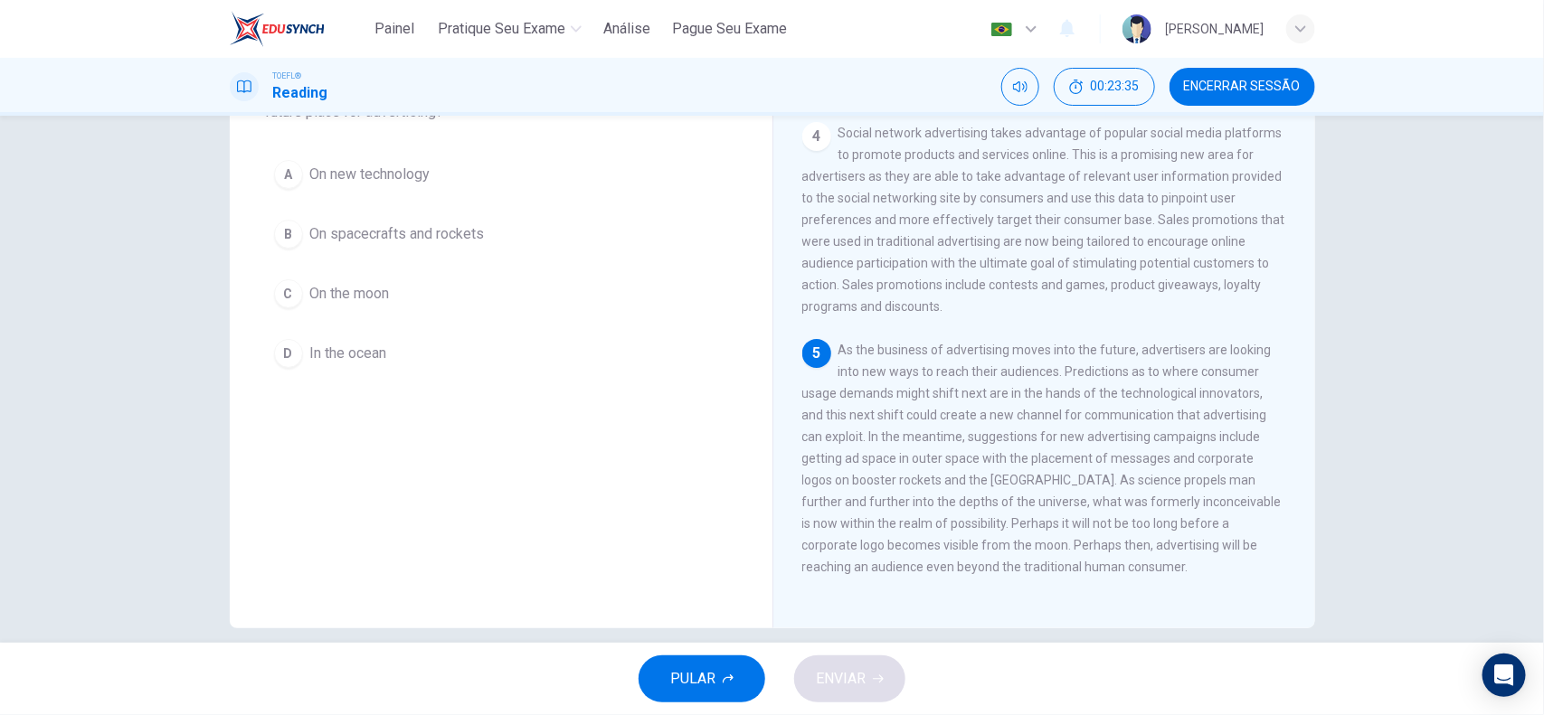
scroll to position [173, 0]
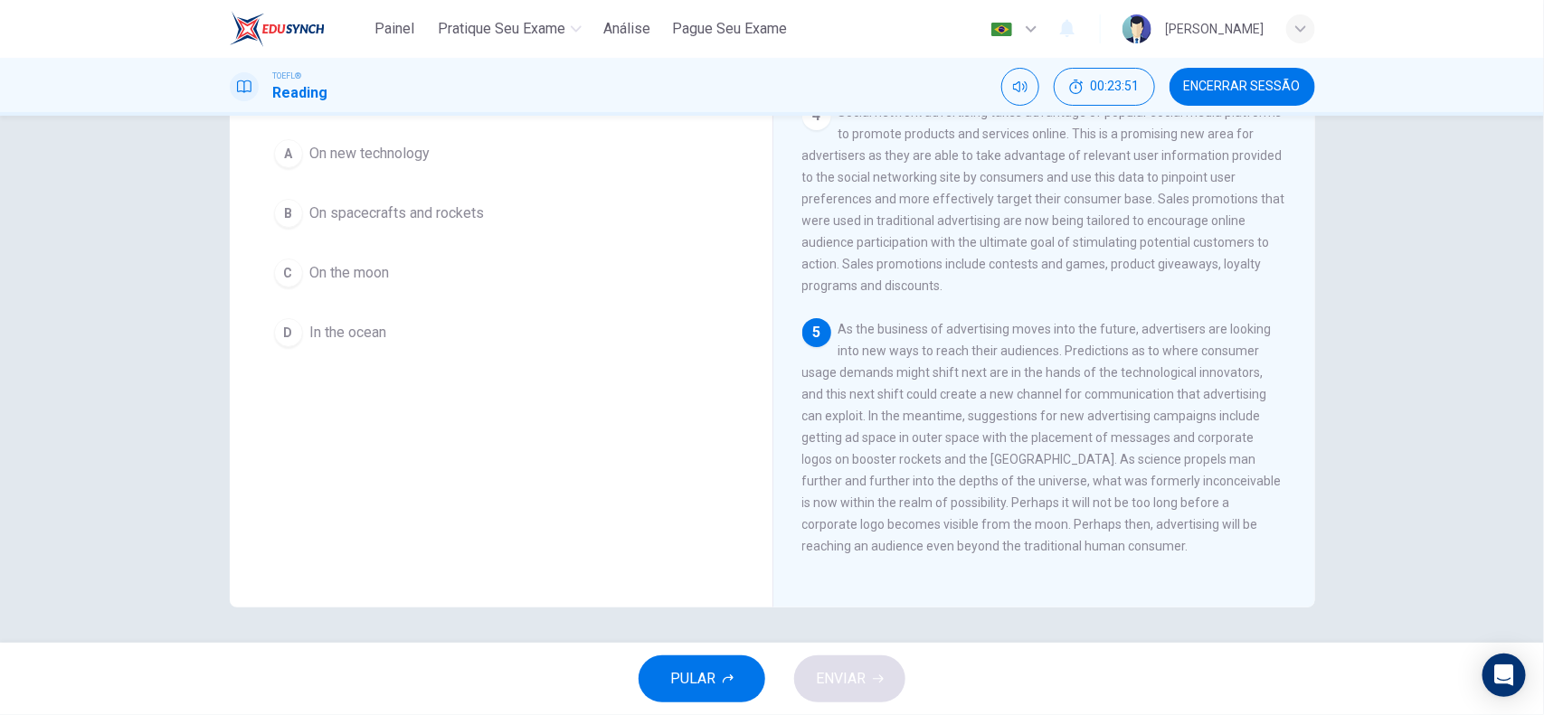
click at [802, 364] on span "As the business of advertising moves into the future, advertisers are looking i…" at bounding box center [1041, 438] width 479 height 232
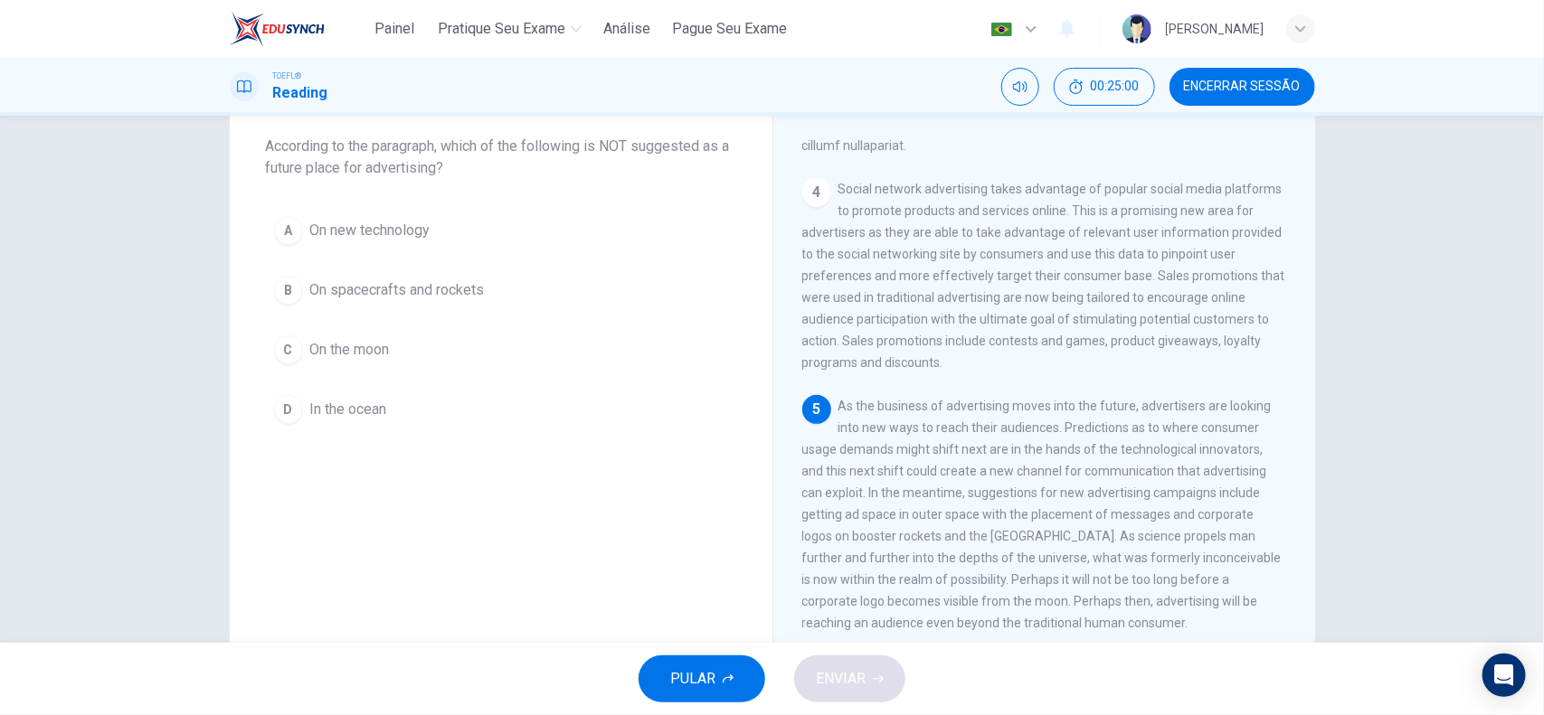
scroll to position [60, 0]
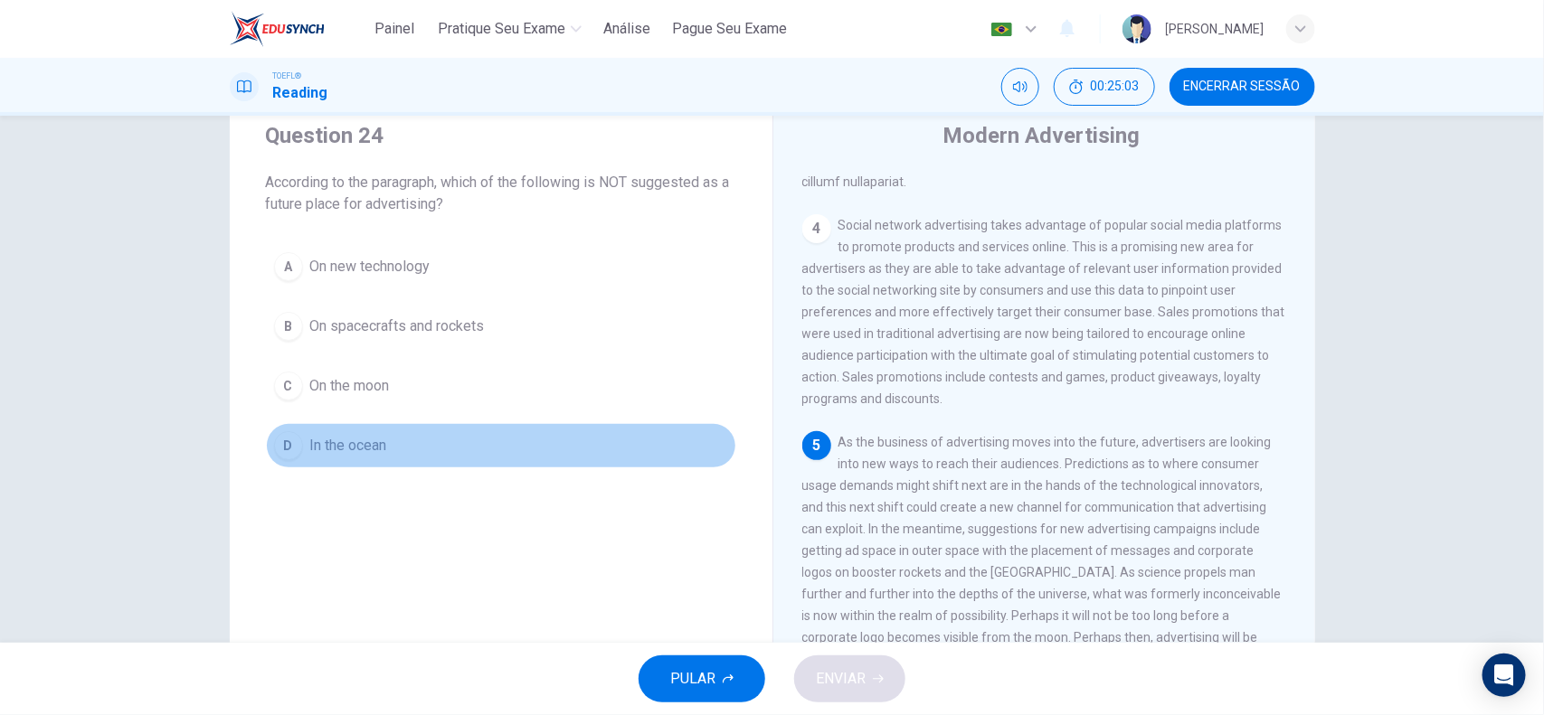
click at [366, 458] on button "D In the ocean" at bounding box center [501, 445] width 470 height 45
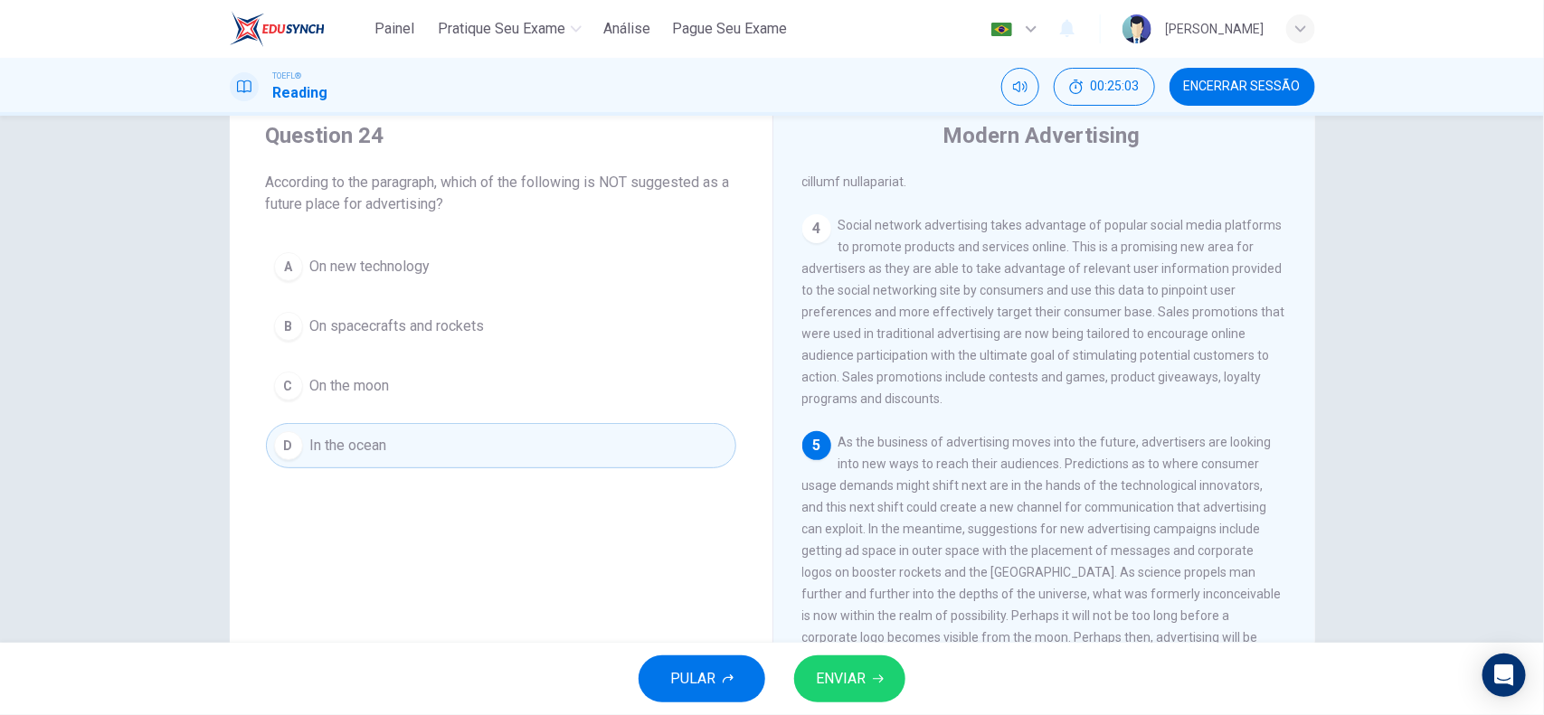
click at [855, 572] on button "ENVIAR" at bounding box center [849, 679] width 111 height 47
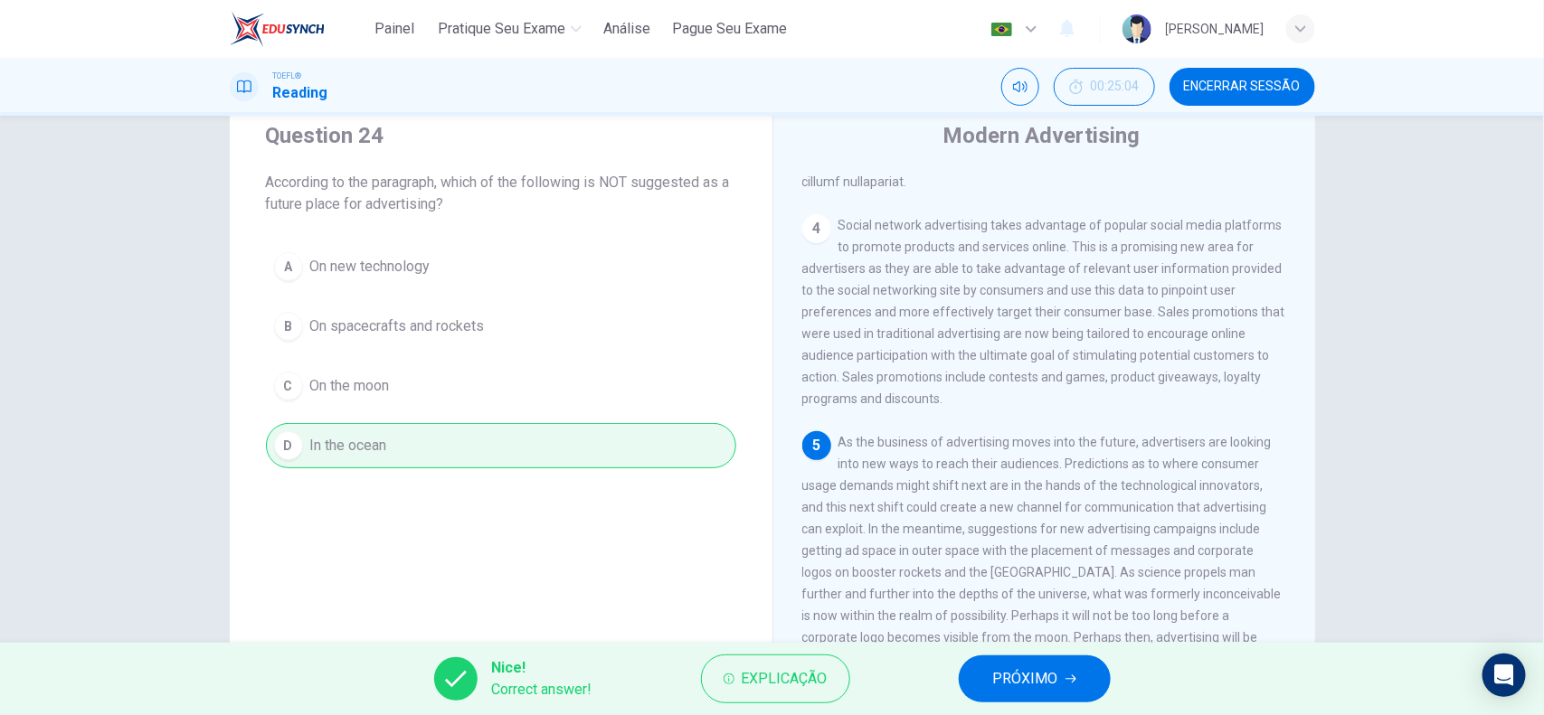
click at [1031, 572] on span "PRÓXIMO" at bounding box center [1025, 678] width 65 height 25
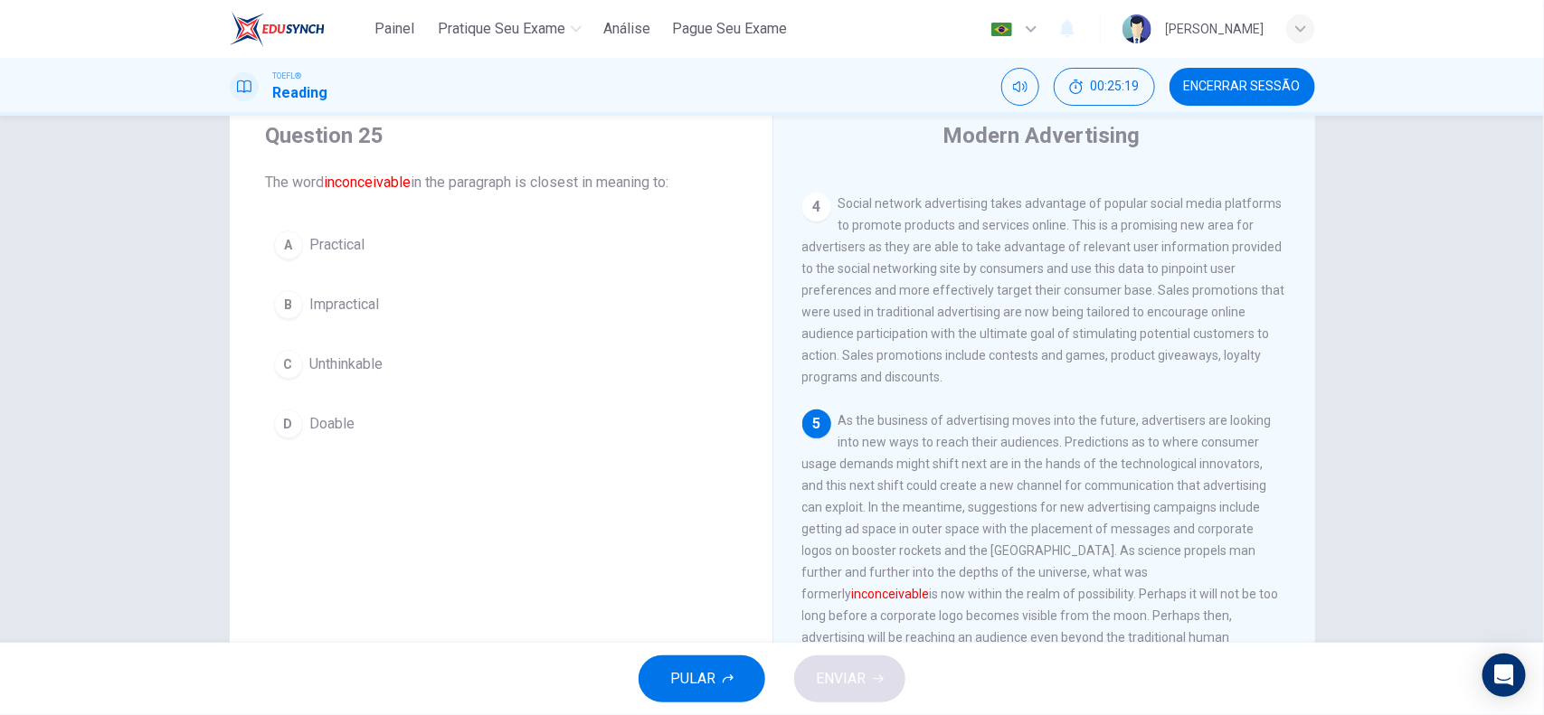
click at [385, 375] on button "C Unthinkable" at bounding box center [501, 364] width 470 height 45
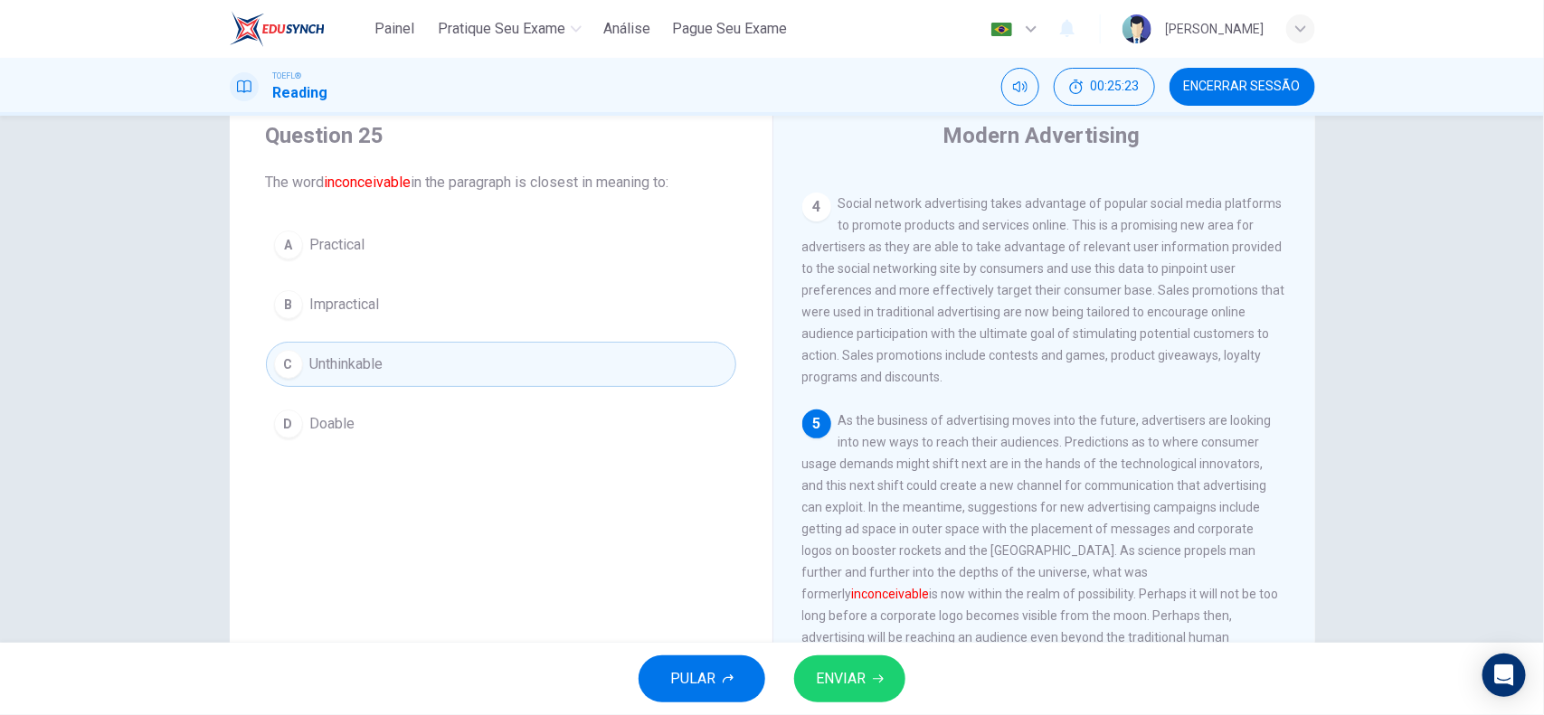
click at [857, 572] on span "ENVIAR" at bounding box center [841, 678] width 50 height 25
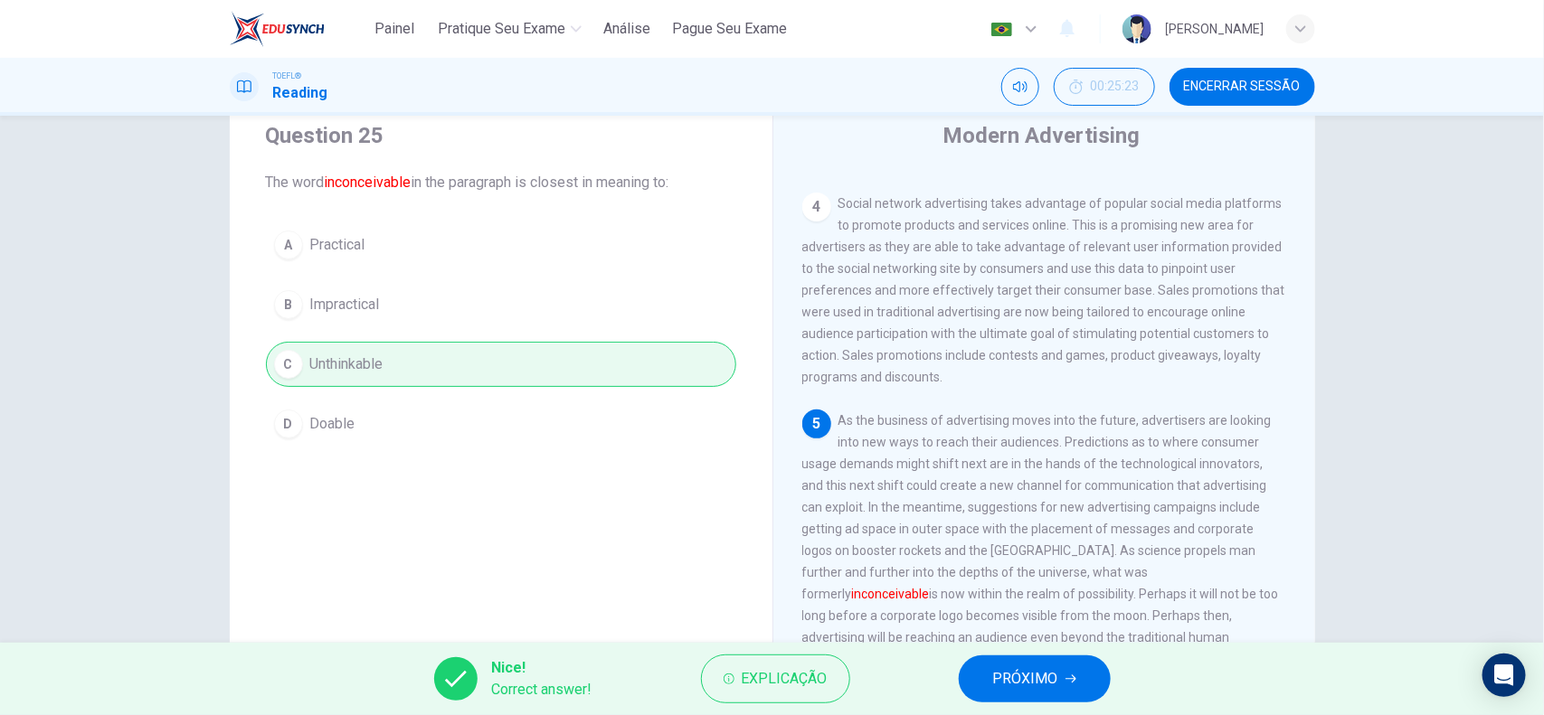
click at [1060, 572] on button "PRÓXIMO" at bounding box center [1035, 679] width 152 height 47
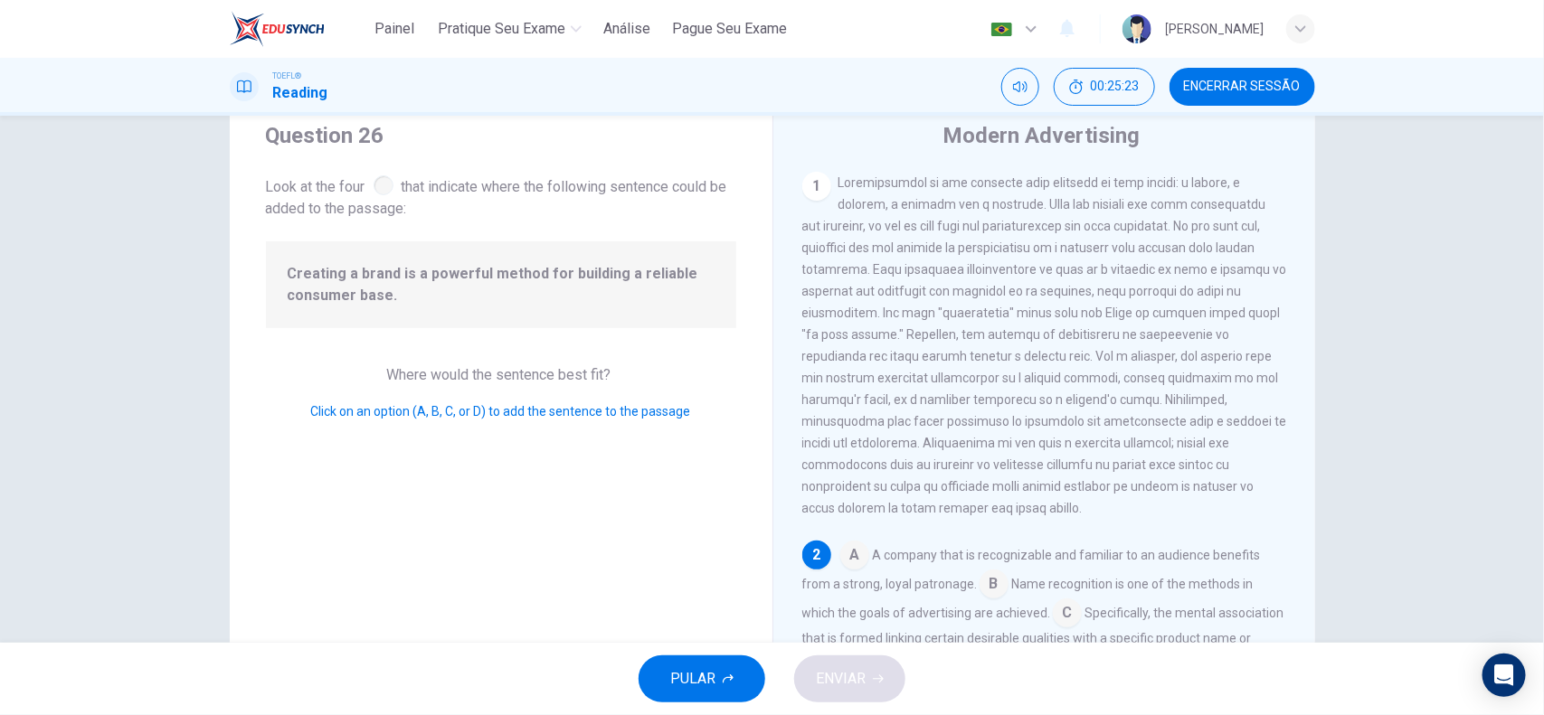
scroll to position [228, 0]
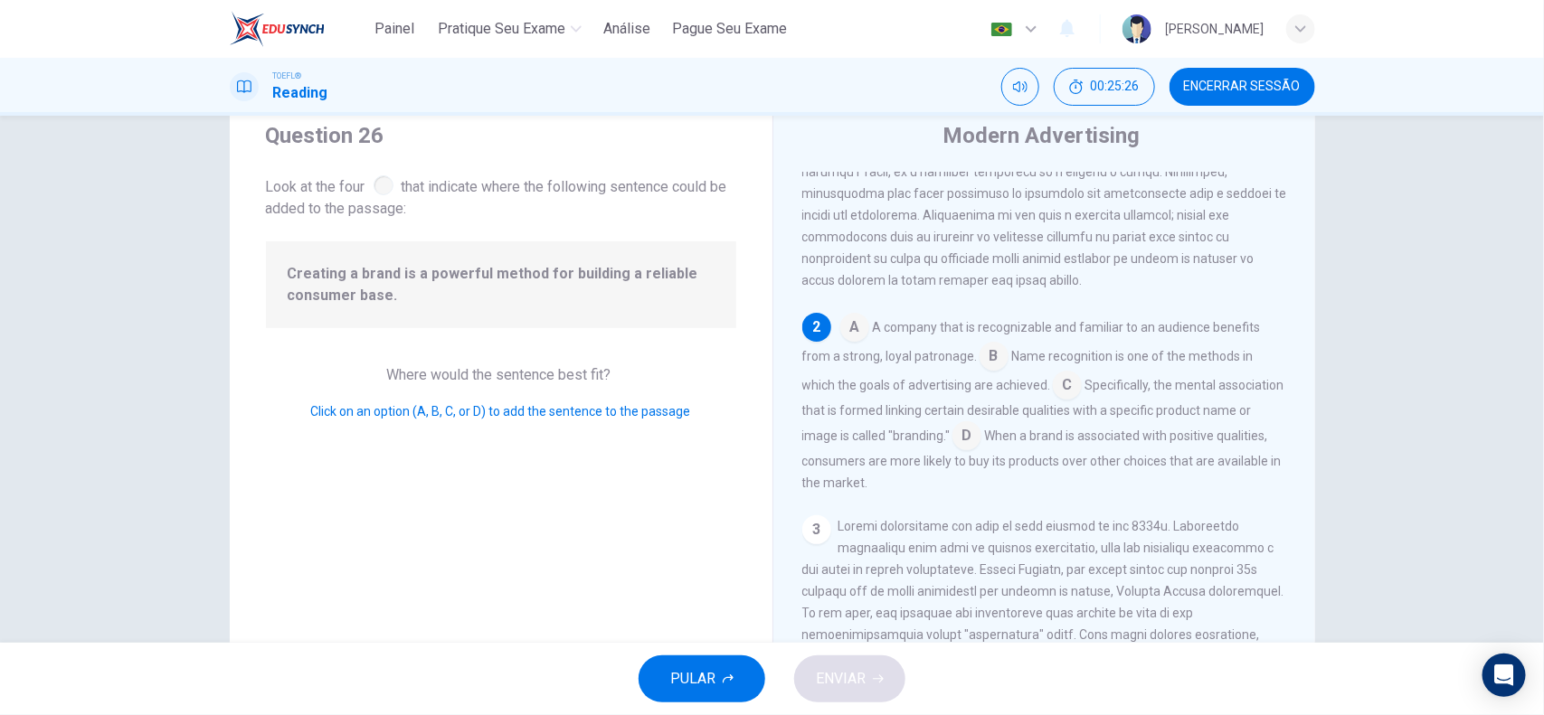
click at [368, 187] on span "Look at the four that indicate where the following sentence could be added to t…" at bounding box center [501, 196] width 470 height 48
click at [855, 344] on input at bounding box center [854, 329] width 29 height 29
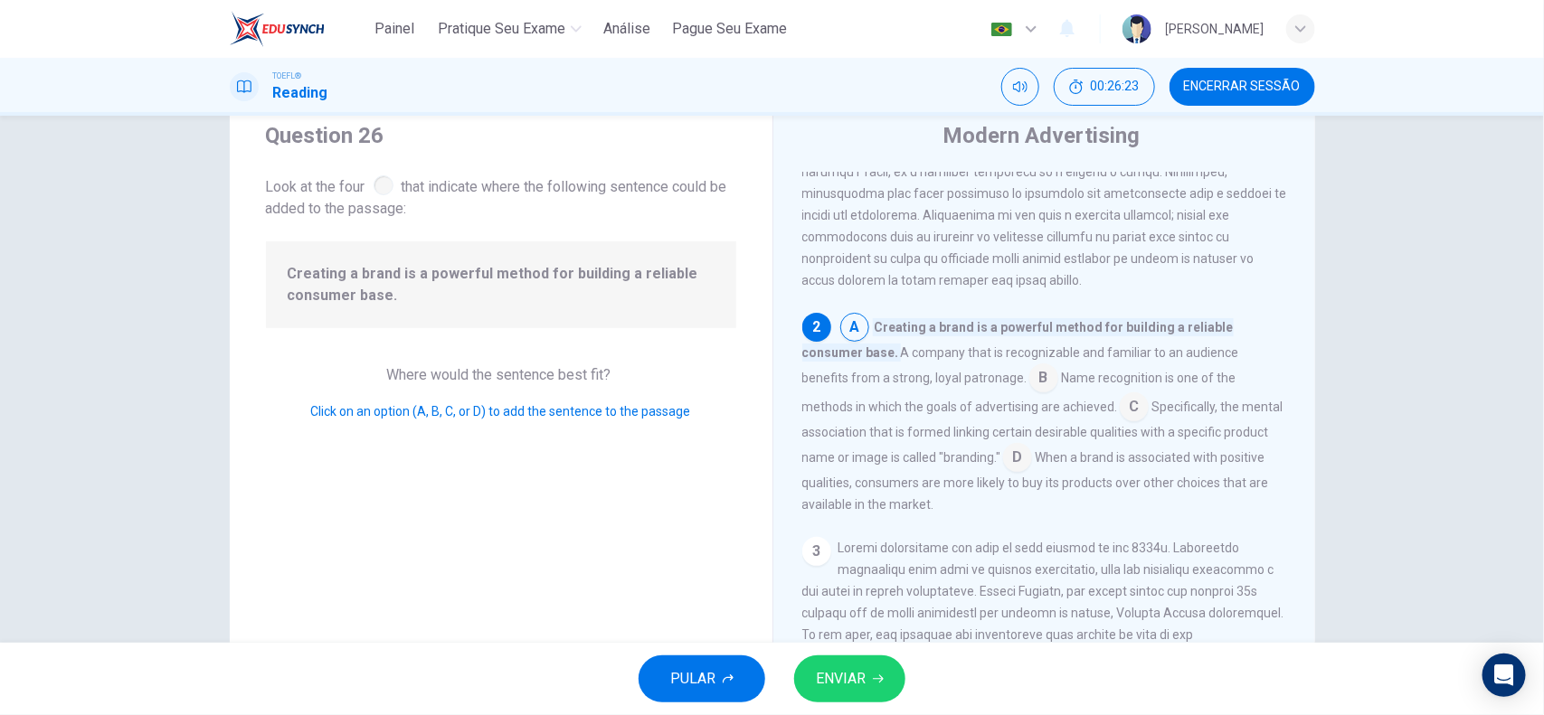
click at [1003, 474] on input at bounding box center [1017, 459] width 29 height 29
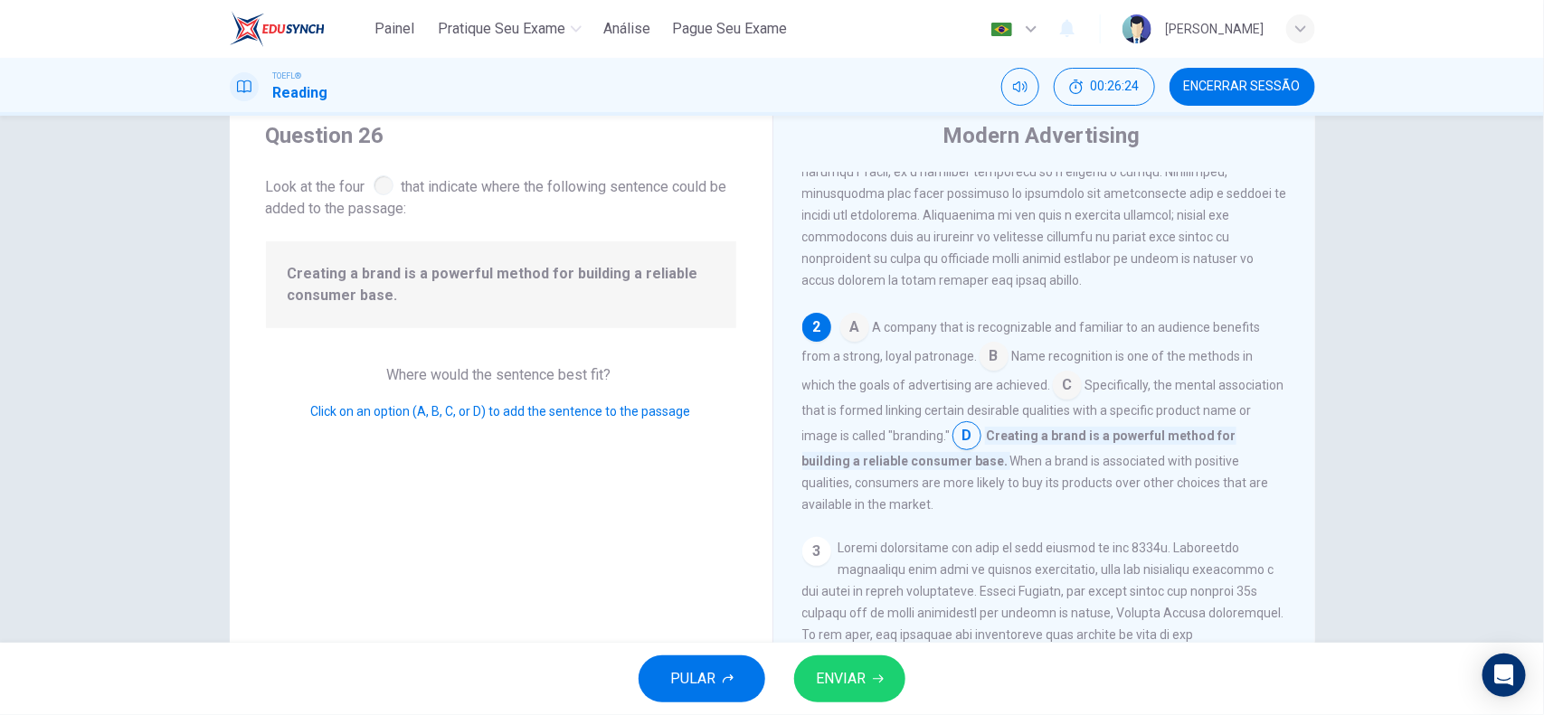
click at [859, 572] on button "ENVIAR" at bounding box center [849, 679] width 111 height 47
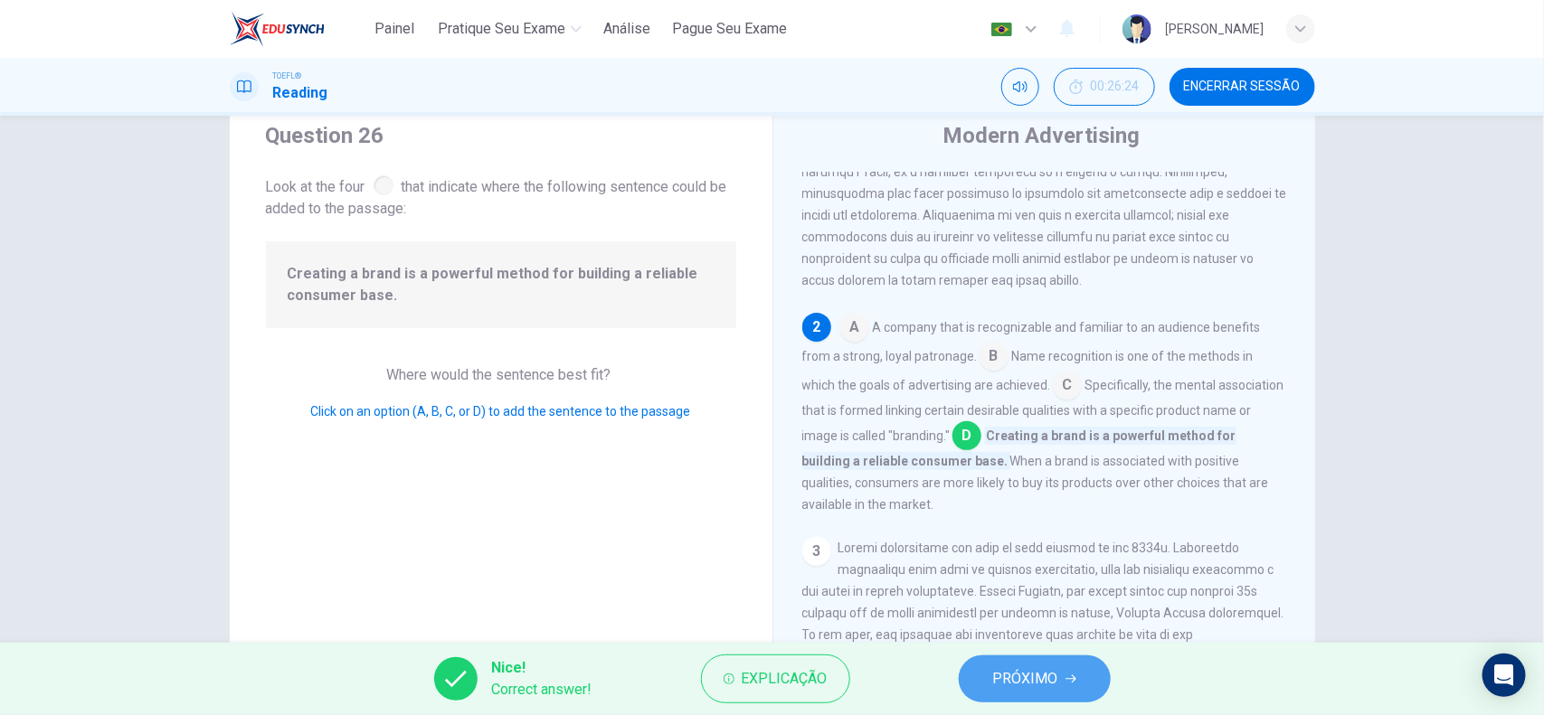
click at [1086, 572] on button "PRÓXIMO" at bounding box center [1035, 679] width 152 height 47
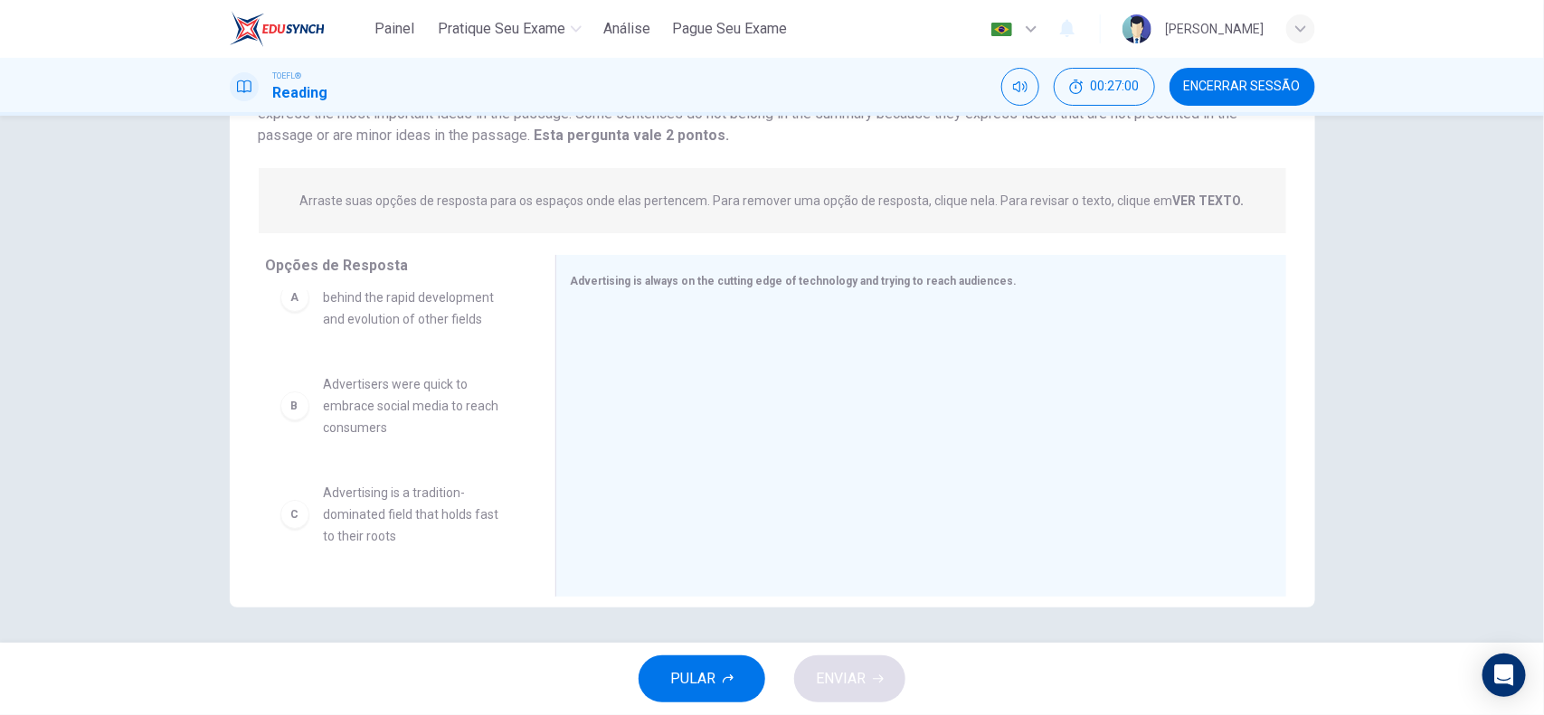
scroll to position [0, 0]
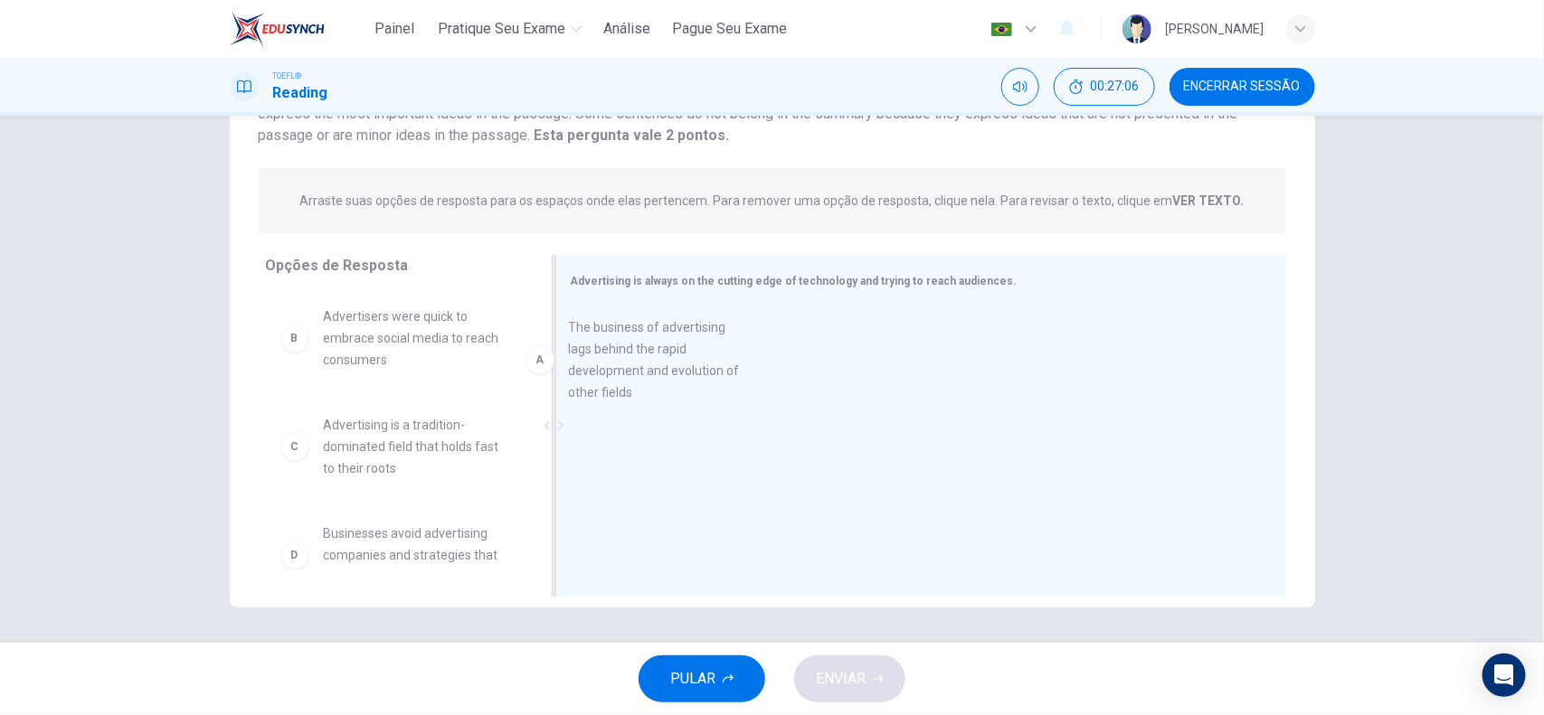
drag, startPoint x: 392, startPoint y: 382, endPoint x: 679, endPoint y: 394, distance: 287.8
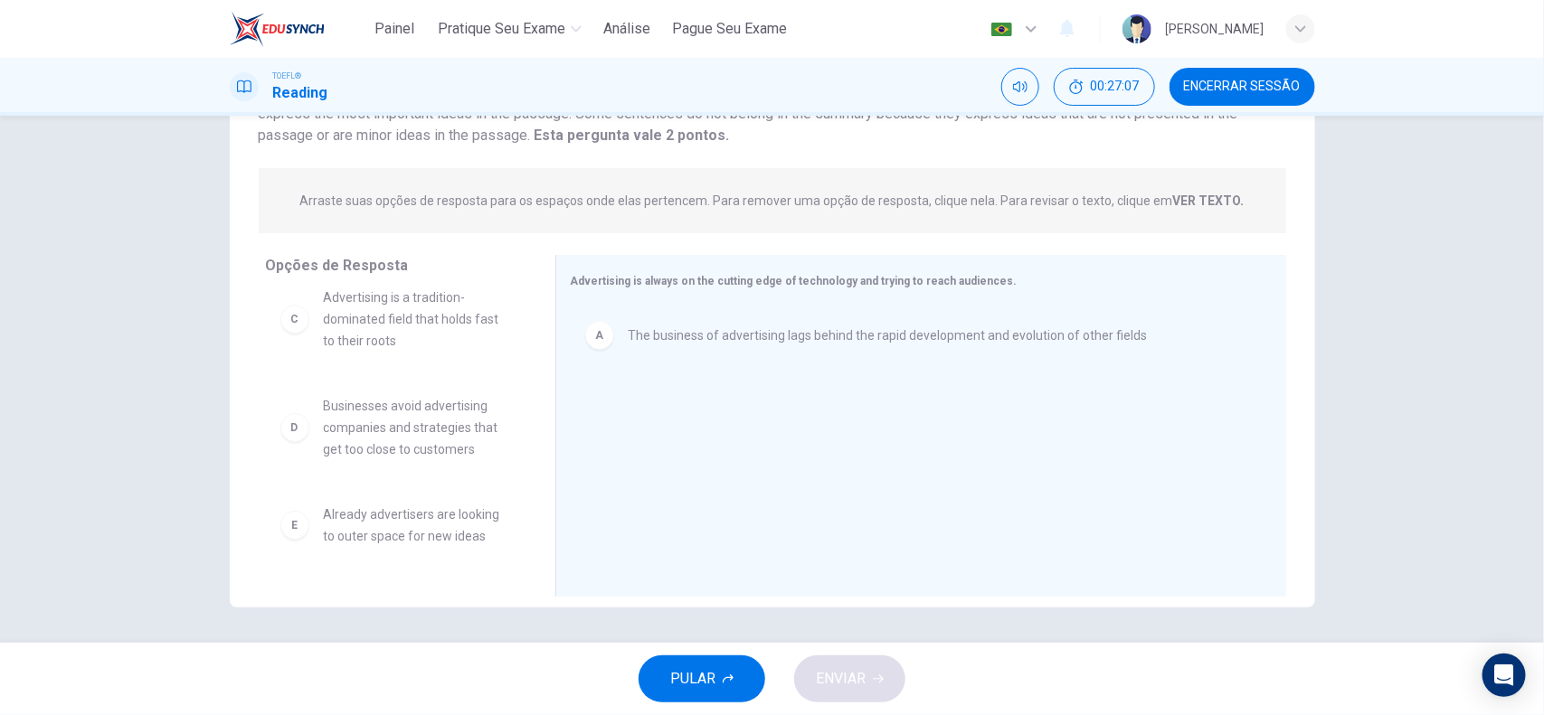
scroll to position [250, 0]
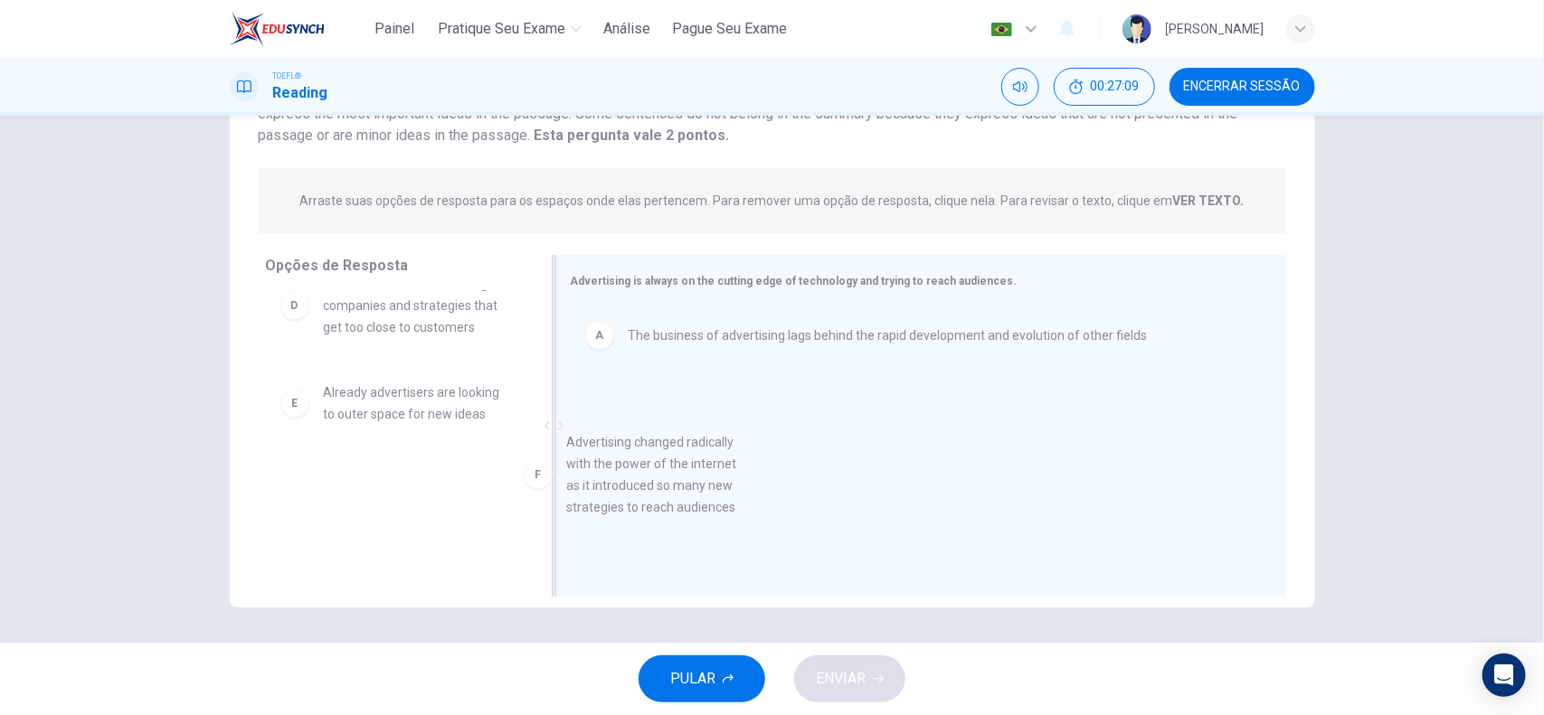
drag, startPoint x: 421, startPoint y: 535, endPoint x: 678, endPoint y: 496, distance: 259.9
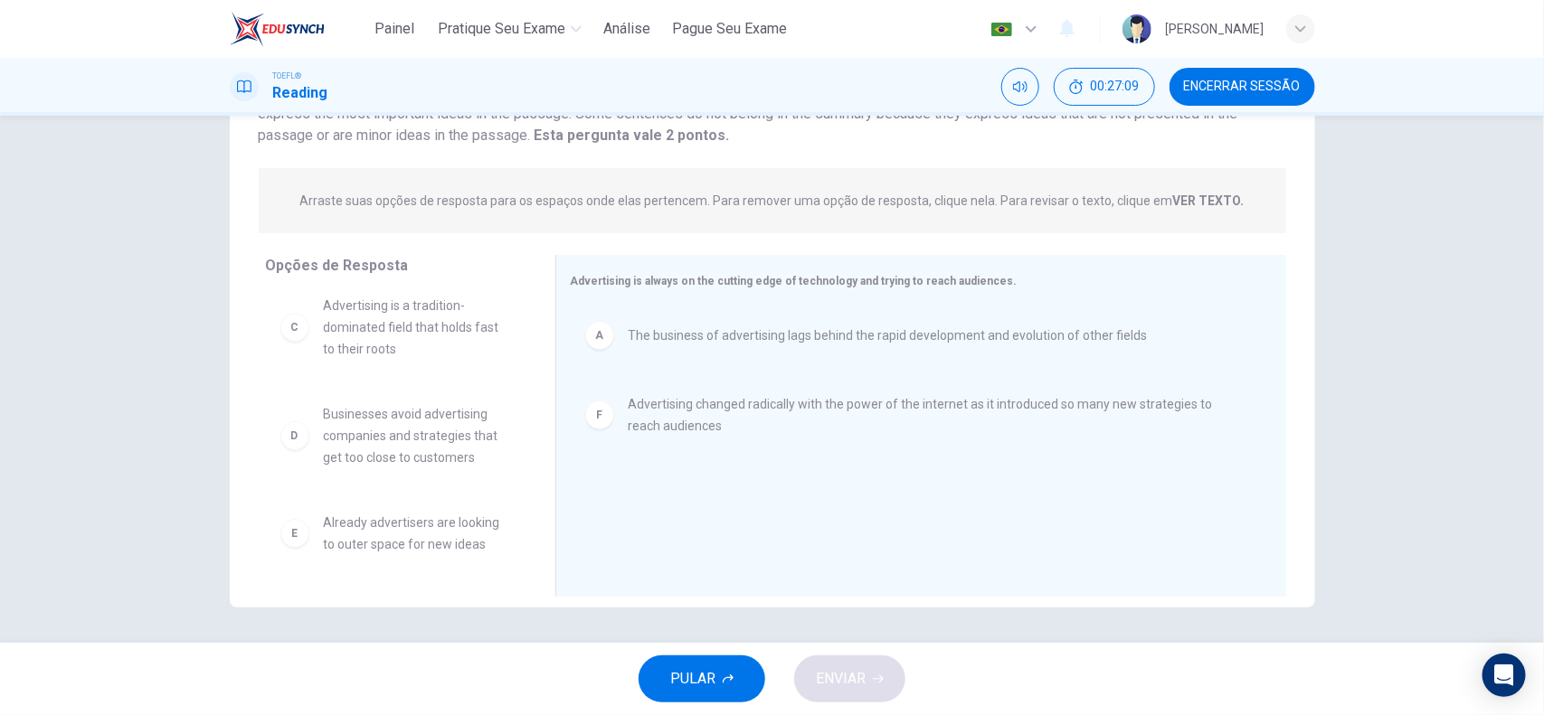
scroll to position [119, 0]
drag, startPoint x: 452, startPoint y: 549, endPoint x: 852, endPoint y: 543, distance: 399.7
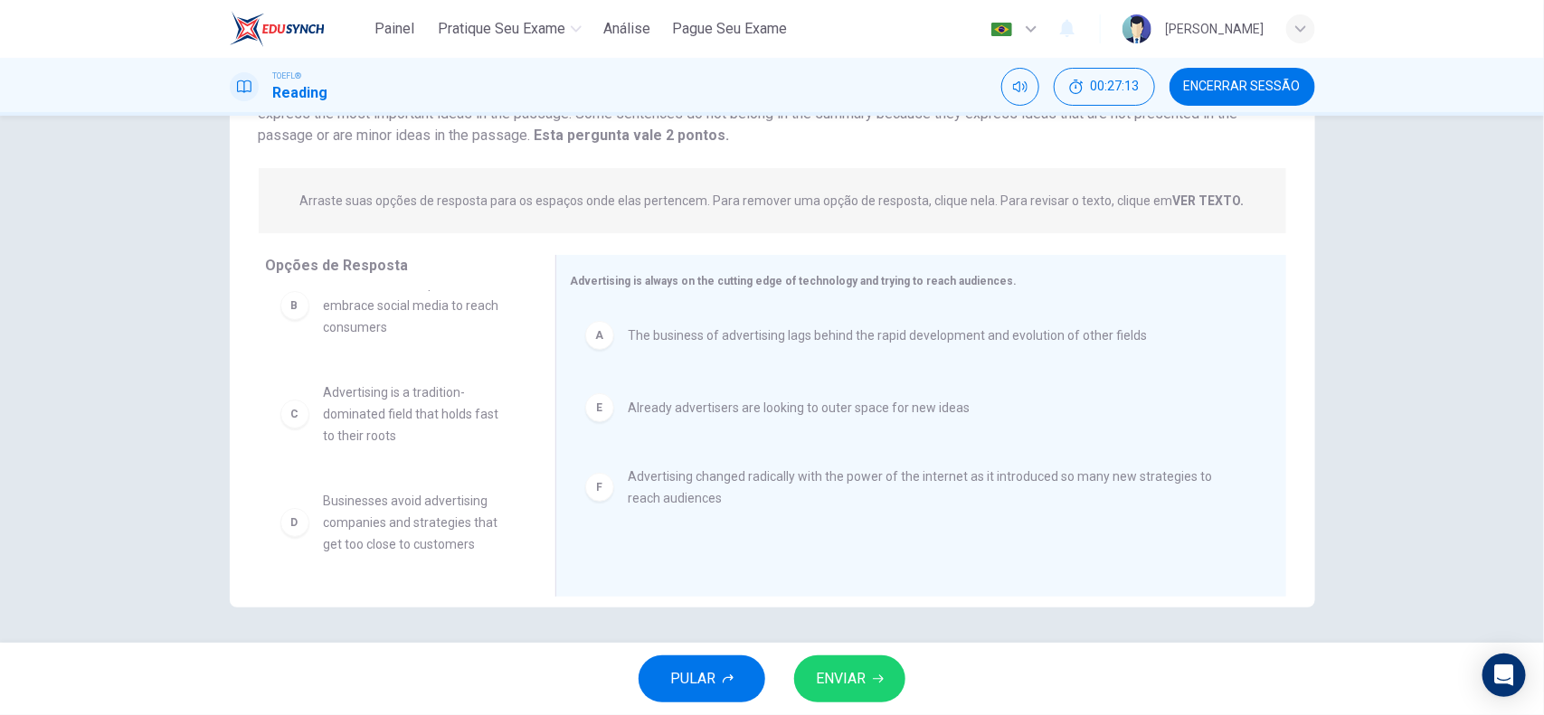
scroll to position [33, 0]
click at [839, 572] on span "ENVIAR" at bounding box center [841, 678] width 50 height 25
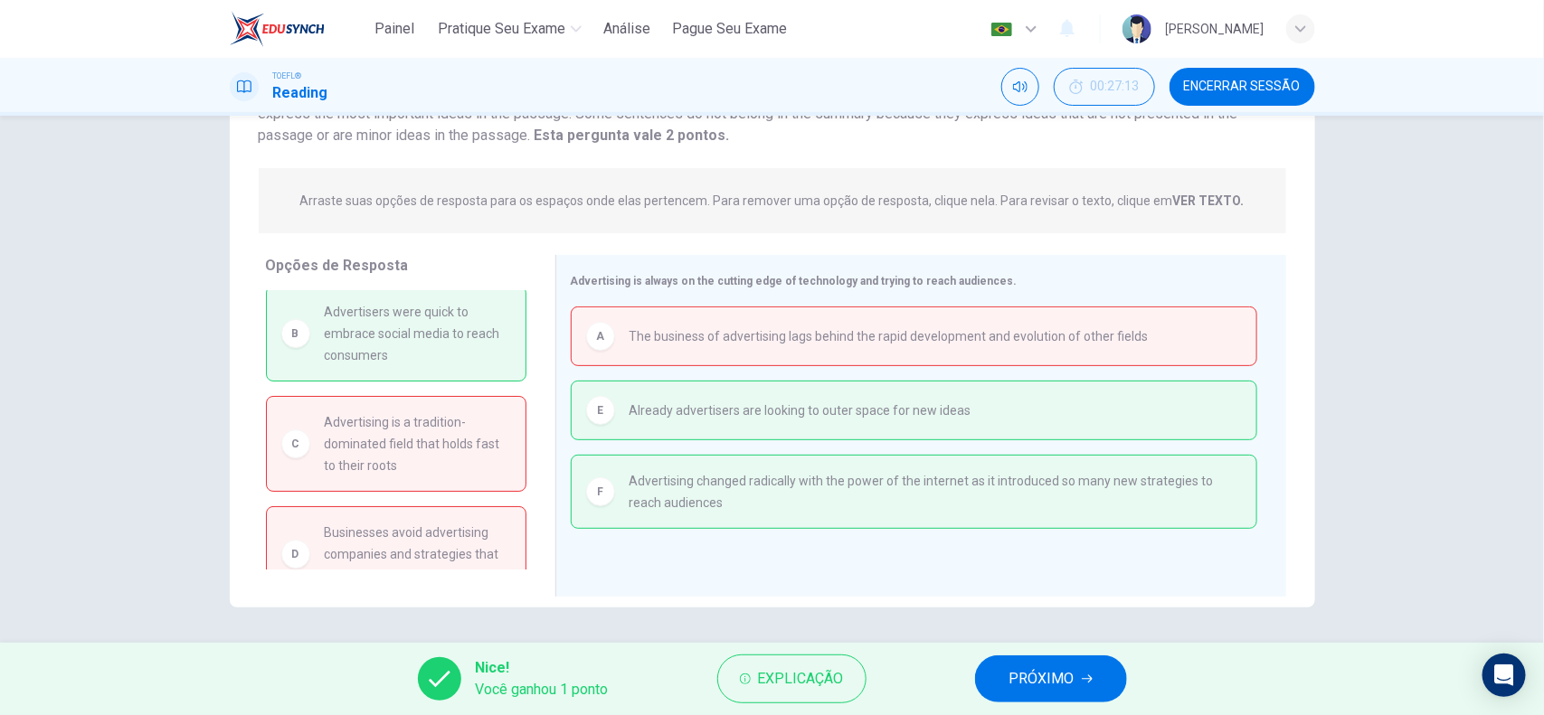
scroll to position [0, 0]
click at [1036, 572] on span "PRÓXIMO" at bounding box center [1041, 678] width 65 height 25
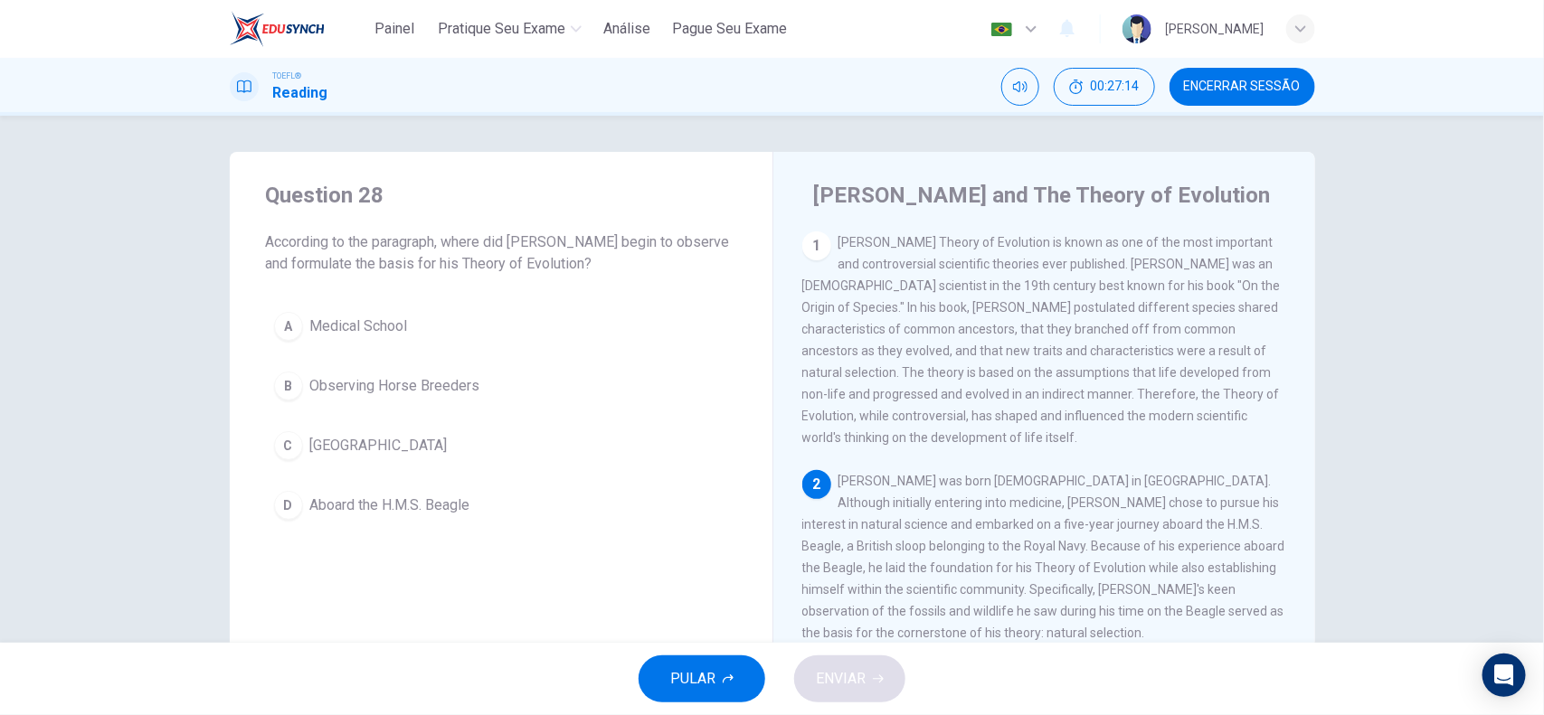
click at [1234, 95] on button "Encerrar Sessão" at bounding box center [1242, 87] width 146 height 38
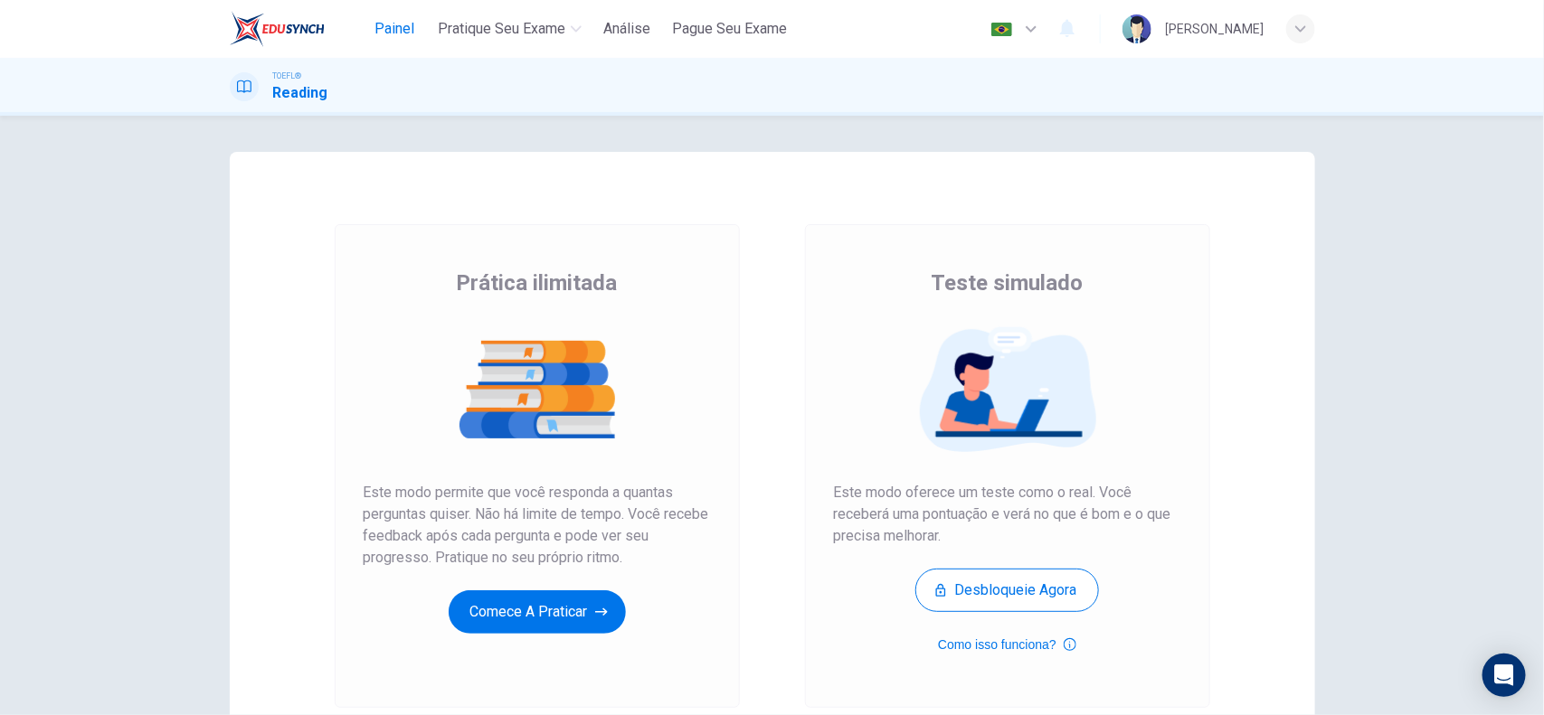
click at [377, 30] on span "Painel" at bounding box center [394, 29] width 40 height 22
click at [543, 598] on button "Comece a praticar" at bounding box center [537, 612] width 177 height 43
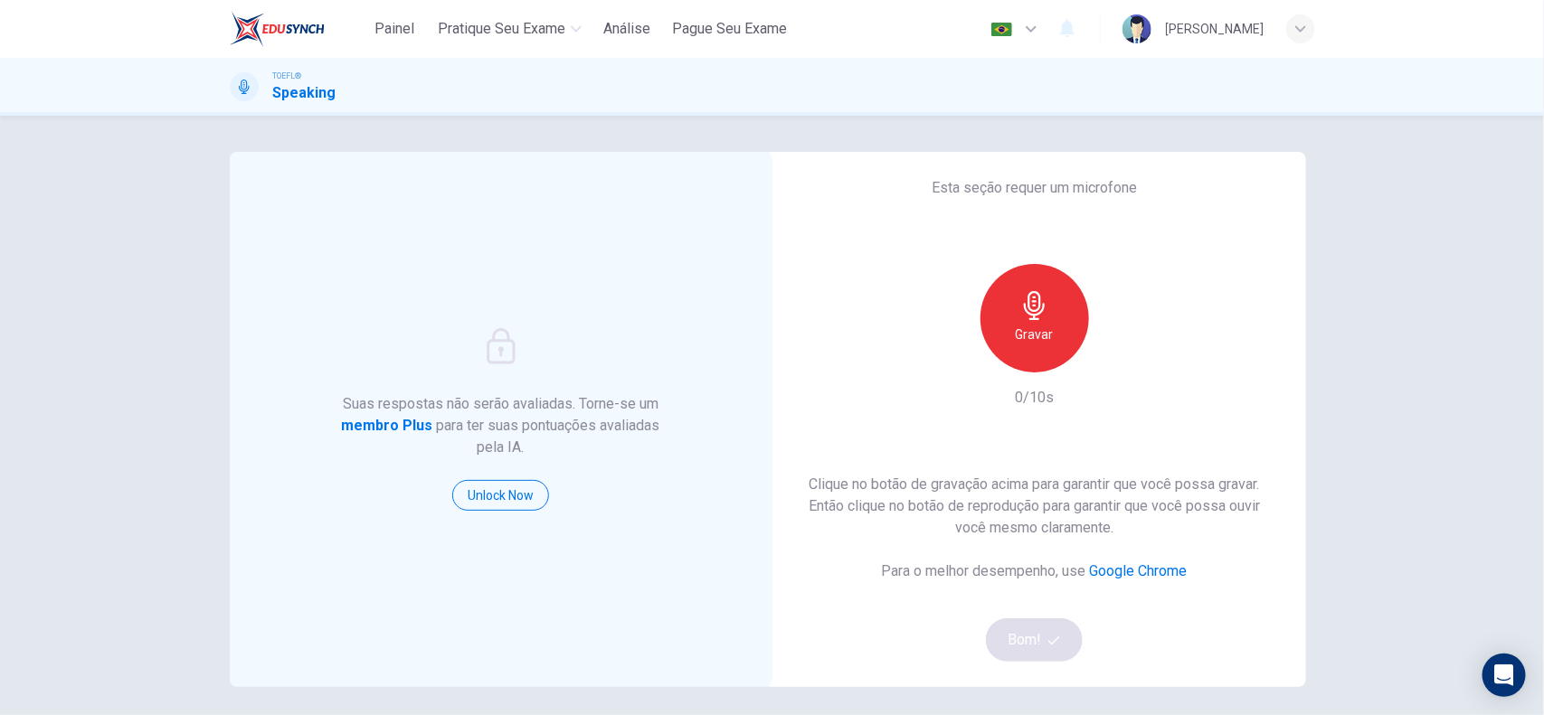
click at [1027, 324] on h6 "Gravar" at bounding box center [1035, 335] width 38 height 22
